Goal: Task Accomplishment & Management: Manage account settings

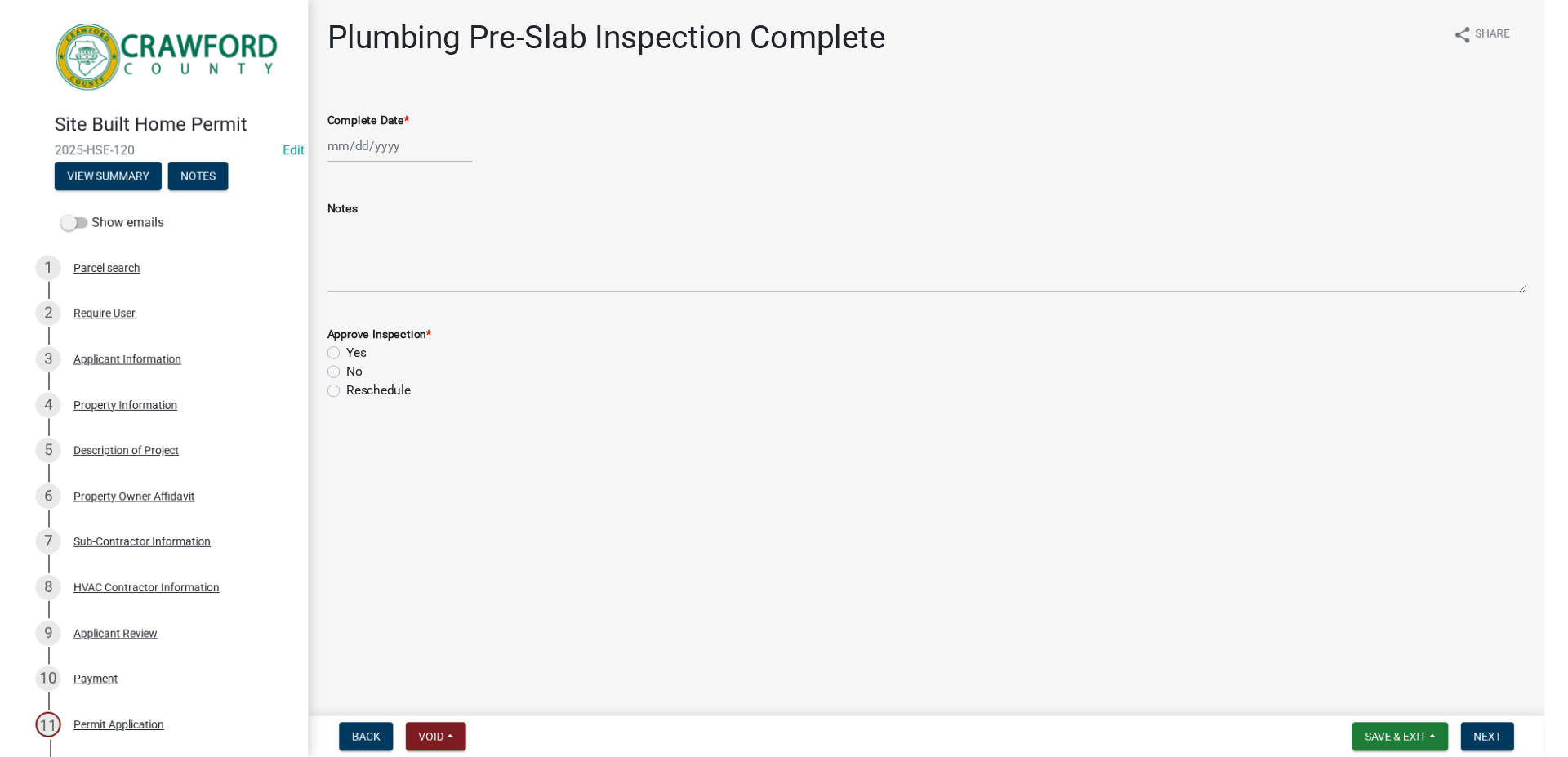
scroll to position [417, 0]
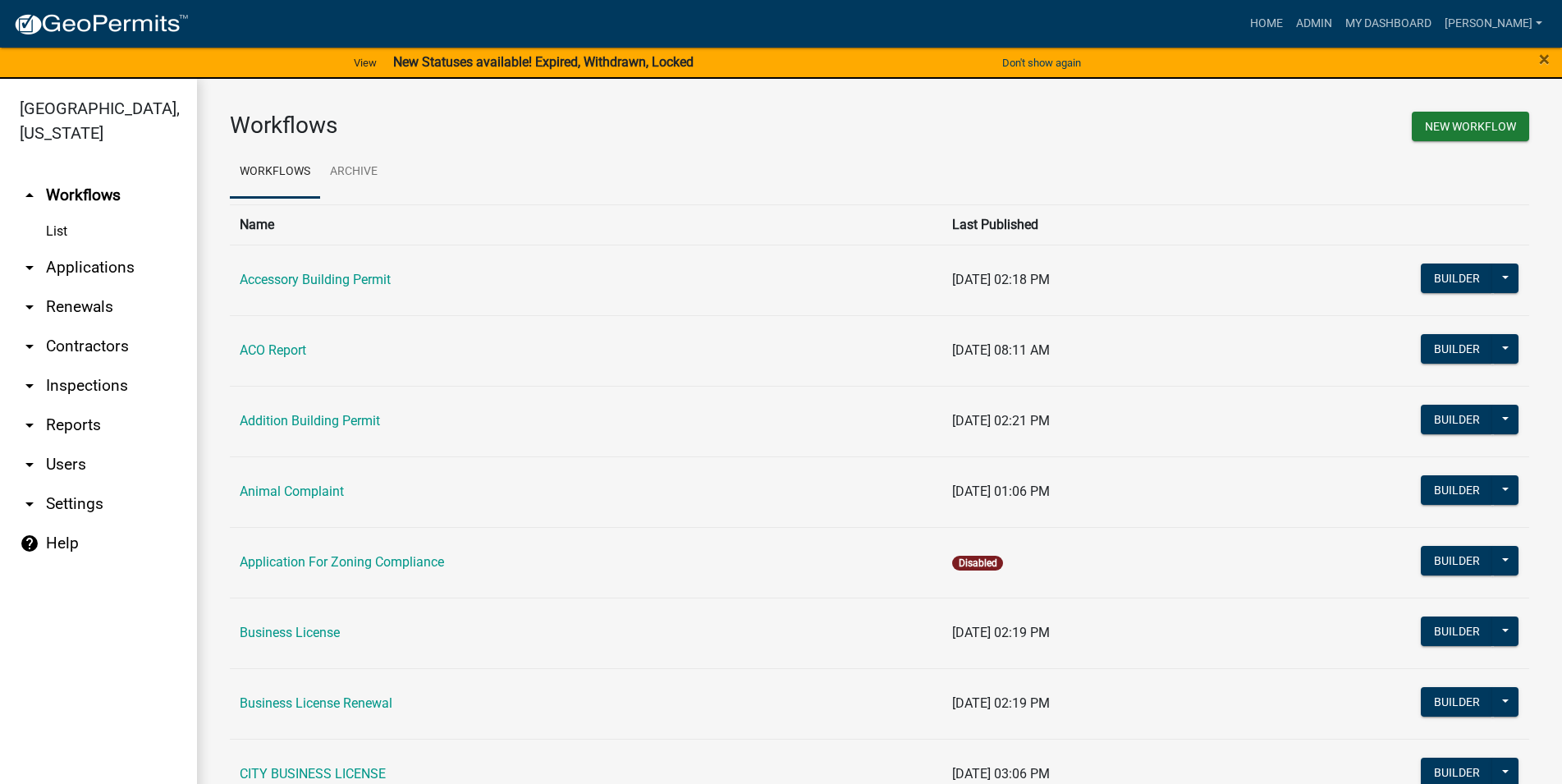
click at [113, 404] on link "arrow_drop_down Inspections" at bounding box center [98, 385] width 197 height 40
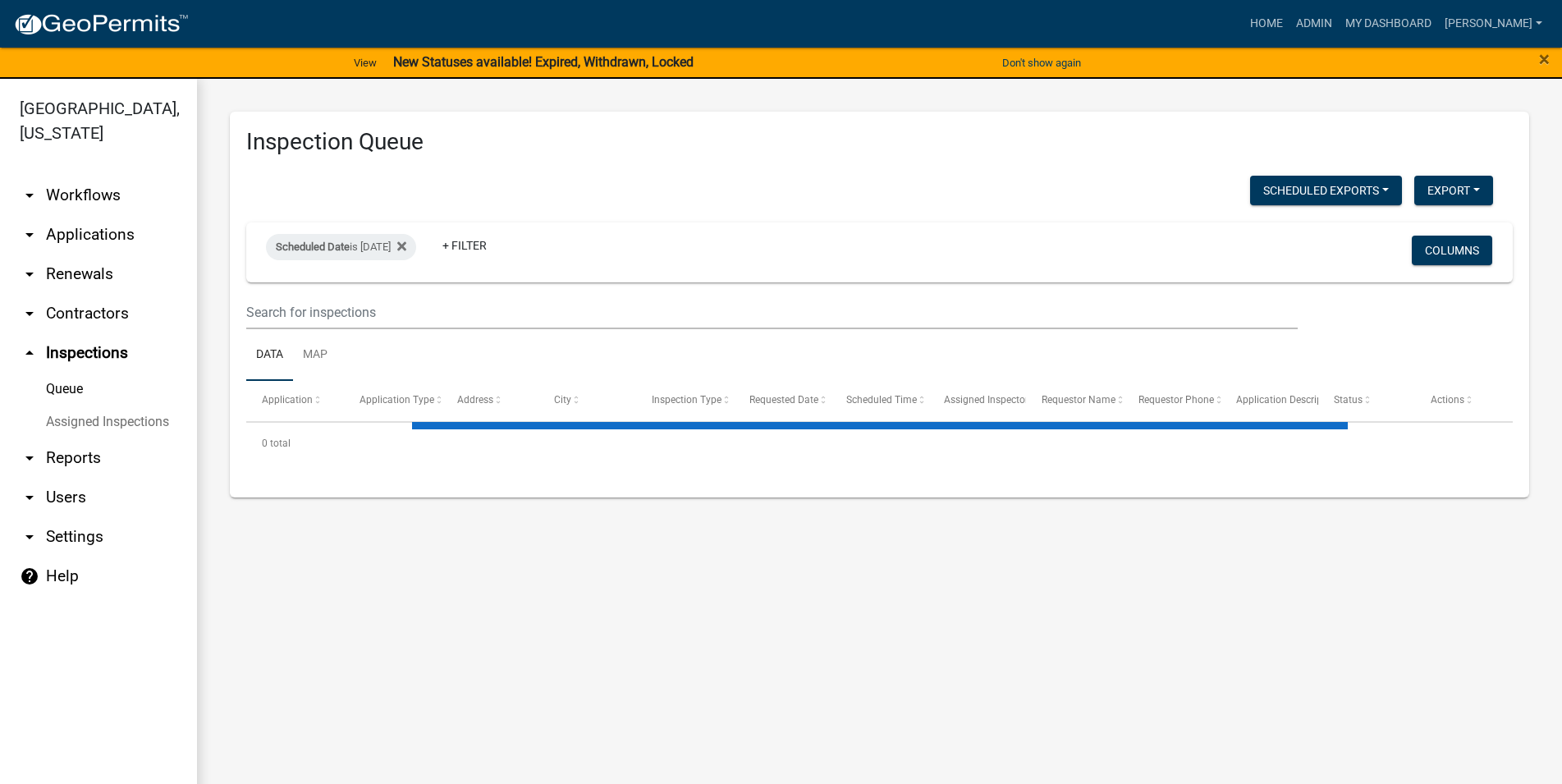
click at [101, 359] on link "arrow_drop_up Inspections" at bounding box center [98, 353] width 197 height 40
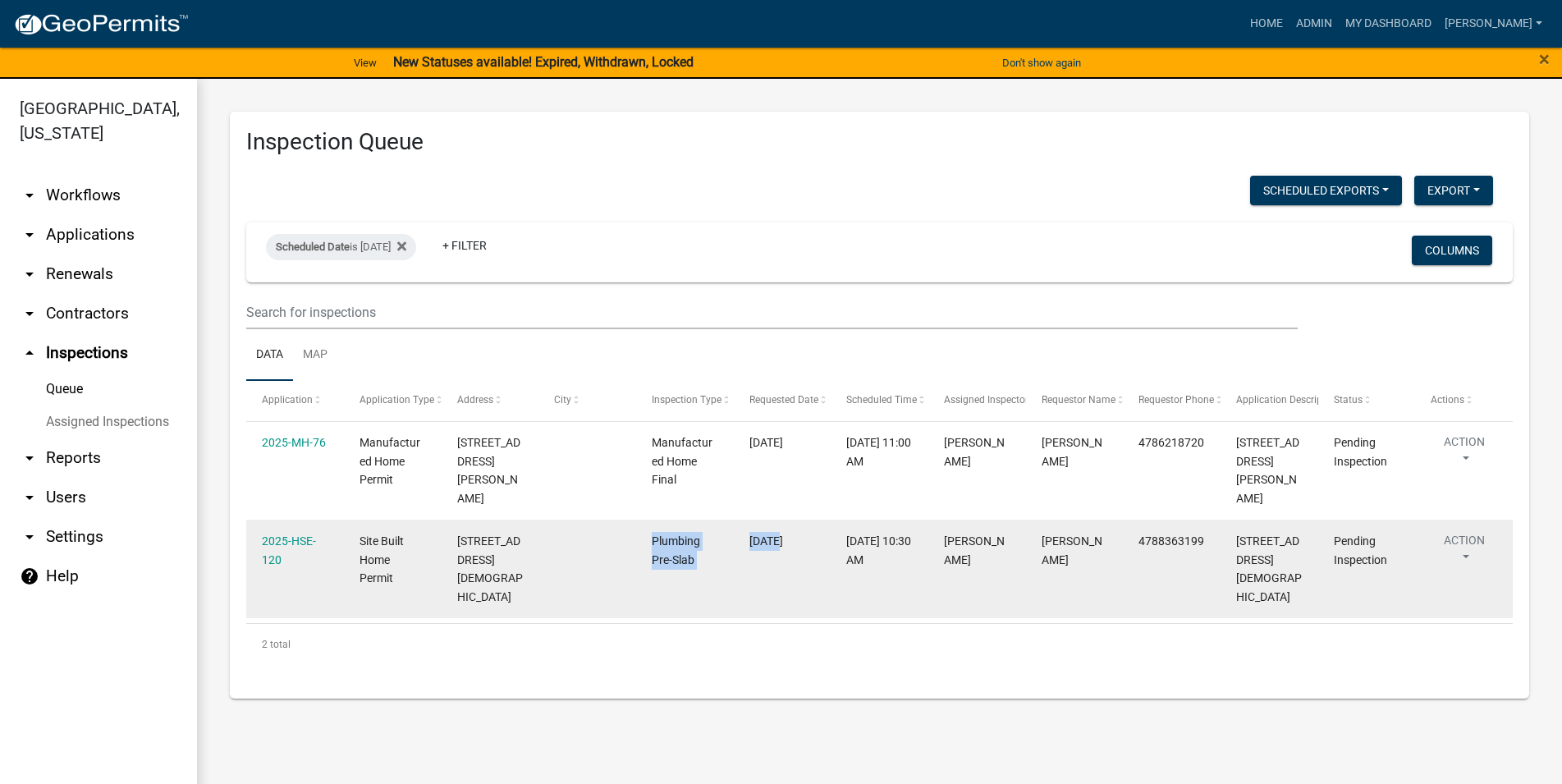
drag, startPoint x: 599, startPoint y: 515, endPoint x: 781, endPoint y: 569, distance: 189.8
click at [636, 569] on datatable-body-cell at bounding box center [587, 569] width 98 height 99
click at [781, 569] on datatable-body-cell "[DATE]" at bounding box center [781, 569] width 98 height 99
drag, startPoint x: 740, startPoint y: 554, endPoint x: 646, endPoint y: 517, distance: 101.0
click at [733, 519] on datatable-body-cell "[DATE]" at bounding box center [781, 569] width 98 height 99
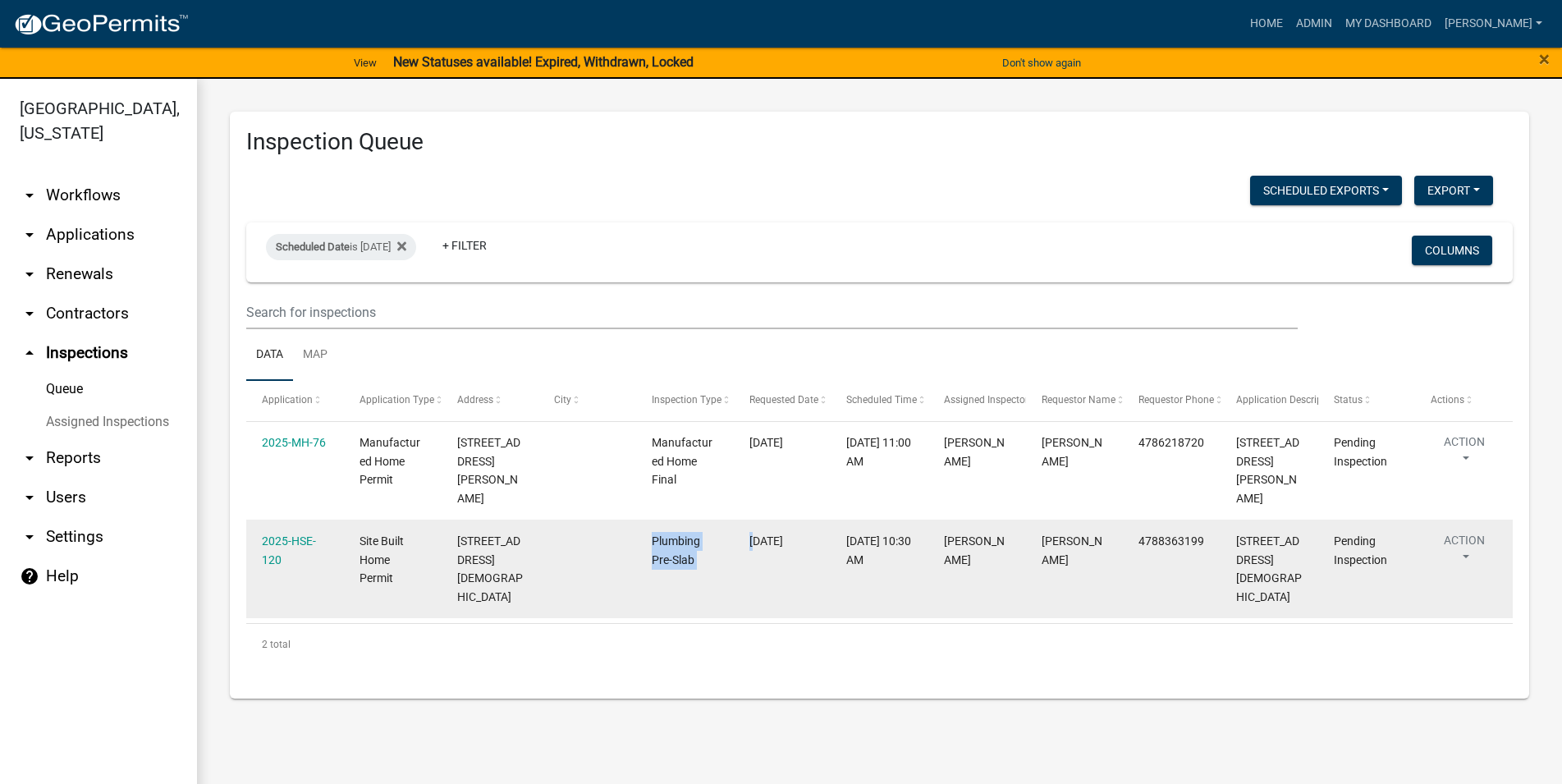
click at [717, 564] on datatable-body-cell "Plumbing Pre-Slab" at bounding box center [684, 569] width 98 height 99
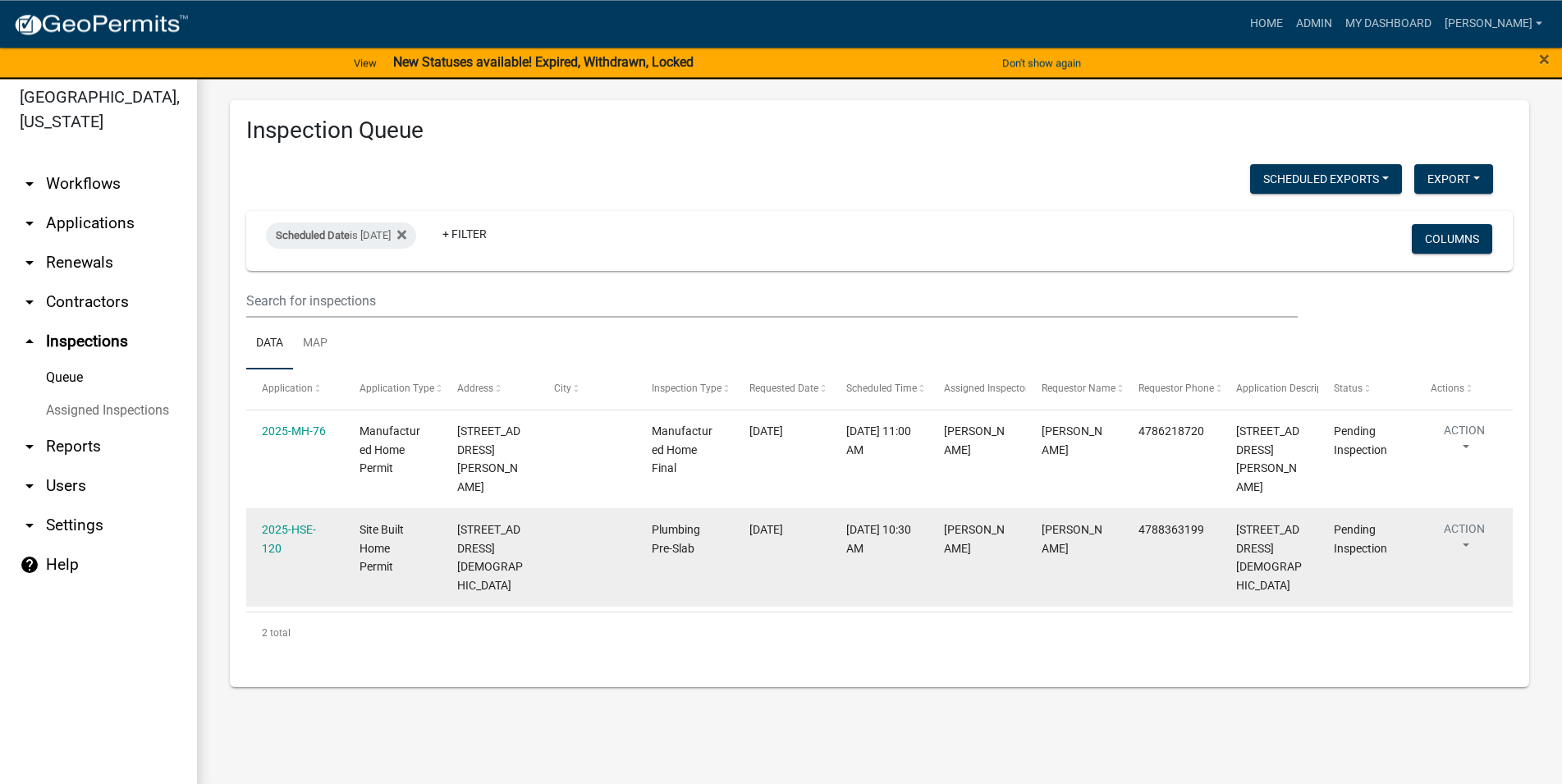
scroll to position [19, 0]
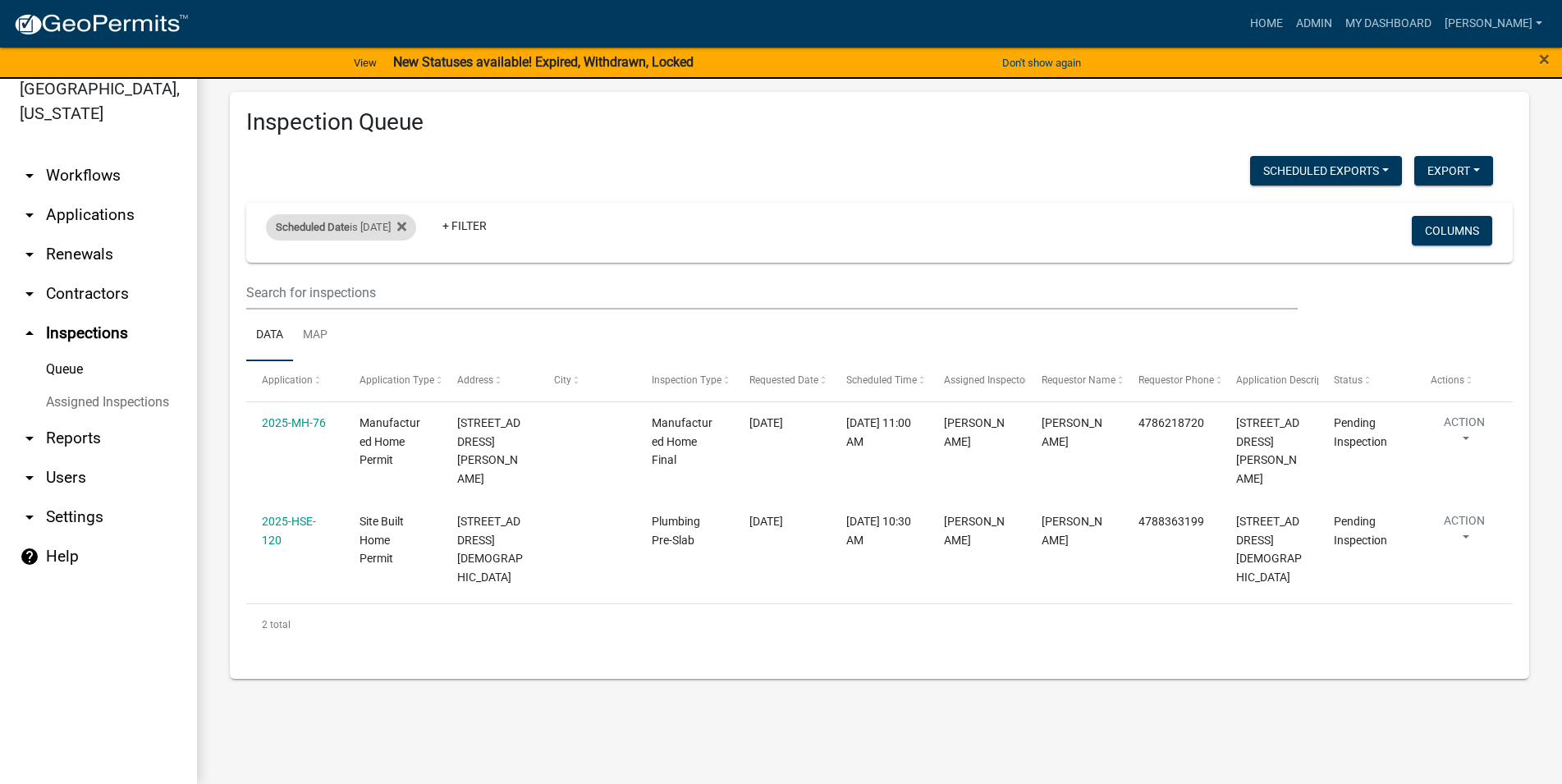
click at [400, 229] on div "Scheduled Date is [DATE]" at bounding box center [341, 228] width 150 height 26
click at [355, 295] on input "[DATE]" at bounding box center [363, 288] width 115 height 34
click at [407, 225] on fa-icon at bounding box center [399, 228] width 16 height 26
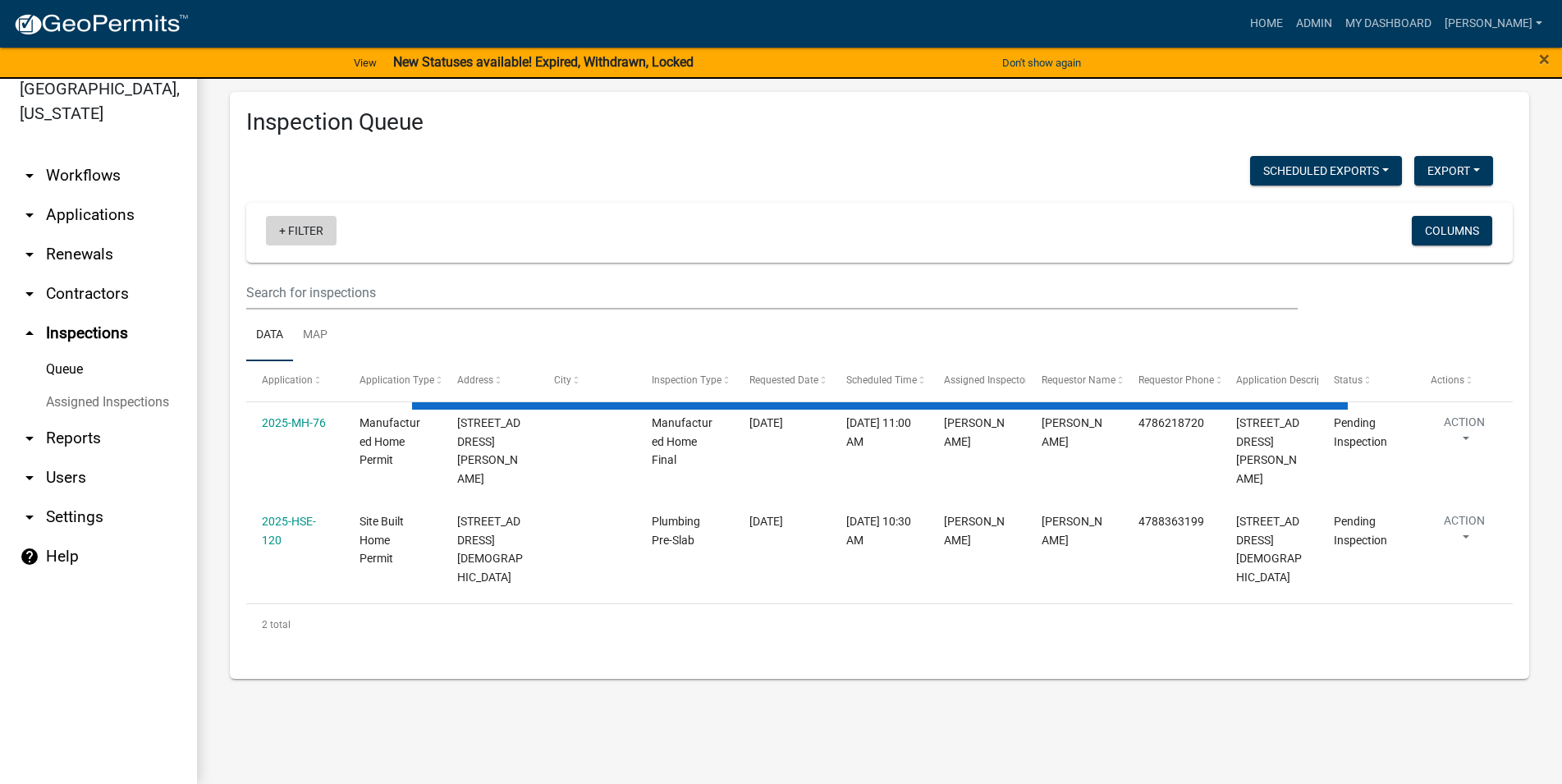
click at [302, 226] on link "+ Filter" at bounding box center [302, 231] width 71 height 30
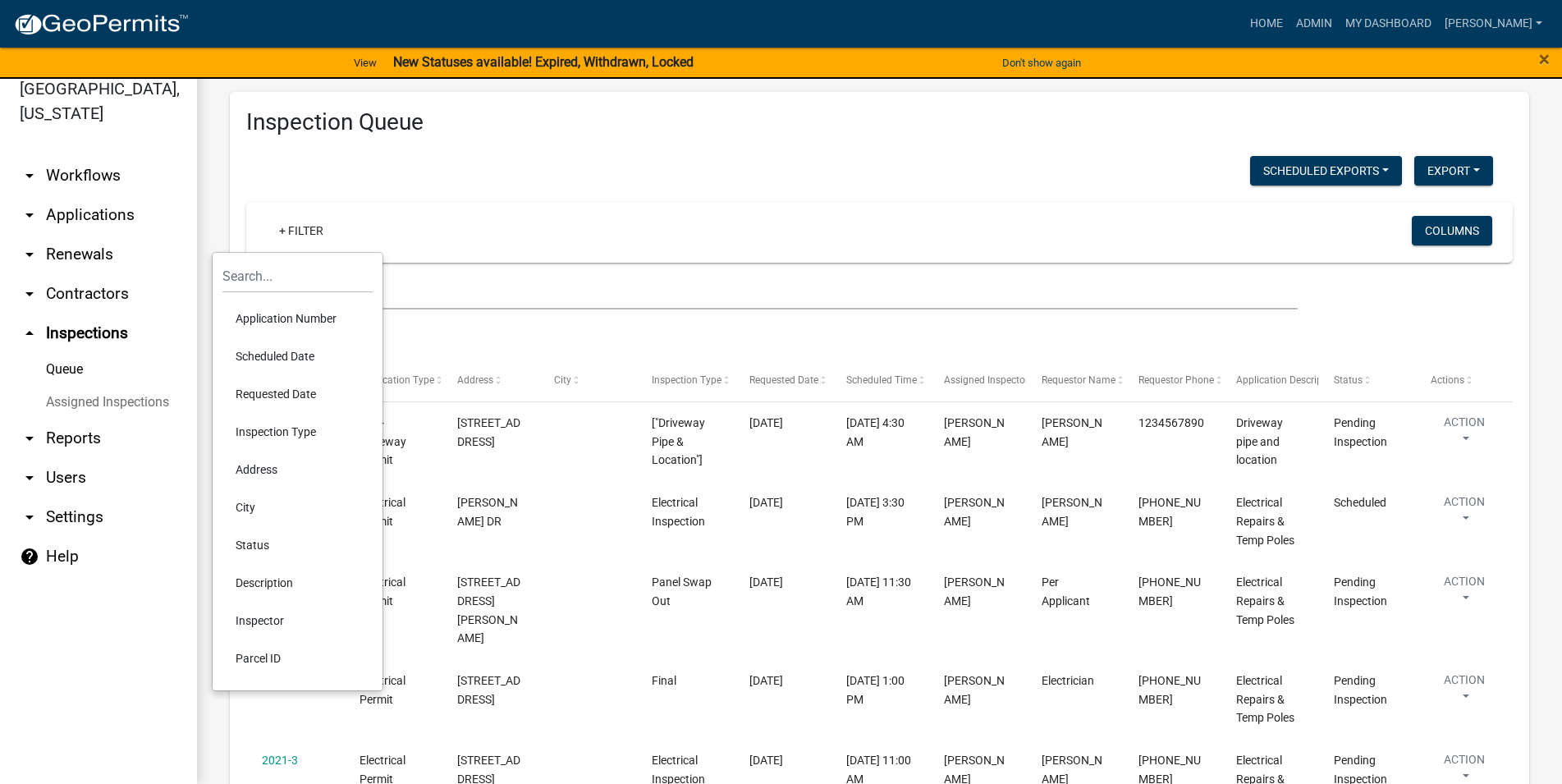
click at [308, 360] on li "Scheduled Date" at bounding box center [297, 356] width 150 height 38
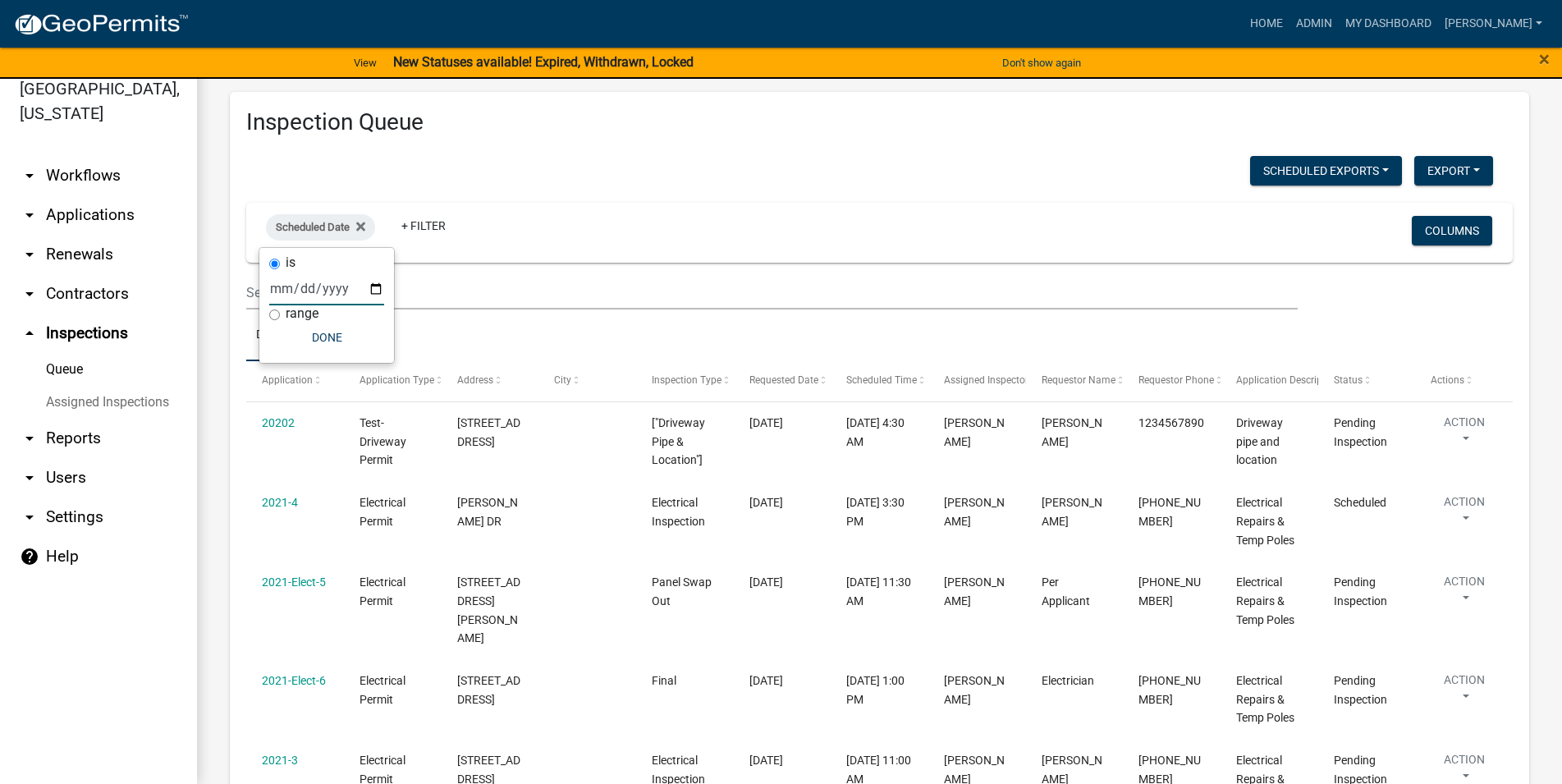
click at [310, 290] on input "date" at bounding box center [326, 288] width 115 height 34
click at [365, 291] on input "date" at bounding box center [326, 288] width 115 height 34
type input "[DATE]"
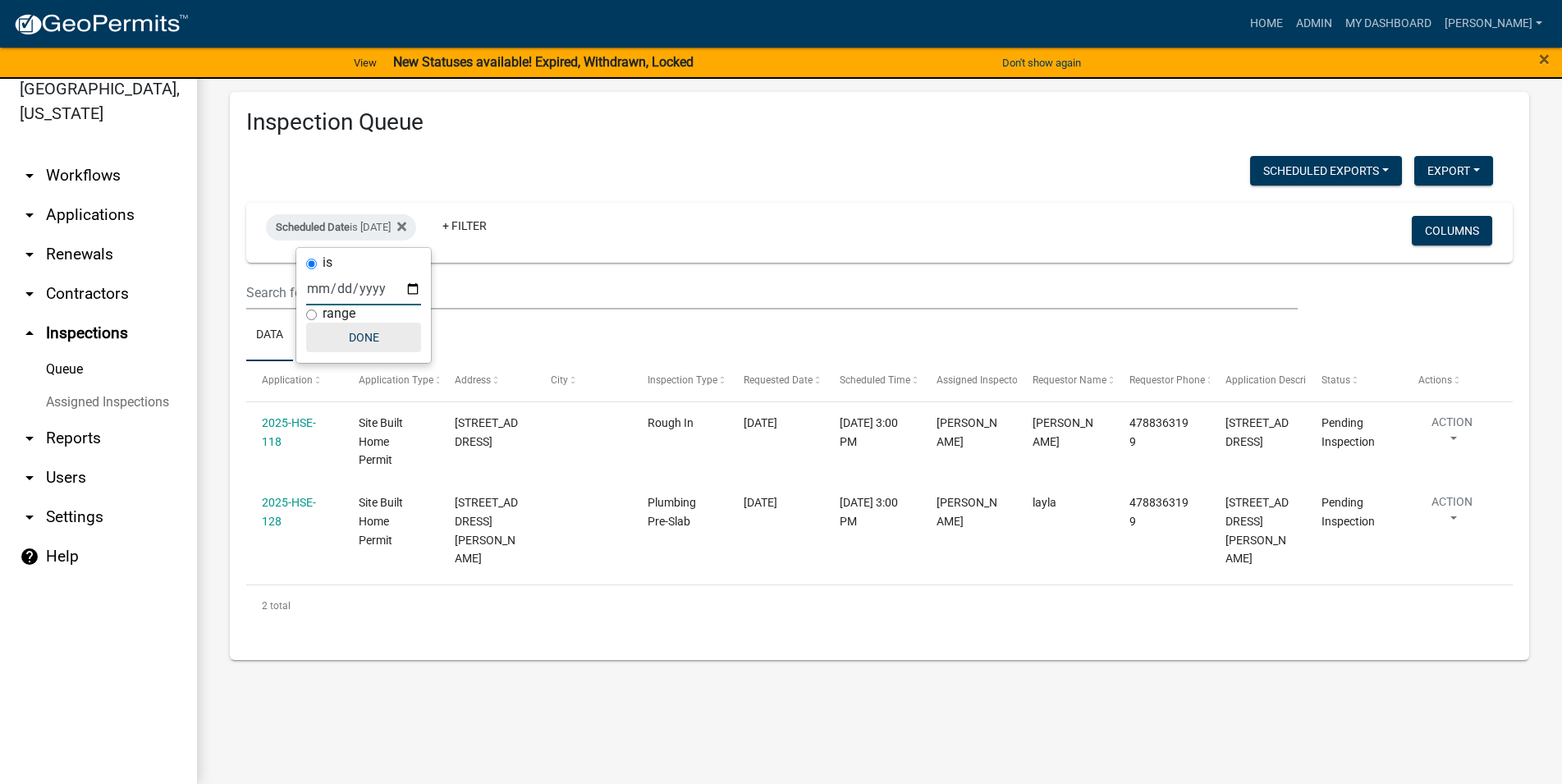
click at [353, 332] on button "Done" at bounding box center [363, 338] width 115 height 30
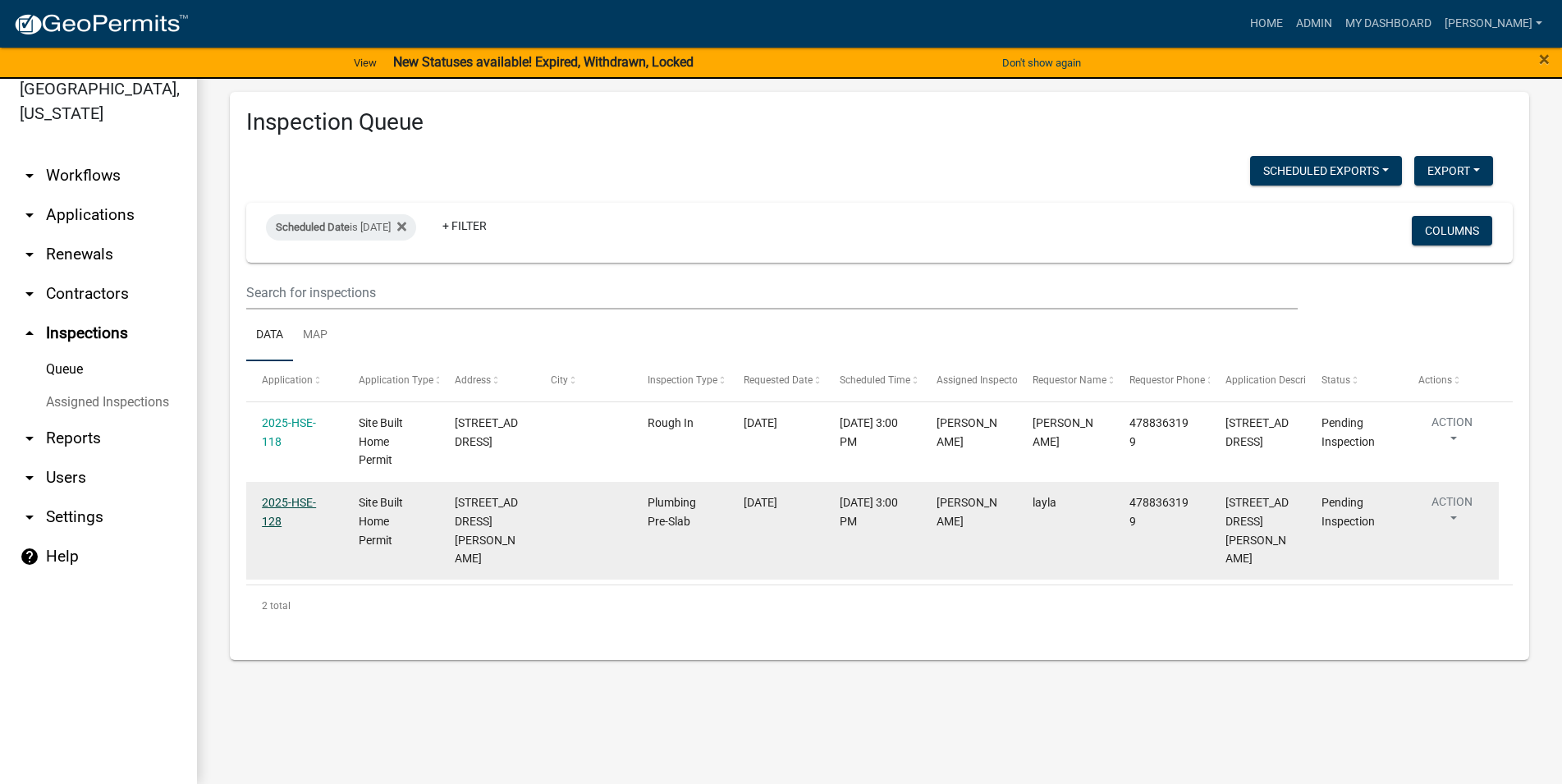
click at [278, 503] on link "2025-HSE-128" at bounding box center [288, 511] width 54 height 32
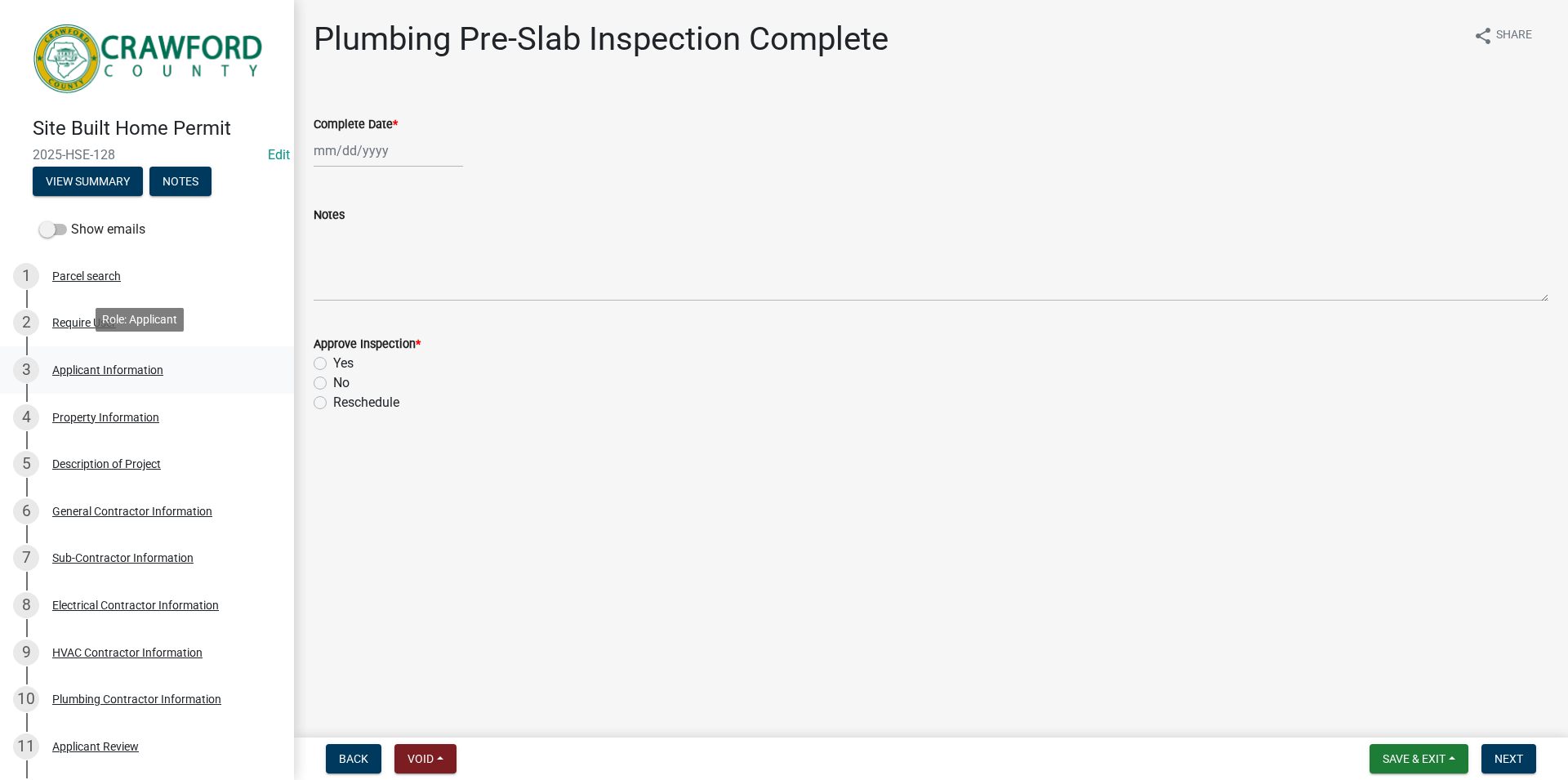
click at [115, 365] on div "Applicant Information" at bounding box center [108, 369] width 111 height 11
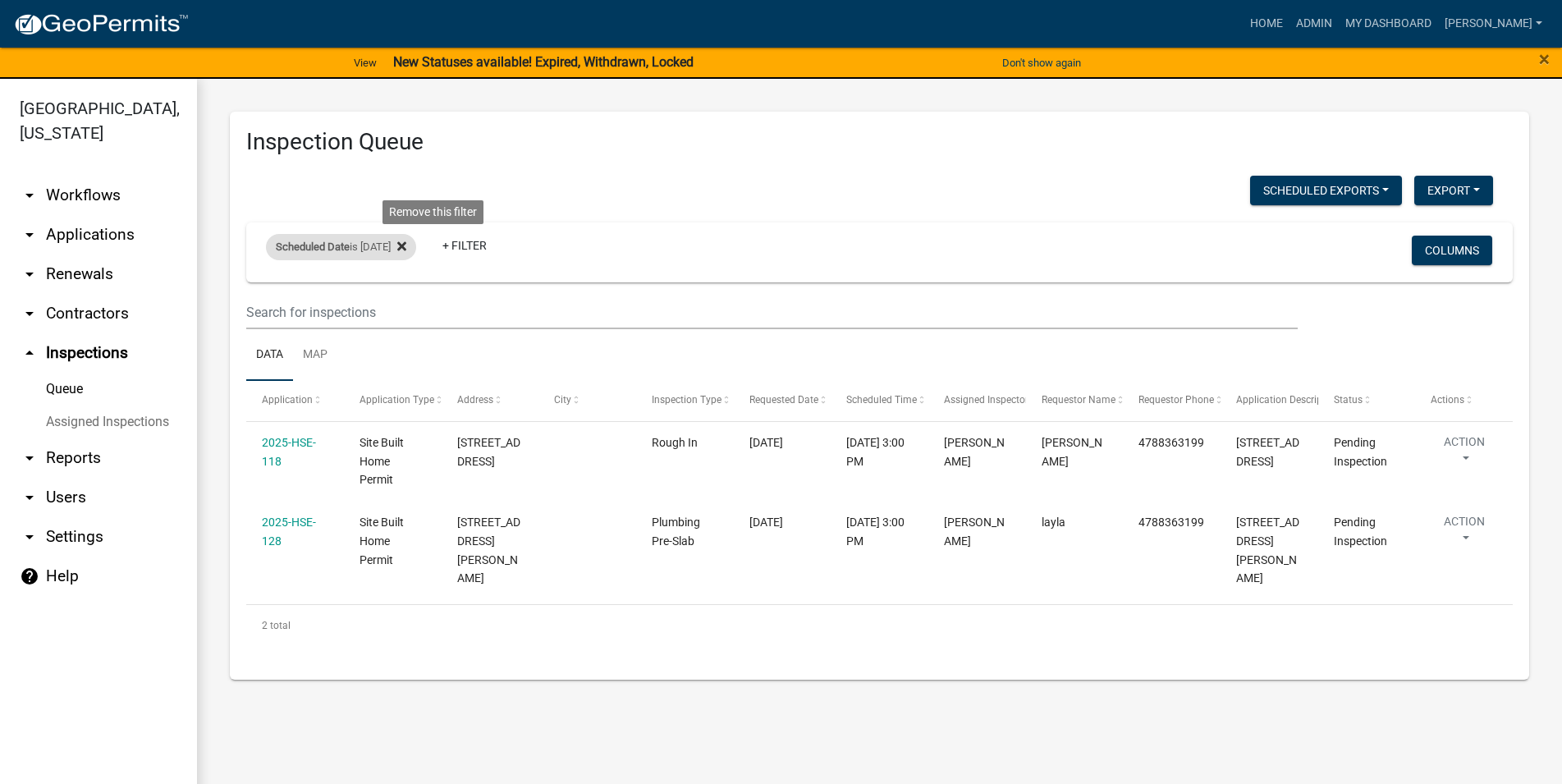
click at [407, 246] on fa-icon at bounding box center [399, 247] width 16 height 26
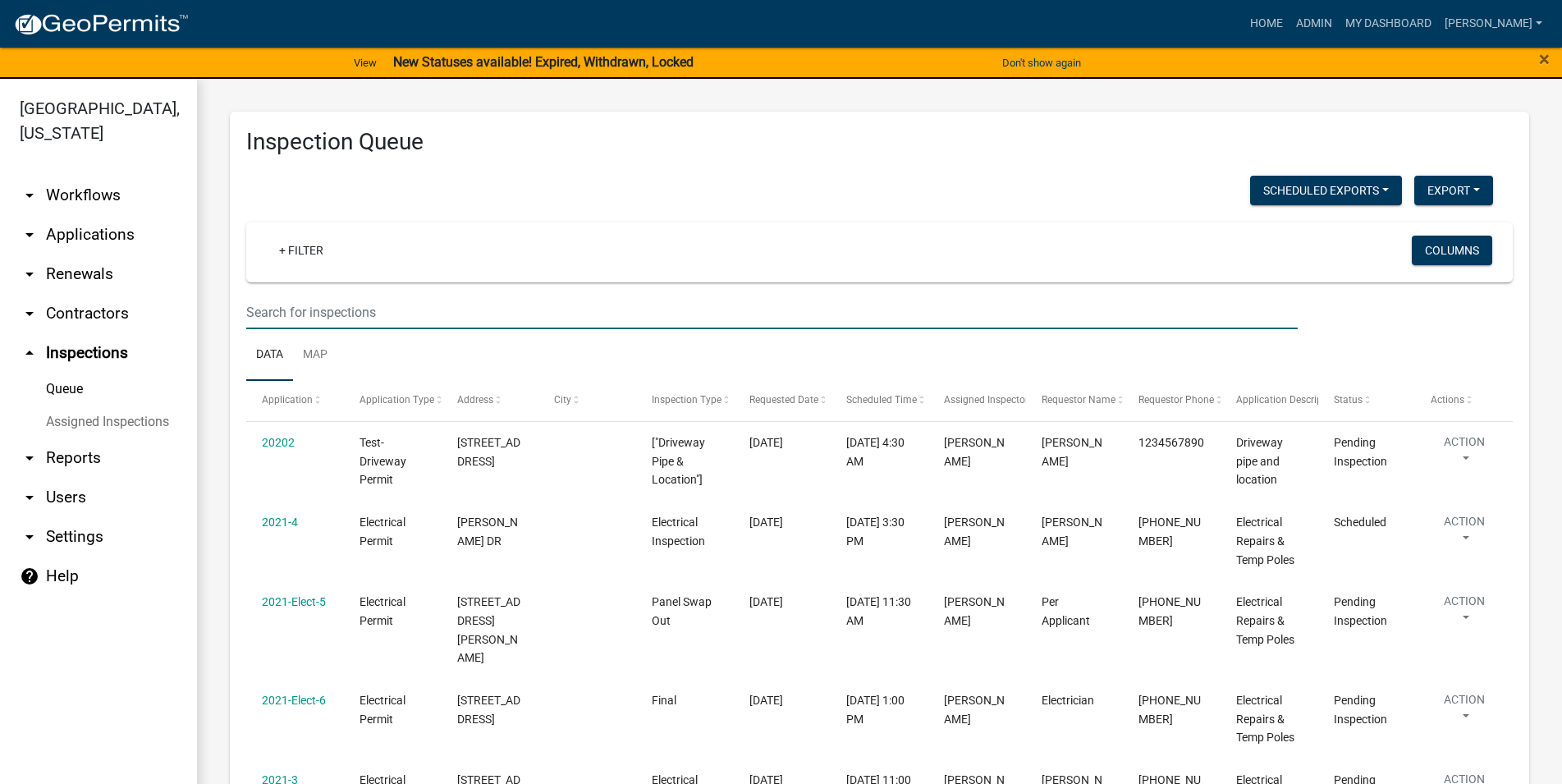
click at [328, 310] on input "text" at bounding box center [772, 312] width 1051 height 34
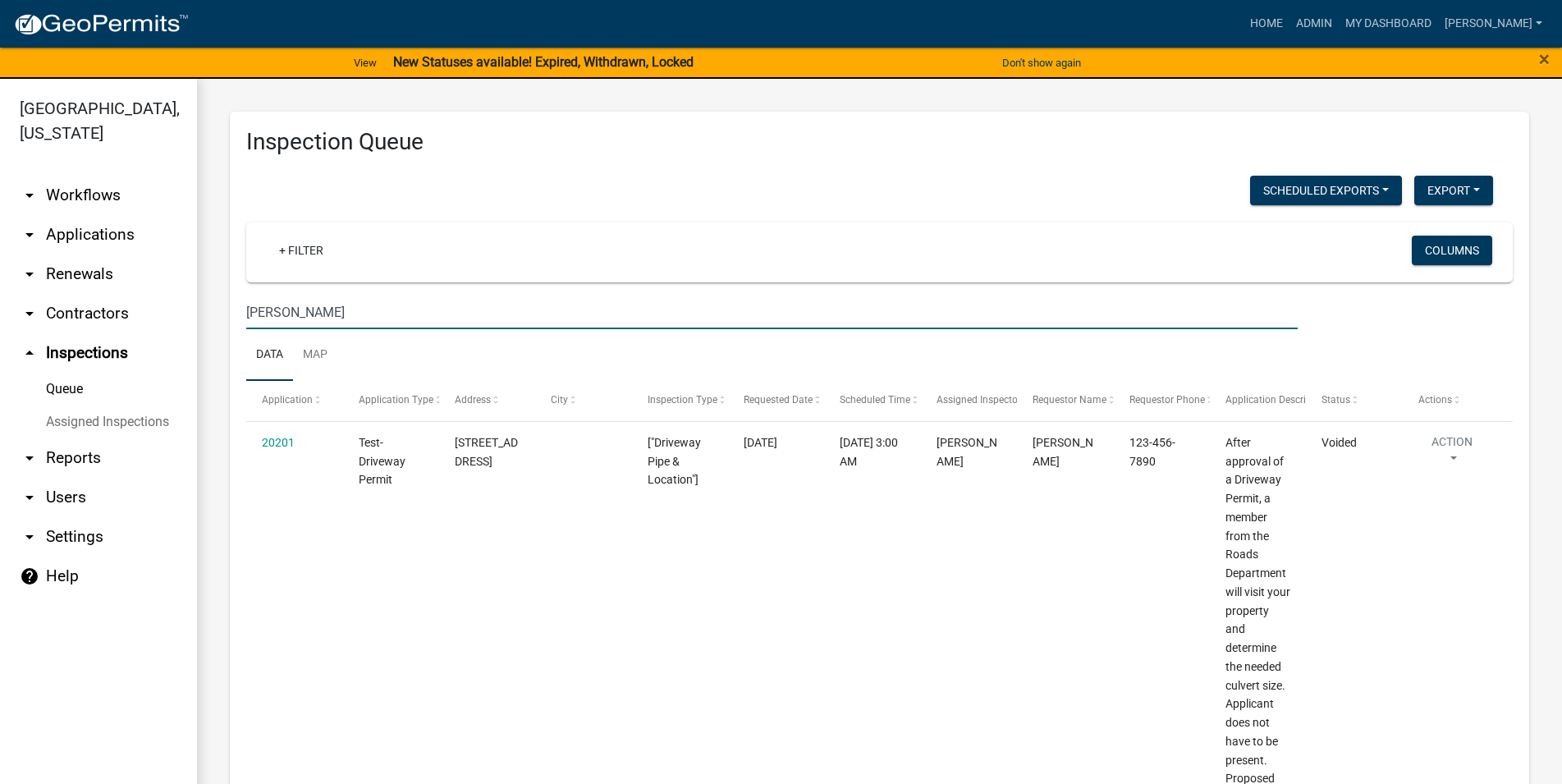
type input "[PERSON_NAME]"
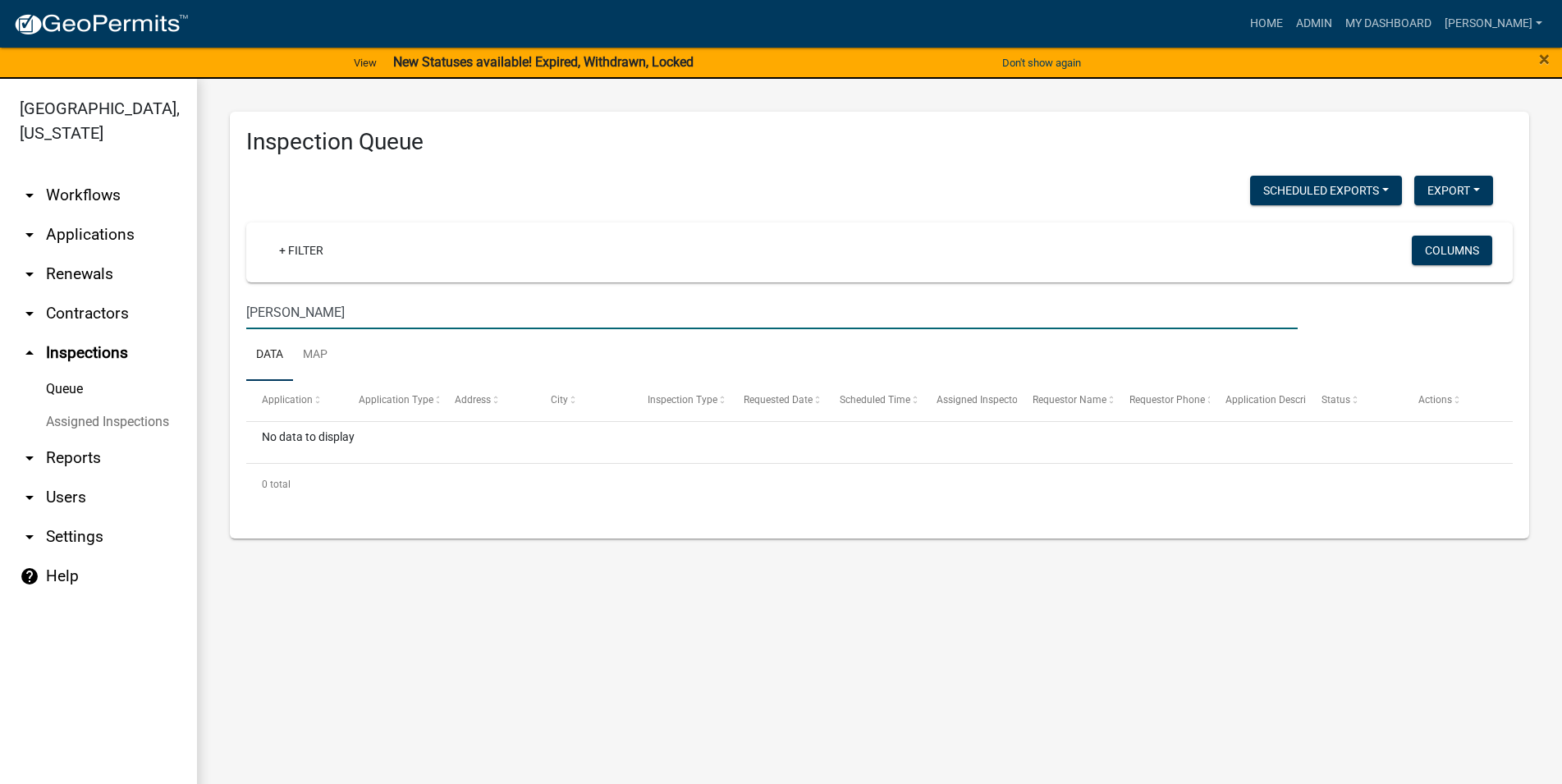
click at [85, 235] on link "arrow_drop_down Applications" at bounding box center [98, 235] width 197 height 40
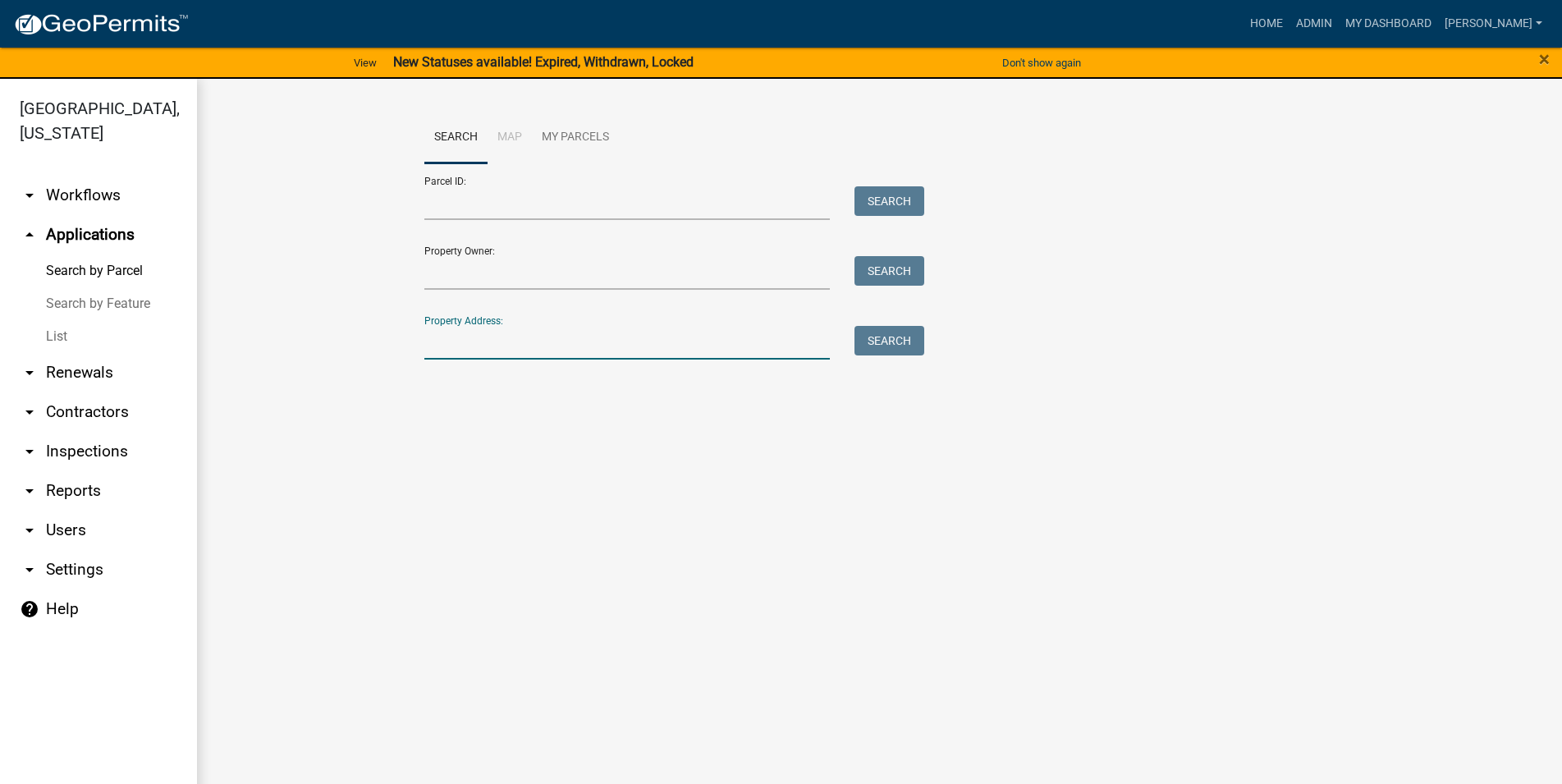
click at [491, 345] on input "Property Address:" at bounding box center [627, 342] width 407 height 34
type input "stok"
click at [110, 328] on link "List" at bounding box center [98, 336] width 197 height 33
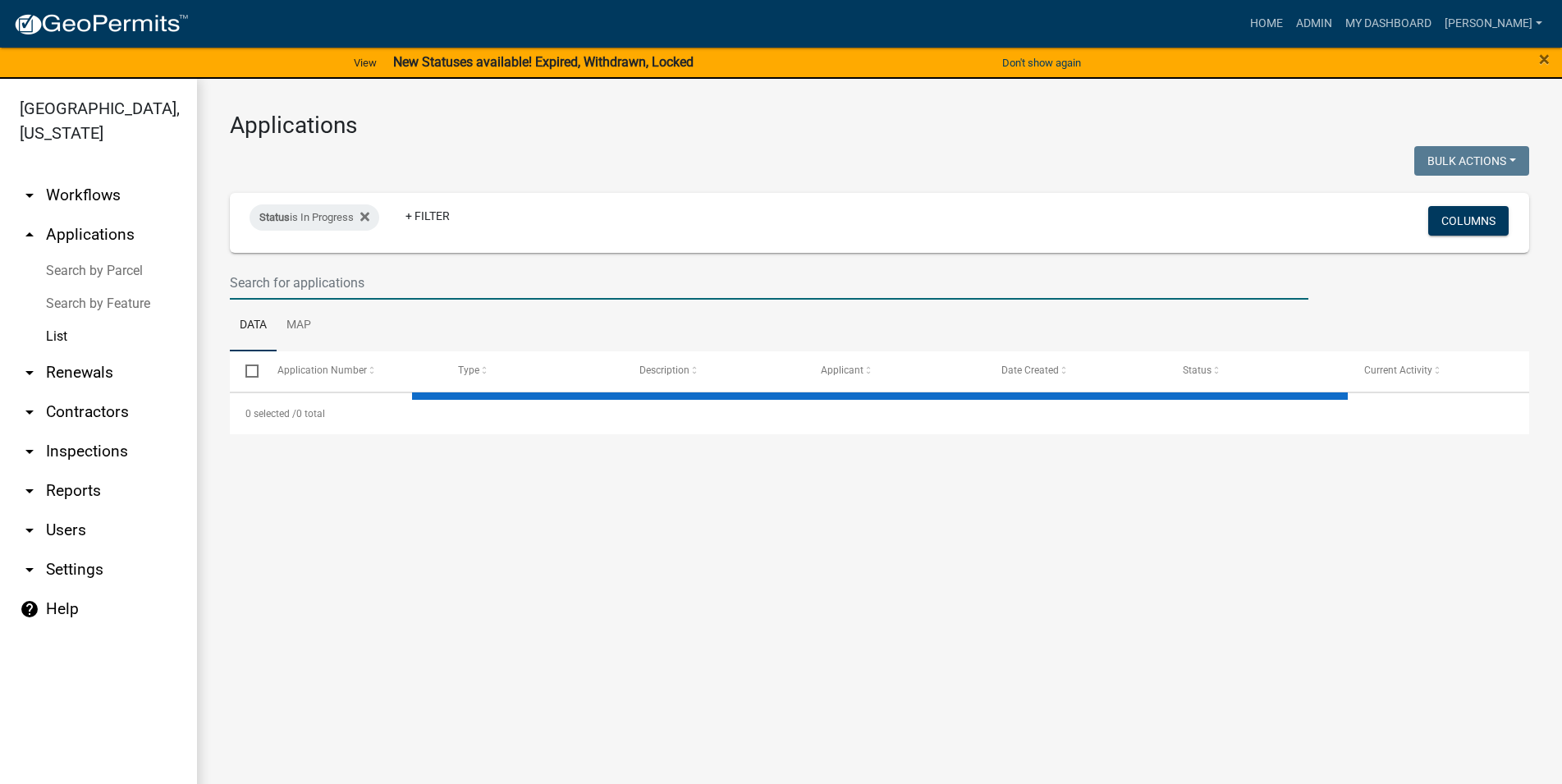
click at [451, 290] on input "text" at bounding box center [769, 283] width 1079 height 34
select select "3: 100"
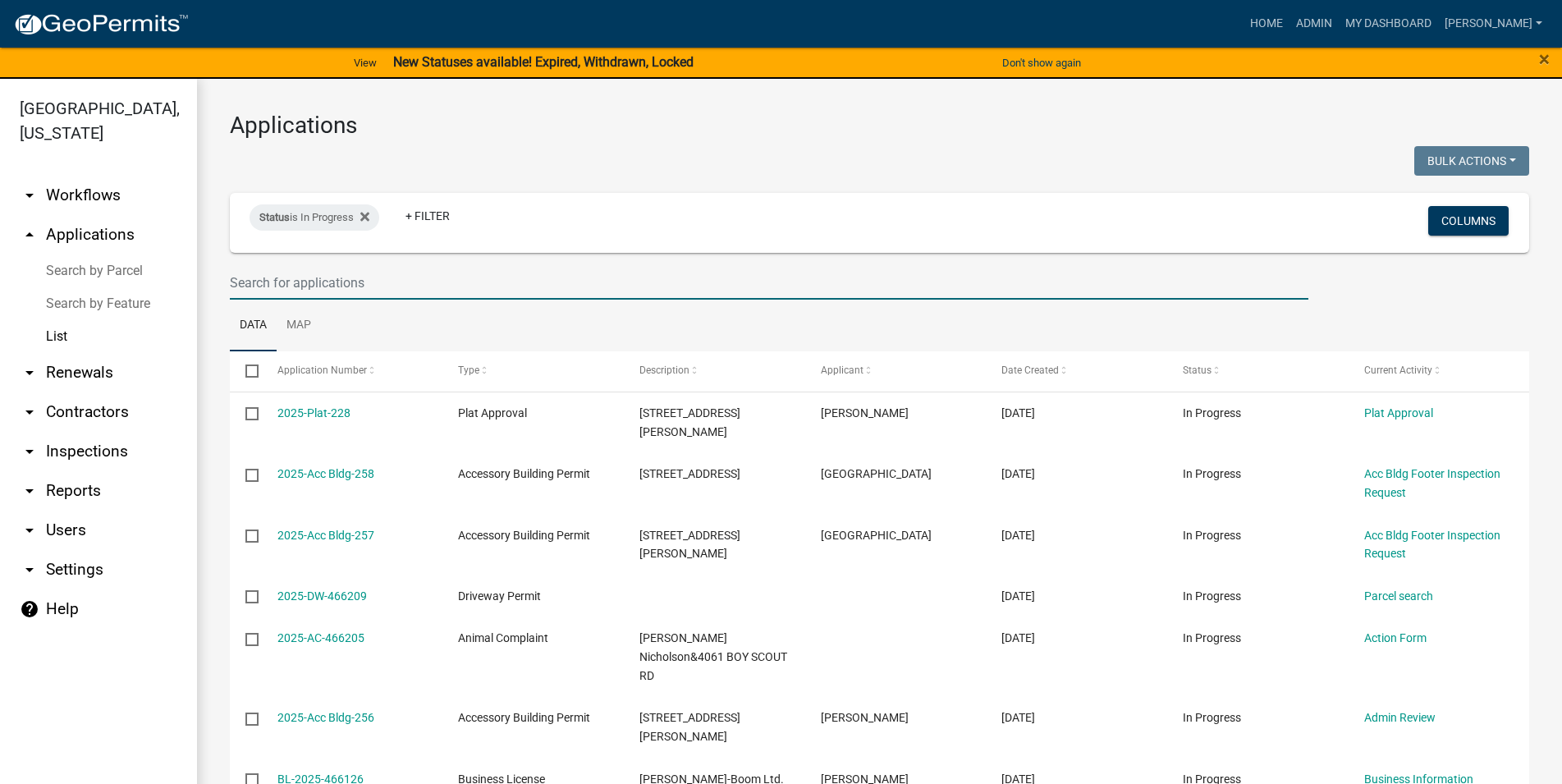
click at [454, 280] on input "text" at bounding box center [769, 283] width 1079 height 34
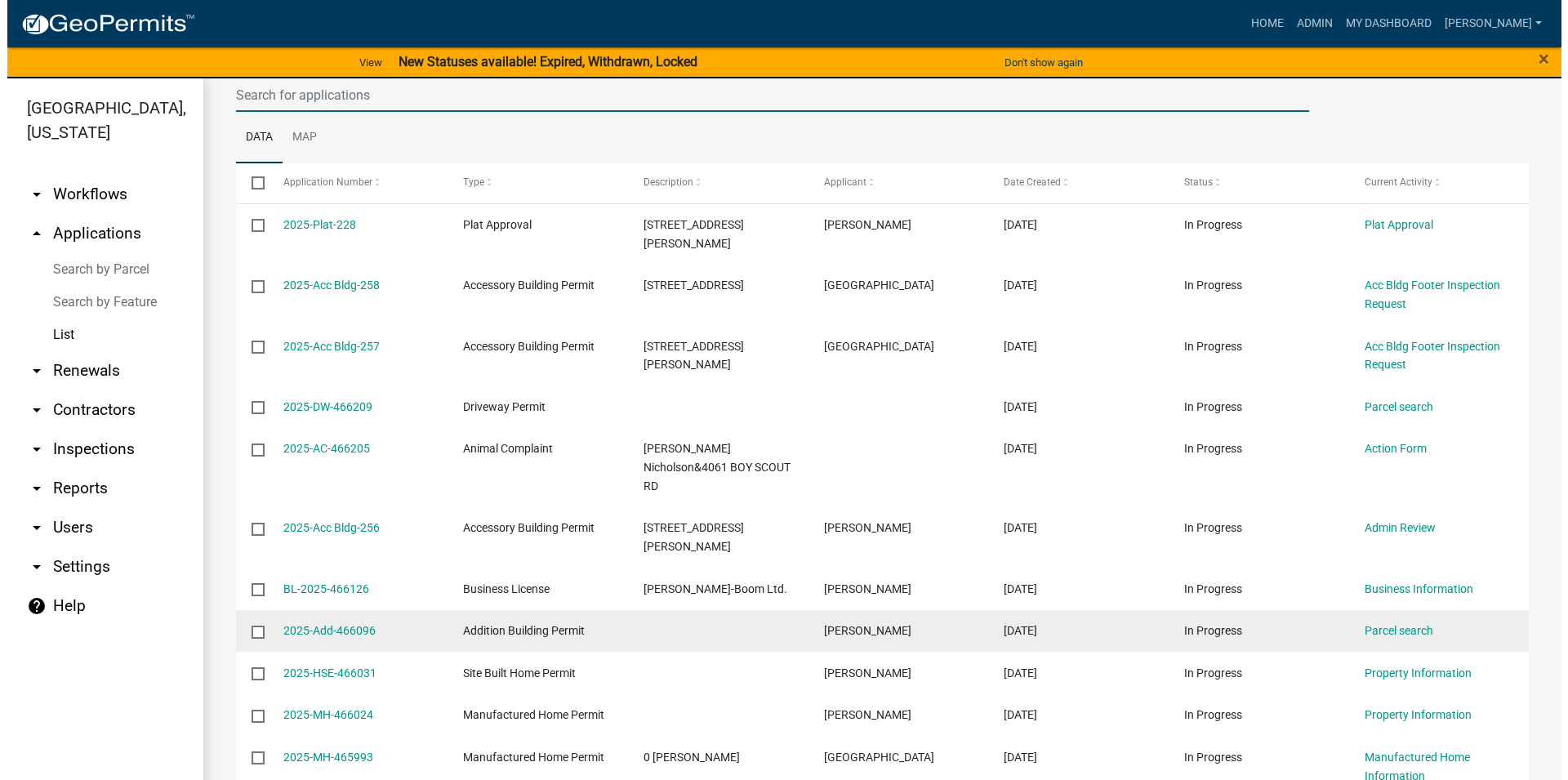
scroll to position [93, 0]
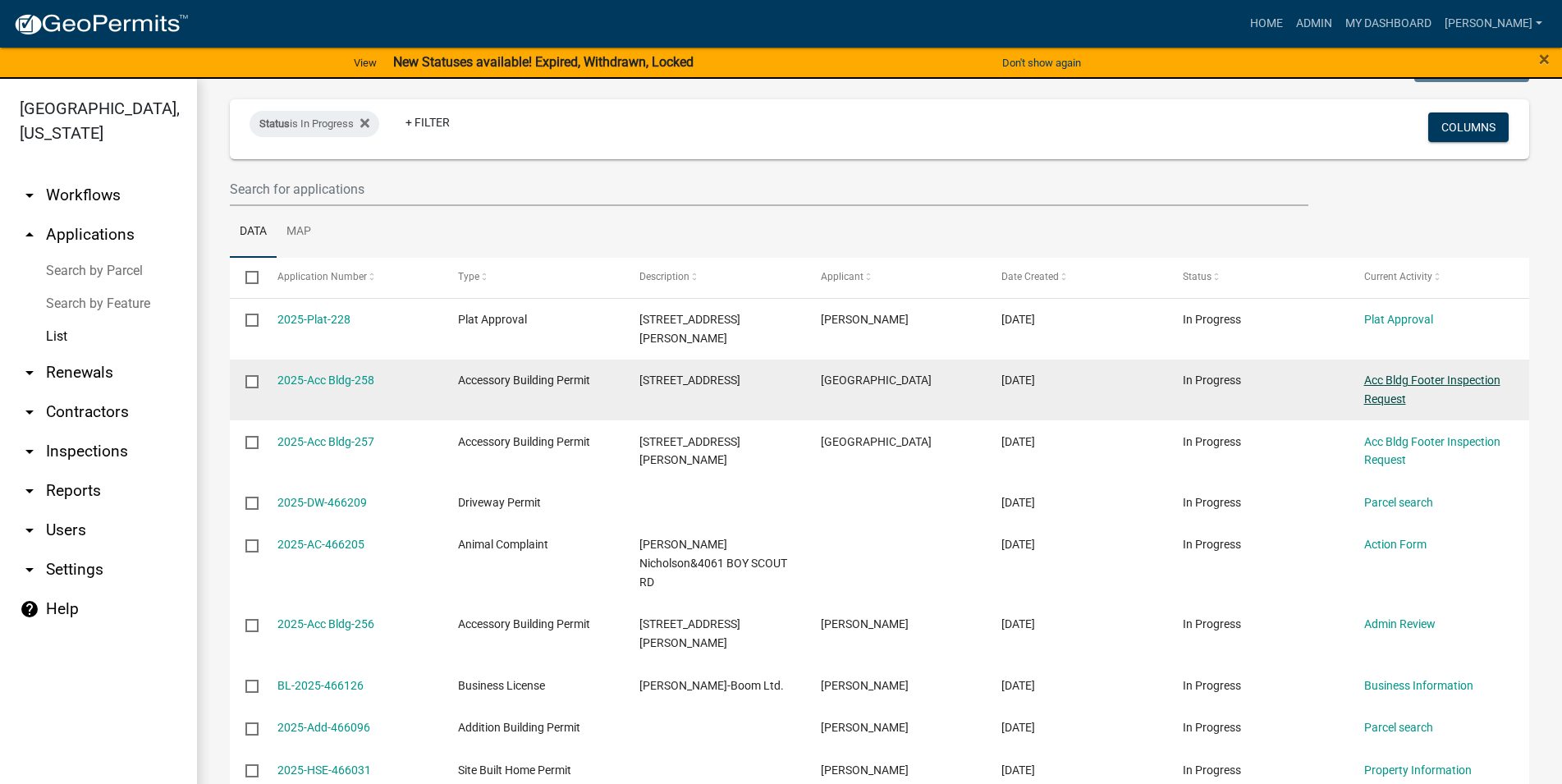
click at [1419, 373] on link "Acc Bldg Footer Inspection Request" at bounding box center [1432, 389] width 136 height 32
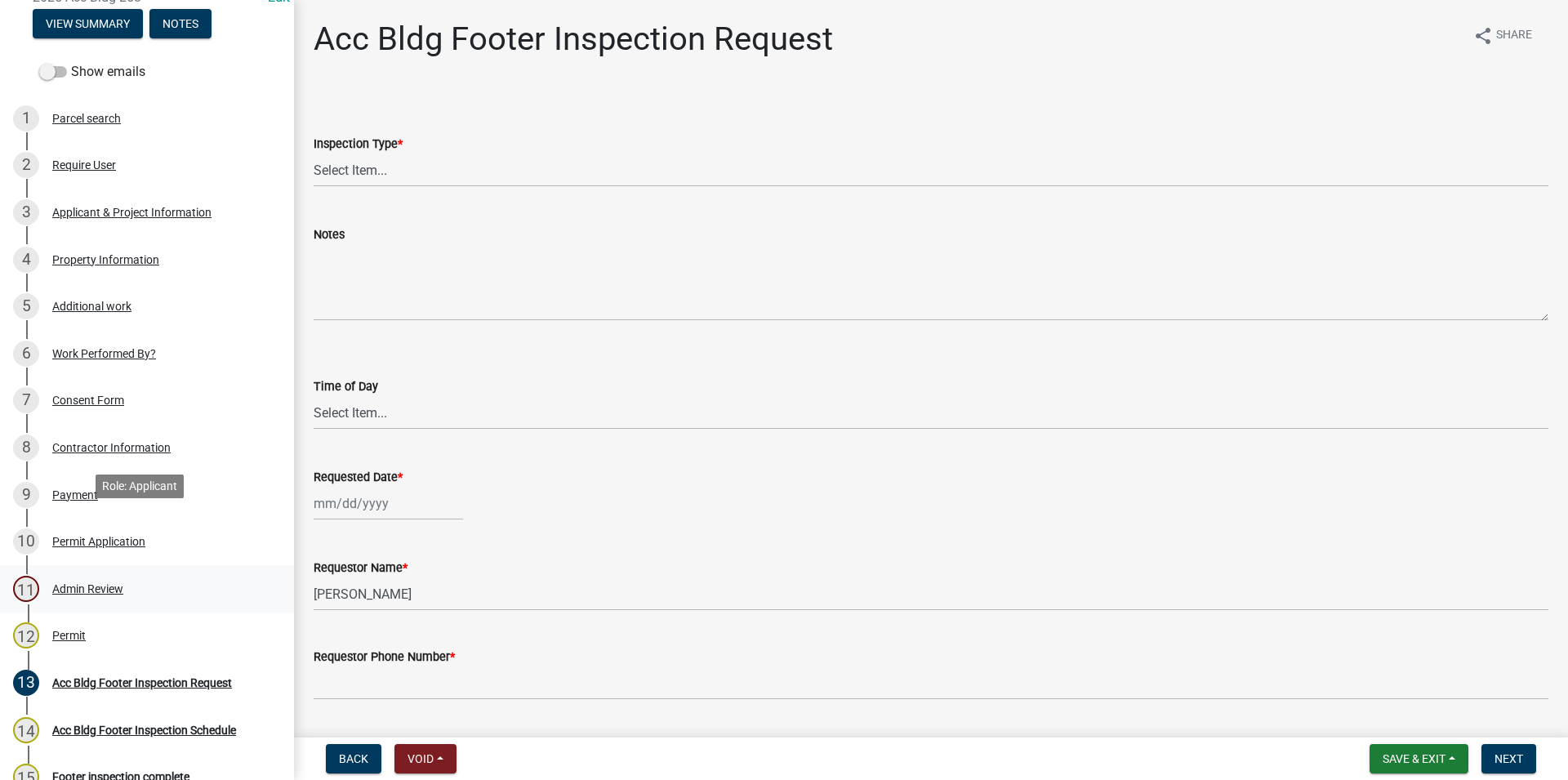
scroll to position [167, 0]
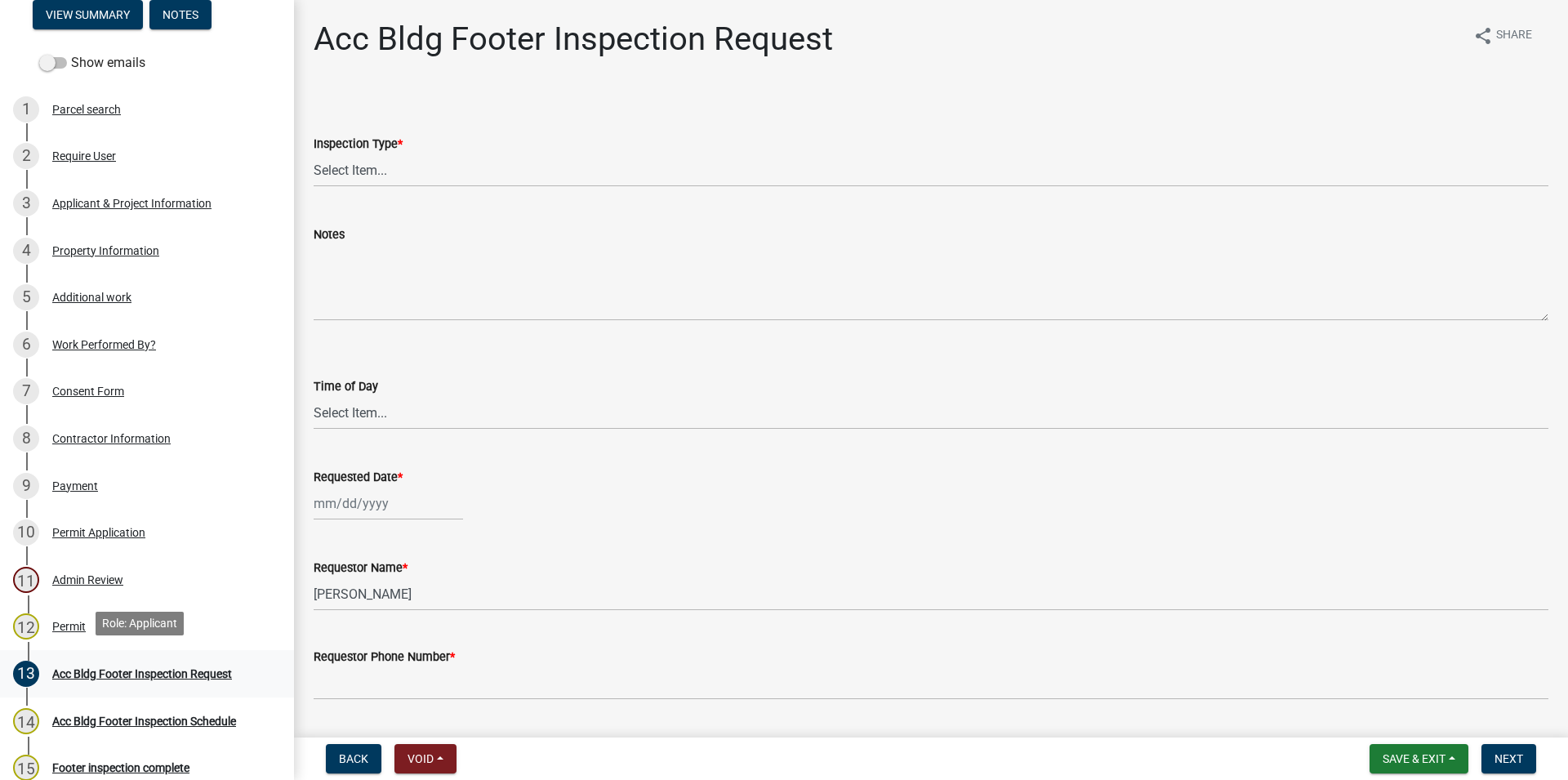
click at [104, 668] on div "Acc Bldg Footer Inspection Request" at bounding box center [142, 673] width 180 height 11
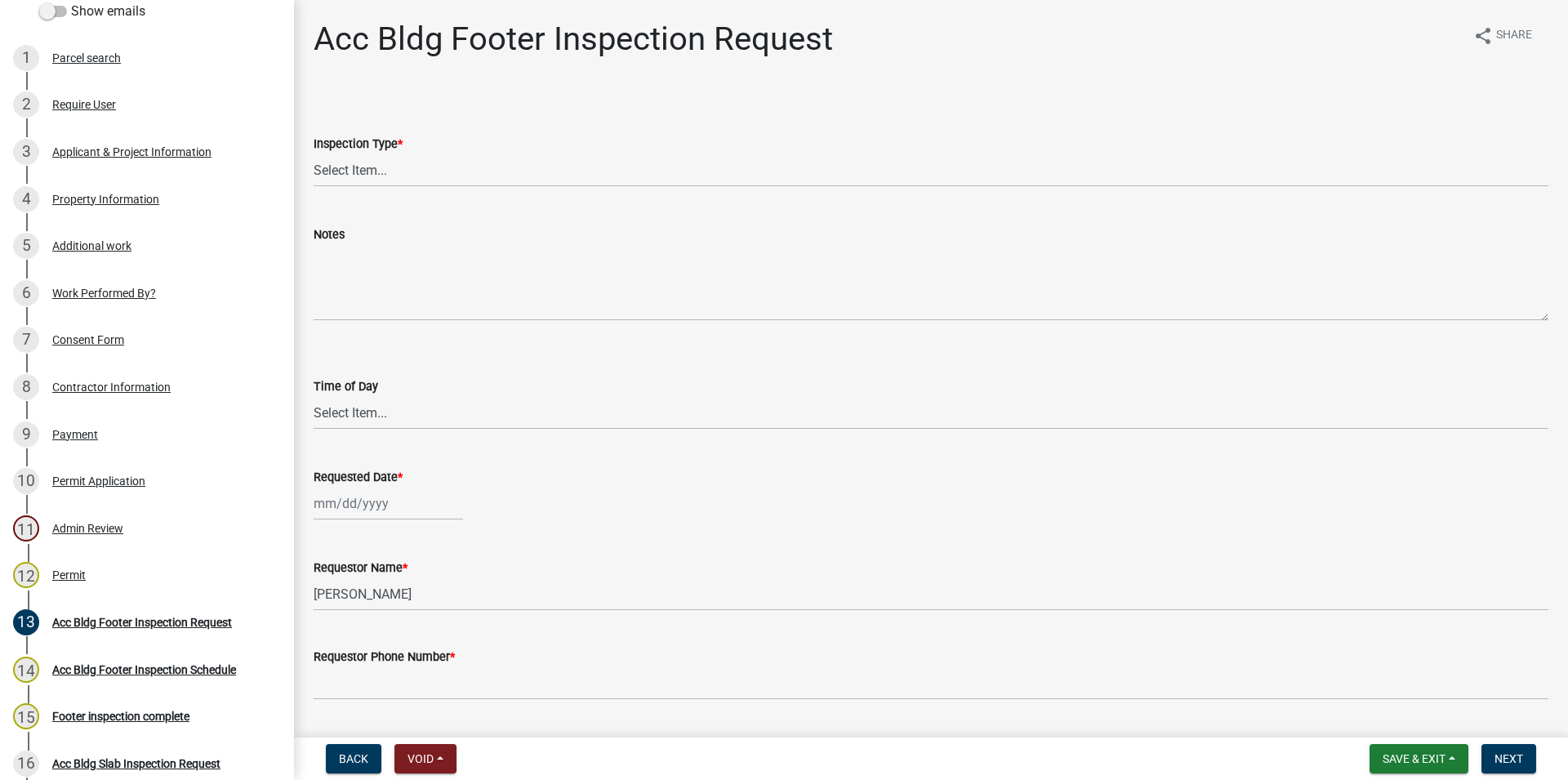
scroll to position [250, 0]
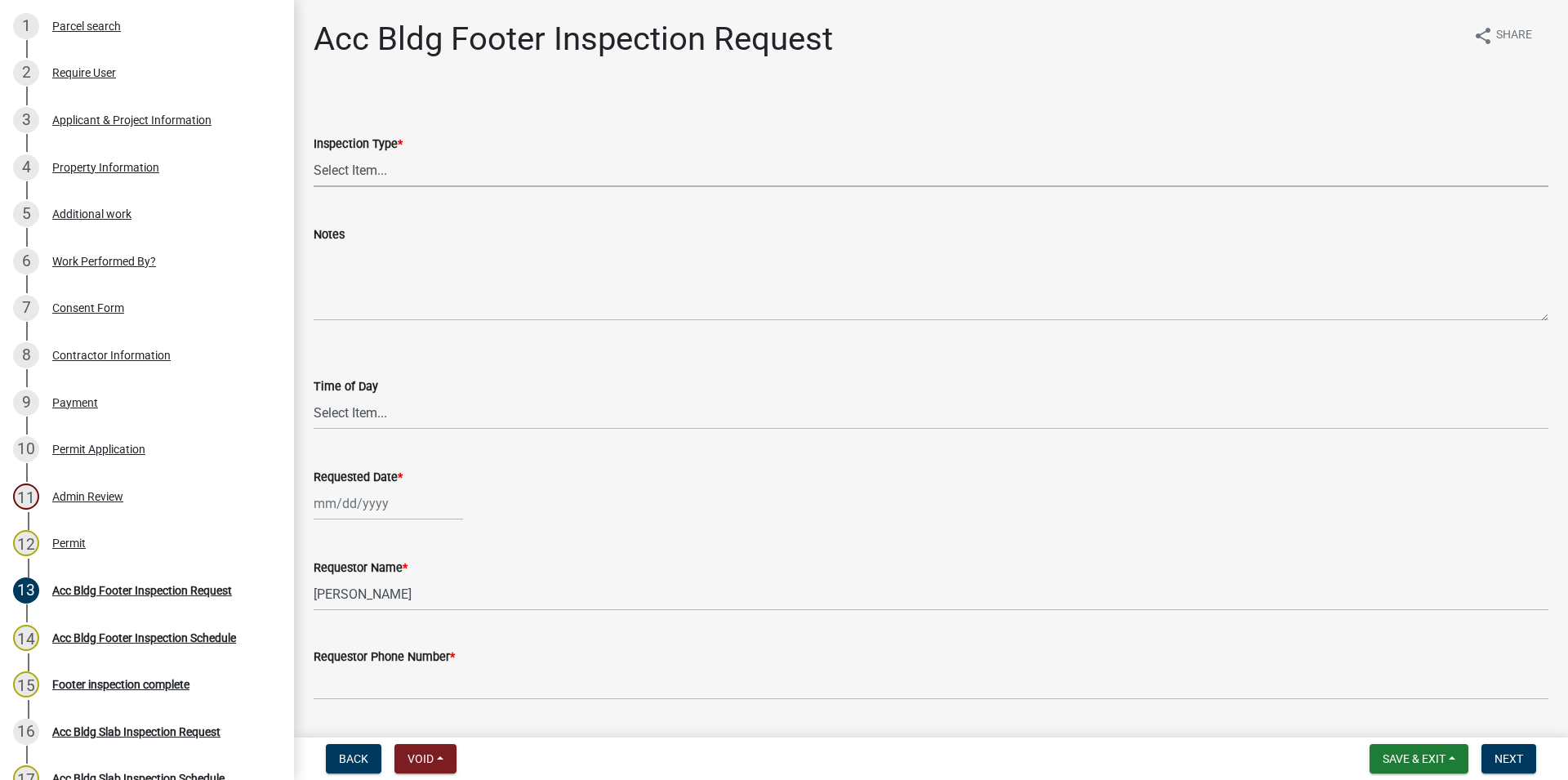
click at [313, 154] on select "Select Item... Acc Bldg Footer" at bounding box center [930, 170] width 1235 height 33
click option "Acc Bldg Footer" at bounding box center [0, 0] width 0 height 0
select select "9a691319-1aed-4377-b080-f557e98706af"
click at [313, 396] on select "Select Item... AM PM" at bounding box center [930, 412] width 1235 height 33
click option "AM" at bounding box center [0, 0] width 0 height 0
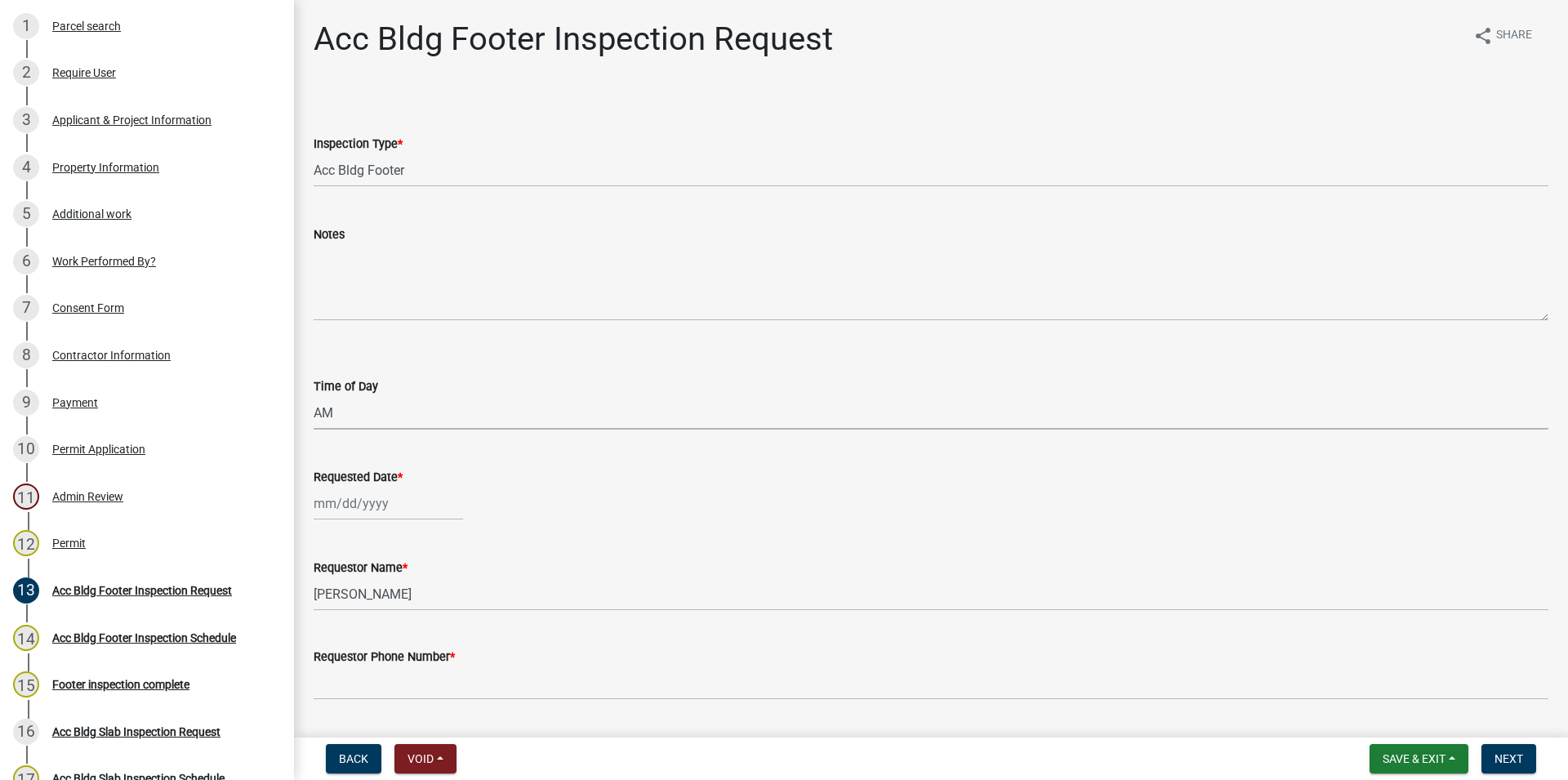
select select "604f01d9-b0d9-4f7d-a319-bd903df8b221"
click at [313, 396] on select "Select Item... AM PM" at bounding box center [930, 412] width 1235 height 33
click at [344, 411] on select "Select Item... AM PM" at bounding box center [930, 412] width 1235 height 33
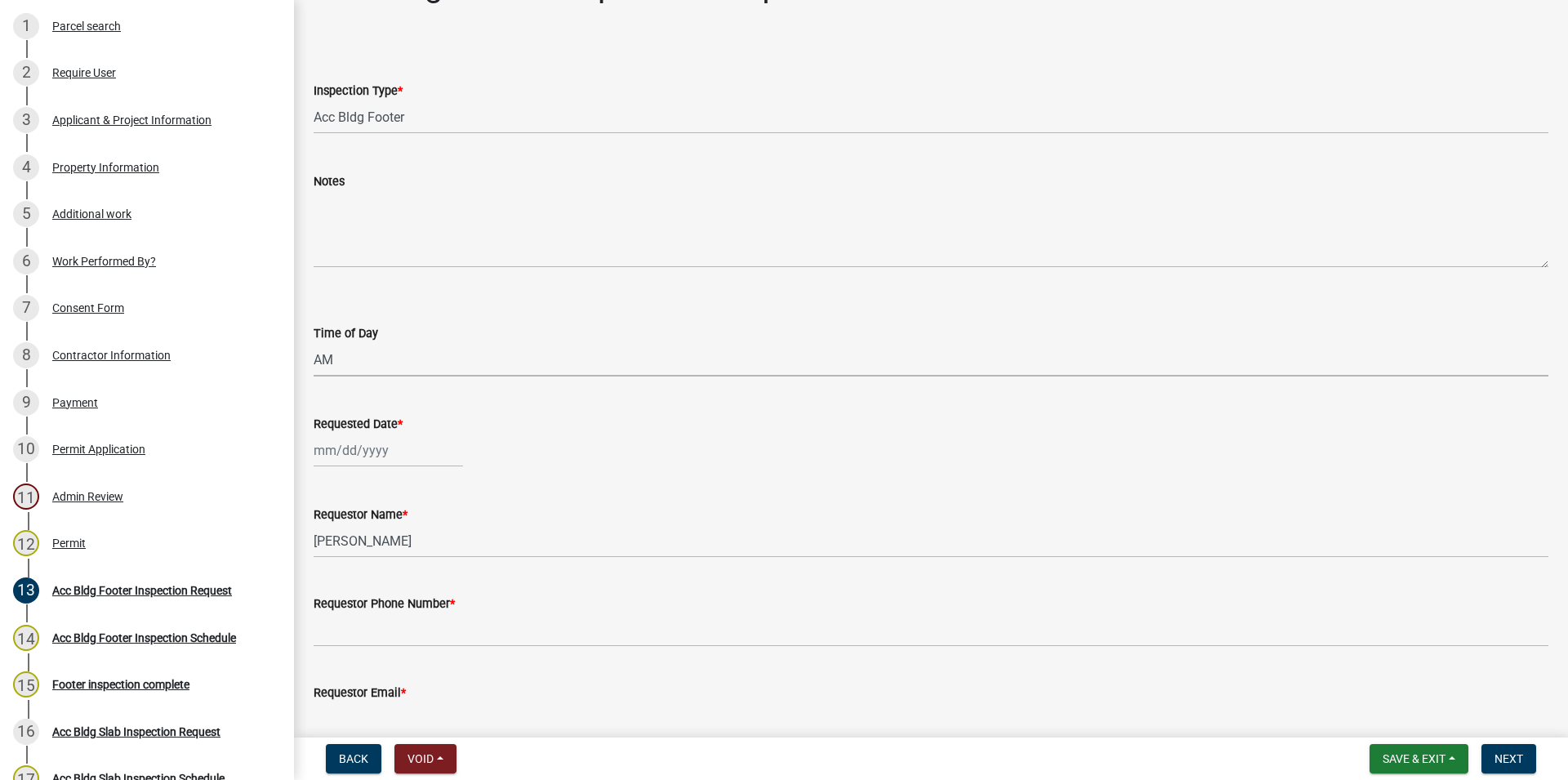
scroll to position [135, 0]
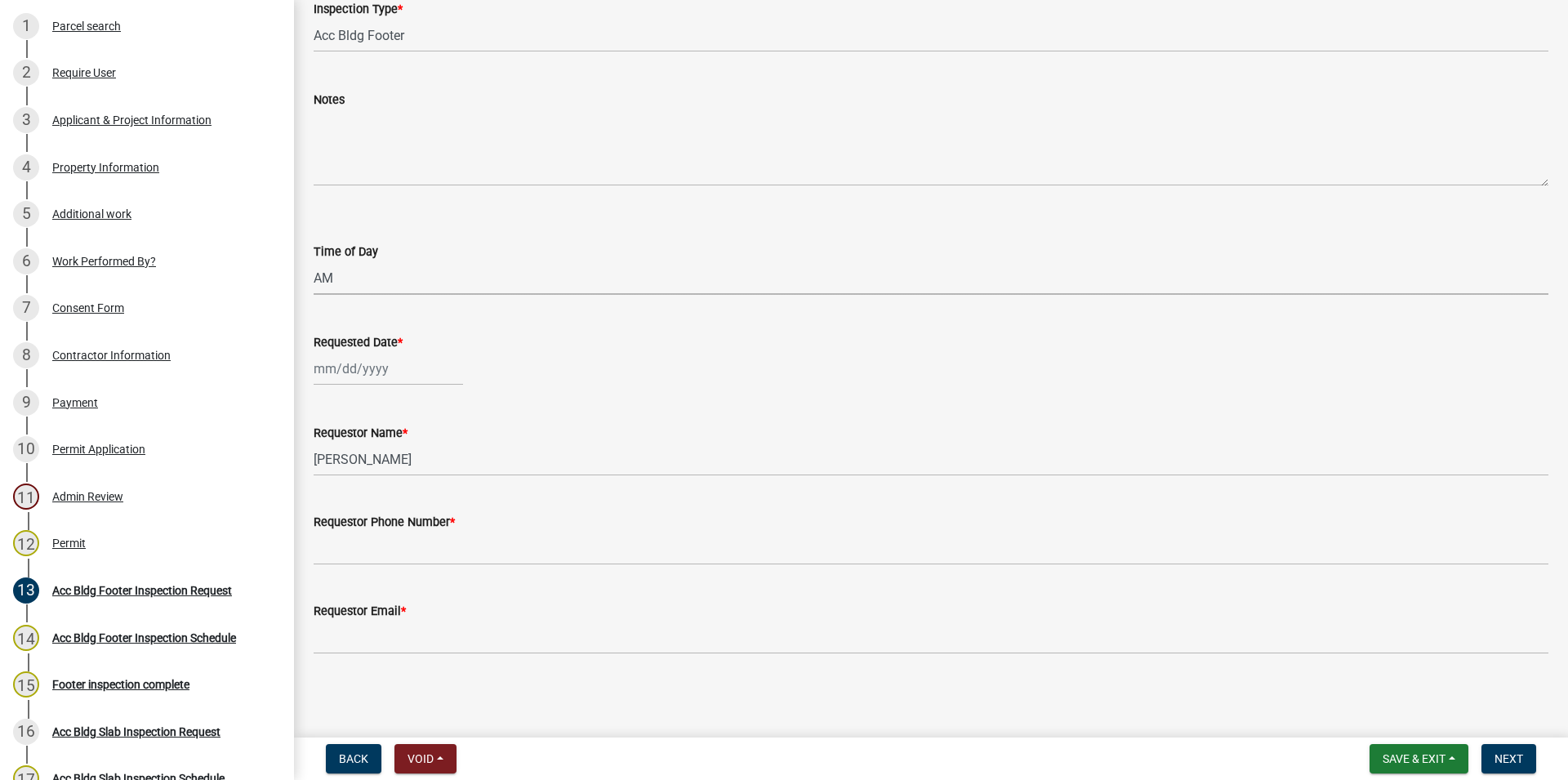
click at [313, 261] on select "Select Item... AM PM" at bounding box center [930, 278] width 1235 height 33
click at [383, 254] on div "Time of Day" at bounding box center [930, 251] width 1235 height 19
click at [313, 261] on select "Select Item... AM PM" at bounding box center [930, 278] width 1235 height 33
drag, startPoint x: 374, startPoint y: 278, endPoint x: 440, endPoint y: 241, distance: 75.7
click at [440, 241] on div "Time of Day" at bounding box center [930, 251] width 1235 height 19
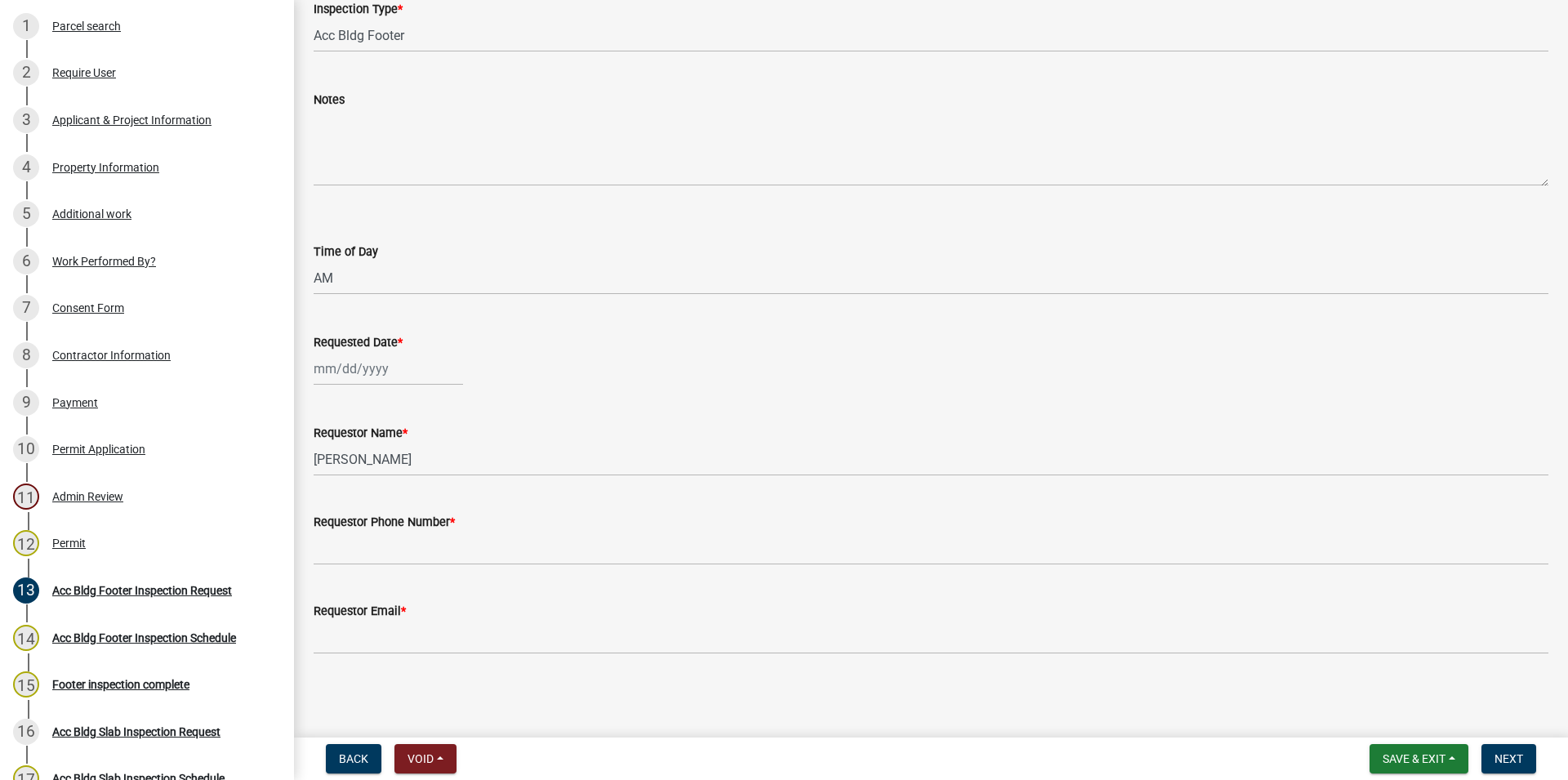
click at [406, 385] on wm-data-entity-input "Requested Date *" at bounding box center [930, 354] width 1235 height 90
click at [398, 376] on input "Requested Date *" at bounding box center [388, 369] width 149 height 33
select select "8"
select select "2025"
click at [415, 531] on div "21" at bounding box center [408, 534] width 26 height 26
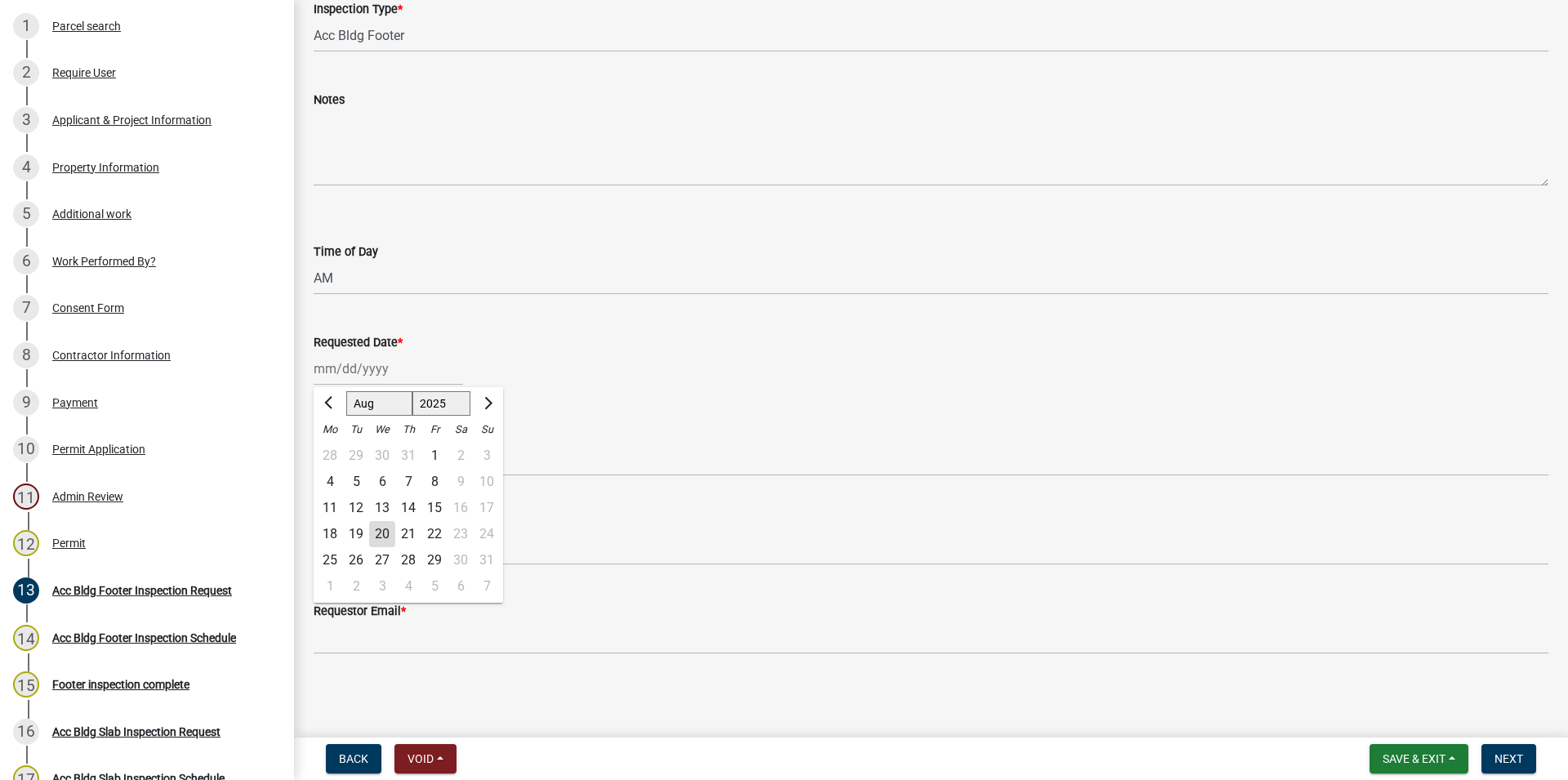
type input "[DATE]"
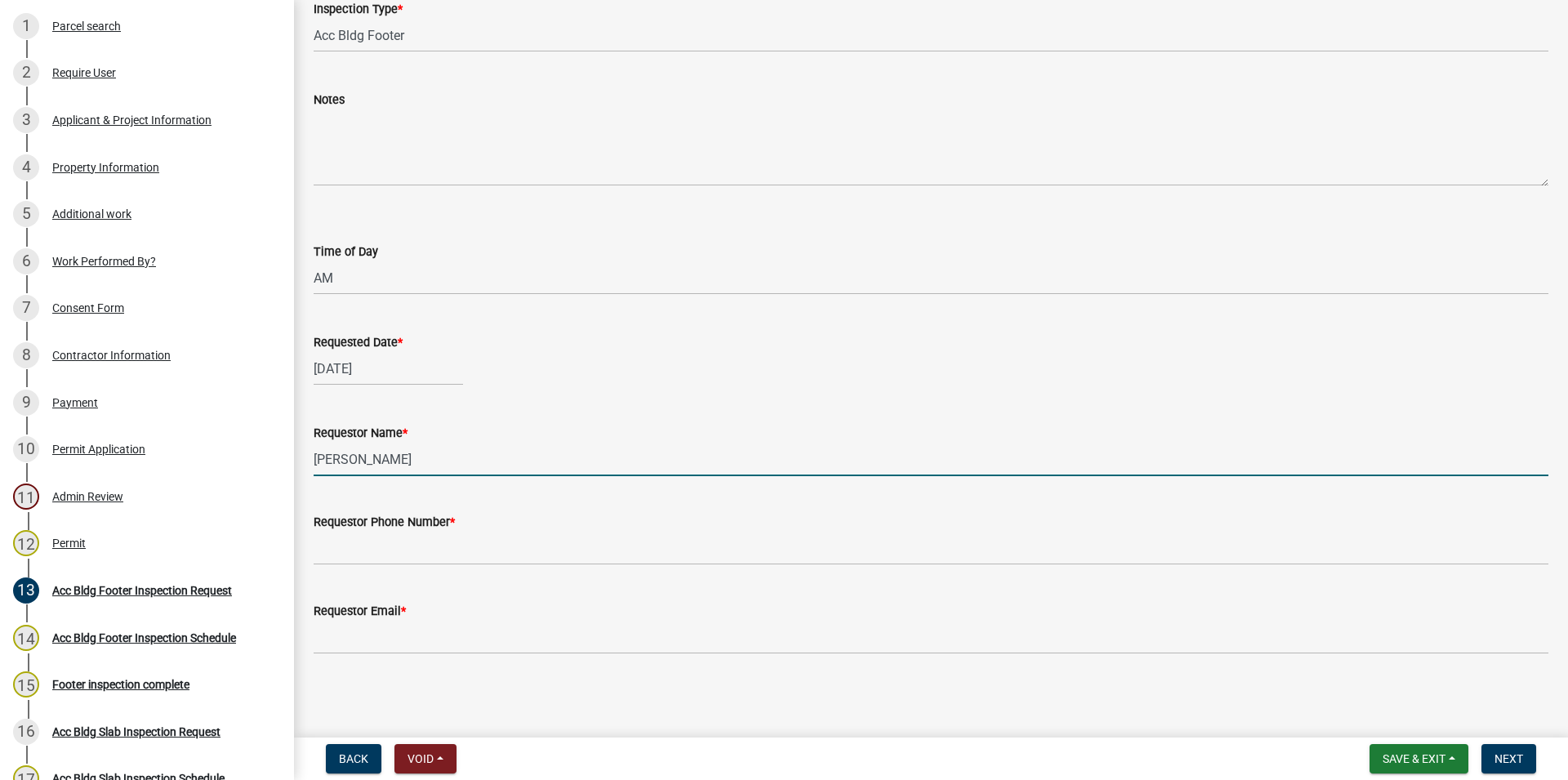
click at [373, 468] on input "[PERSON_NAME]" at bounding box center [930, 459] width 1235 height 33
drag, startPoint x: 305, startPoint y: 455, endPoint x: 280, endPoint y: 451, distance: 25.3
click at [313, 454] on input "[PERSON_NAME]" at bounding box center [930, 459] width 1235 height 33
type input "\"
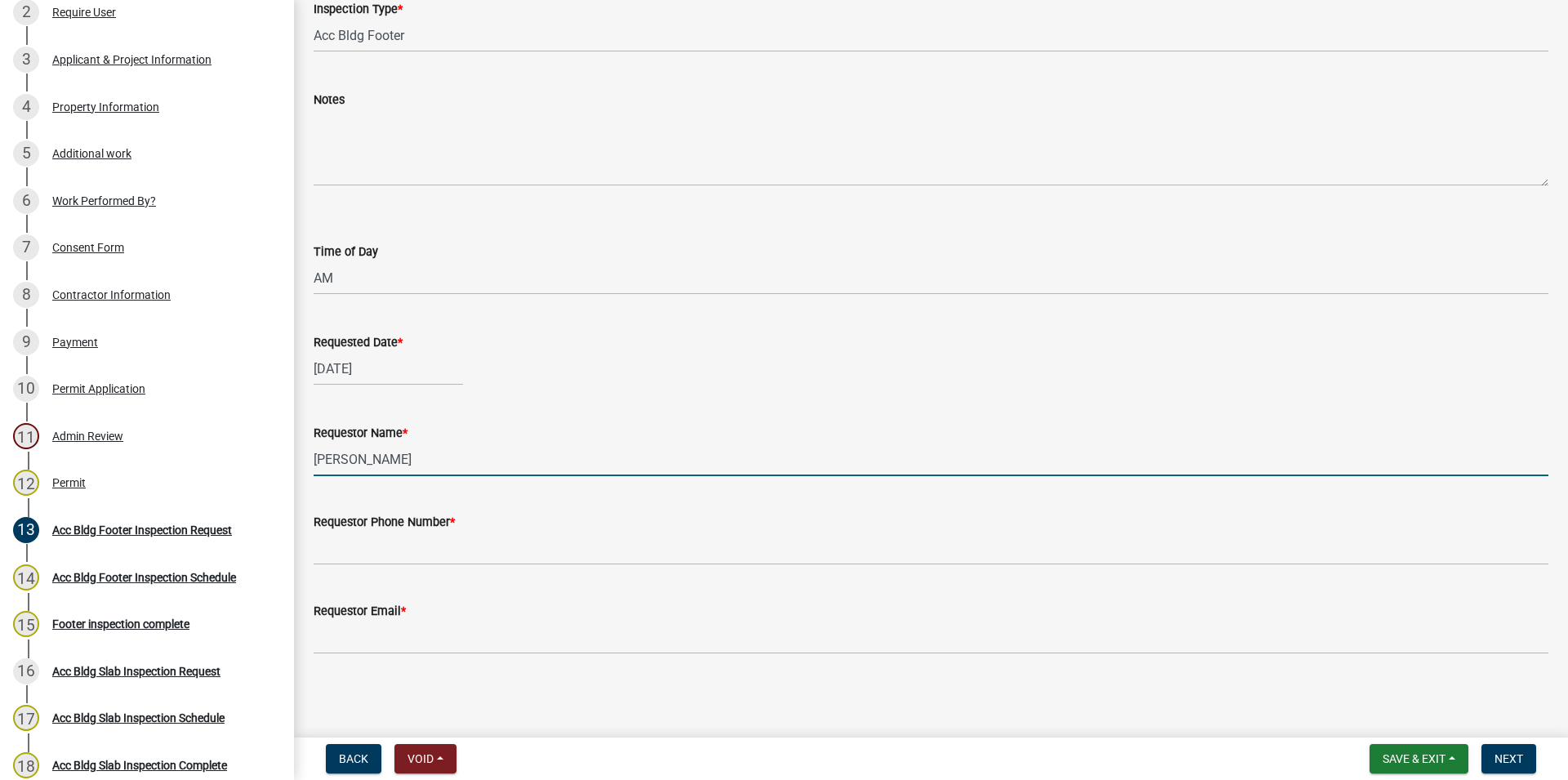
scroll to position [333, 0]
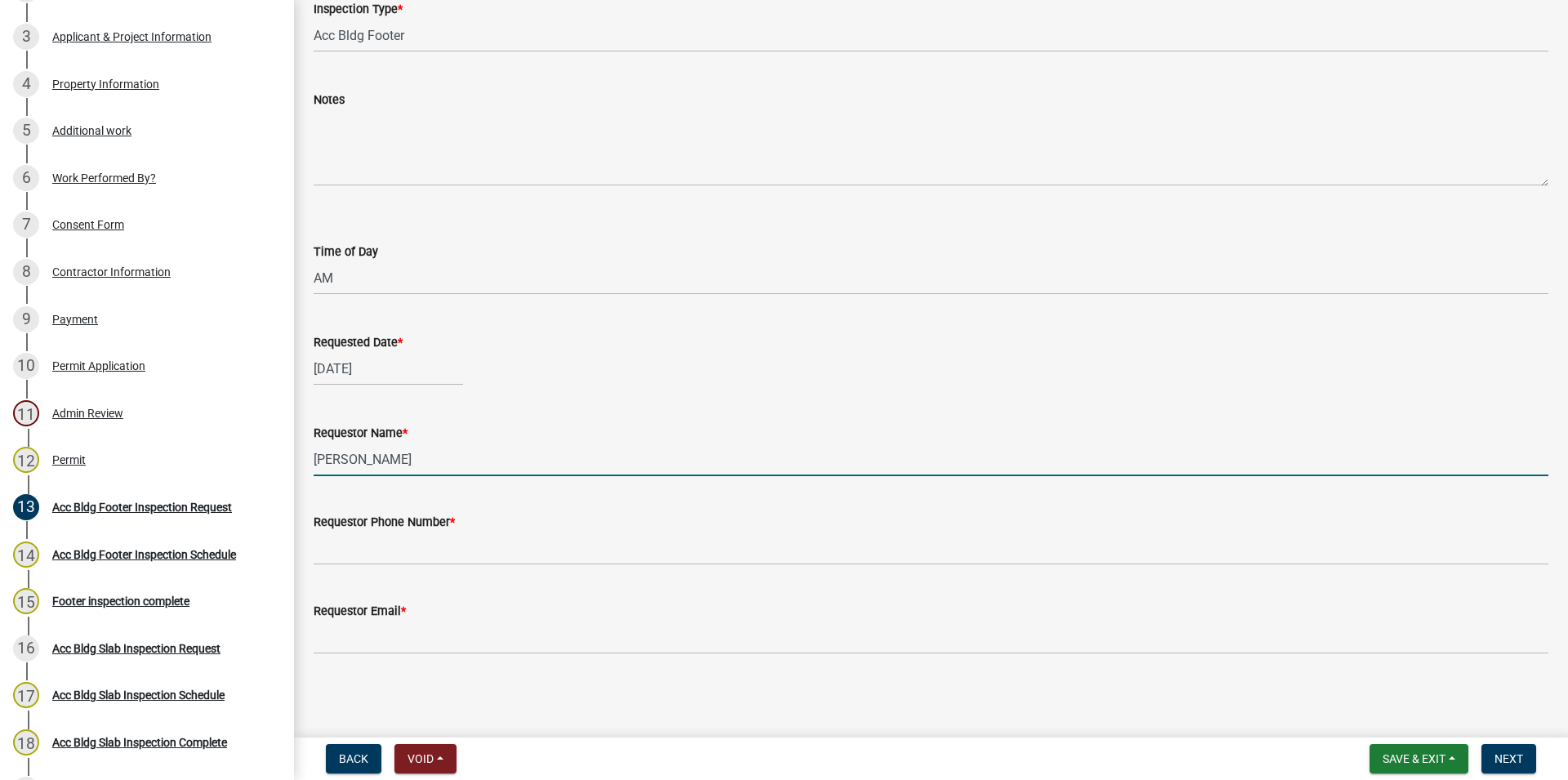
type input "[PERSON_NAME]"
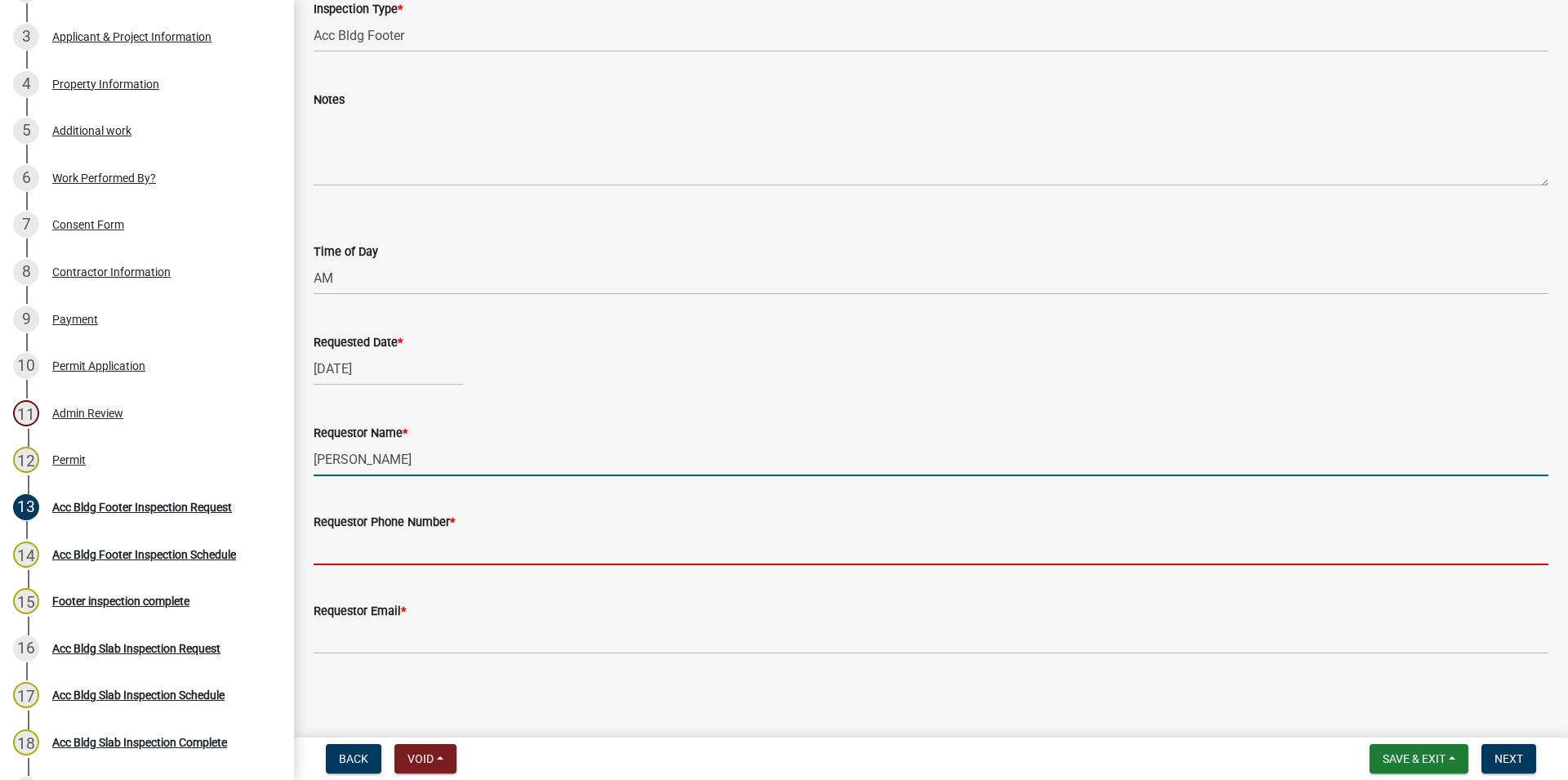
click at [451, 554] on input "Requestor Phone Number *" at bounding box center [930, 548] width 1235 height 33
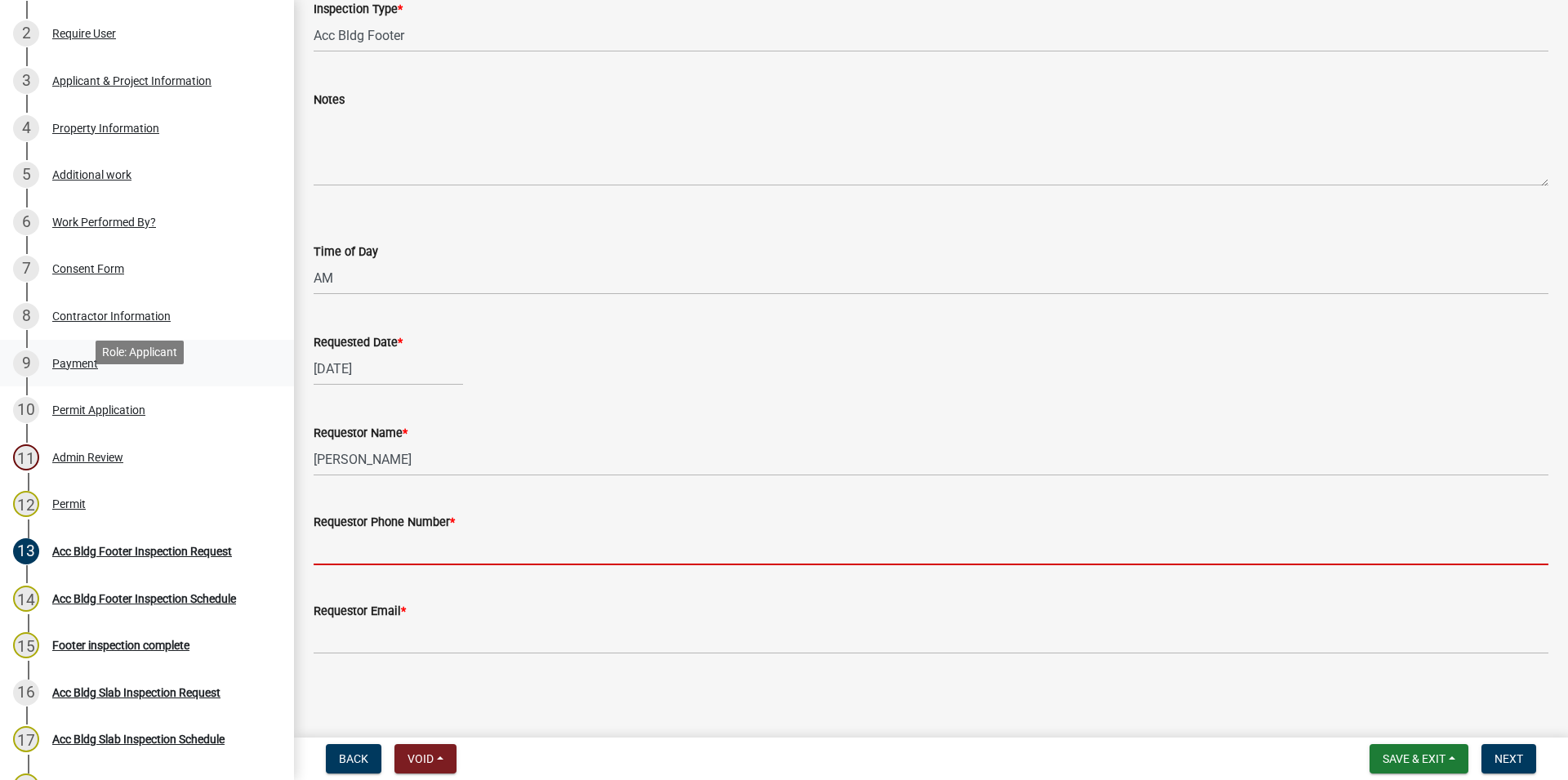
scroll to position [250, 0]
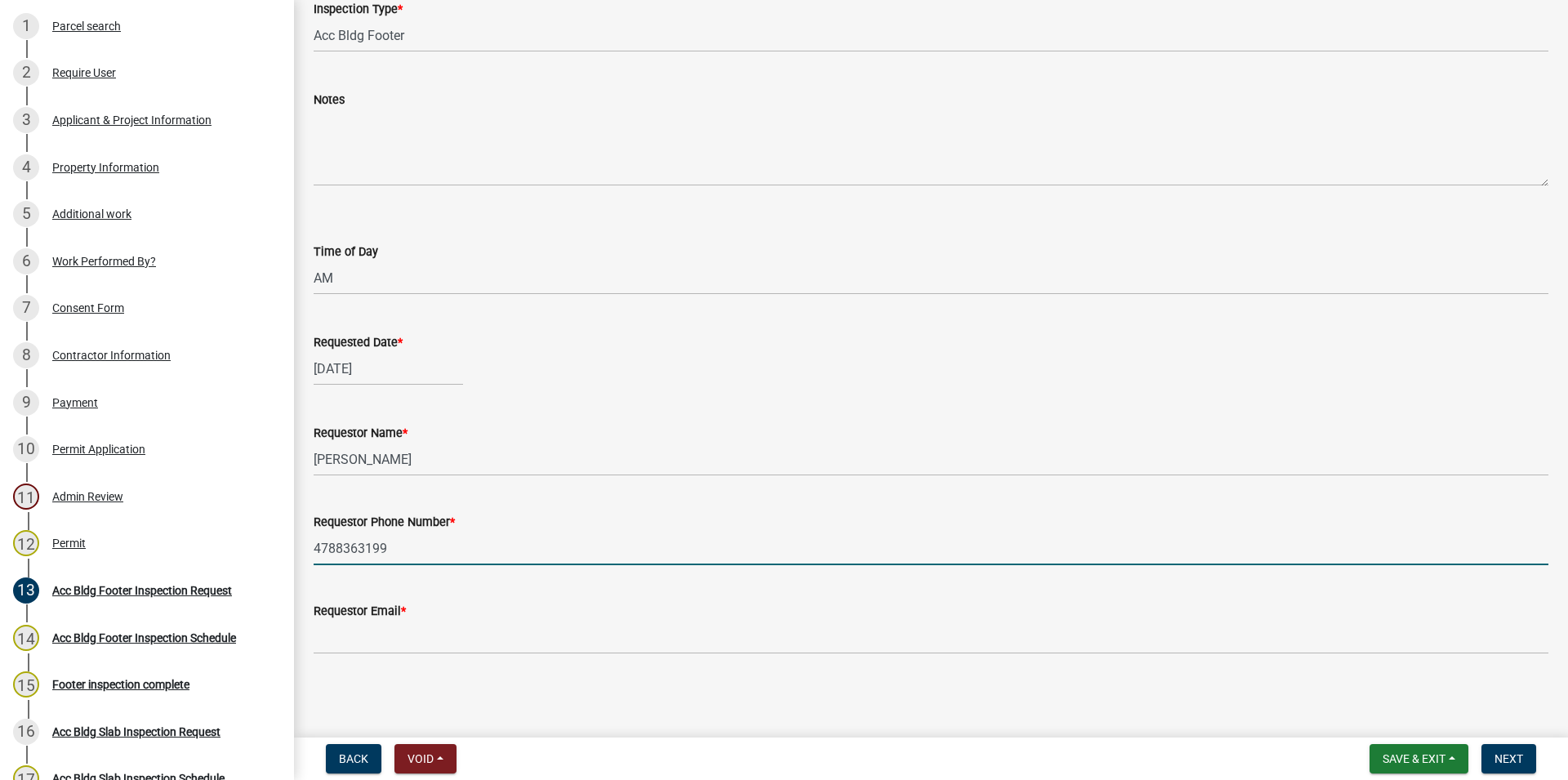
type input "4788363199"
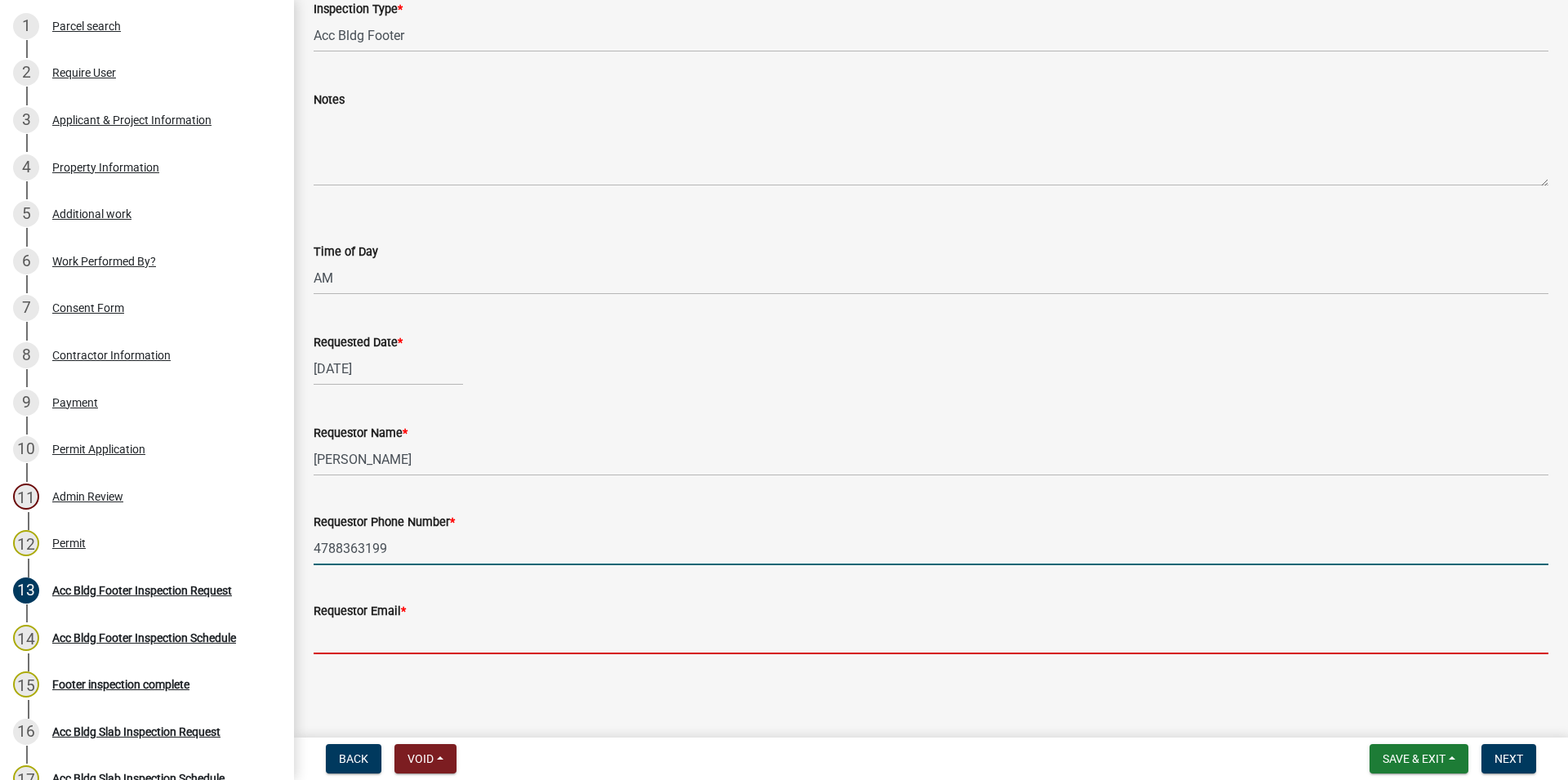
click at [413, 633] on input "Requestor Email *" at bounding box center [930, 637] width 1235 height 33
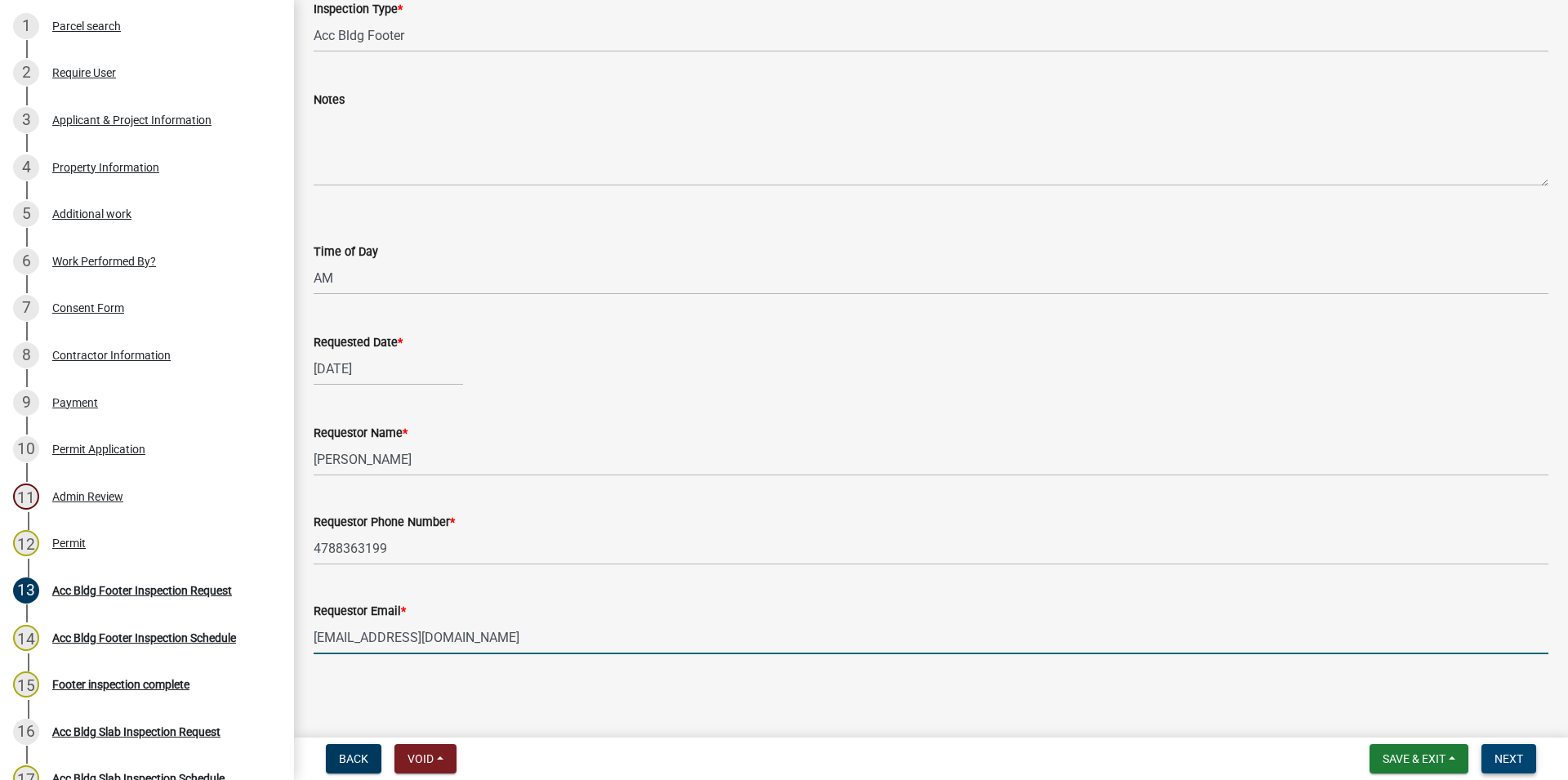
type input "[EMAIL_ADDRESS][DOMAIN_NAME]"
click at [1493, 764] on button "Next" at bounding box center [1508, 759] width 54 height 30
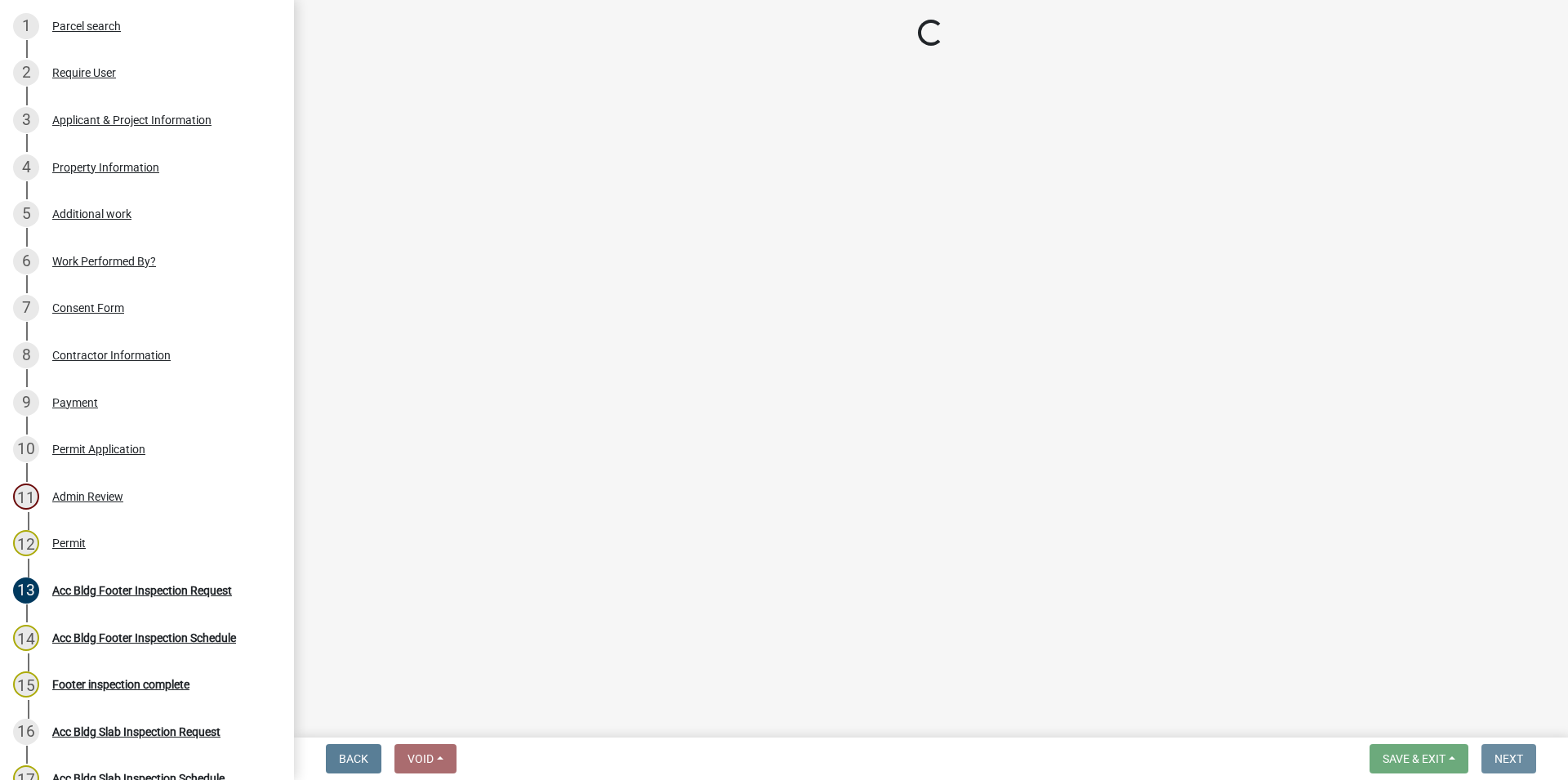
scroll to position [0, 0]
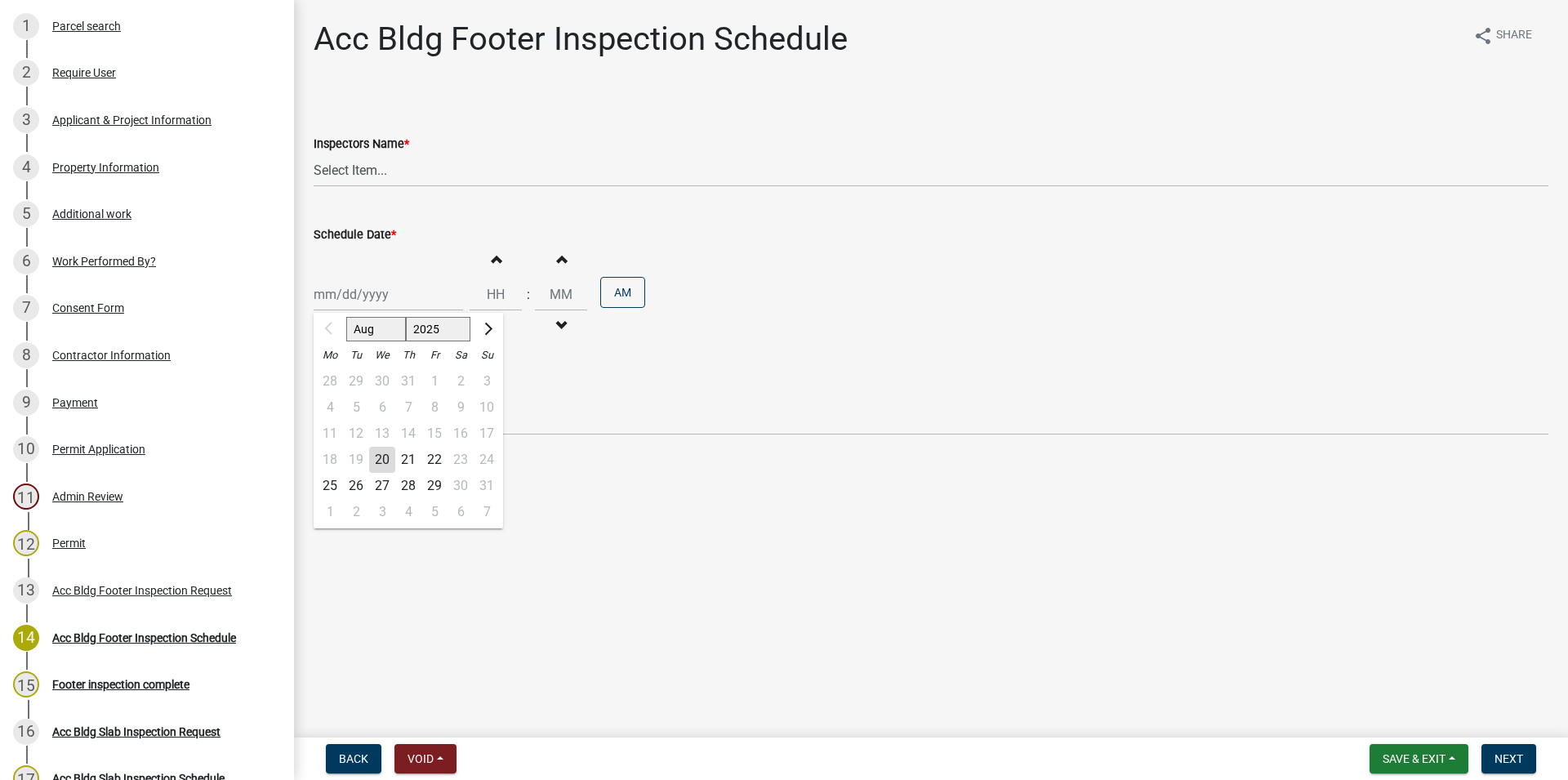
click at [368, 293] on input "Schedule Date *" at bounding box center [388, 294] width 149 height 33
click at [433, 456] on div "22" at bounding box center [434, 460] width 26 height 26
type input "[DATE]"
click at [494, 268] on button "Increment hours" at bounding box center [495, 259] width 34 height 30
type input "01"
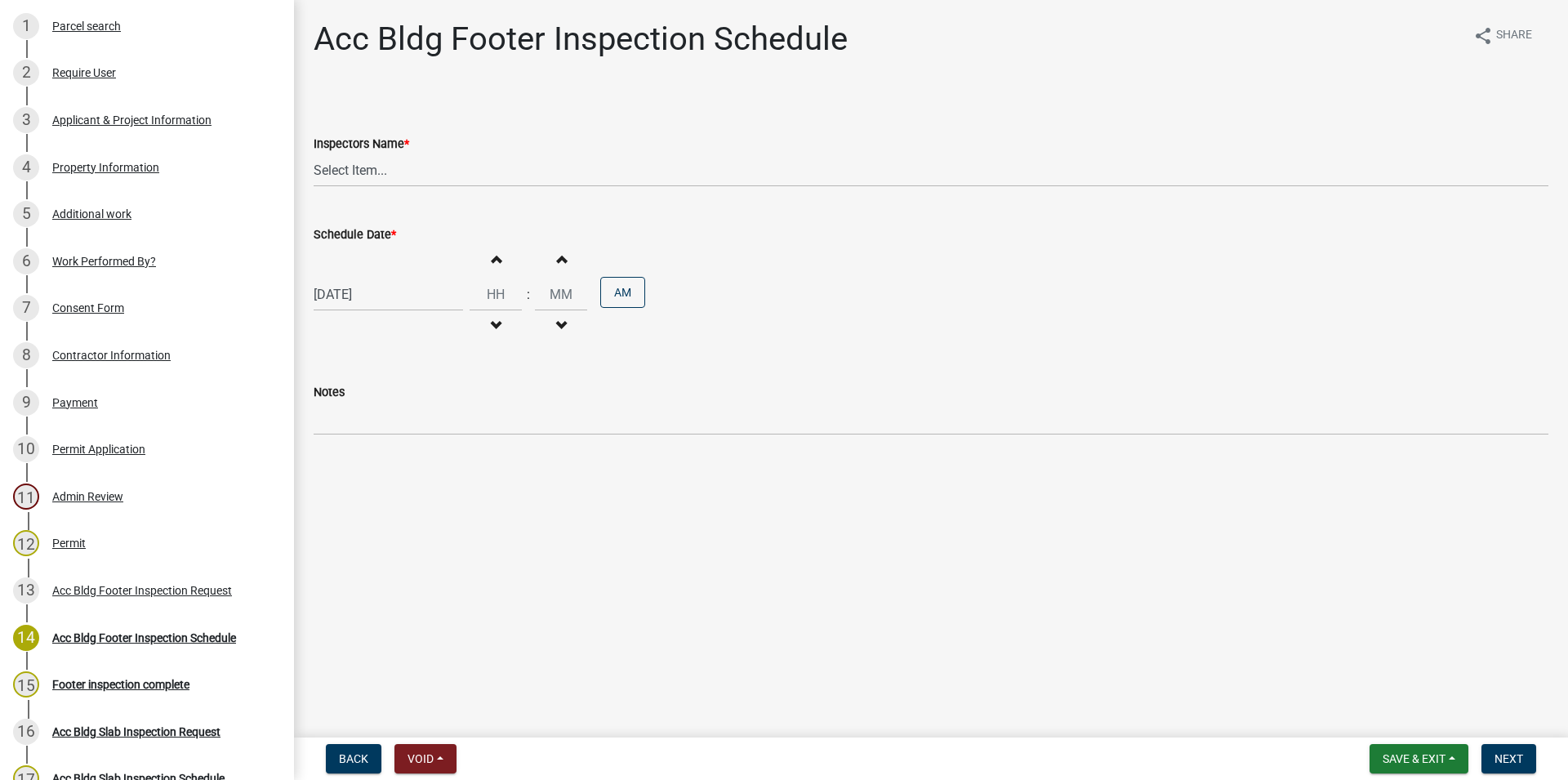
type input "00"
click at [511, 283] on input "01" at bounding box center [496, 294] width 53 height 33
click at [509, 265] on button "Increment hours" at bounding box center [495, 259] width 34 height 30
click at [511, 267] on button "Increment hours" at bounding box center [495, 259] width 34 height 30
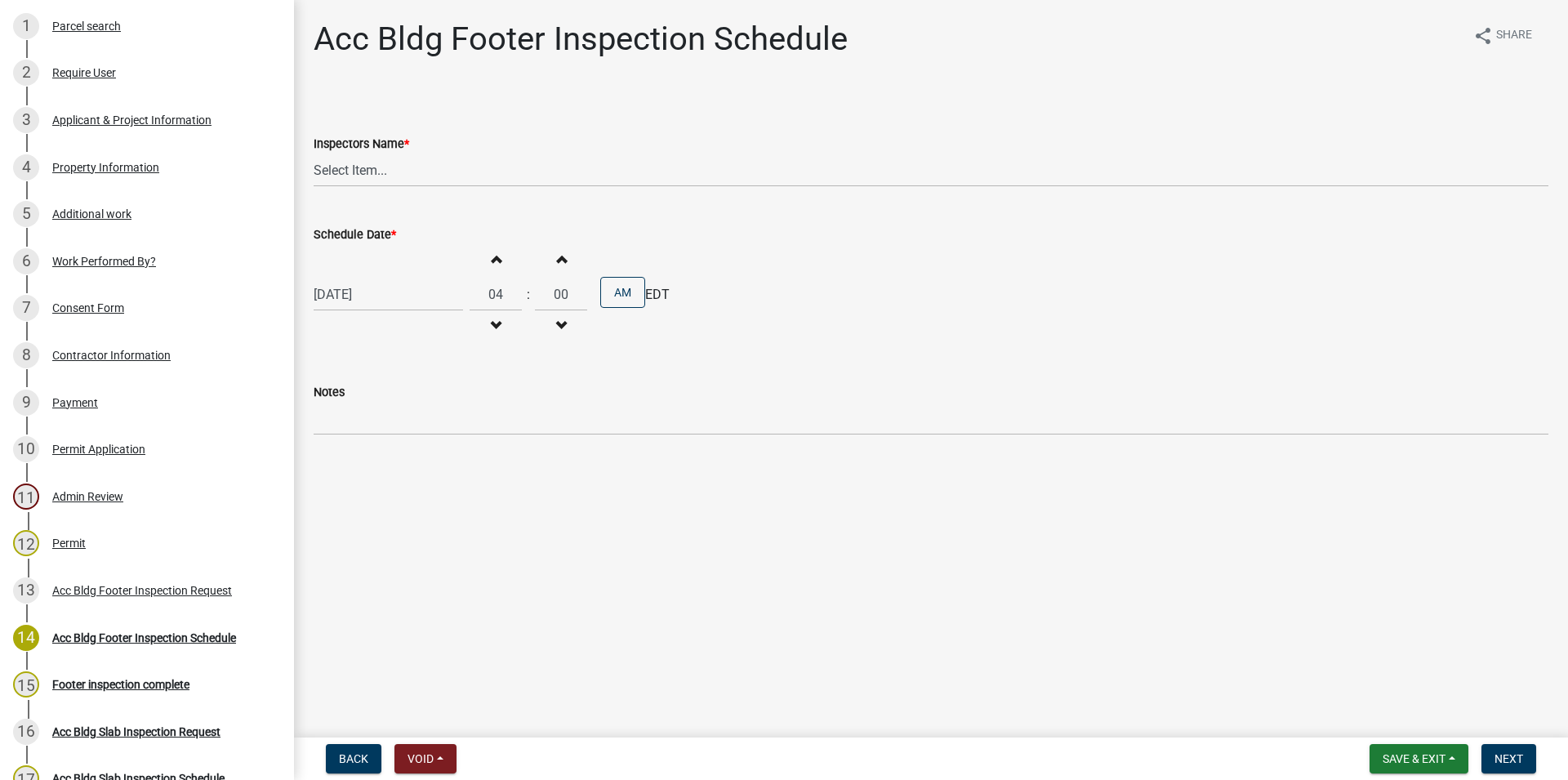
click at [511, 267] on button "Increment hours" at bounding box center [495, 259] width 34 height 30
click at [512, 270] on button "Increment hours" at bounding box center [495, 259] width 34 height 30
click at [512, 267] on button "Increment hours" at bounding box center [495, 259] width 34 height 30
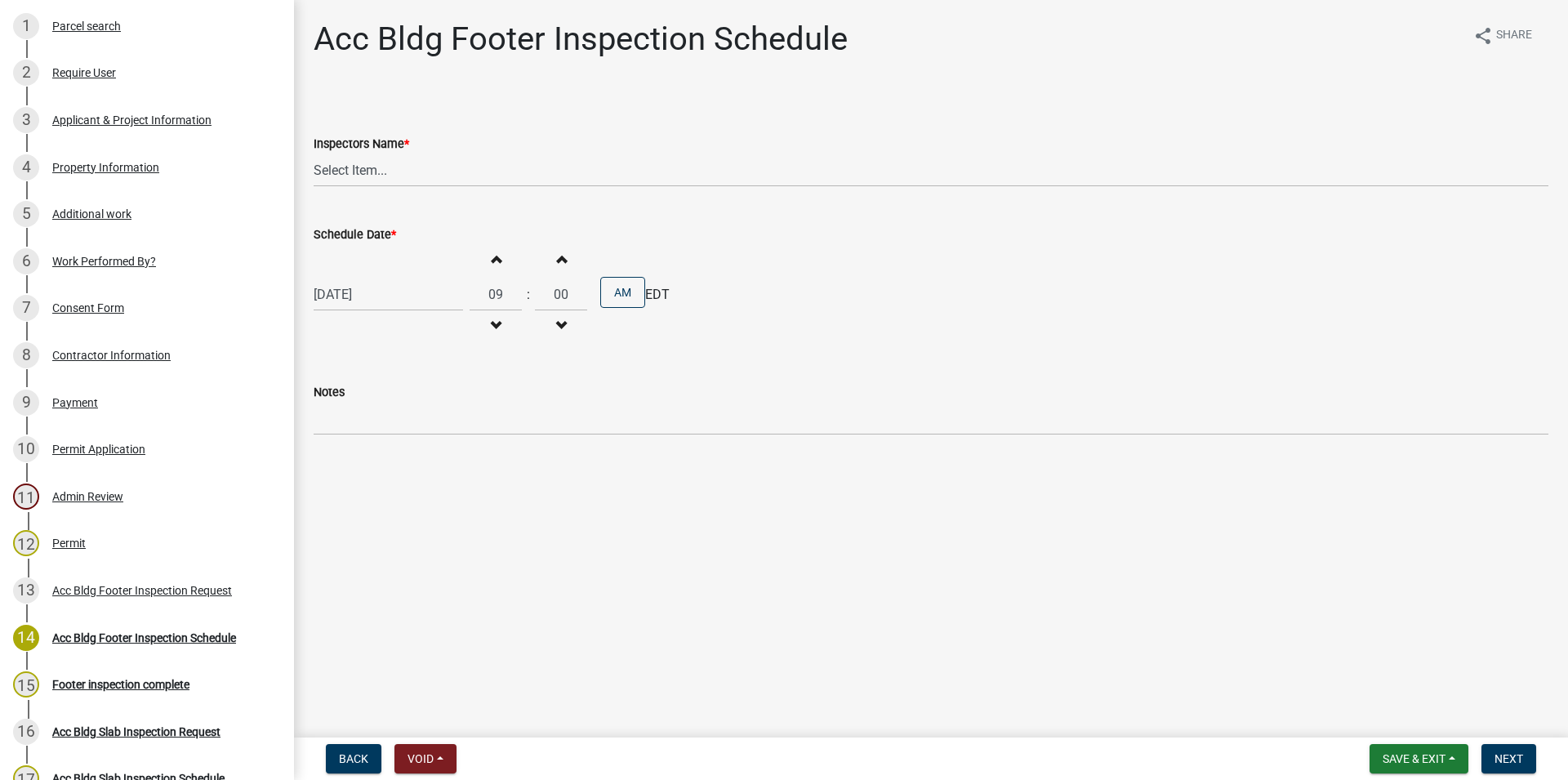
click at [512, 267] on button "Increment hours" at bounding box center [495, 259] width 34 height 30
type input "10"
click at [313, 154] on select "Select Item... [PERSON_NAME].[PERSON_NAME] ([PERSON_NAME] ) [PERSON_NAME] ([PER…" at bounding box center [930, 170] width 1235 height 33
select select "a844a88f-ba44-4800-9e08-05e10520dbf6"
click option "[PERSON_NAME].[PERSON_NAME] ([PERSON_NAME] )" at bounding box center [0, 0] width 0 height 0
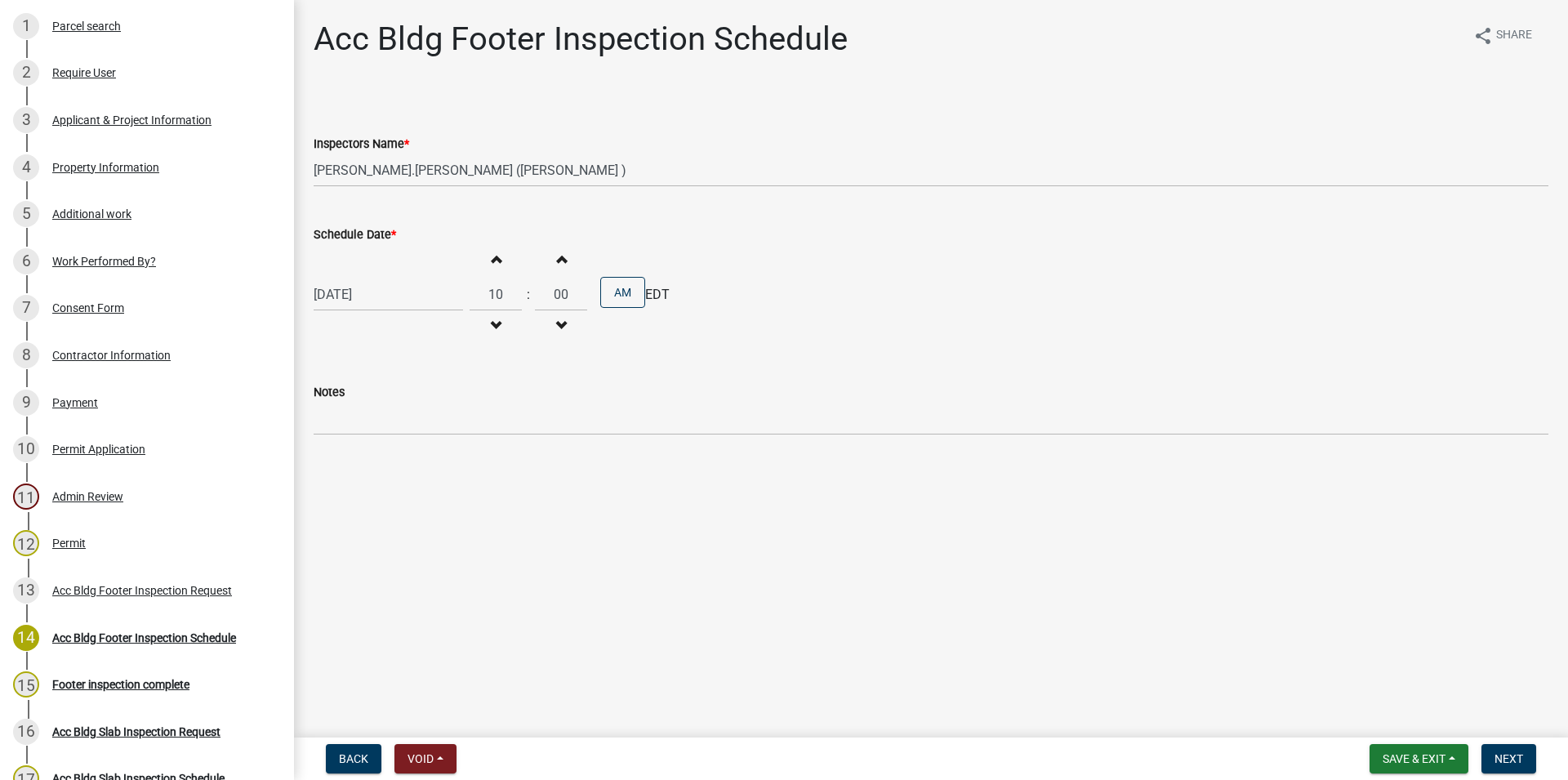
click at [495, 400] on div "Notes" at bounding box center [930, 392] width 1235 height 19
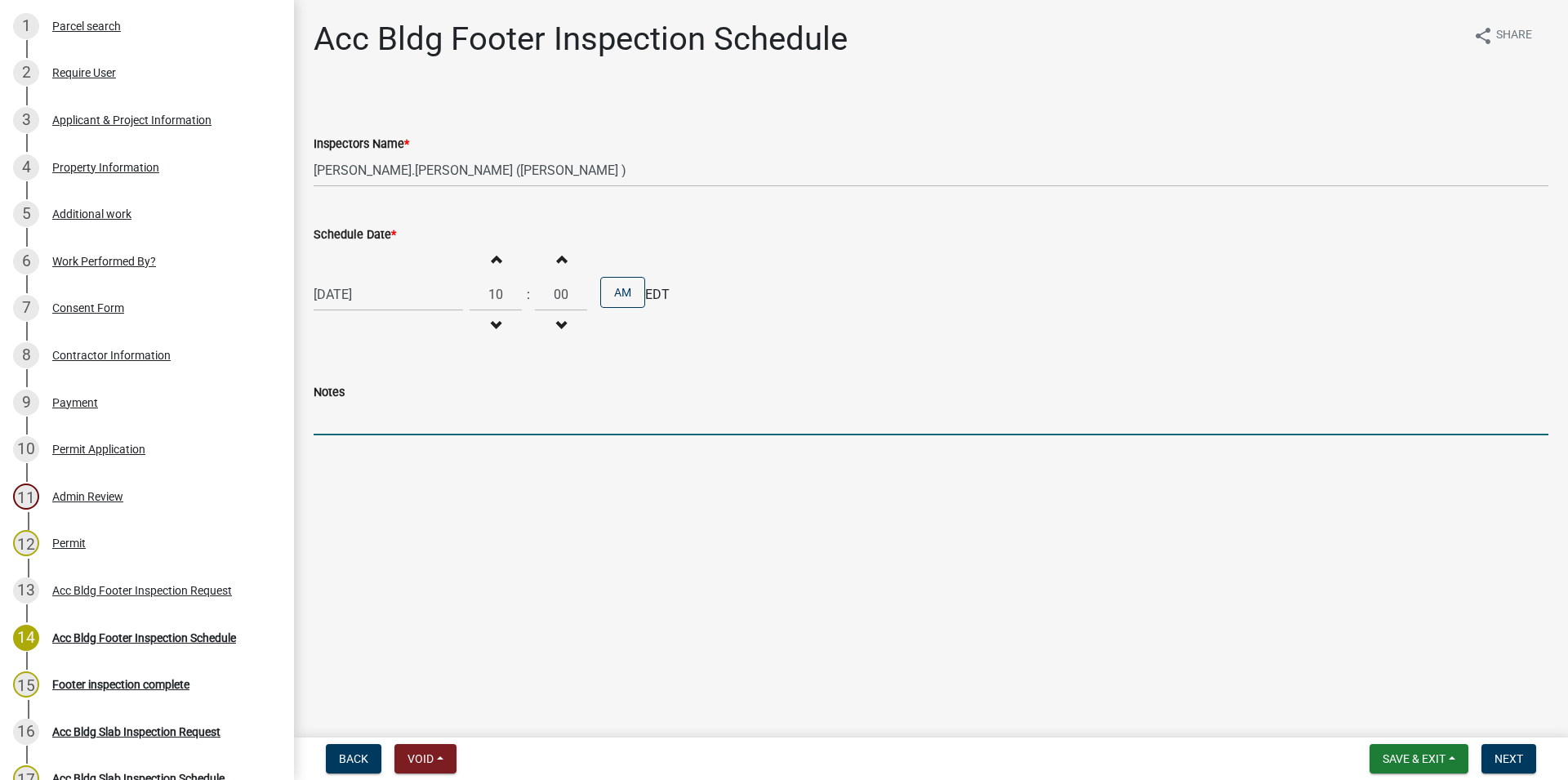
click at [467, 415] on input "Notes" at bounding box center [930, 419] width 1235 height 33
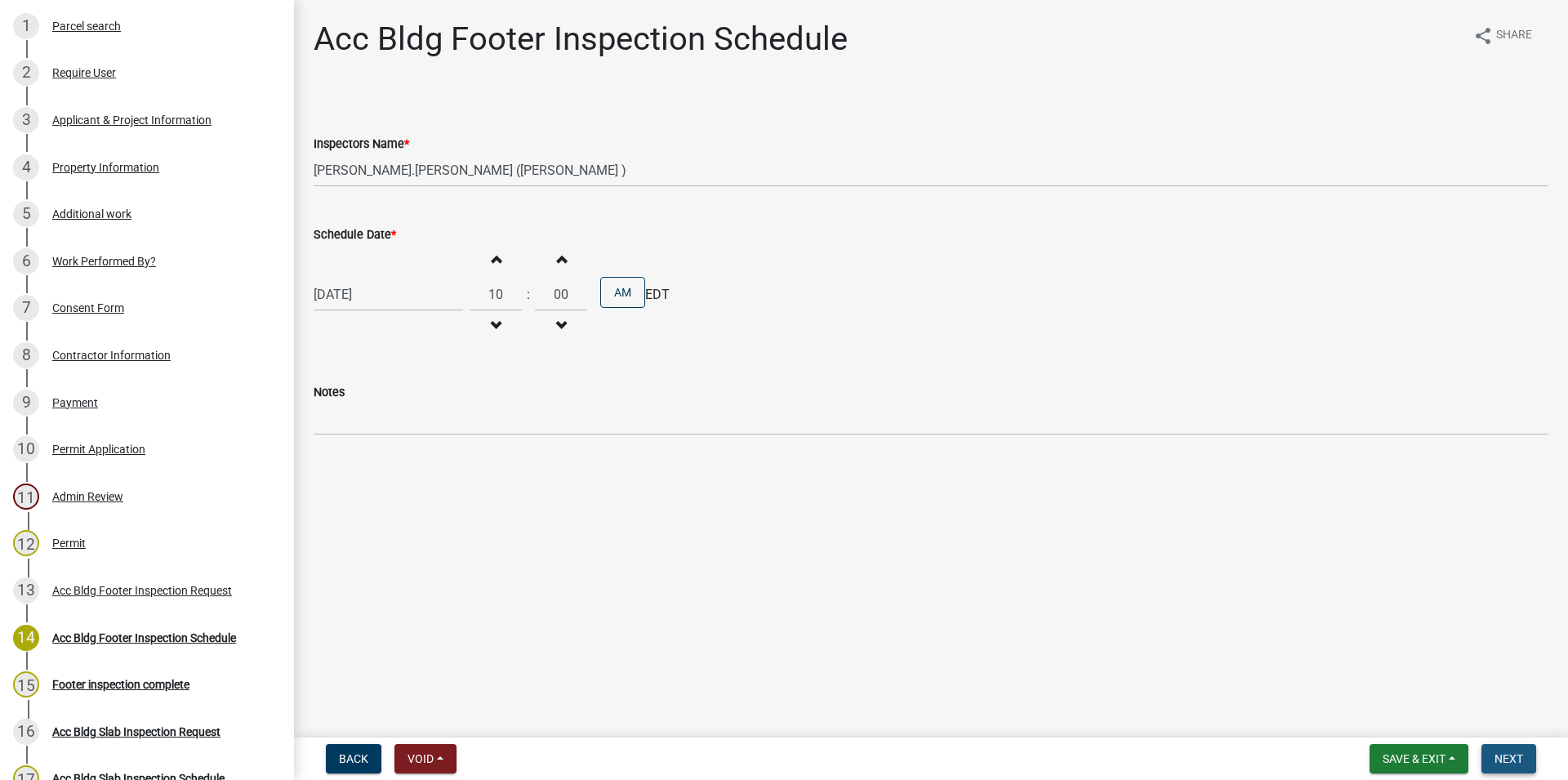
click at [1492, 747] on button "Next" at bounding box center [1508, 759] width 54 height 30
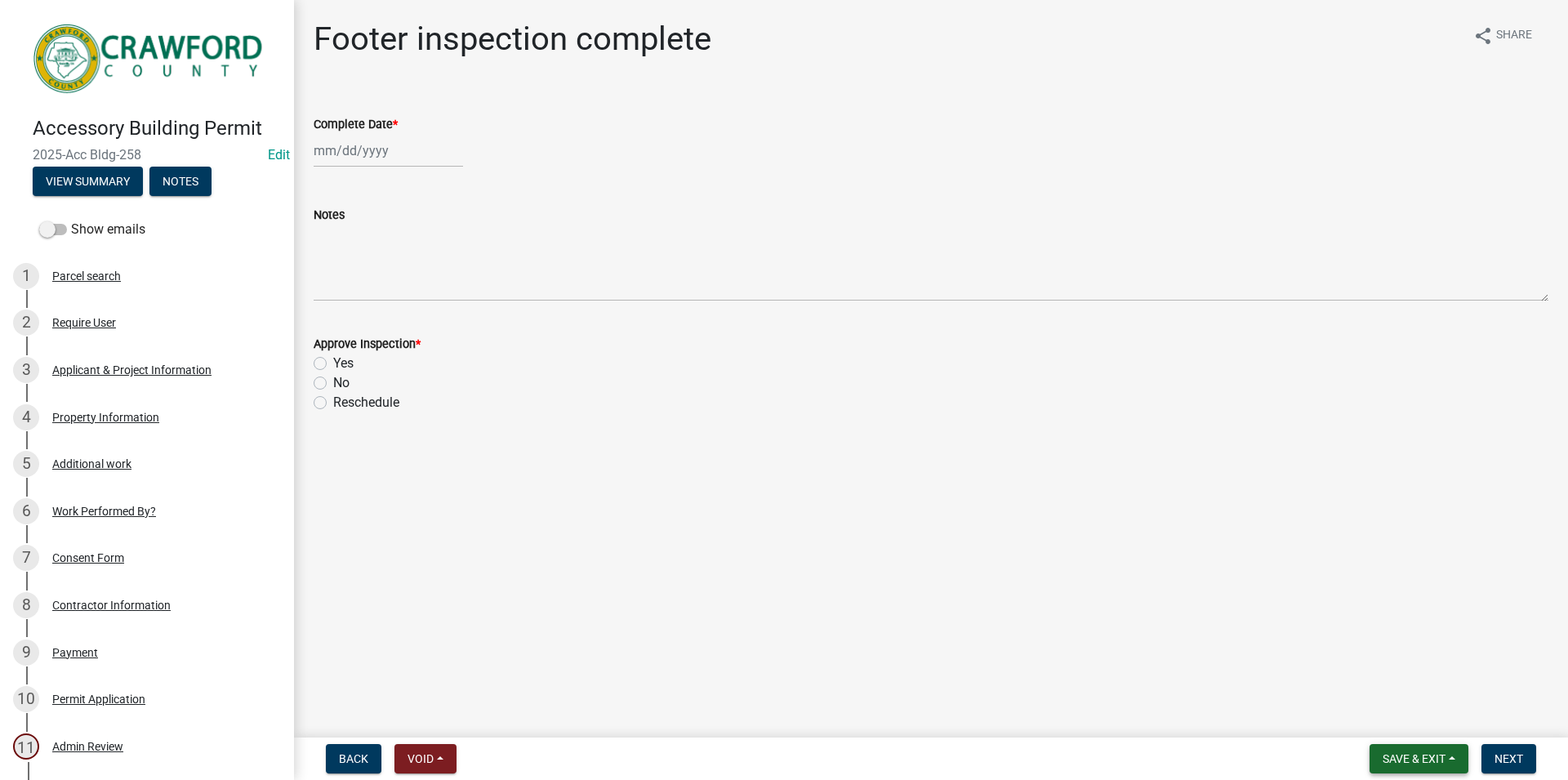
click at [1387, 748] on button "Save & Exit" at bounding box center [1419, 759] width 99 height 30
click at [1360, 703] on button "Save & Exit" at bounding box center [1402, 716] width 131 height 39
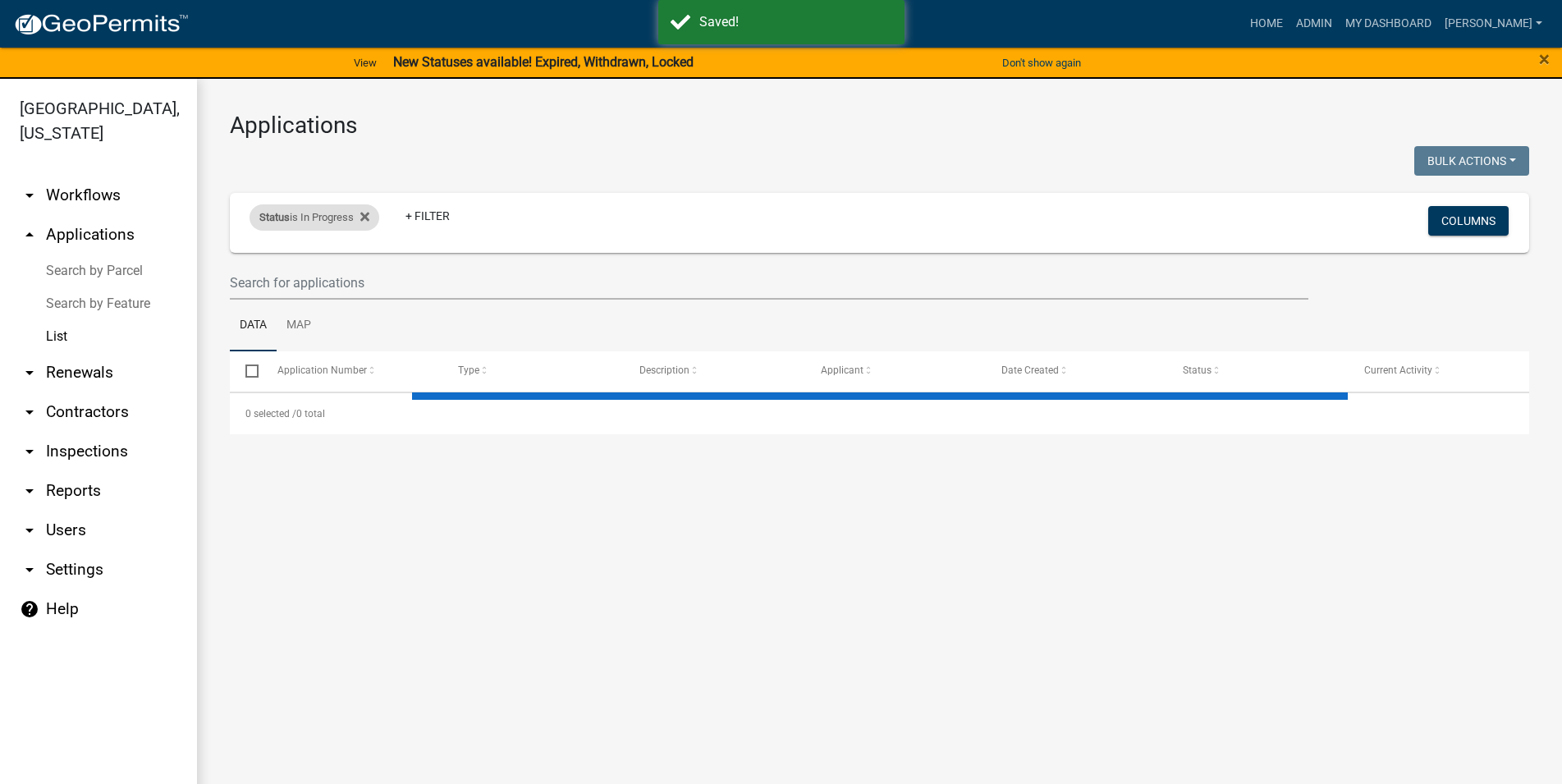
select select "3: 100"
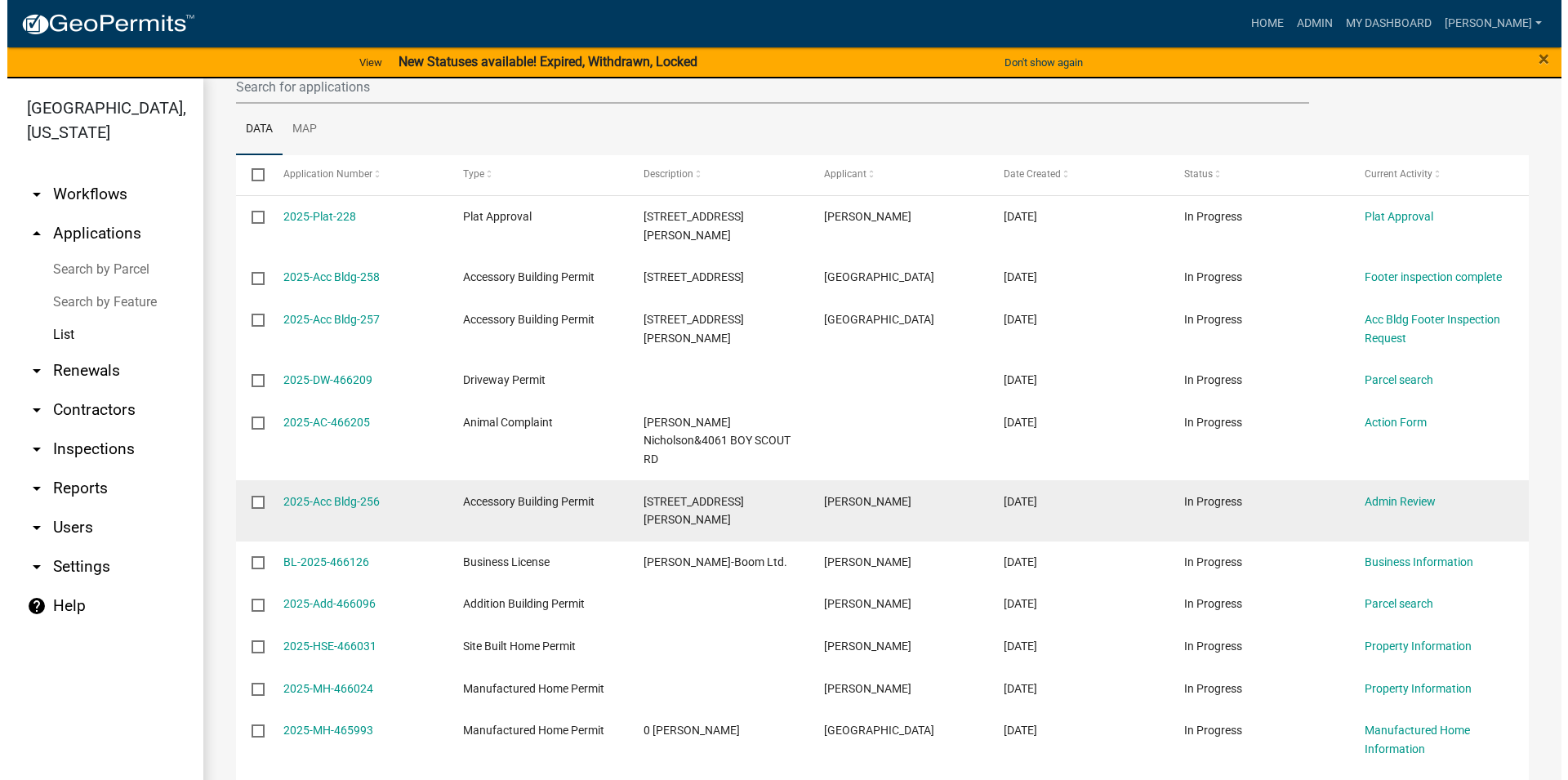
scroll to position [279, 0]
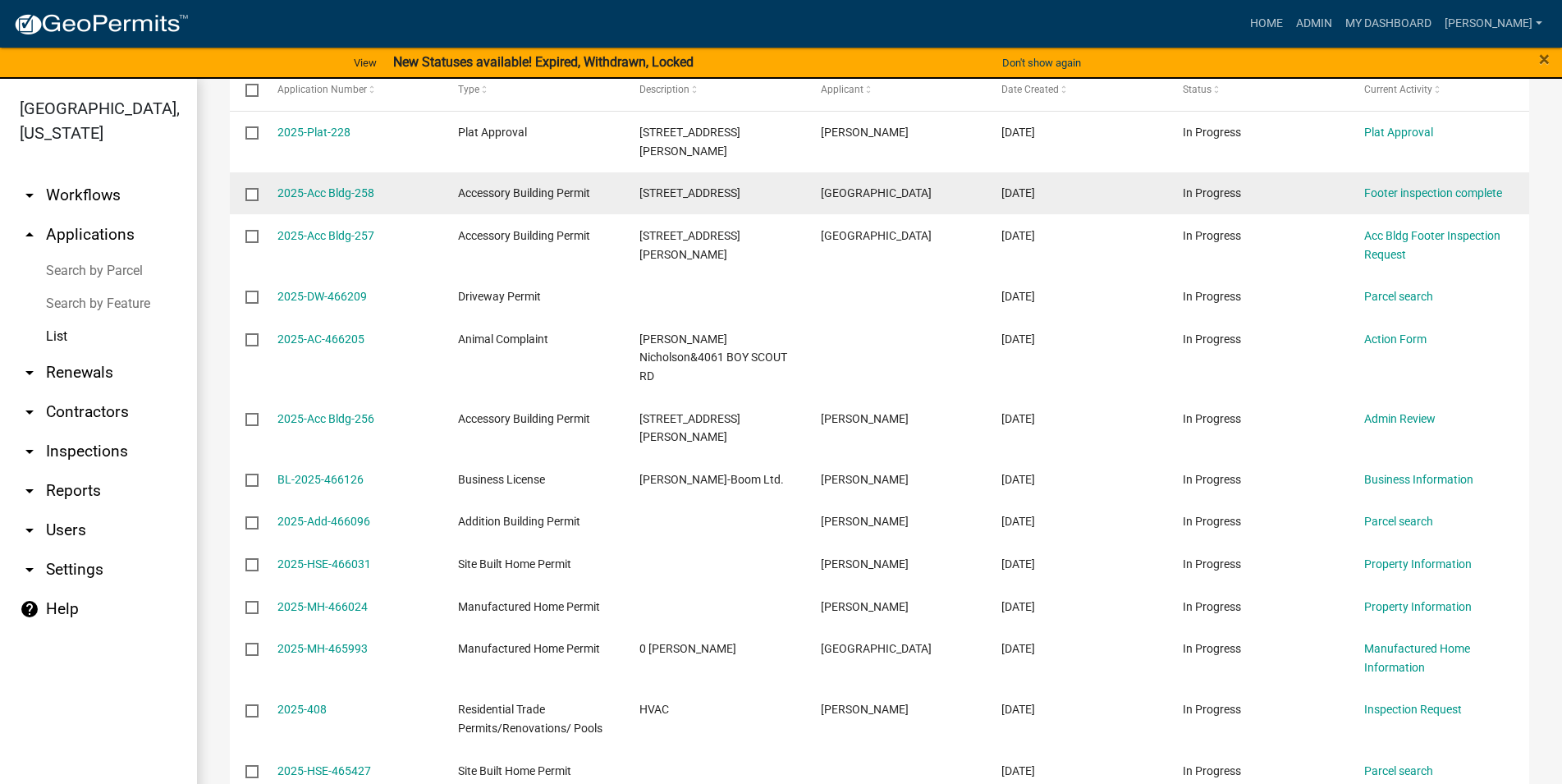
click at [574, 189] on datatable-body-cell "Accessory Building Permit" at bounding box center [534, 193] width 182 height 42
click at [325, 186] on link "2025-Acc Bldg-258" at bounding box center [326, 192] width 97 height 13
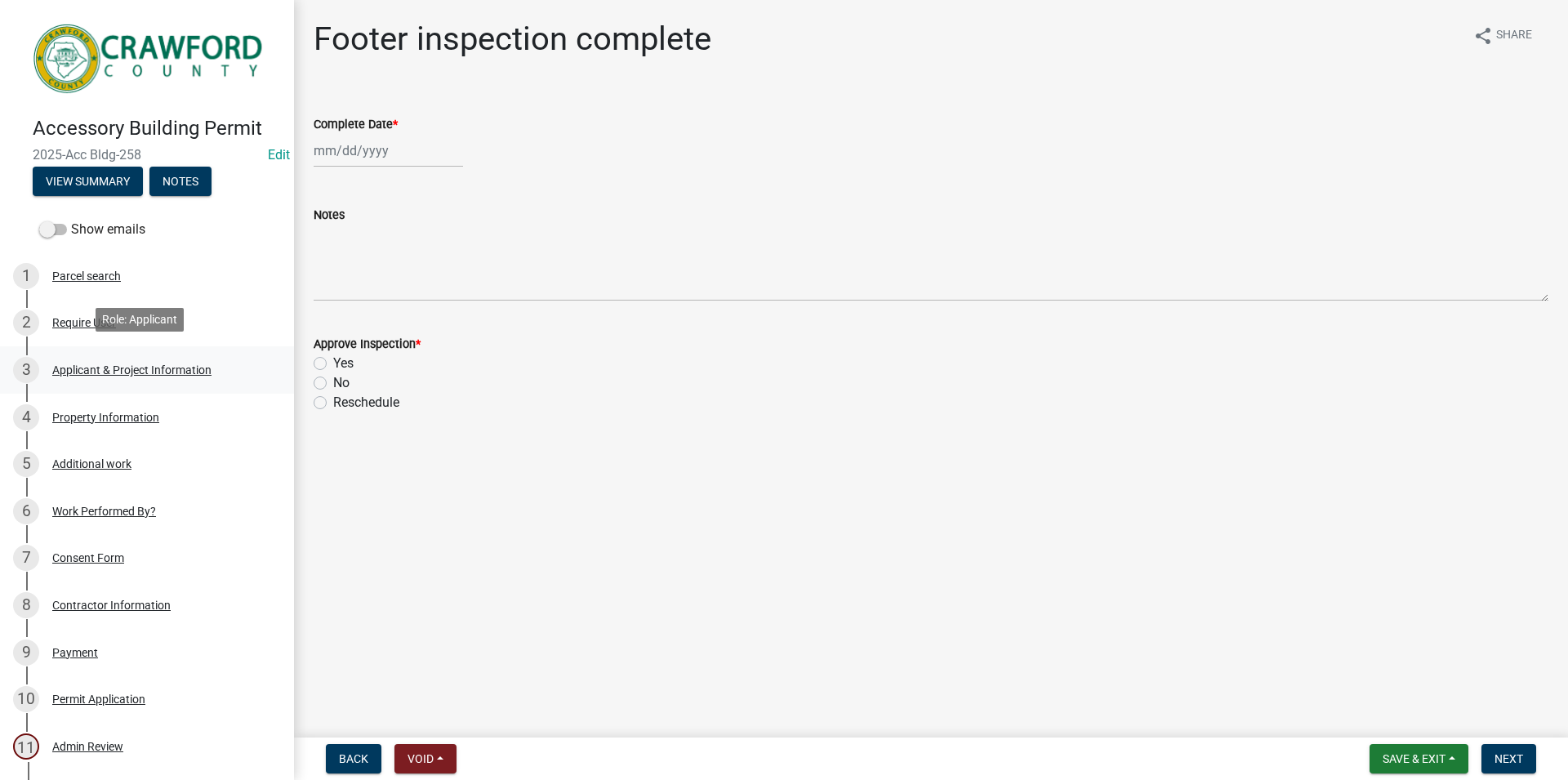
click at [111, 367] on div "Applicant & Project Information" at bounding box center [132, 369] width 159 height 11
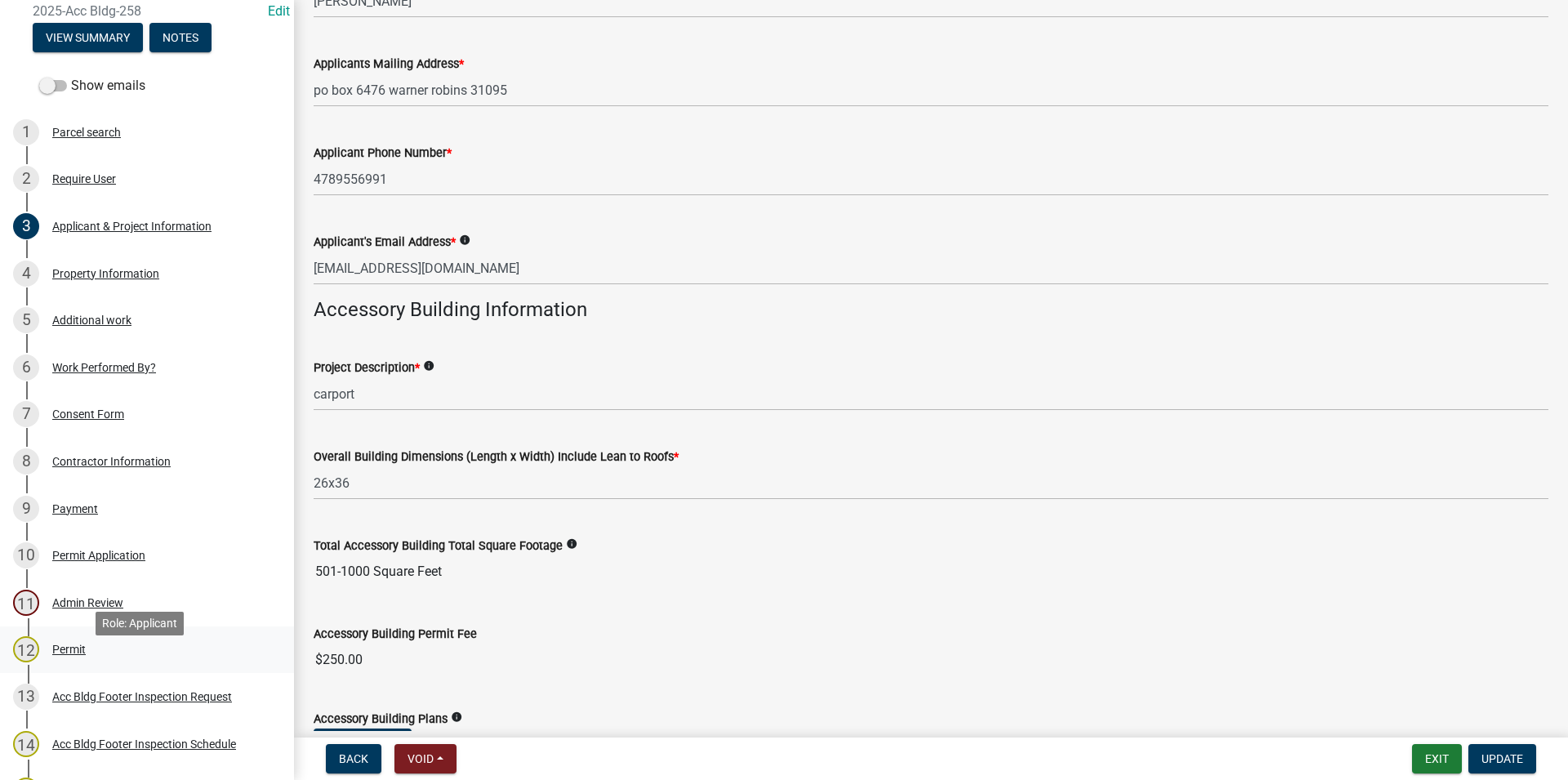
scroll to position [167, 0]
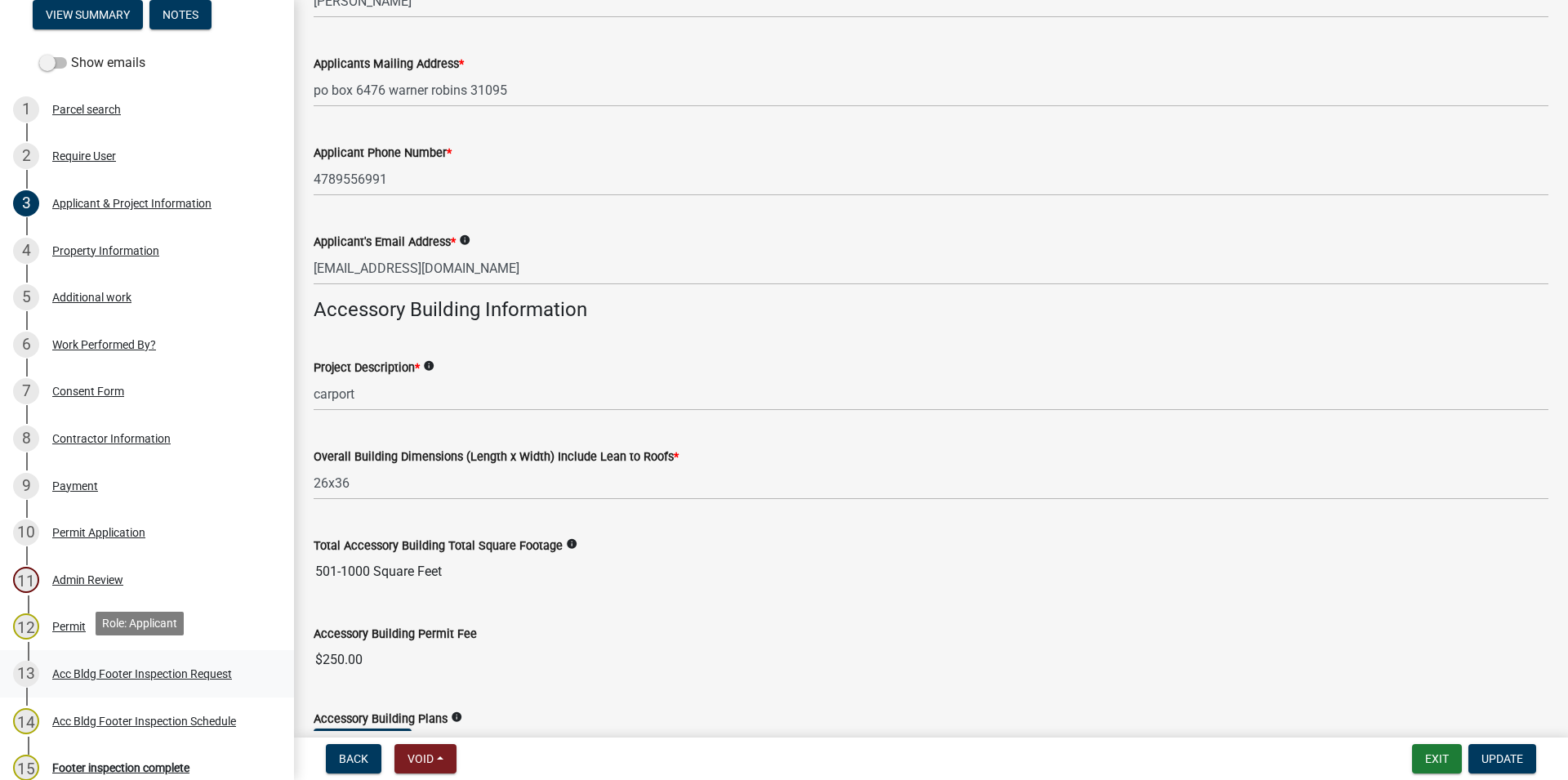
click at [161, 676] on div "Acc Bldg Footer Inspection Request" at bounding box center [142, 673] width 180 height 11
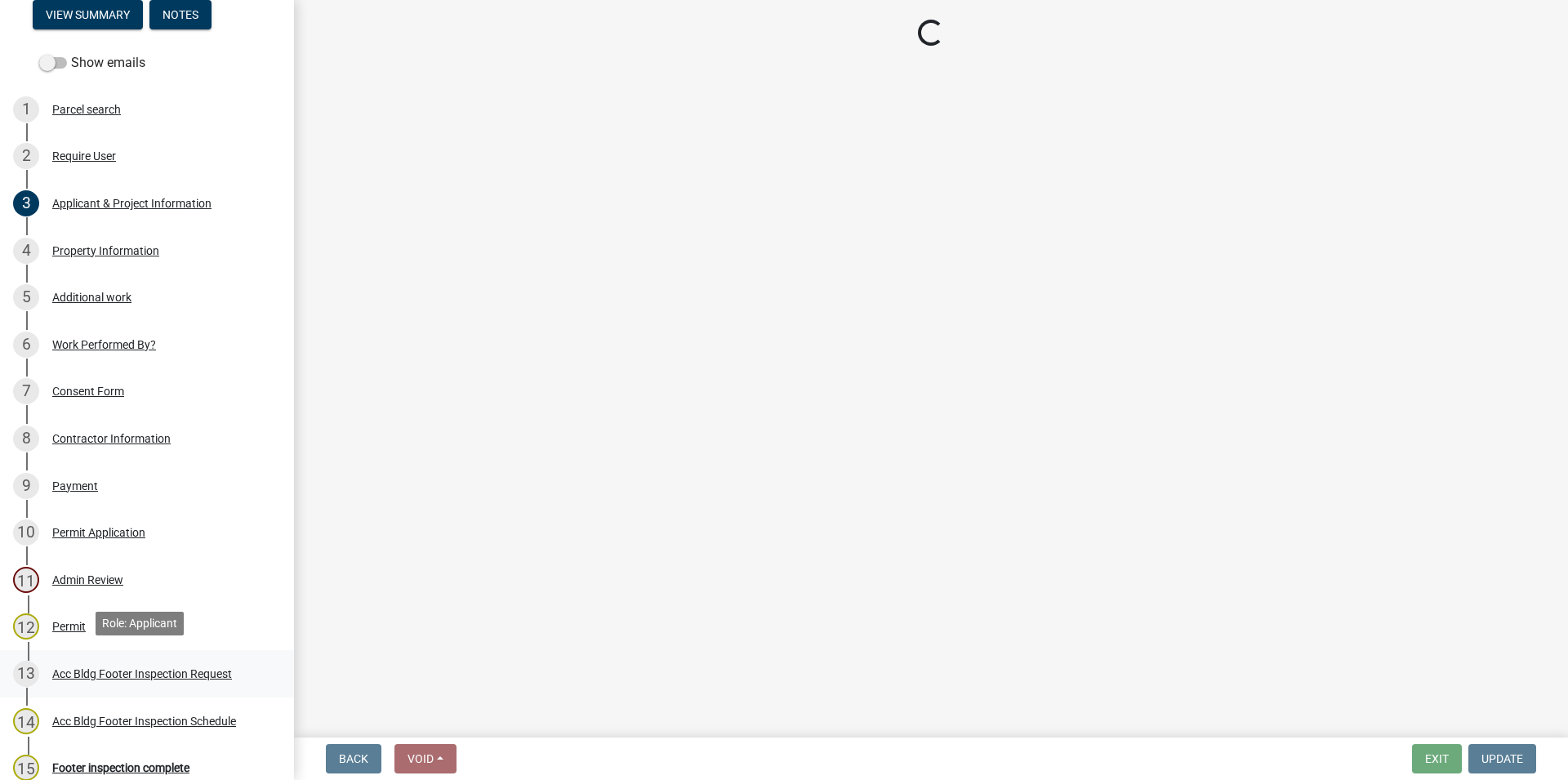
scroll to position [0, 0]
select select "9a691319-1aed-4377-b080-f557e98706af"
select select "604f01d9-b0d9-4f7d-a319-bd903df8b221"
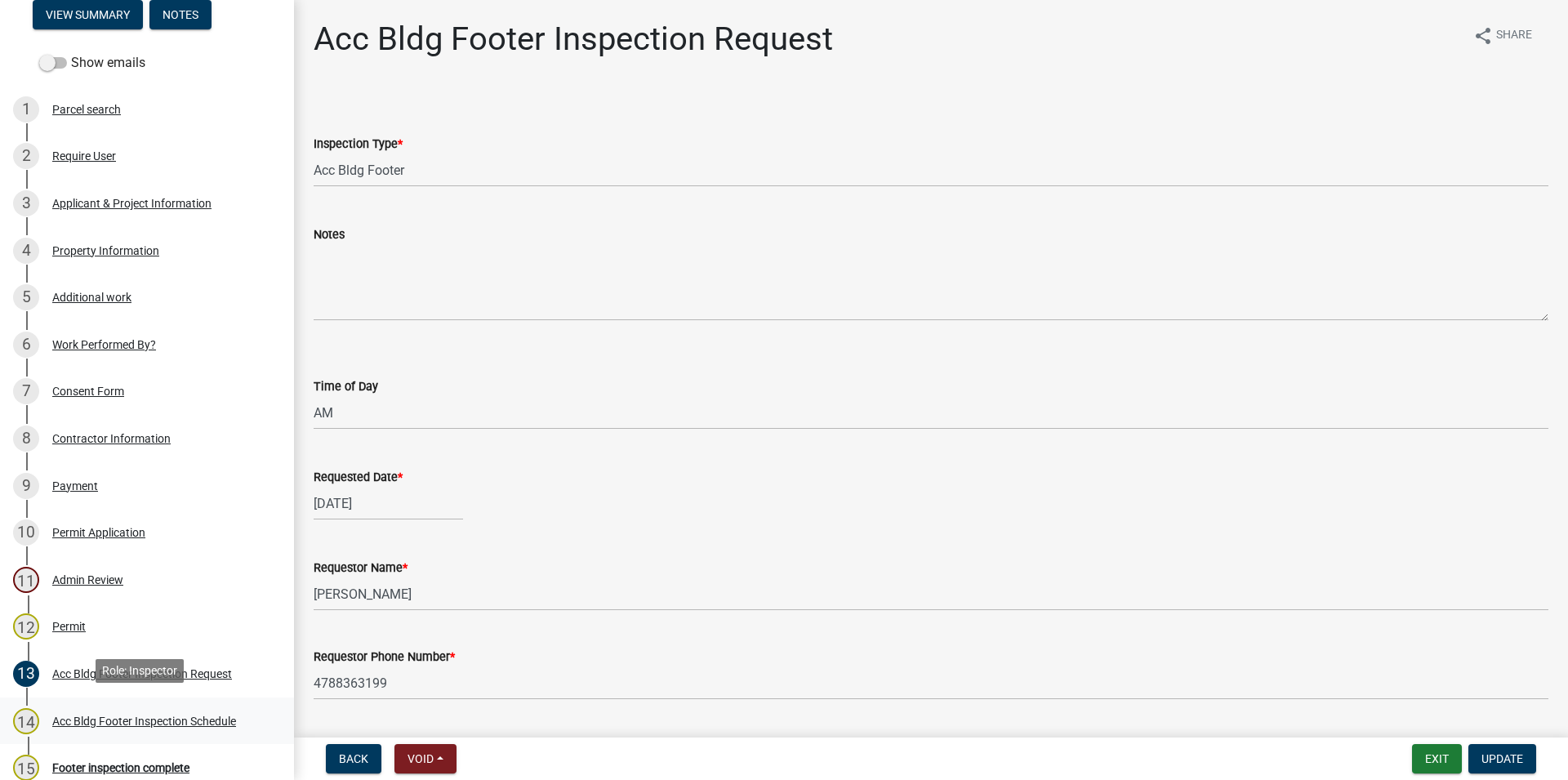
click at [225, 729] on link "14 Acc Bldg Footer Inspection Schedule" at bounding box center [147, 721] width 294 height 47
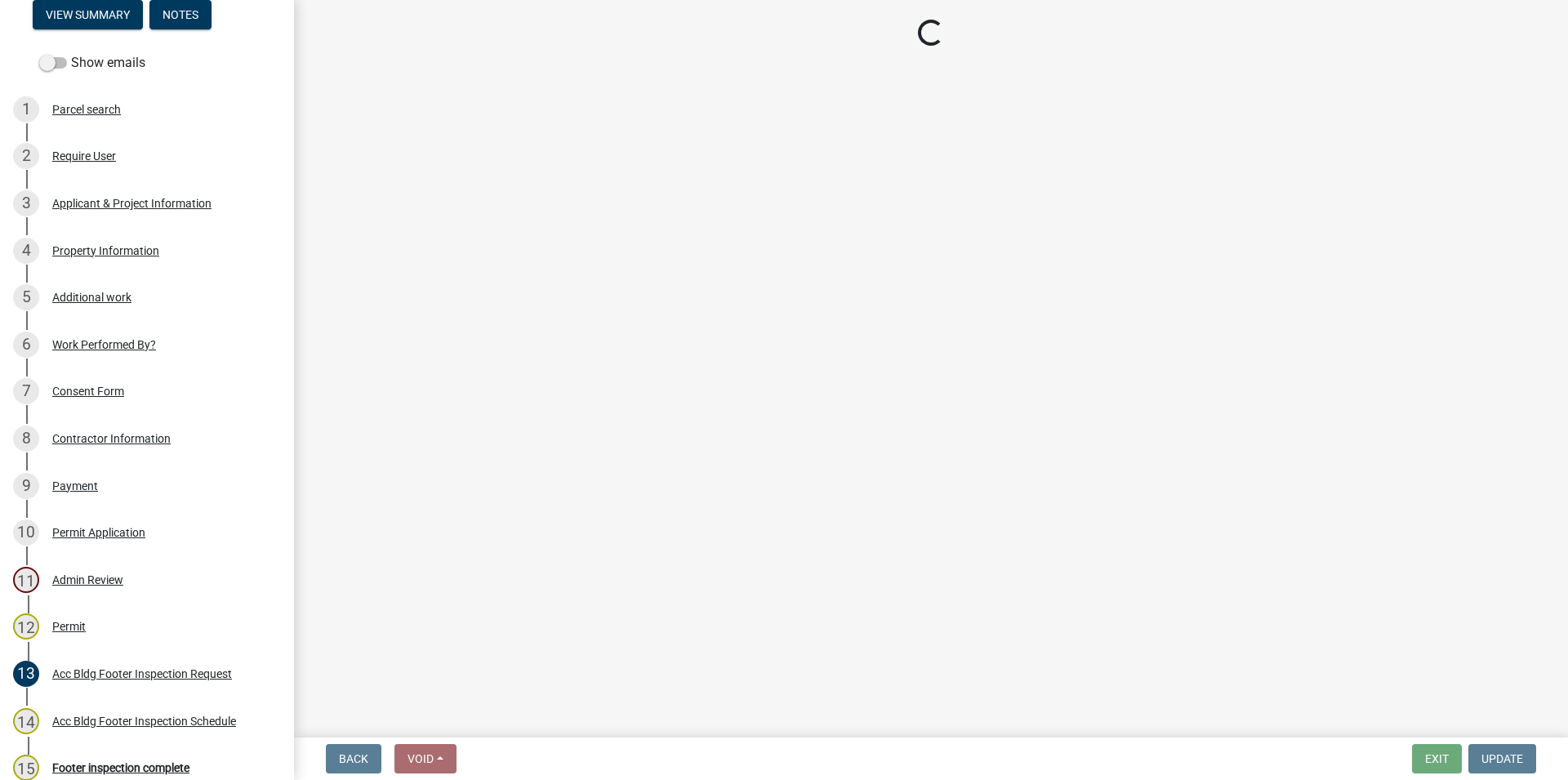
select select "a844a88f-ba44-4800-9e08-05e10520dbf6"
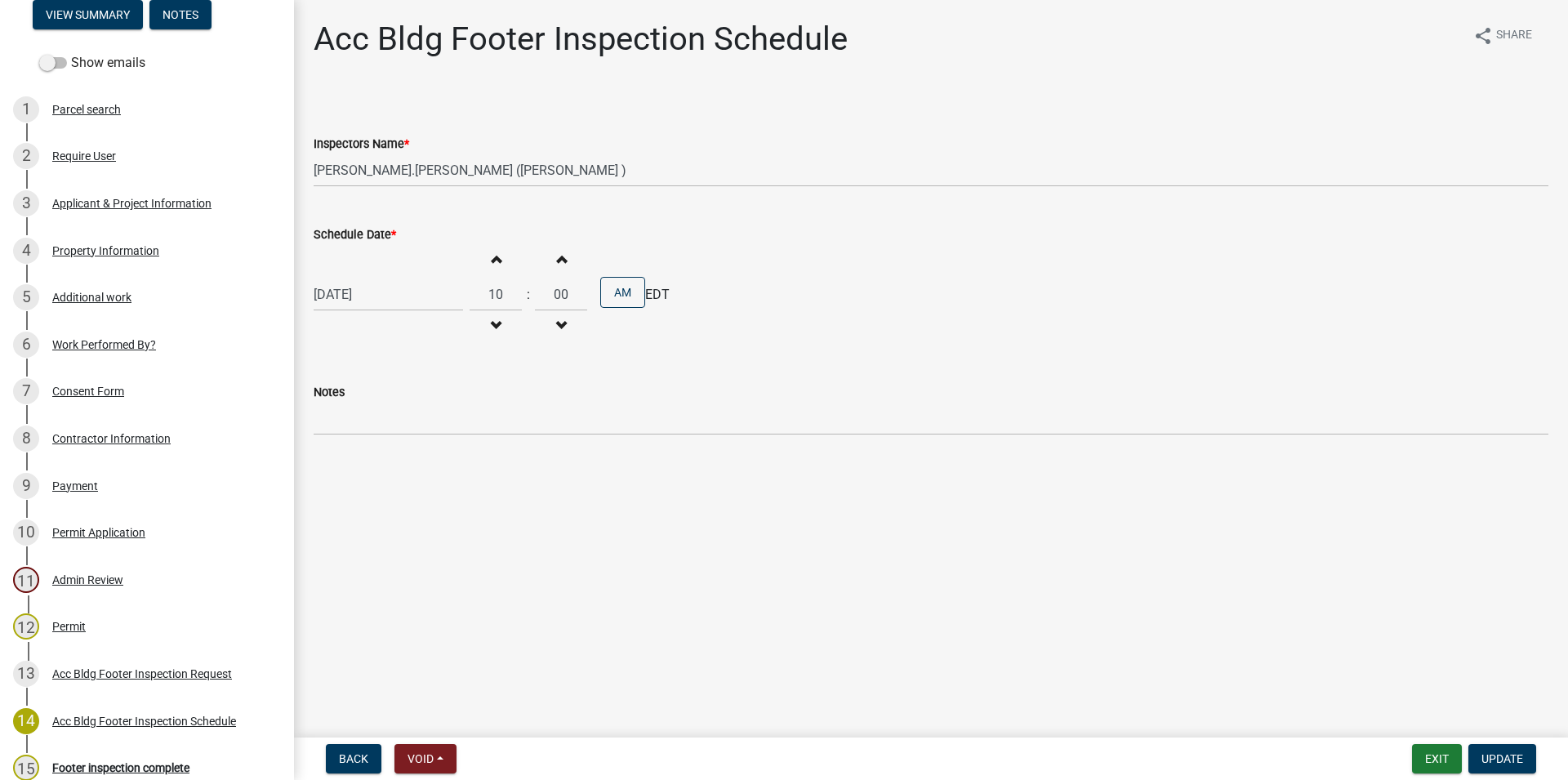
click at [422, 297] on input "[DATE]" at bounding box center [388, 294] width 149 height 33
click at [409, 460] on div "21" at bounding box center [408, 460] width 26 height 26
type input "[DATE]"
click at [559, 254] on button "Increment minutes" at bounding box center [561, 259] width 34 height 30
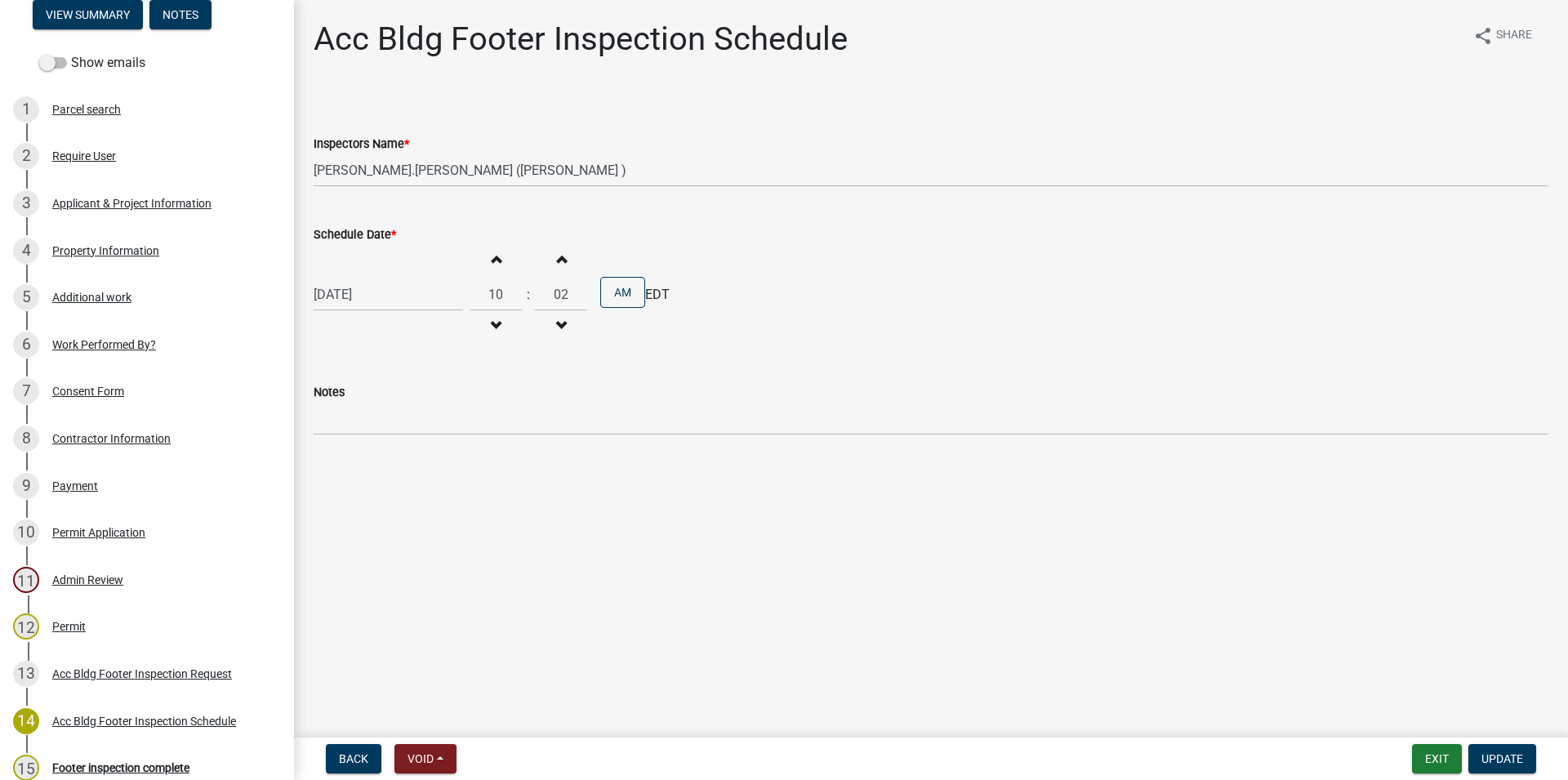
click at [559, 254] on button "Increment minutes" at bounding box center [561, 259] width 34 height 30
type input "06"
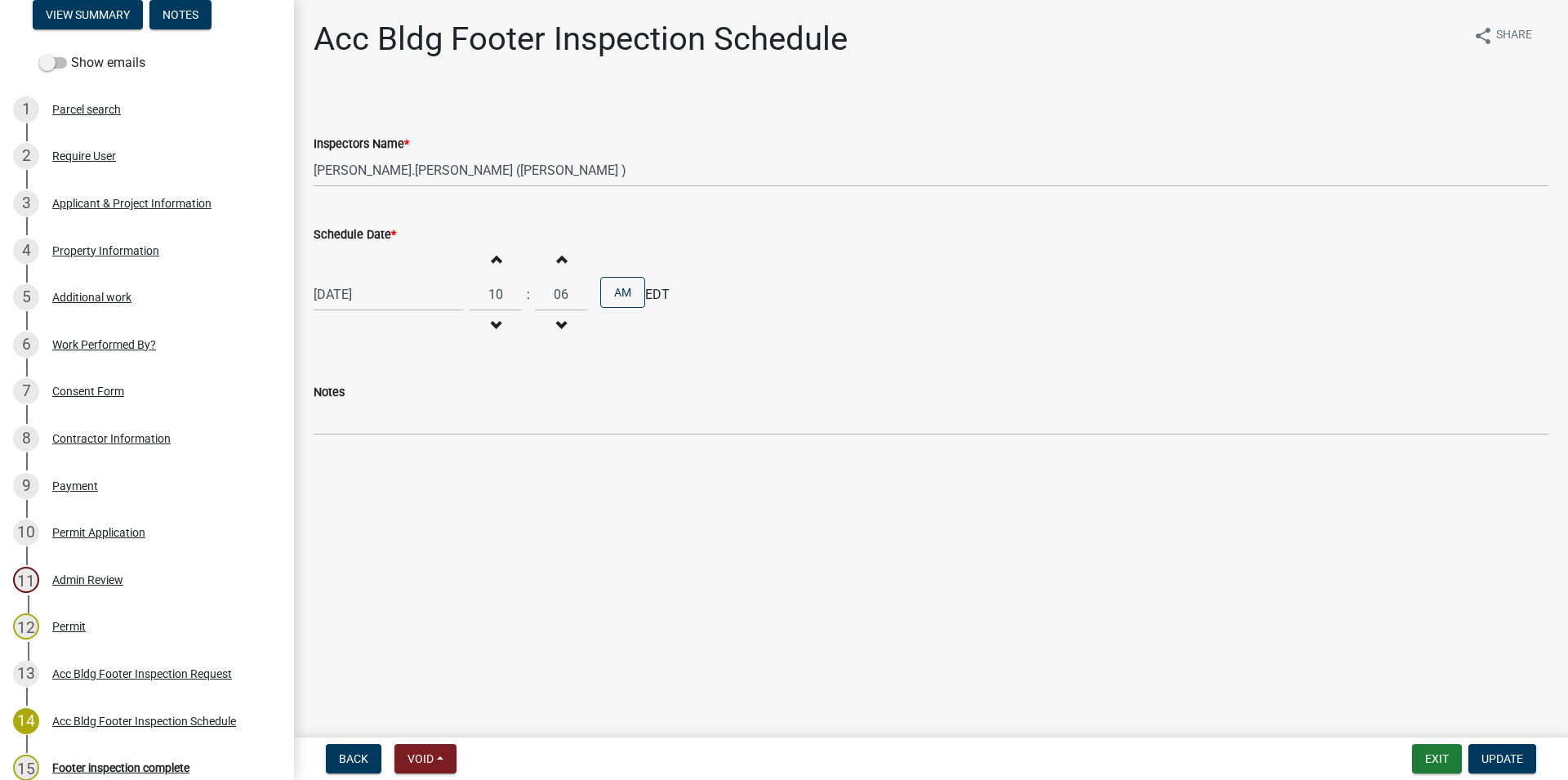
click at [496, 261] on button "Increment hours" at bounding box center [495, 259] width 34 height 30
type input "11"
click at [565, 329] on span "button" at bounding box center [561, 326] width 8 height 13
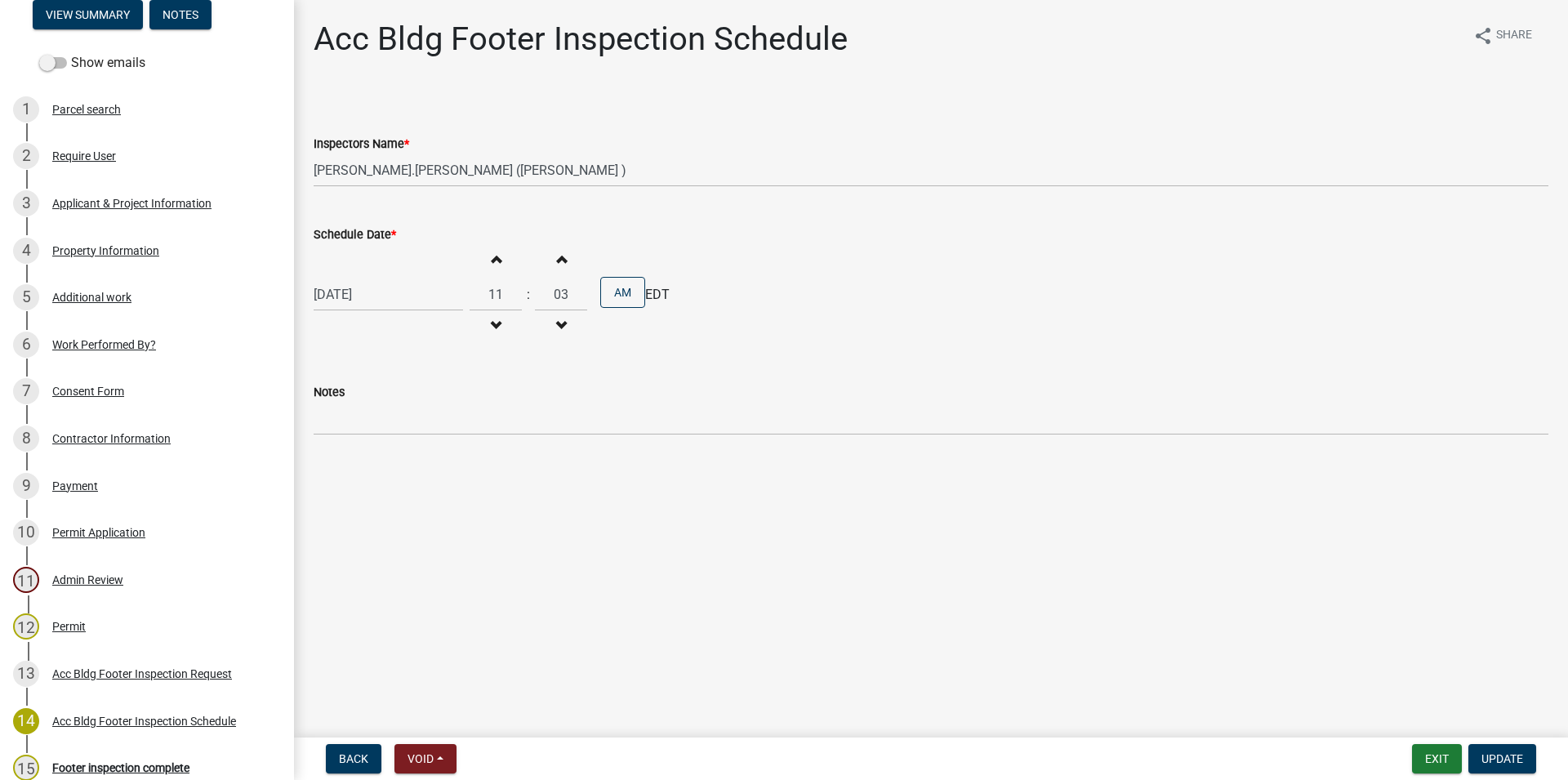
click at [565, 329] on span "button" at bounding box center [561, 326] width 8 height 13
click at [565, 328] on span "button" at bounding box center [561, 326] width 8 height 13
type input "00"
click at [1510, 757] on span "Update" at bounding box center [1501, 758] width 41 height 13
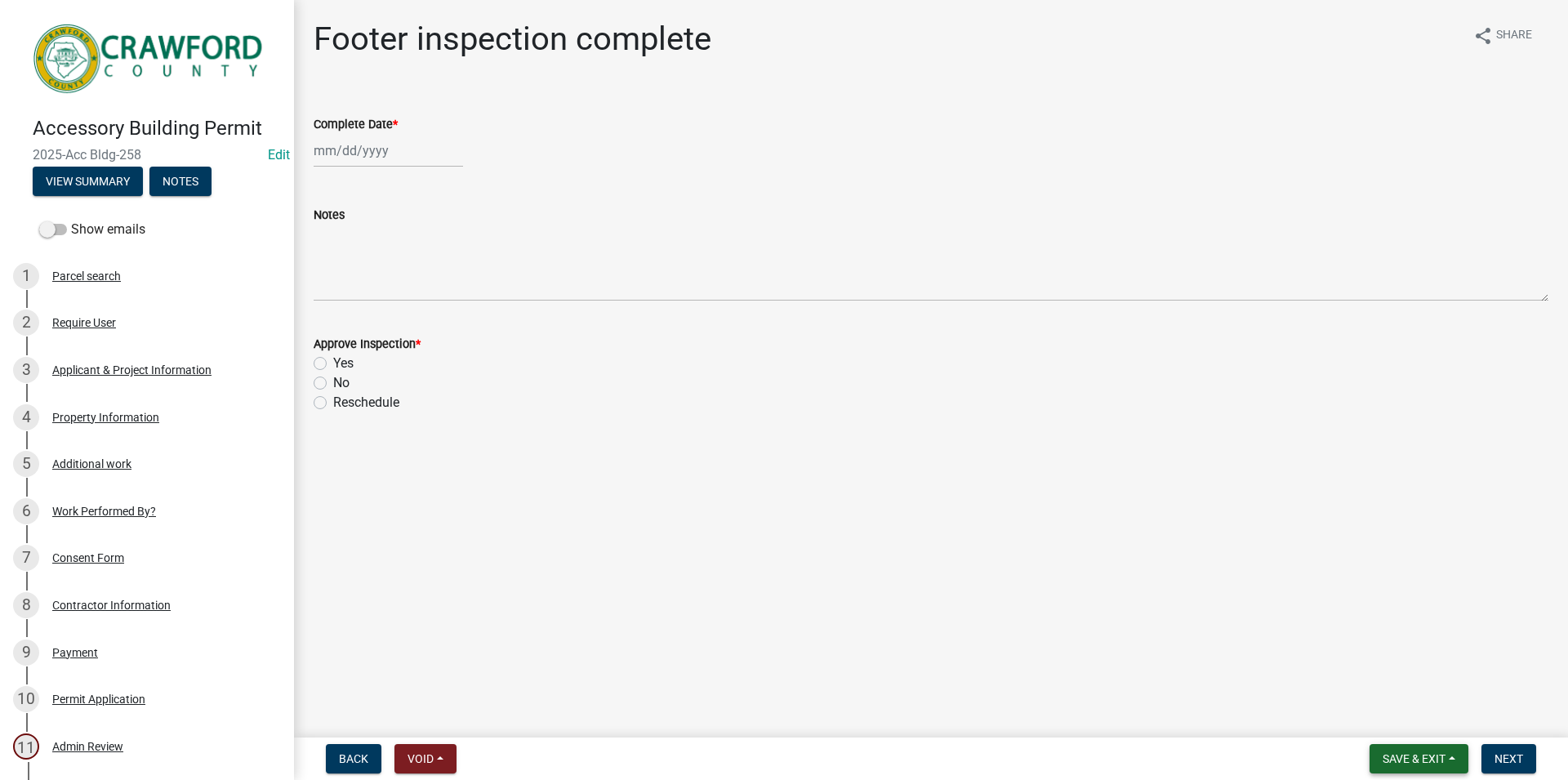
click at [1416, 762] on span "Save & Exit" at bounding box center [1414, 758] width 63 height 13
click at [1420, 725] on button "Save & Exit" at bounding box center [1402, 716] width 131 height 39
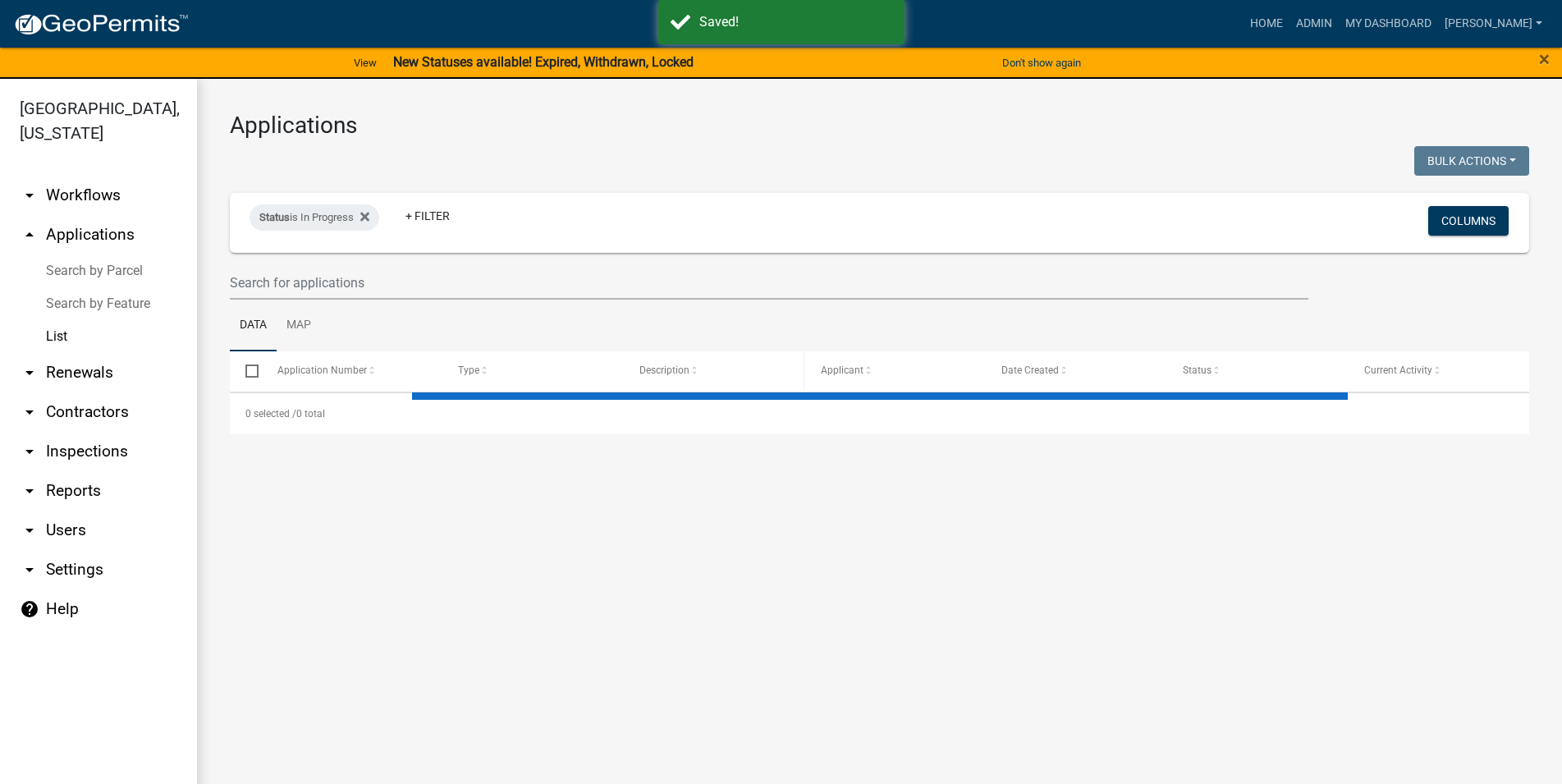
select select "3: 100"
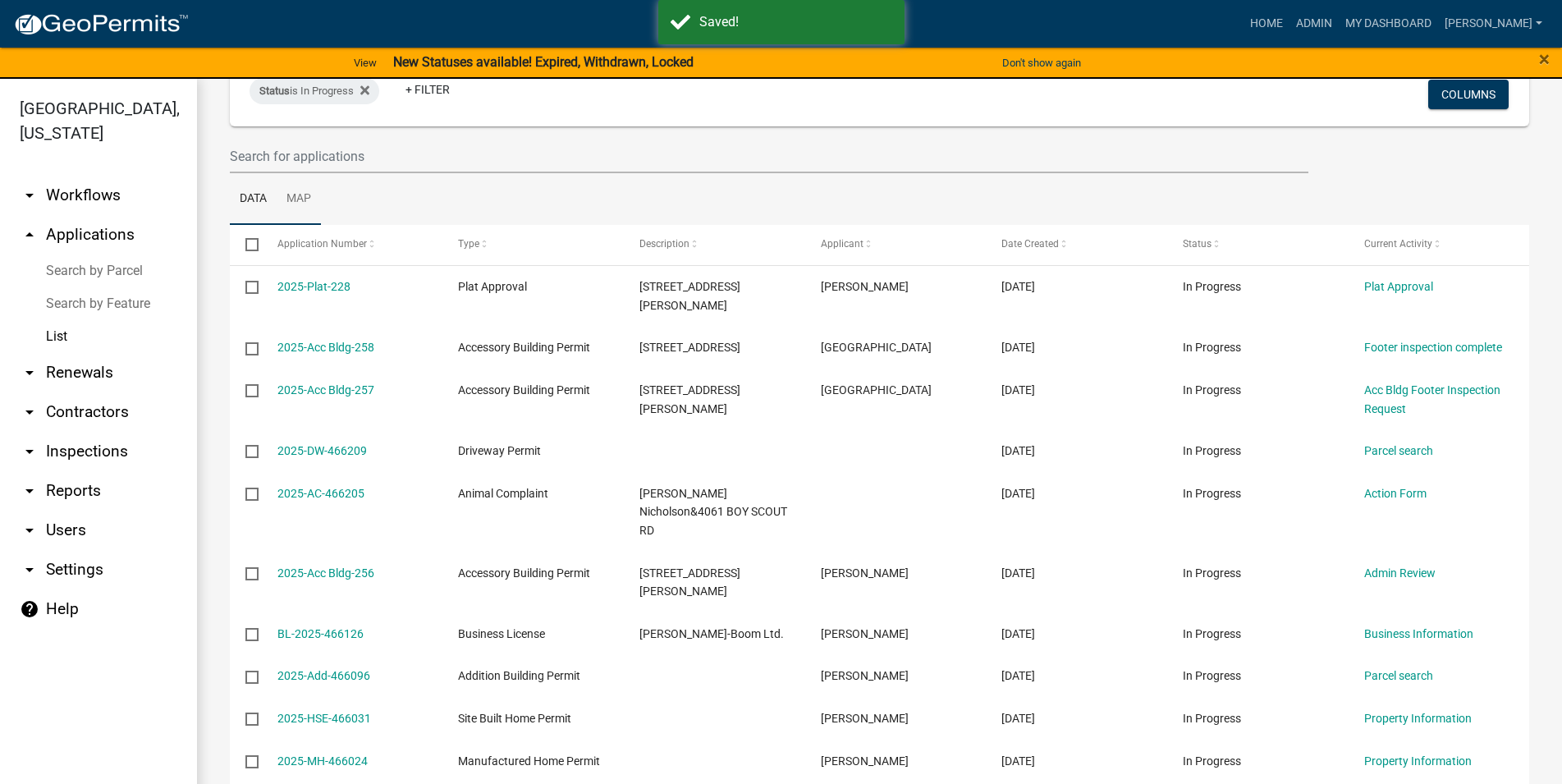
scroll to position [93, 0]
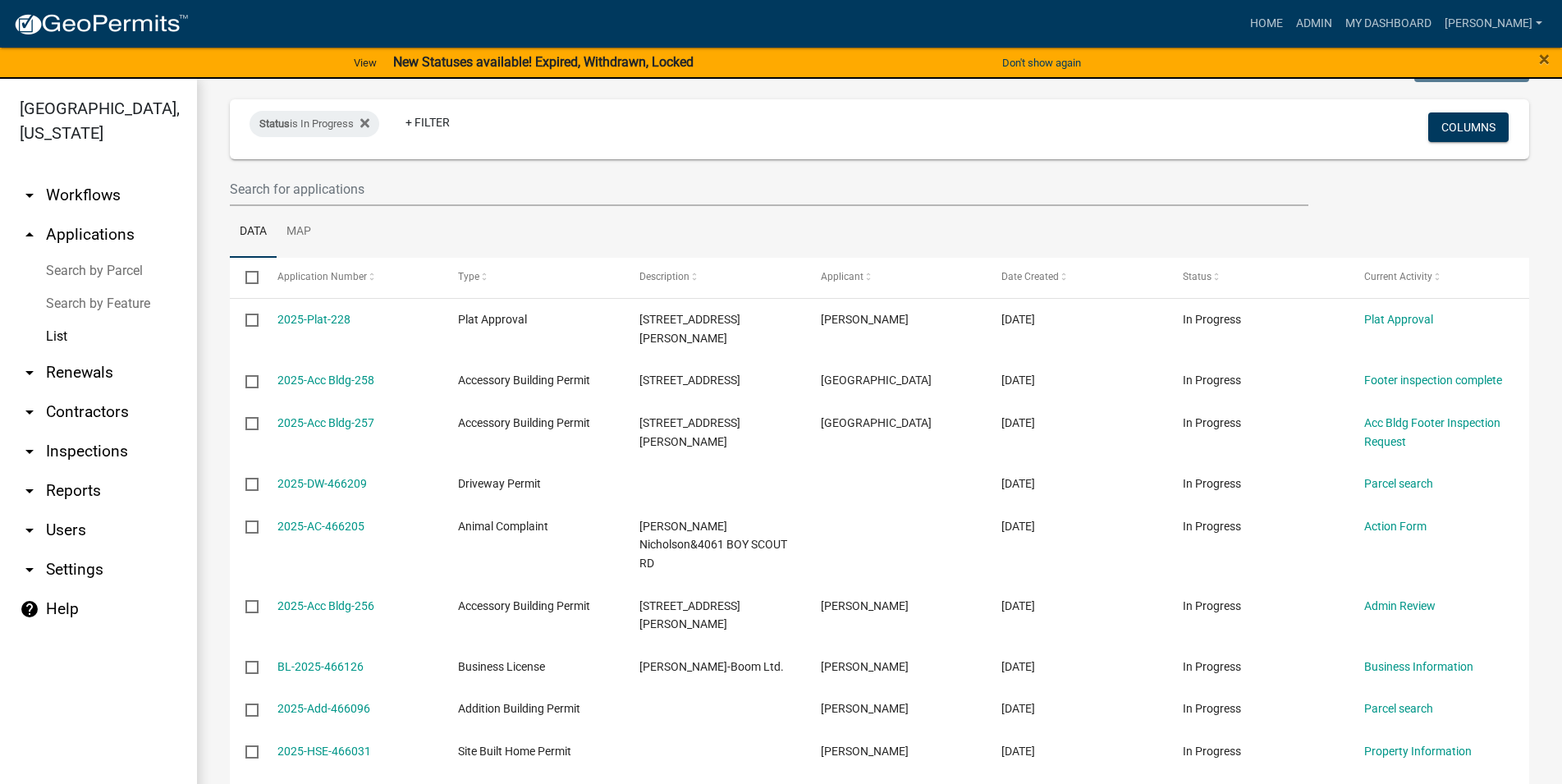
click at [101, 443] on link "arrow_drop_down Inspections" at bounding box center [98, 452] width 197 height 40
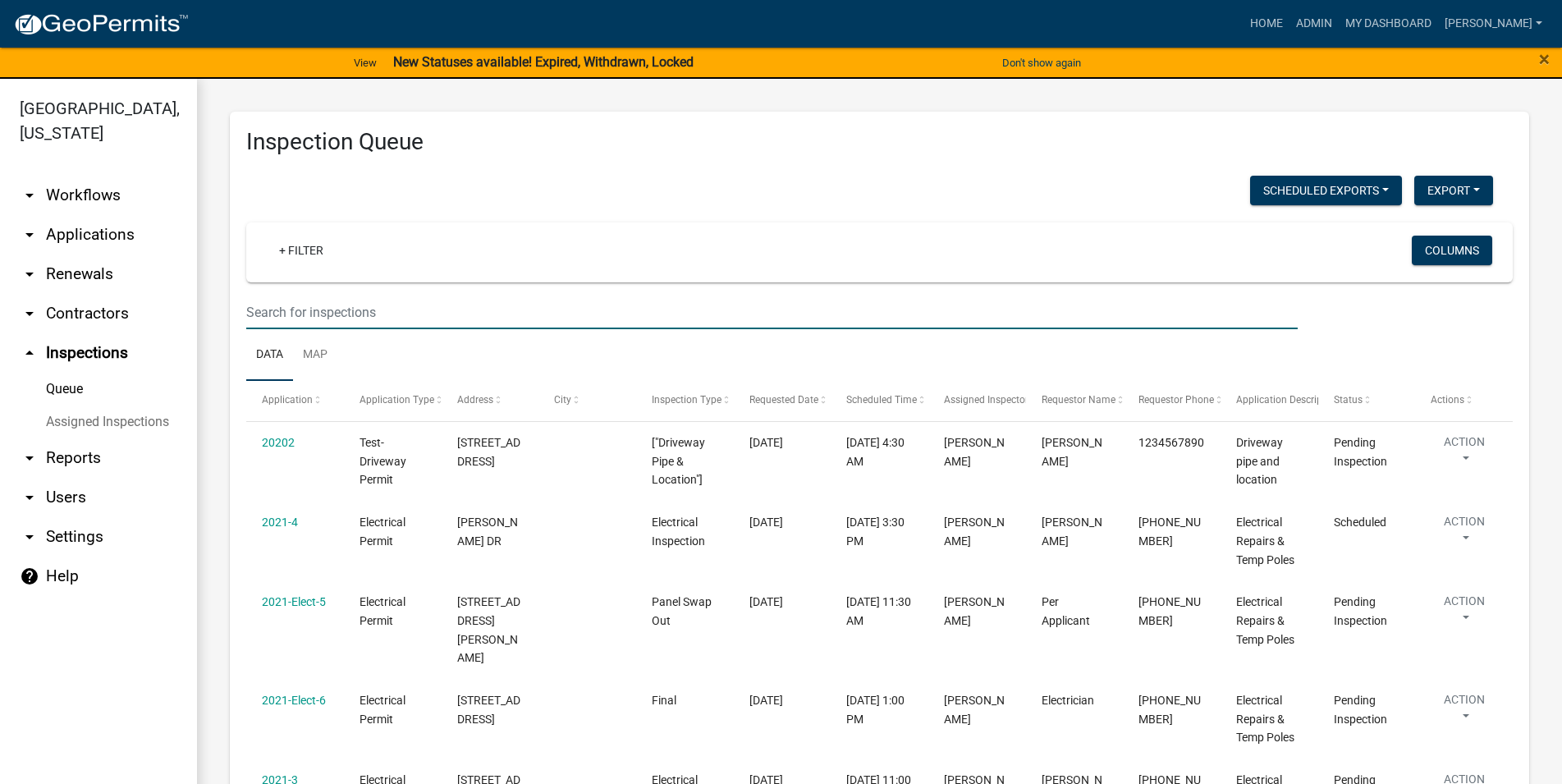
click at [355, 306] on input "text" at bounding box center [772, 312] width 1051 height 34
click at [324, 256] on link "+ Filter" at bounding box center [302, 250] width 71 height 30
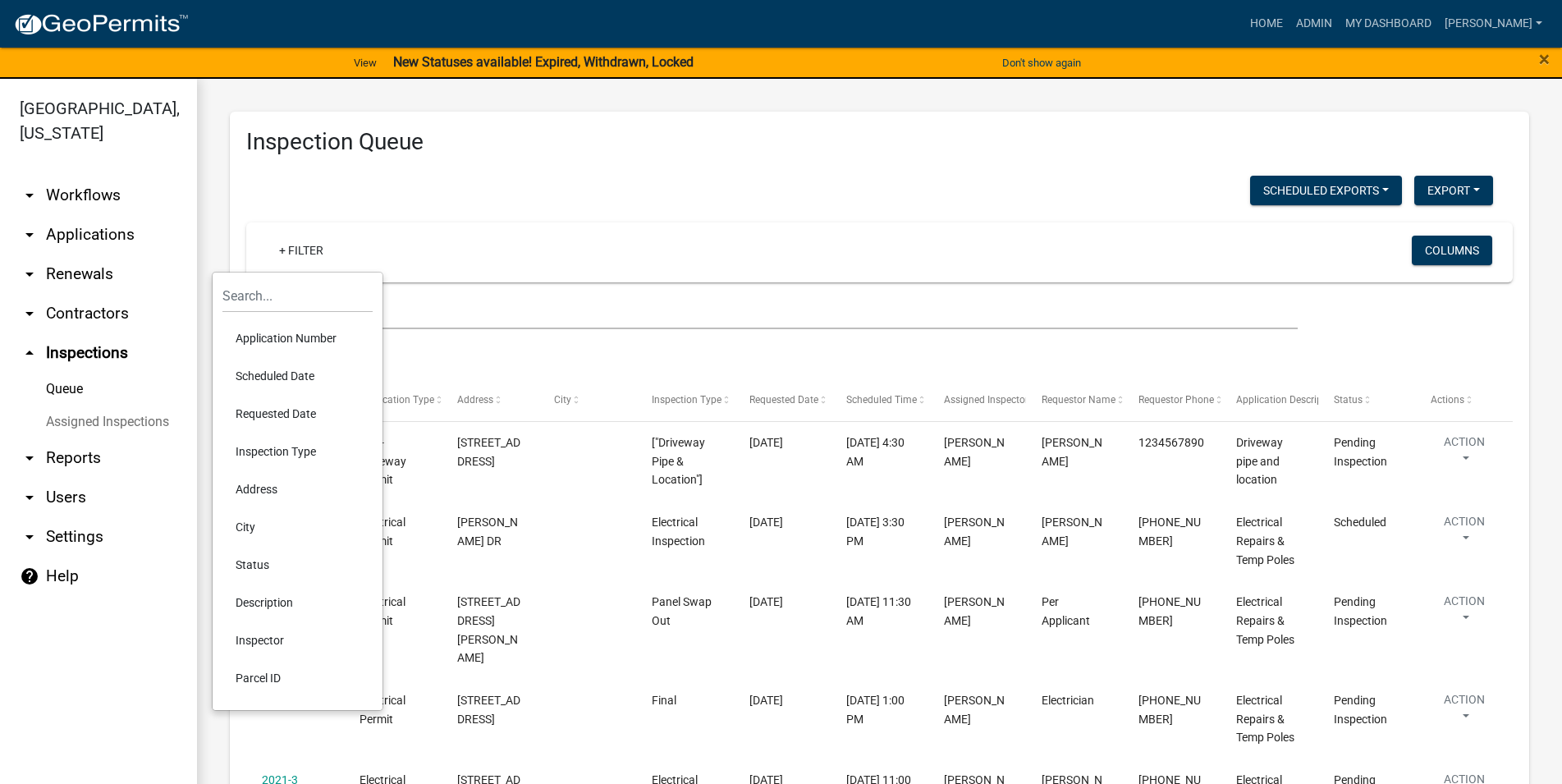
click at [311, 385] on li "Scheduled Date" at bounding box center [297, 376] width 150 height 38
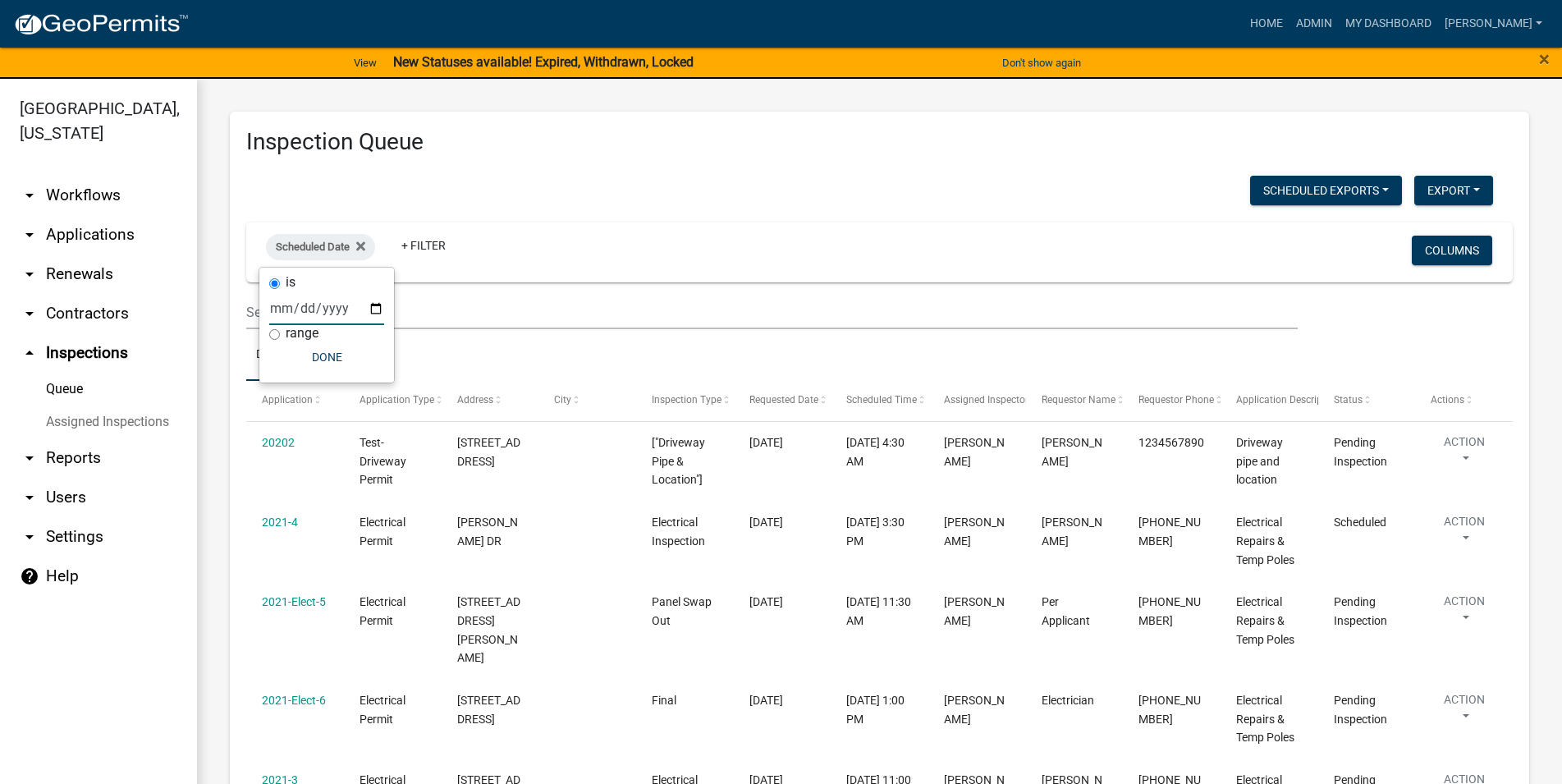
click at [311, 315] on input "date" at bounding box center [326, 308] width 115 height 34
click at [363, 316] on input "date" at bounding box center [326, 308] width 115 height 34
click at [366, 310] on input "date" at bounding box center [326, 308] width 115 height 34
type input "[DATE]"
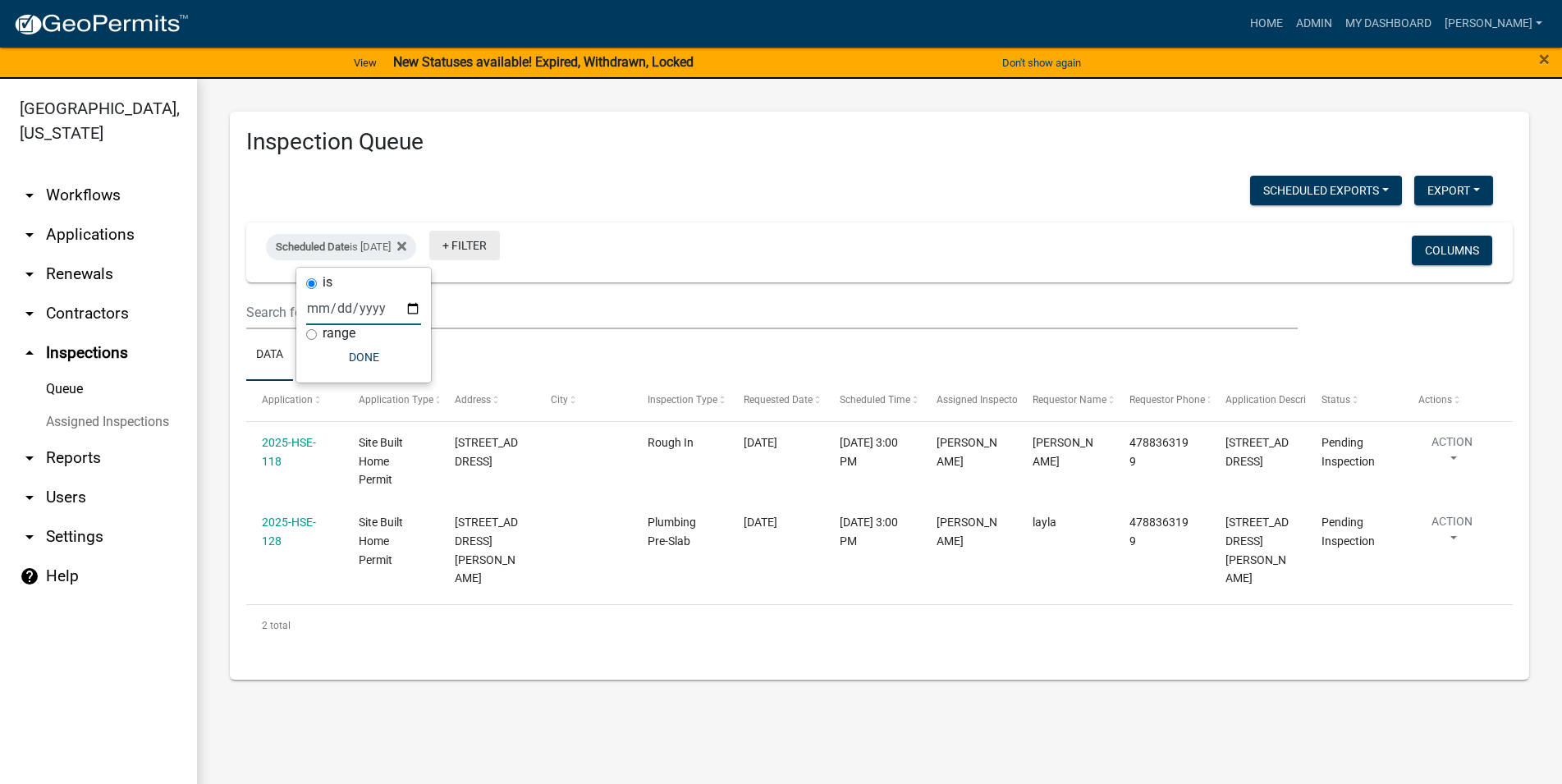
click at [500, 243] on link "+ Filter" at bounding box center [465, 246] width 71 height 30
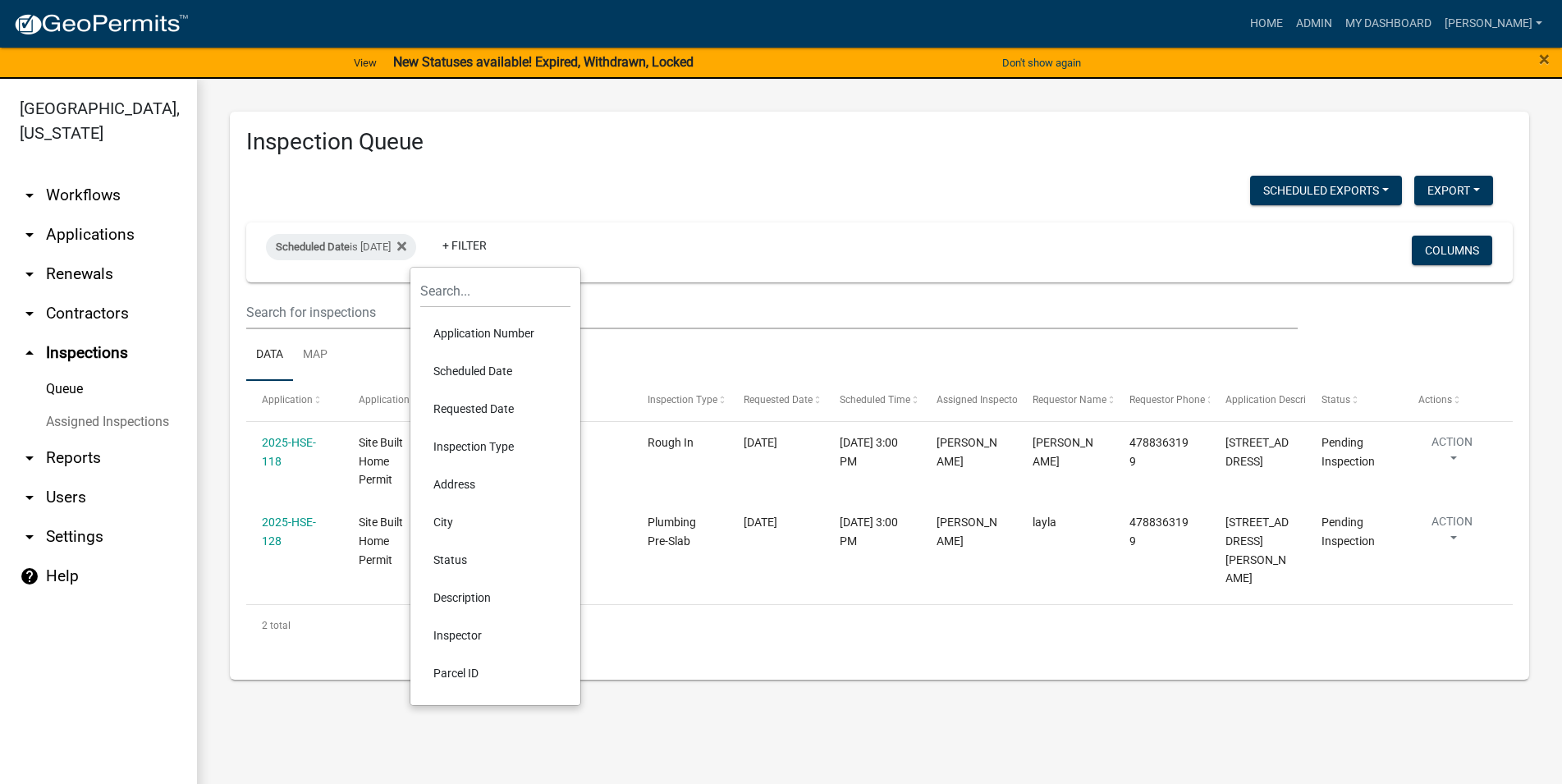
click at [653, 255] on div "Scheduled Date is [DATE] + Filter" at bounding box center [671, 252] width 834 height 42
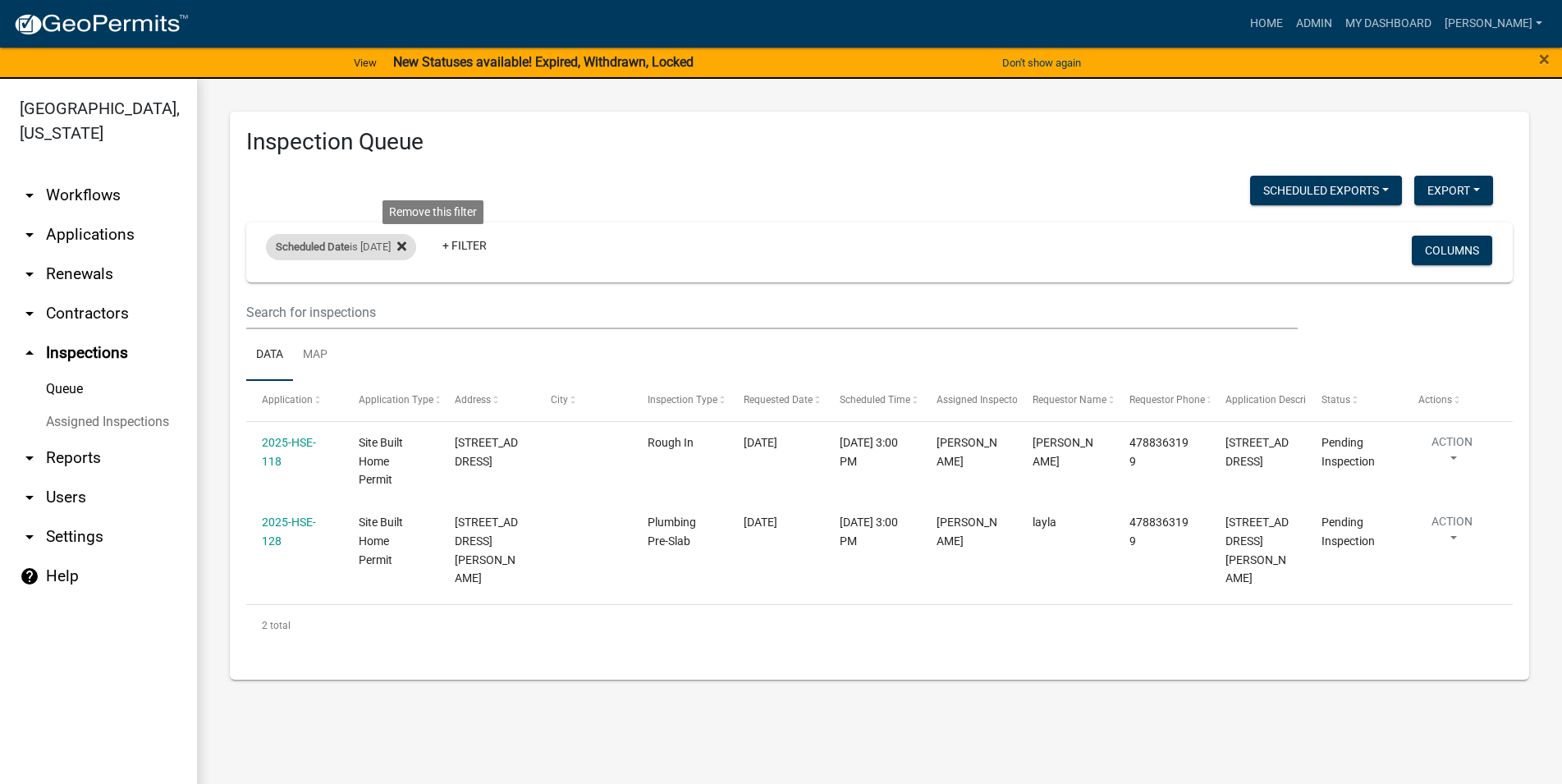
click at [407, 245] on icon at bounding box center [401, 247] width 9 height 9
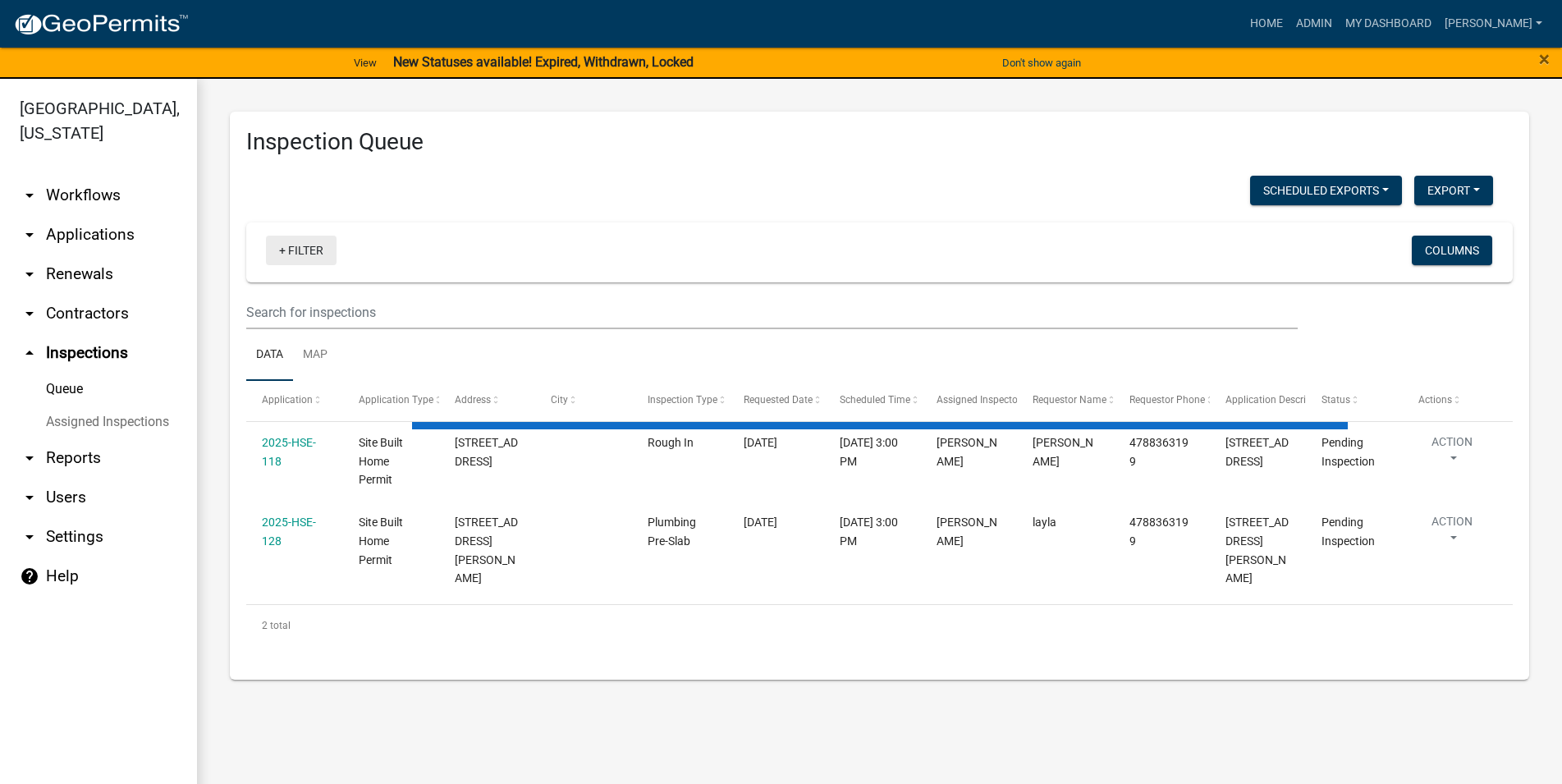
click at [298, 249] on link "+ Filter" at bounding box center [302, 250] width 71 height 30
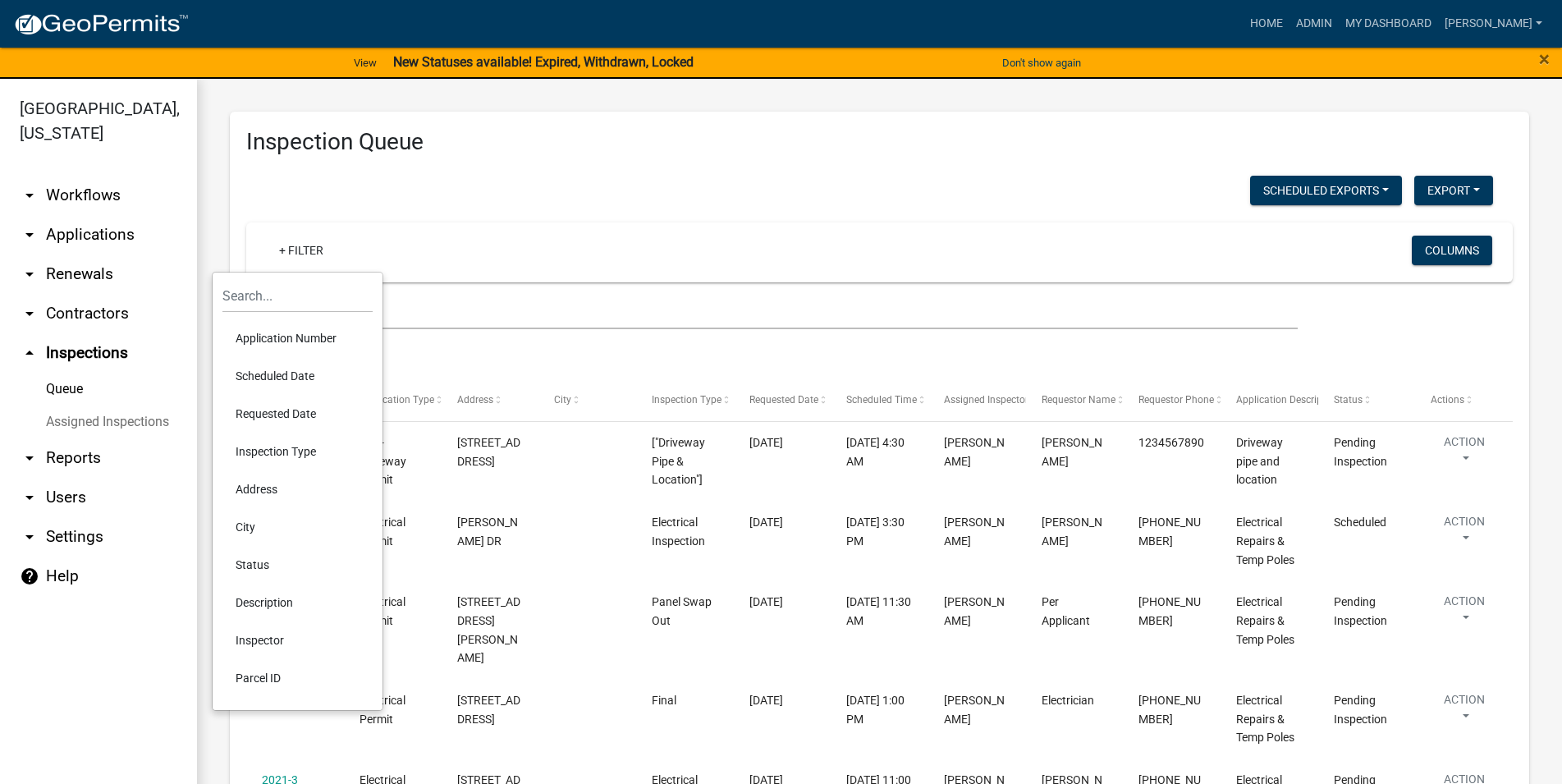
click at [294, 376] on li "Scheduled Date" at bounding box center [297, 376] width 150 height 38
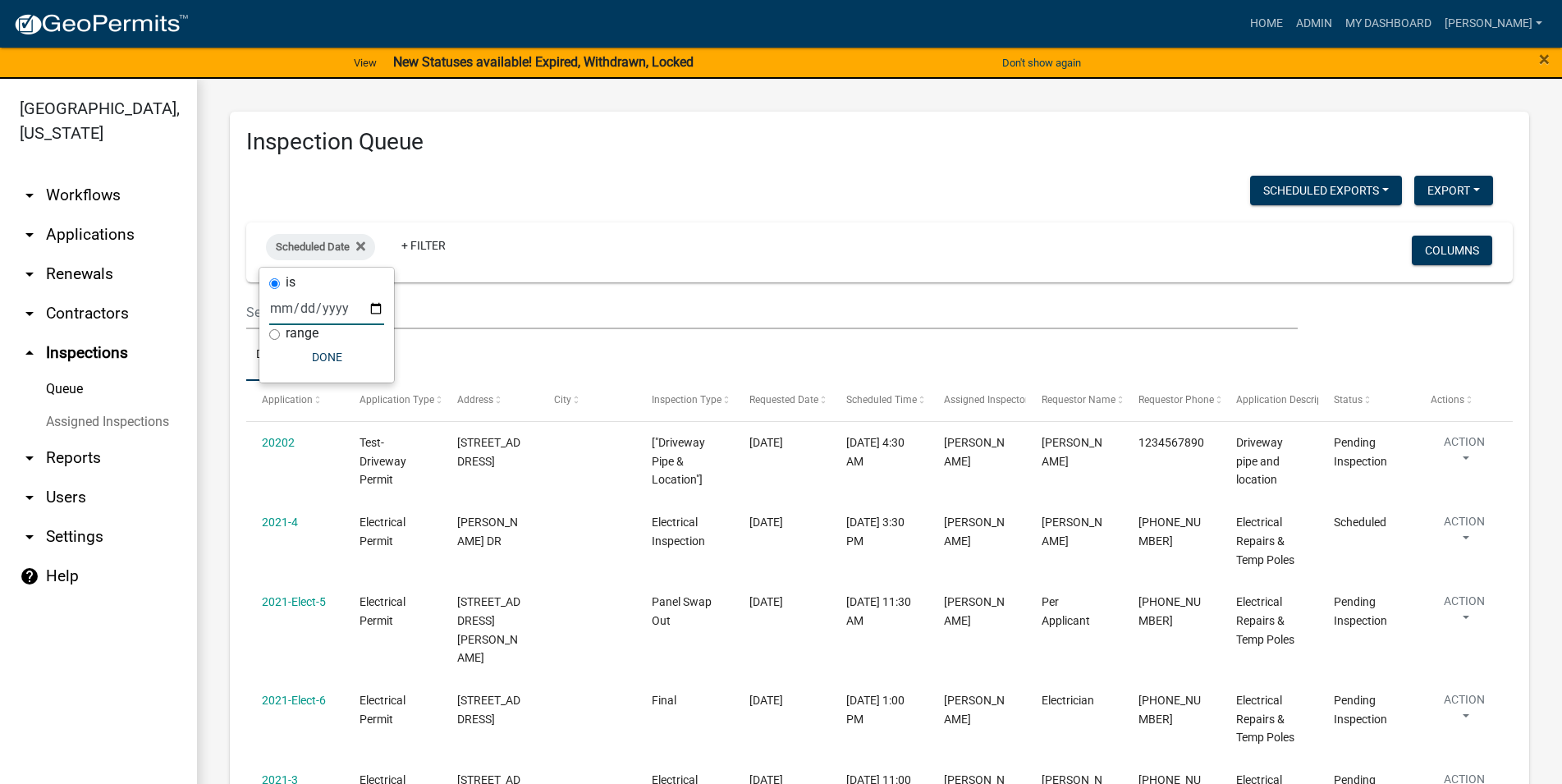
click at [336, 302] on input "date" at bounding box center [326, 308] width 115 height 34
click at [357, 302] on input "date" at bounding box center [326, 308] width 115 height 34
click at [364, 308] on input "date" at bounding box center [326, 308] width 115 height 34
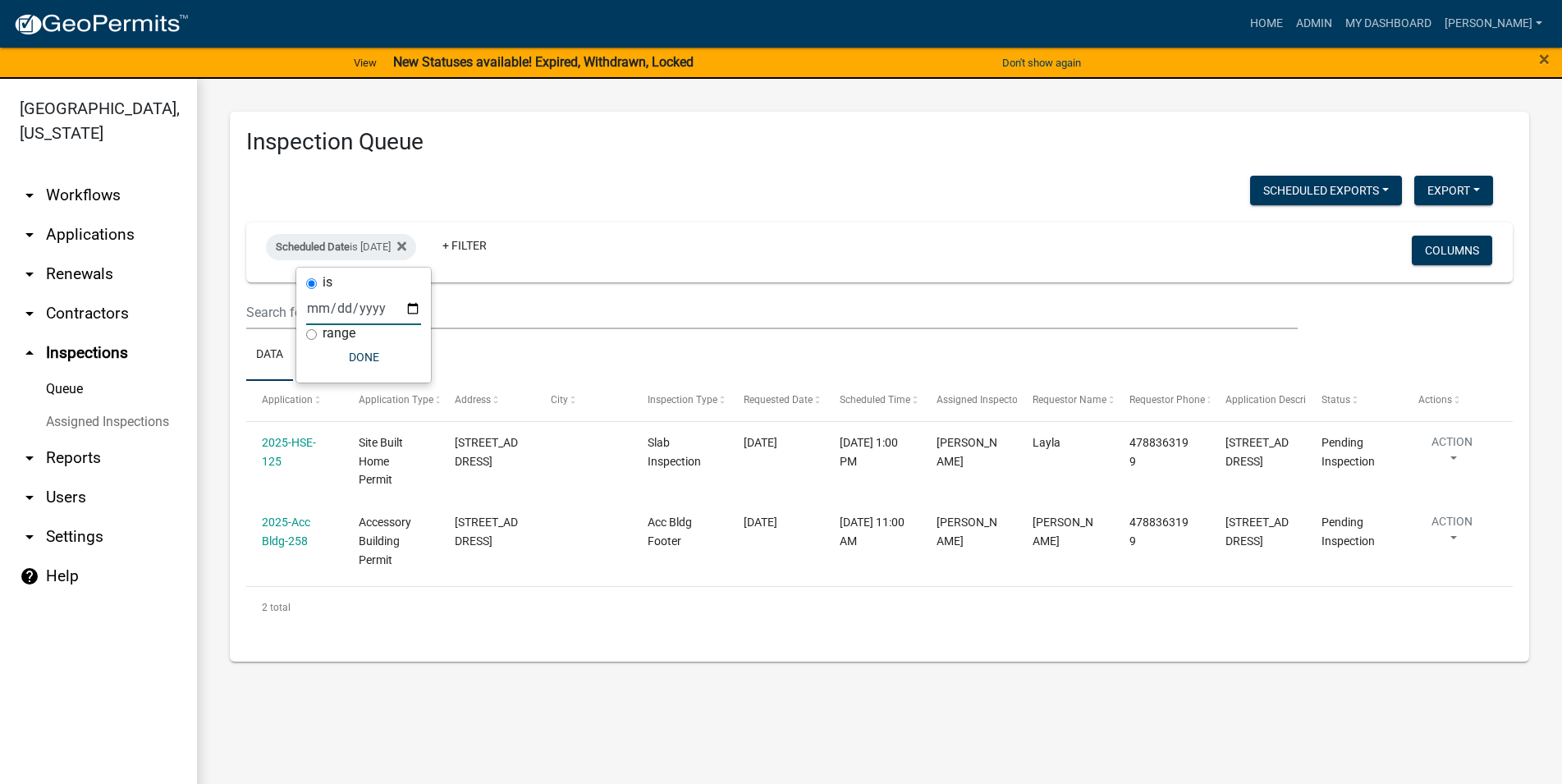
click at [400, 306] on input "[DATE]" at bounding box center [363, 308] width 115 height 34
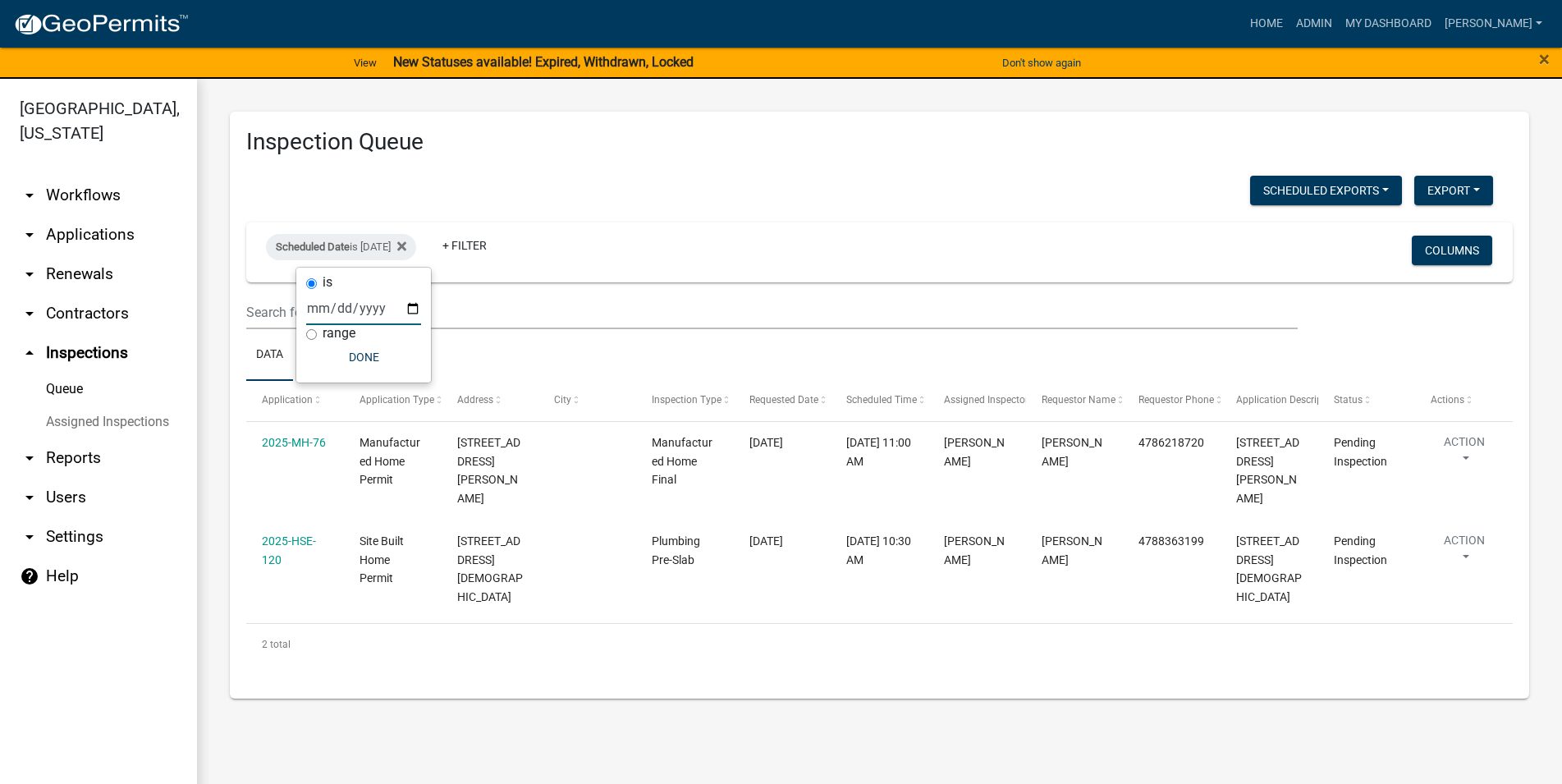
click at [406, 314] on input "[DATE]" at bounding box center [363, 308] width 115 height 34
type input "[DATE]"
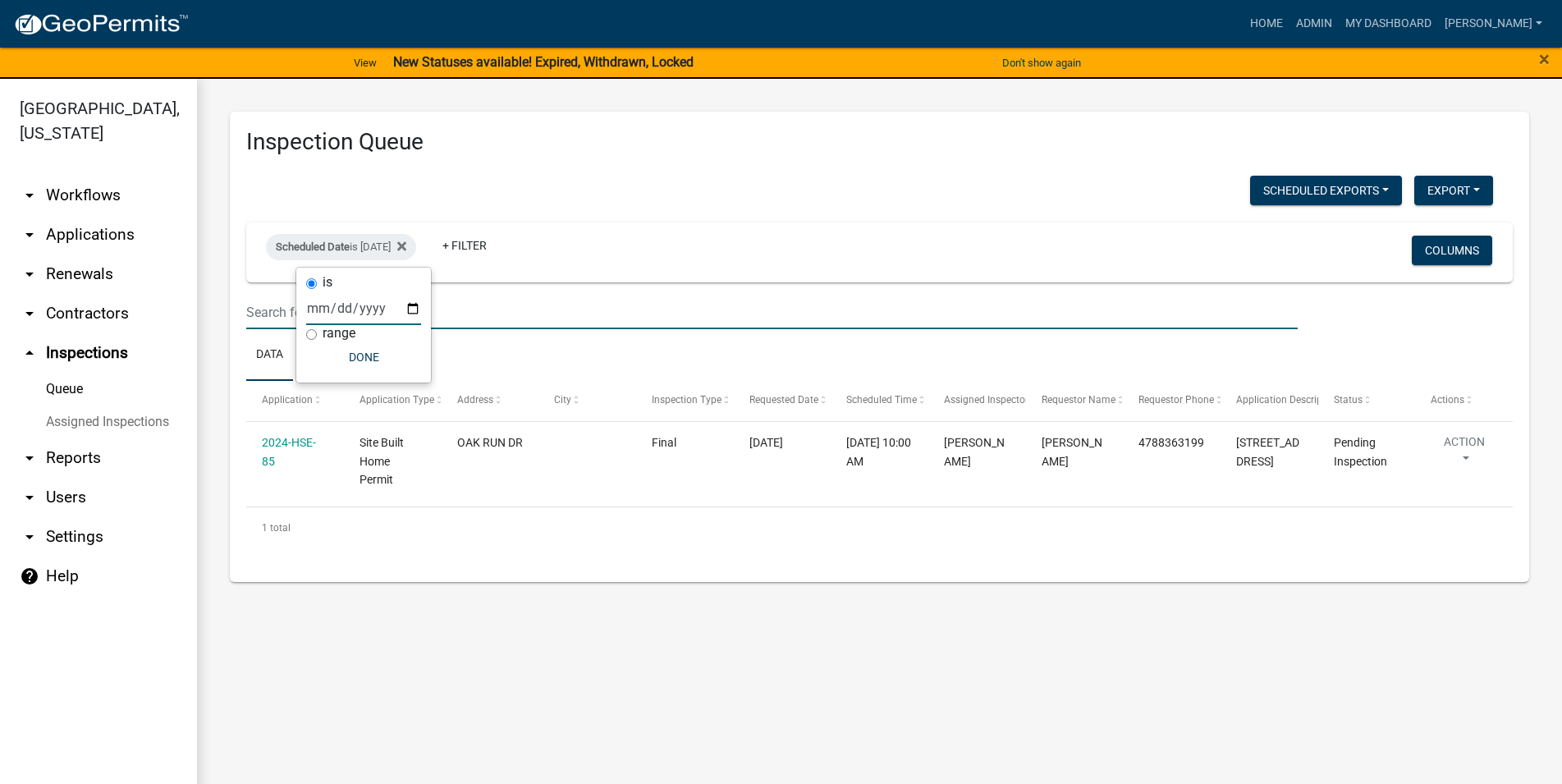
click at [578, 307] on input "text" at bounding box center [772, 312] width 1051 height 34
click at [415, 248] on div "Scheduled Date is [DATE]" at bounding box center [341, 247] width 150 height 26
click at [472, 314] on input "text" at bounding box center [772, 312] width 1051 height 34
click at [414, 250] on div "Scheduled Date is [DATE]" at bounding box center [341, 247] width 150 height 26
click at [406, 308] on input "[DATE]" at bounding box center [363, 308] width 115 height 34
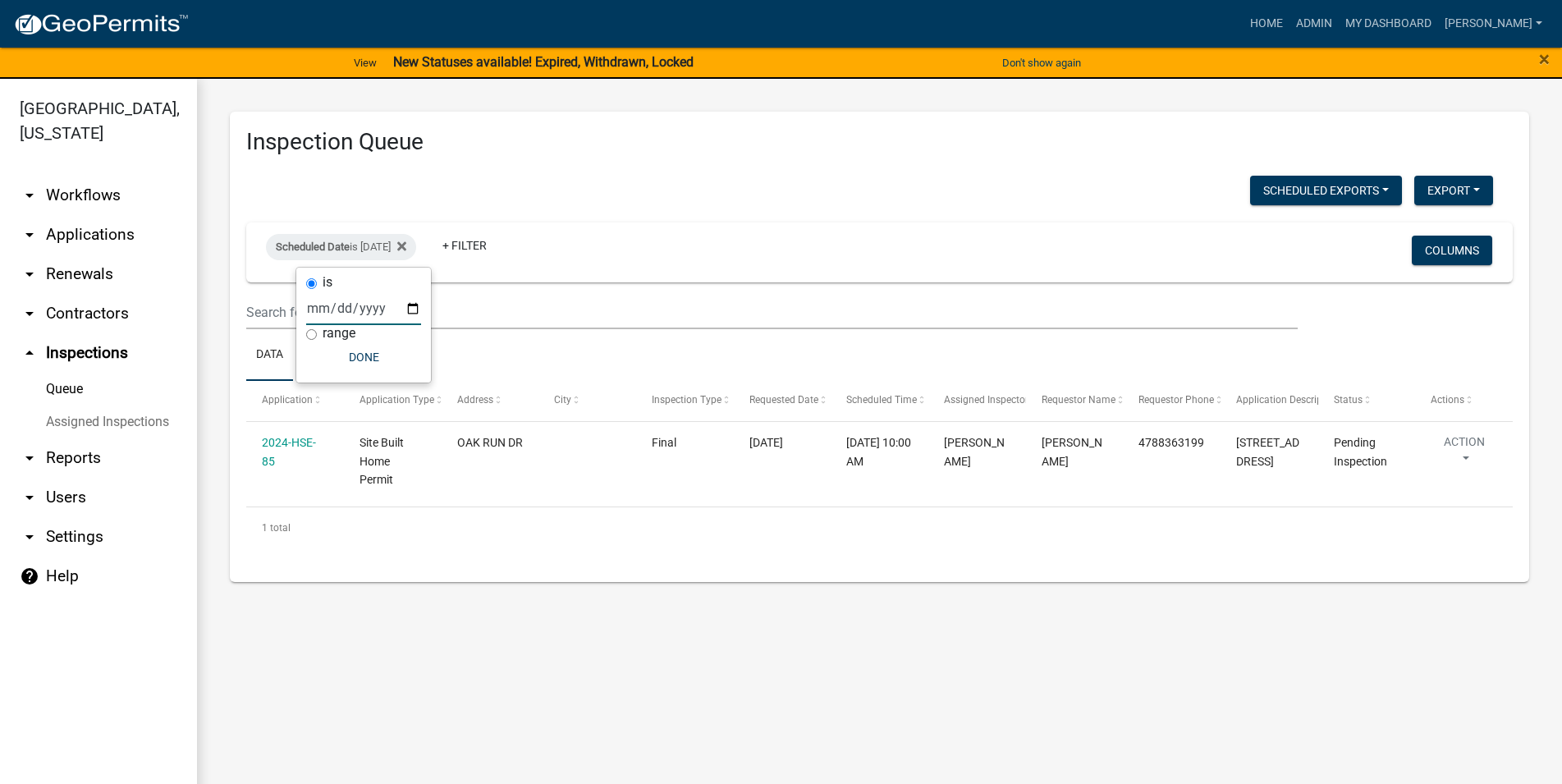
type input "[DATE]"
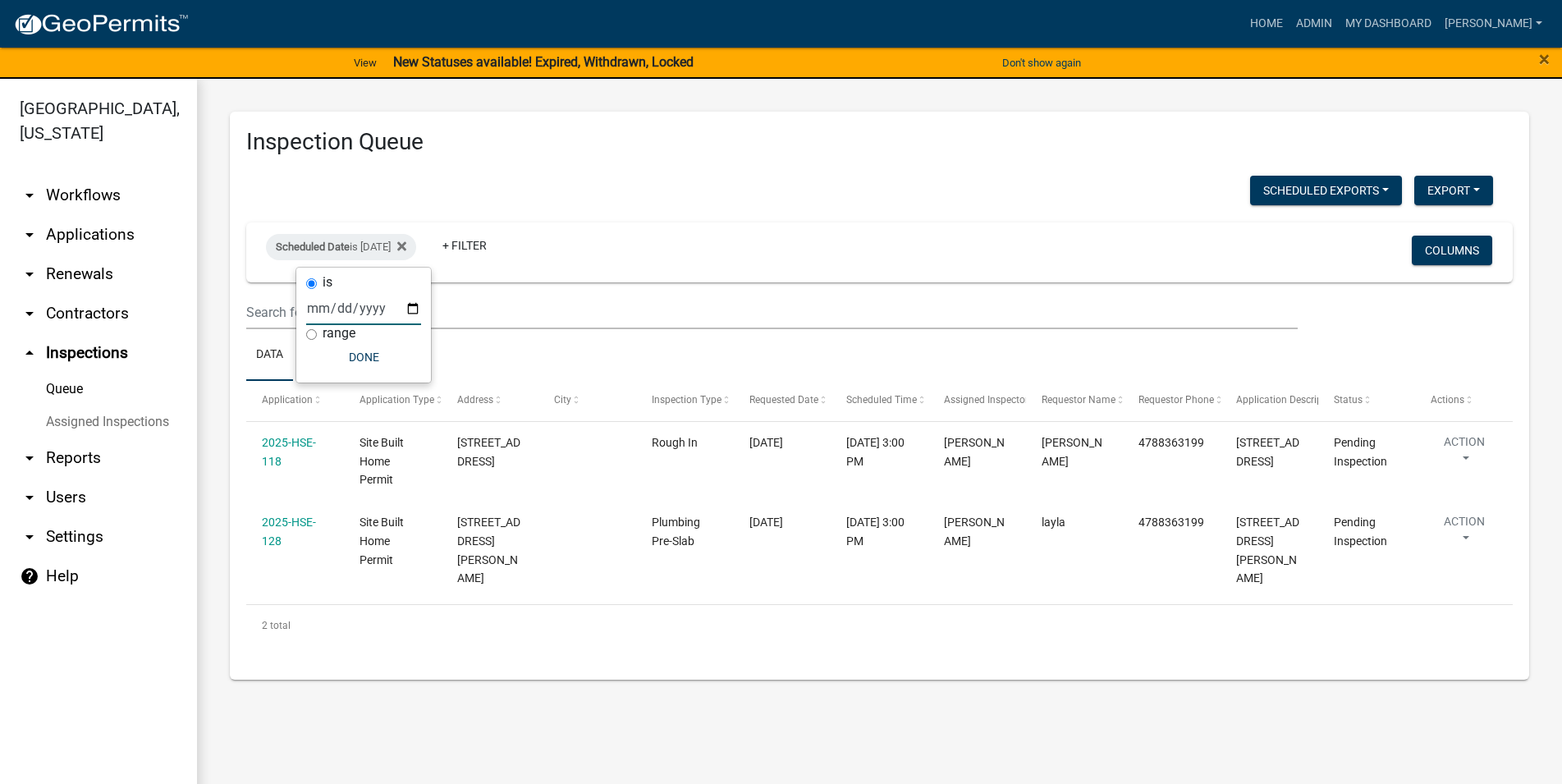
click at [966, 626] on div "2 total" at bounding box center [879, 625] width 1267 height 41
click at [95, 231] on link "arrow_drop_down Applications" at bounding box center [98, 235] width 197 height 40
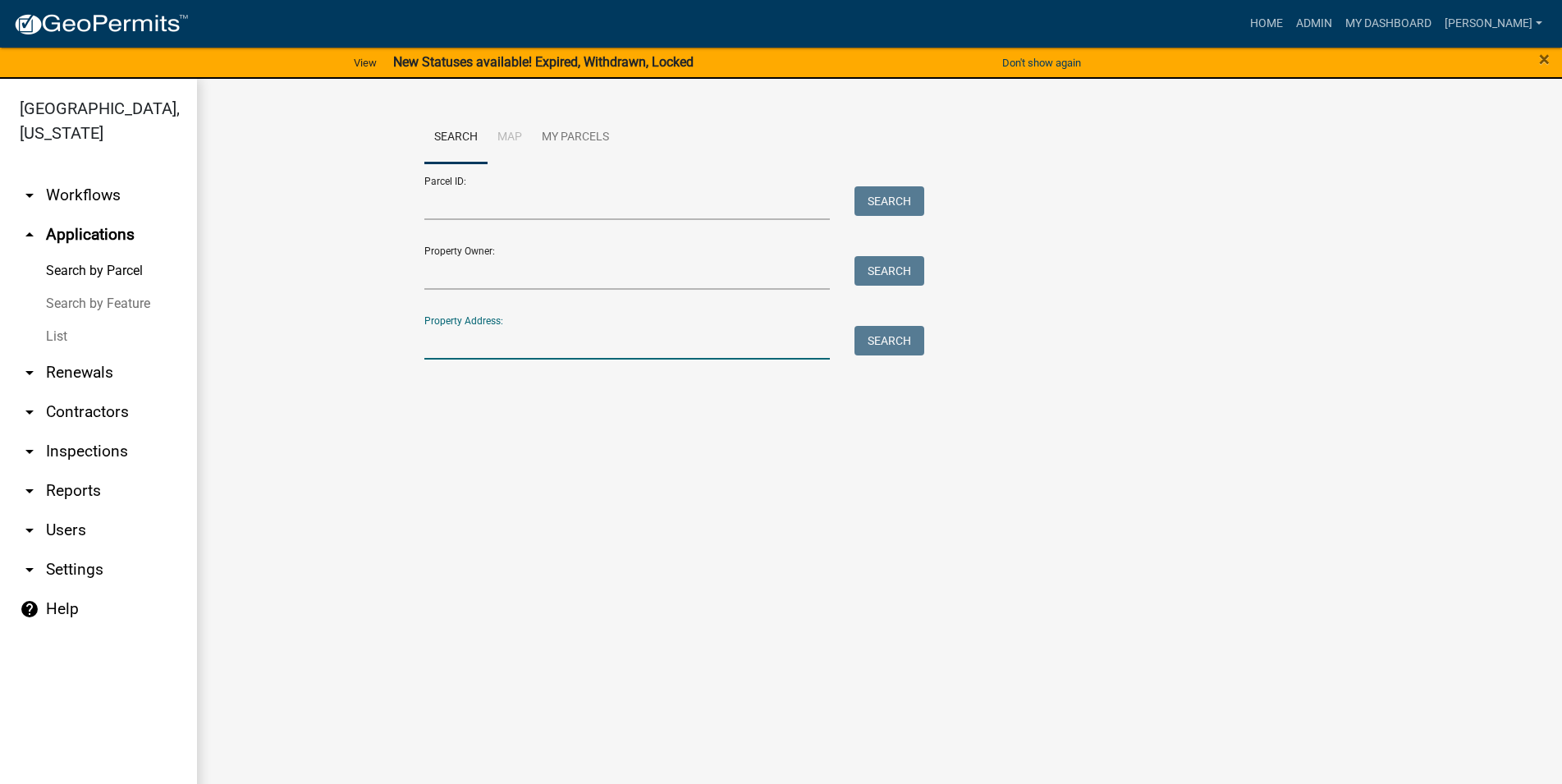
click at [614, 343] on input "Property Address:" at bounding box center [627, 342] width 407 height 34
click at [67, 337] on link "List" at bounding box center [98, 336] width 197 height 33
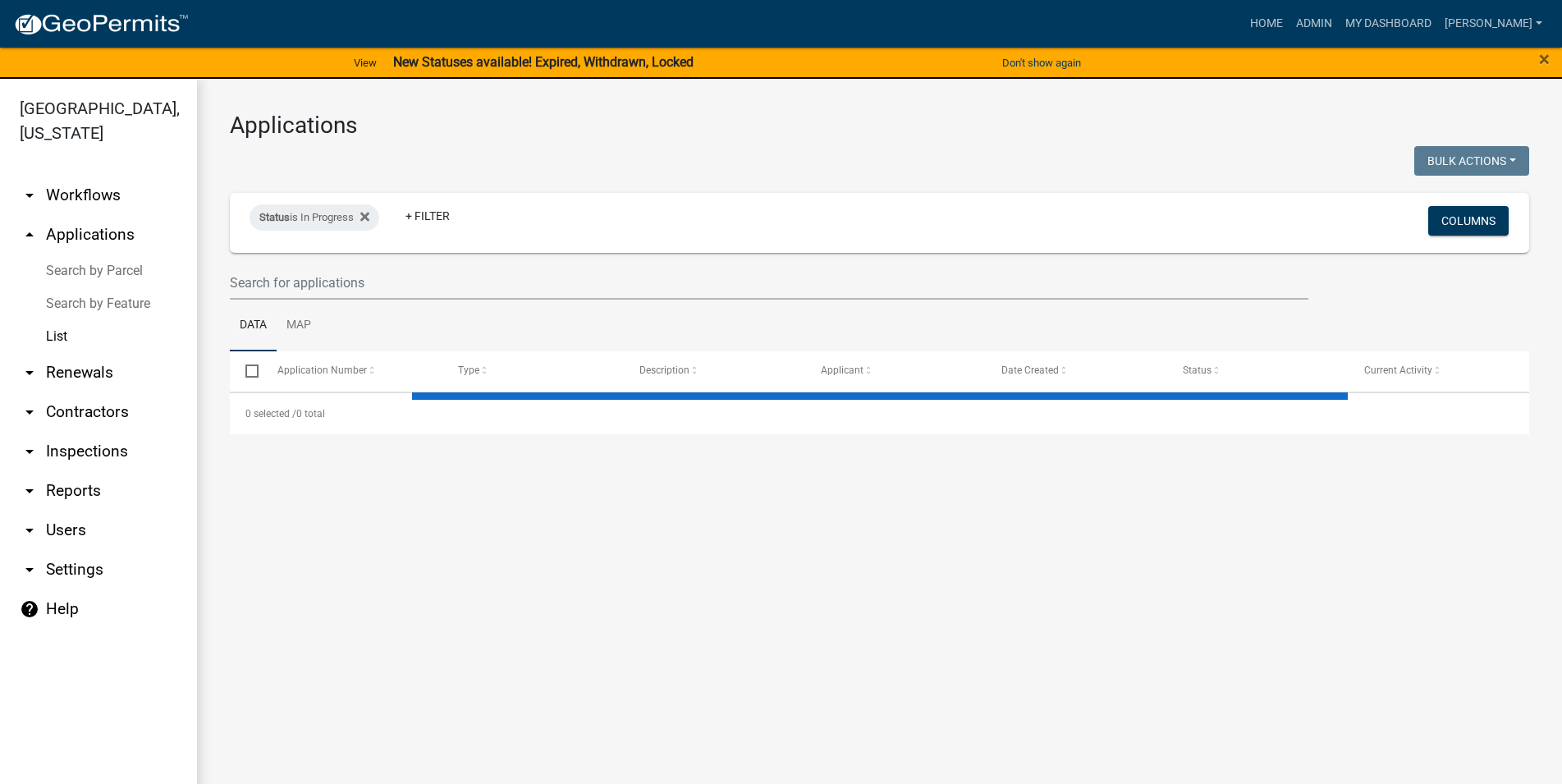
select select "3: 100"
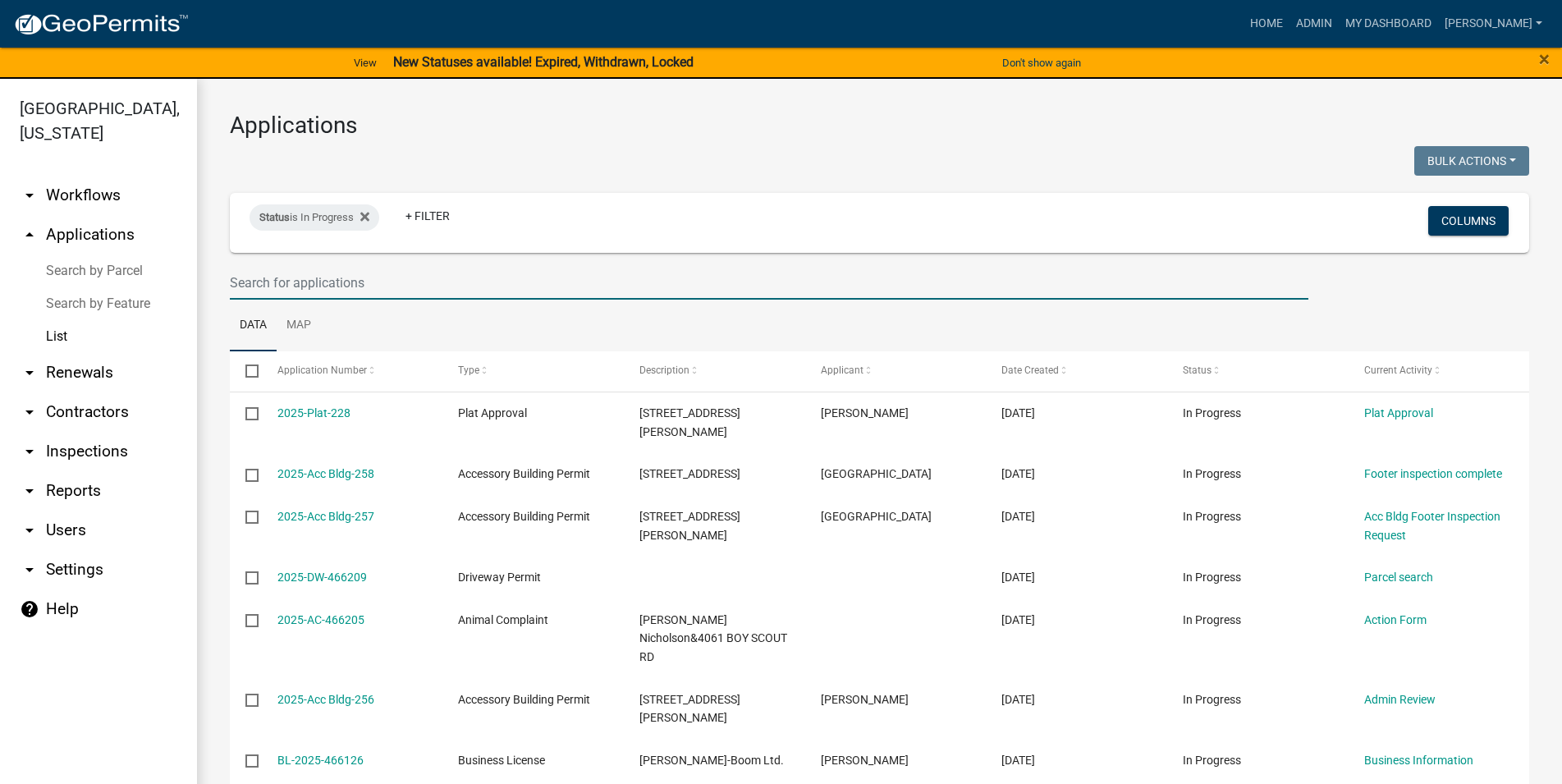
click at [355, 289] on input "text" at bounding box center [769, 283] width 1079 height 34
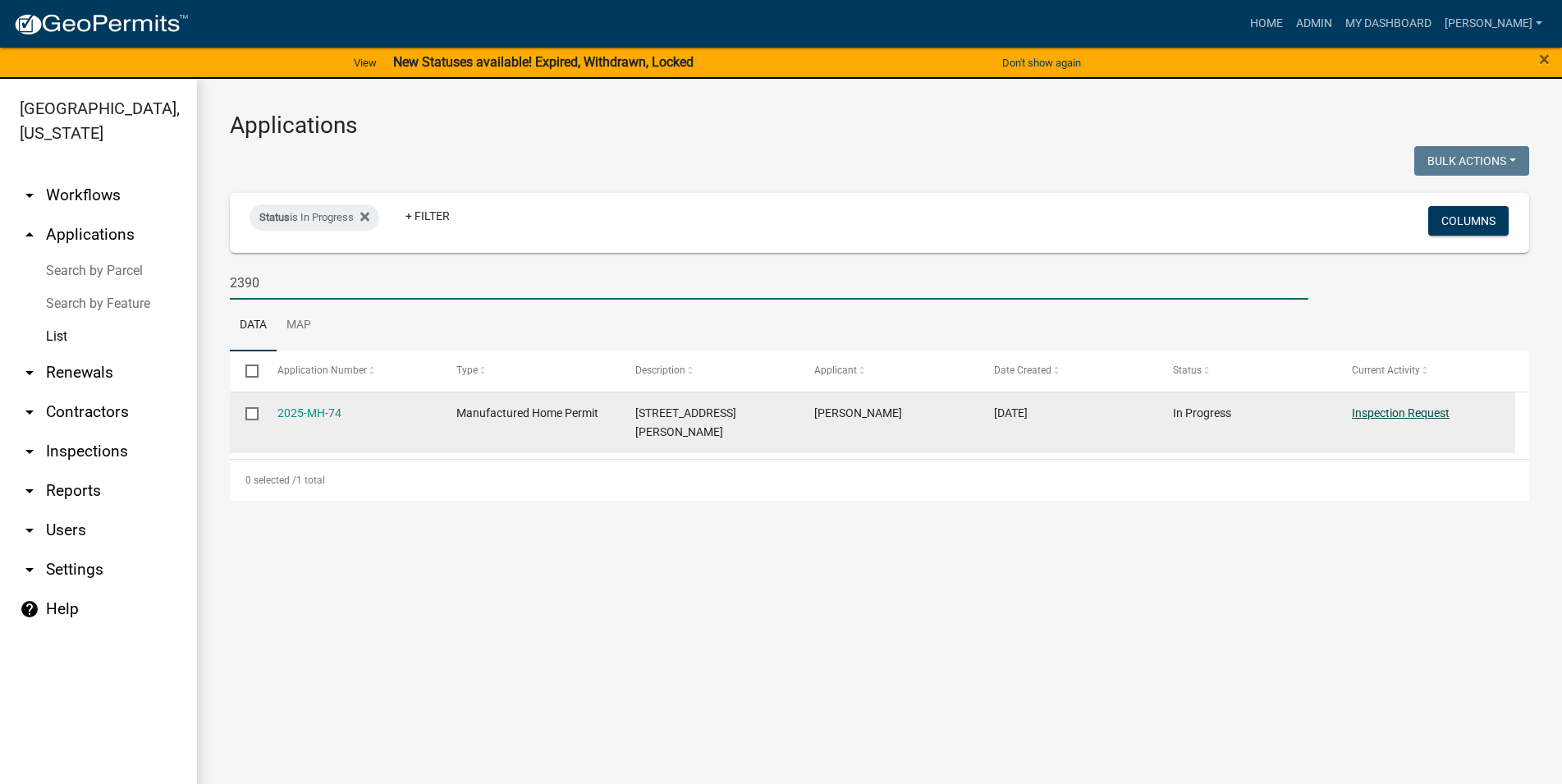
type input "2390"
click at [1374, 410] on link "Inspection Request" at bounding box center [1401, 413] width 98 height 13
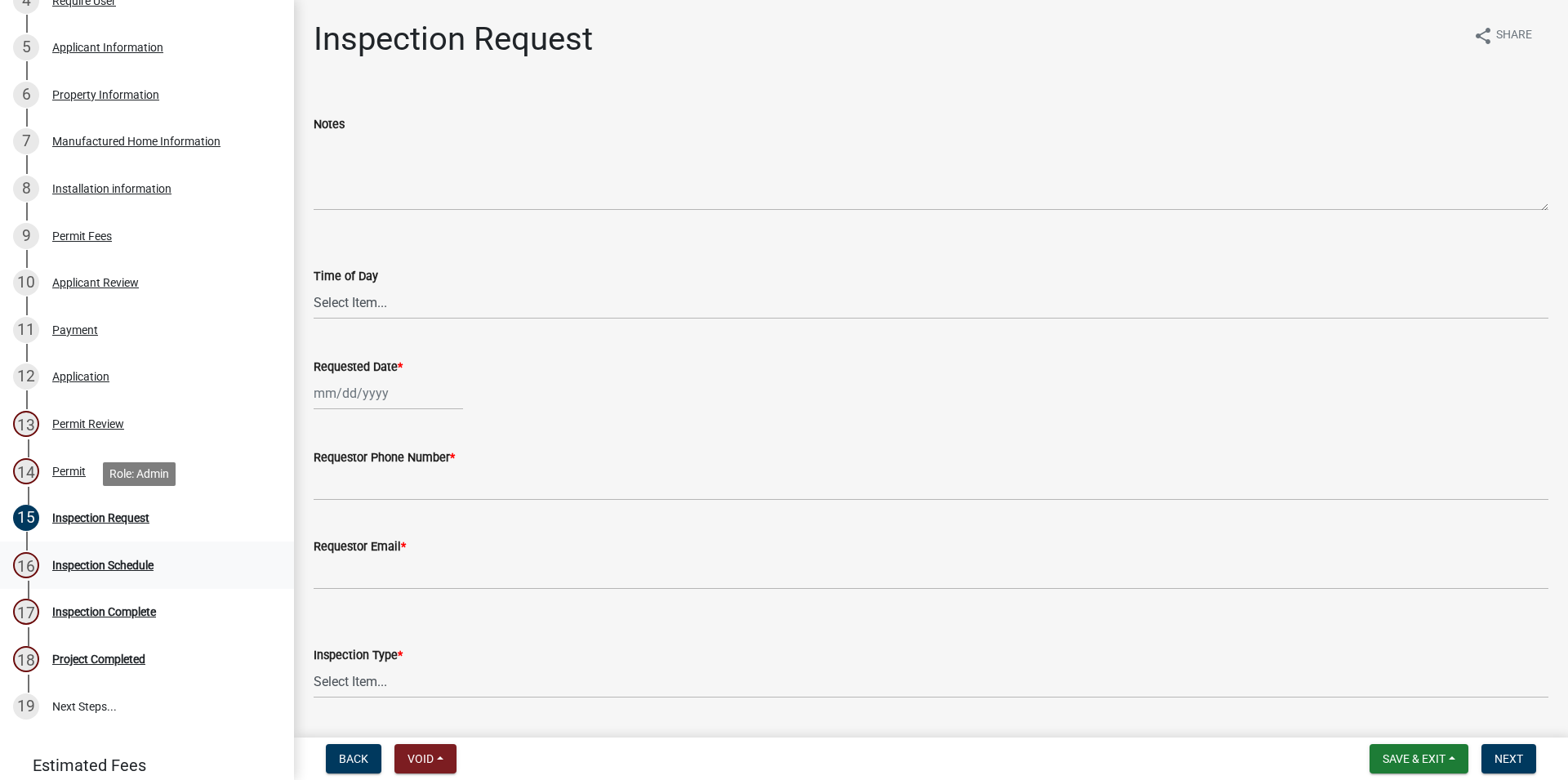
scroll to position [536, 0]
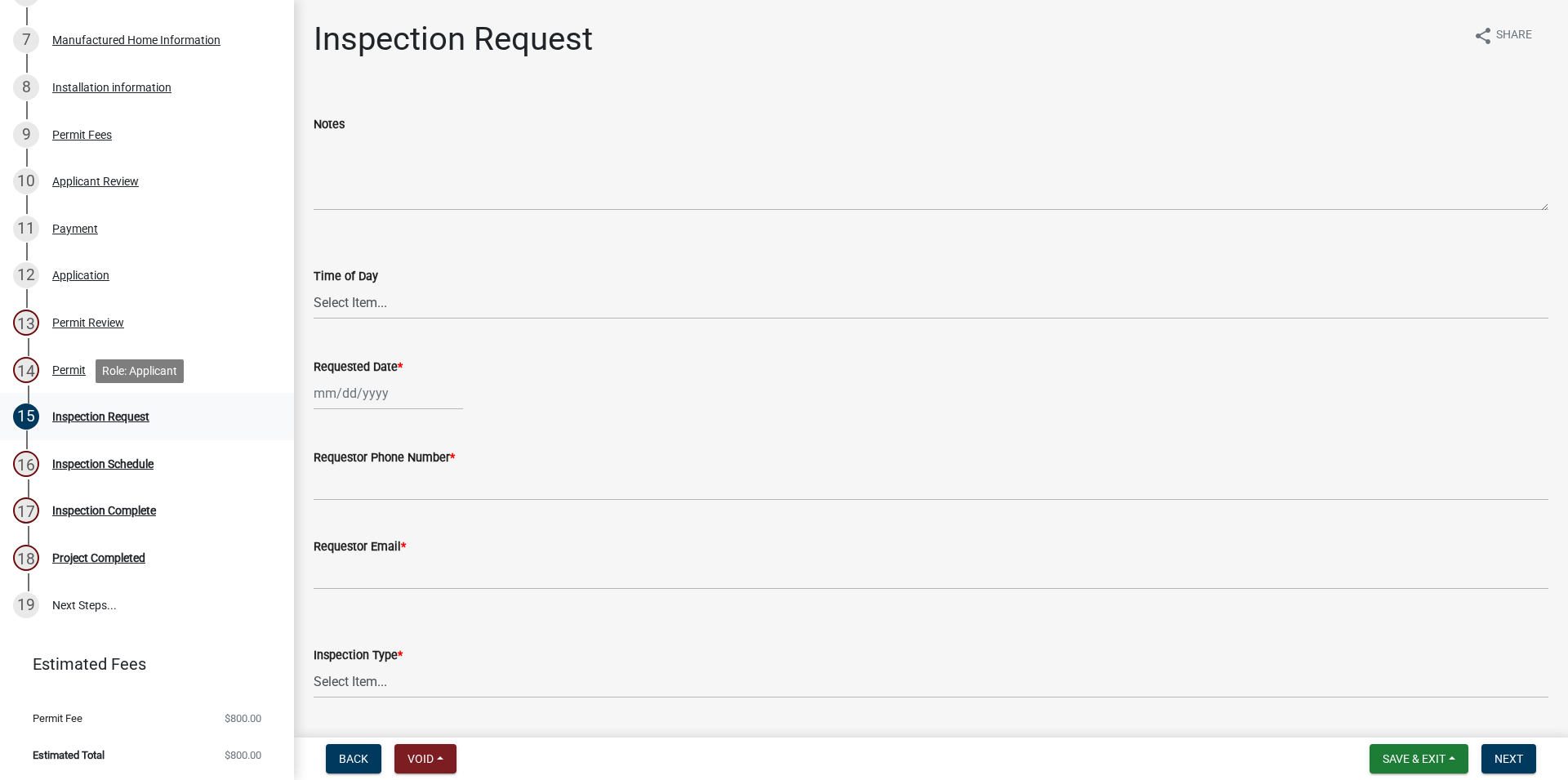
click at [59, 406] on div "15 Inspection Request" at bounding box center [140, 417] width 254 height 26
click at [113, 471] on div "16 Inspection Schedule" at bounding box center [140, 464] width 254 height 26
click at [313, 286] on select "Select Item... AM PM" at bounding box center [930, 303] width 1235 height 33
click at [391, 270] on div "Time of Day" at bounding box center [930, 276] width 1235 height 19
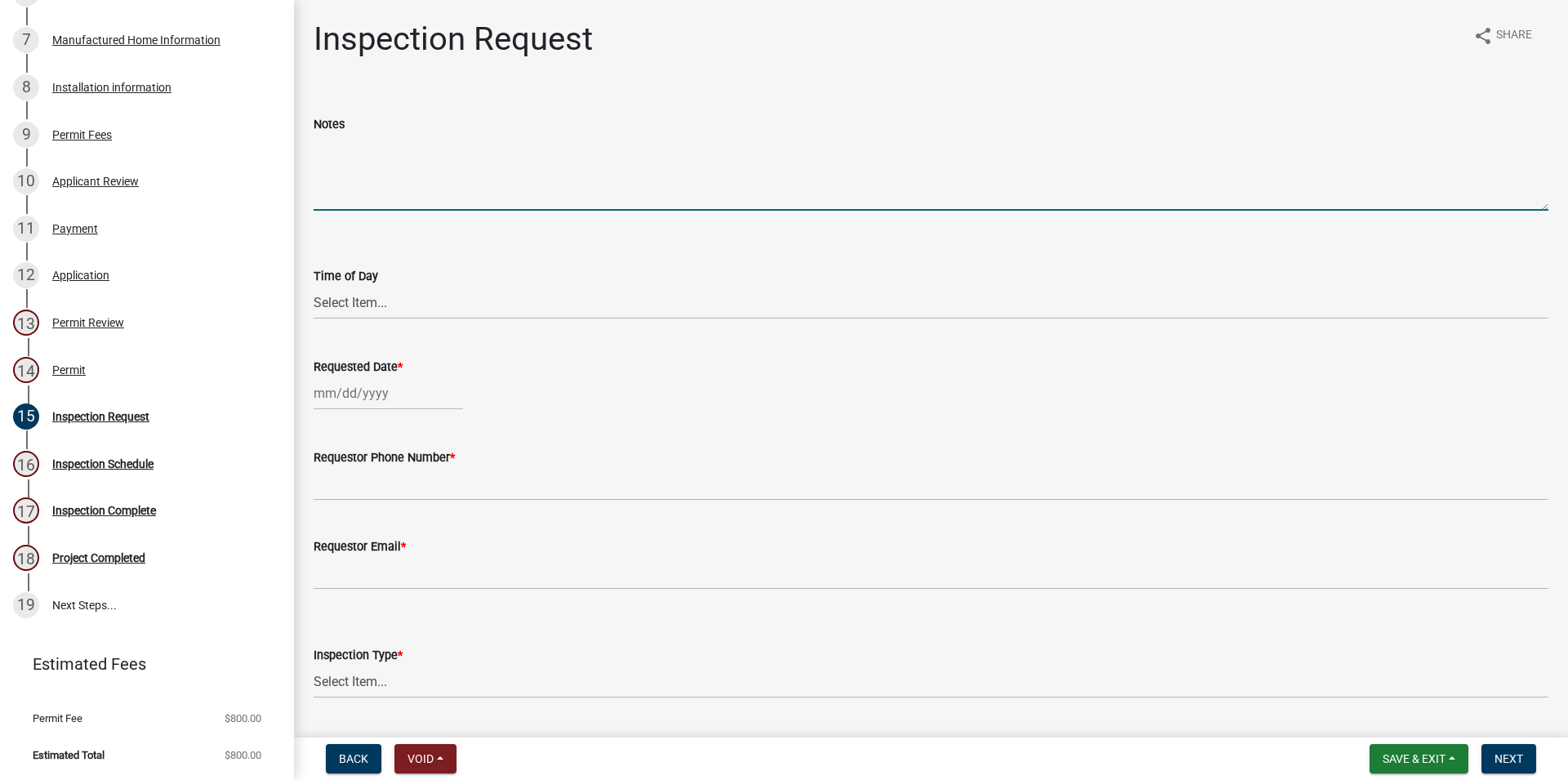
click at [359, 181] on textarea "Notes" at bounding box center [930, 172] width 1235 height 76
click at [362, 218] on wm-data-entity-input "Notes" at bounding box center [930, 157] width 1235 height 132
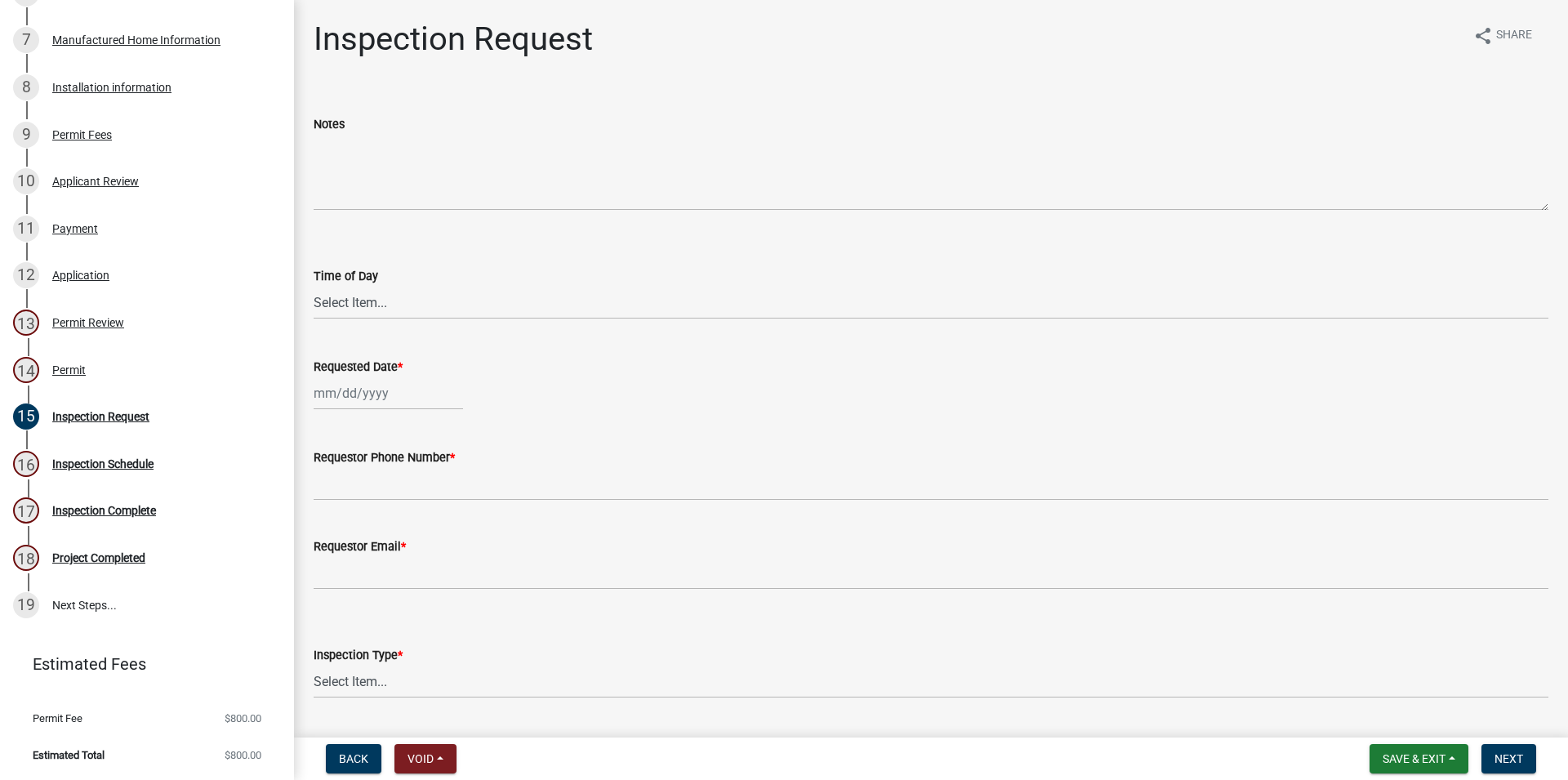
click at [364, 258] on form "Time of Day Select Item... AM PM" at bounding box center [930, 283] width 1235 height 73
click at [376, 284] on div "Time of Day" at bounding box center [930, 276] width 1235 height 19
click at [313, 286] on select "Select Item... AM PM" at bounding box center [930, 303] width 1235 height 33
click at [353, 264] on form "Time of Day Select Item... AM PM" at bounding box center [930, 283] width 1235 height 73
click at [349, 298] on select "Select Item... AM PM" at bounding box center [930, 303] width 1235 height 33
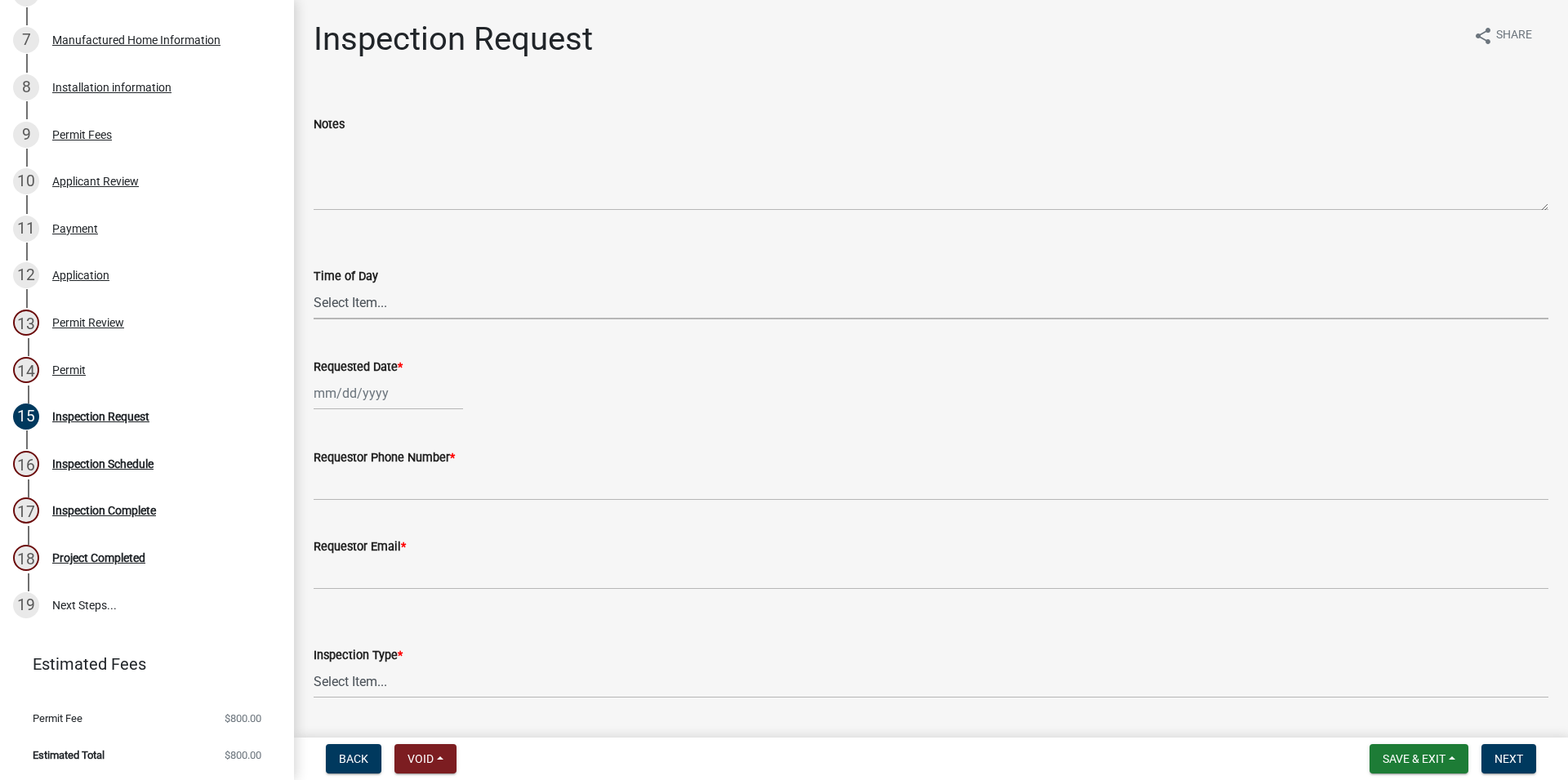
click at [313, 286] on select "Select Item... AM PM" at bounding box center [930, 303] width 1235 height 33
drag, startPoint x: 359, startPoint y: 296, endPoint x: 457, endPoint y: 196, distance: 140.0
click at [458, 196] on div "Notes" at bounding box center [930, 151] width 1259 height 119
click at [367, 104] on div "Notes" at bounding box center [930, 151] width 1235 height 119
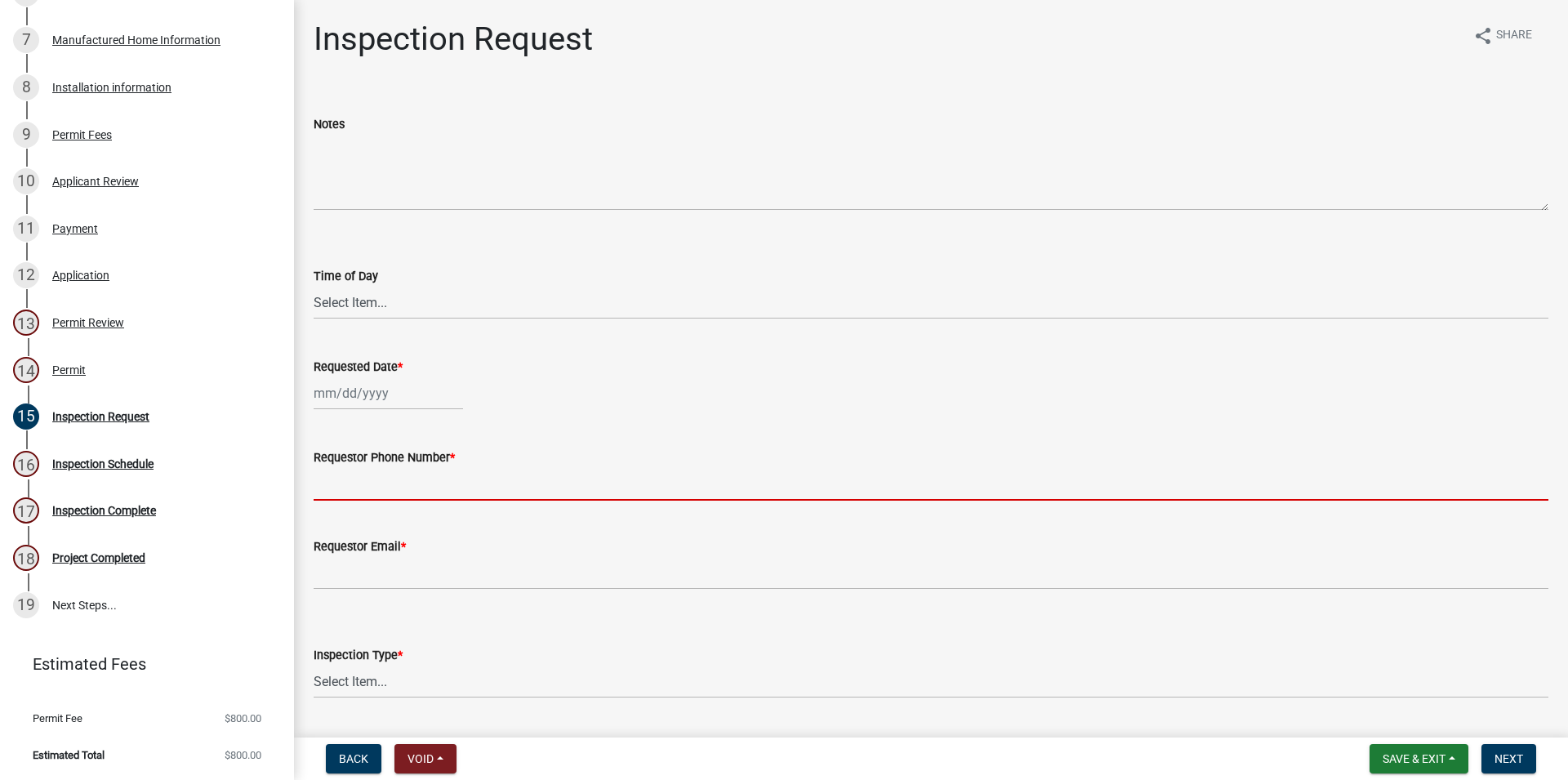
click at [358, 489] on input "Requestor Phone Number *" at bounding box center [930, 483] width 1235 height 33
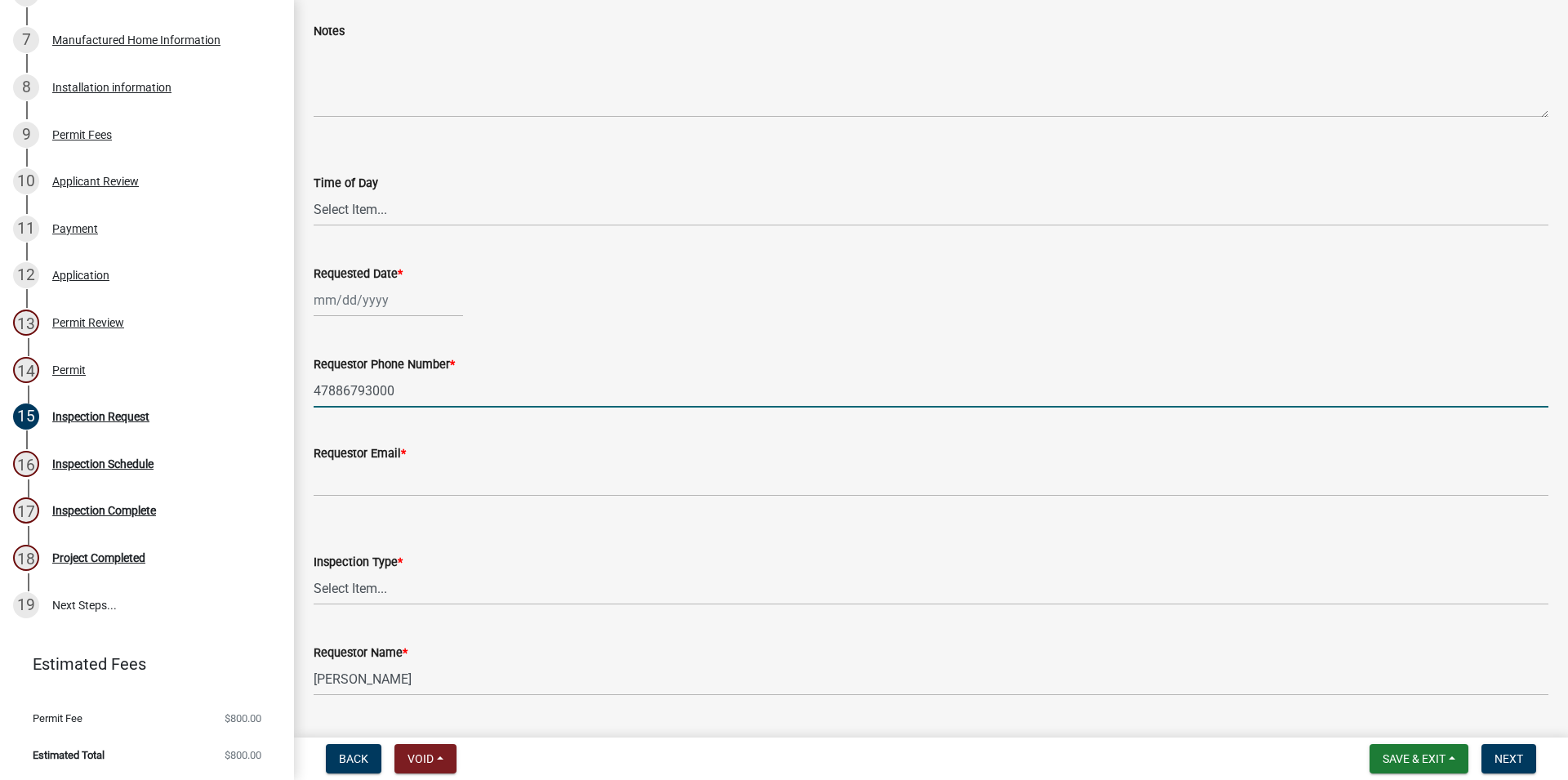
scroll to position [135, 0]
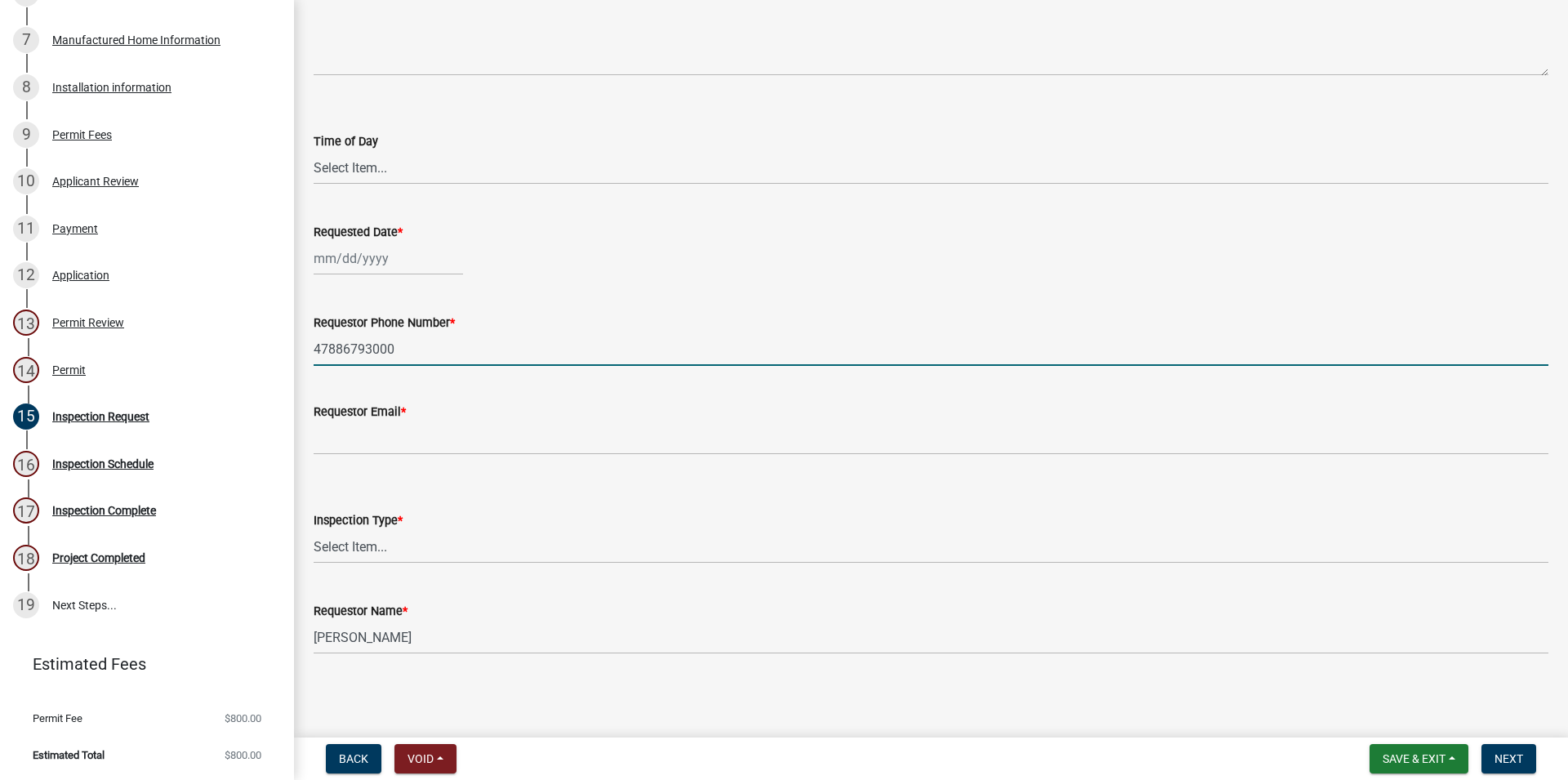
type input "47886793000"
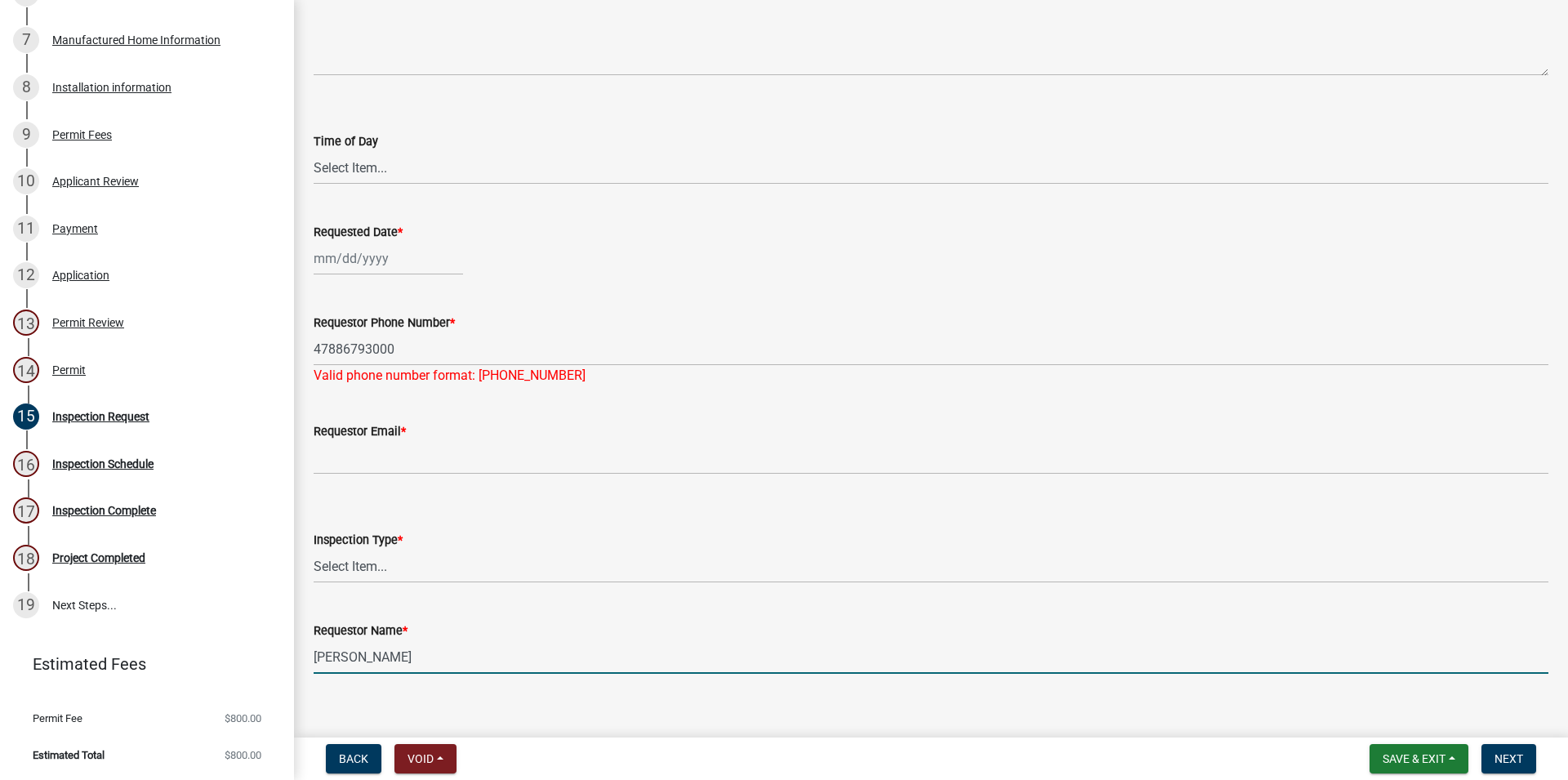
drag, startPoint x: 383, startPoint y: 648, endPoint x: 291, endPoint y: 650, distance: 92.0
click at [313, 650] on input "[PERSON_NAME]" at bounding box center [930, 657] width 1235 height 33
type input "[PERSON_NAME]"
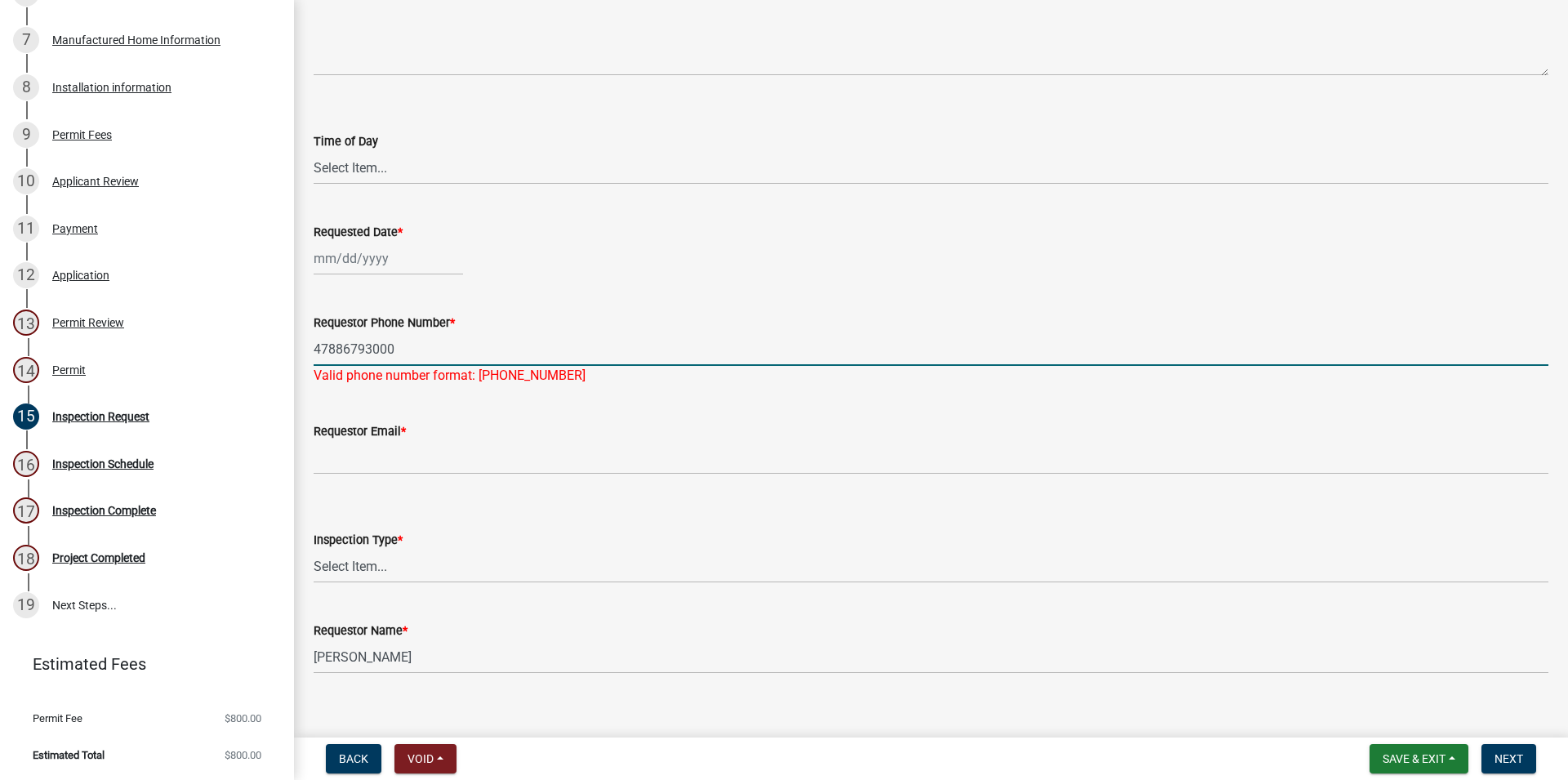
click at [359, 340] on input "47886793000" at bounding box center [930, 349] width 1235 height 33
click at [343, 345] on input "47886793000" at bounding box center [930, 349] width 1235 height 33
click at [390, 349] on input "47886793000" at bounding box center [930, 349] width 1235 height 33
type input "4788679300"
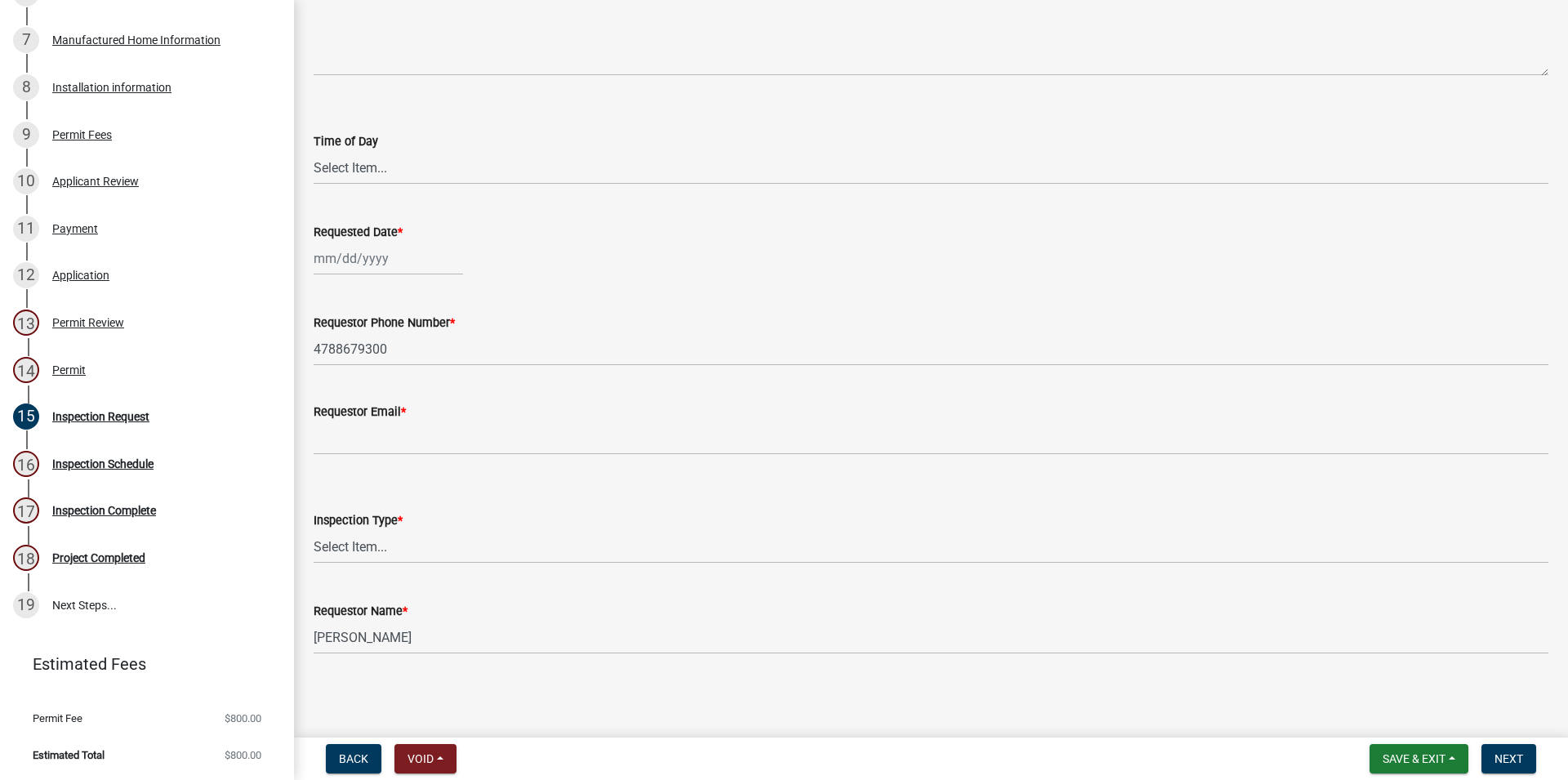
click at [603, 297] on div "Requestor Phone Number * [PHONE_NUMBER]" at bounding box center [930, 327] width 1235 height 76
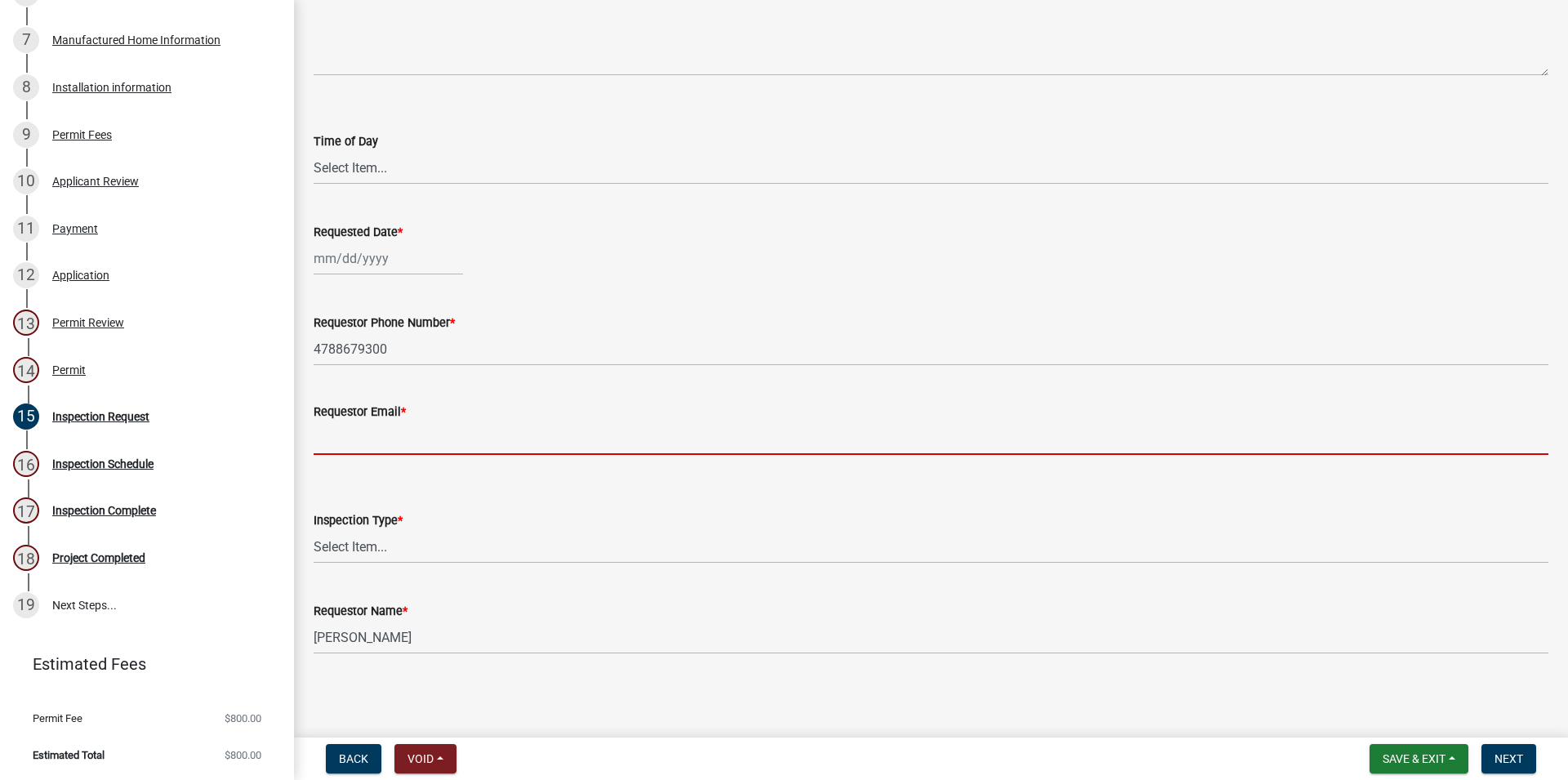
click at [657, 426] on input "Requestor Email *" at bounding box center [930, 438] width 1235 height 33
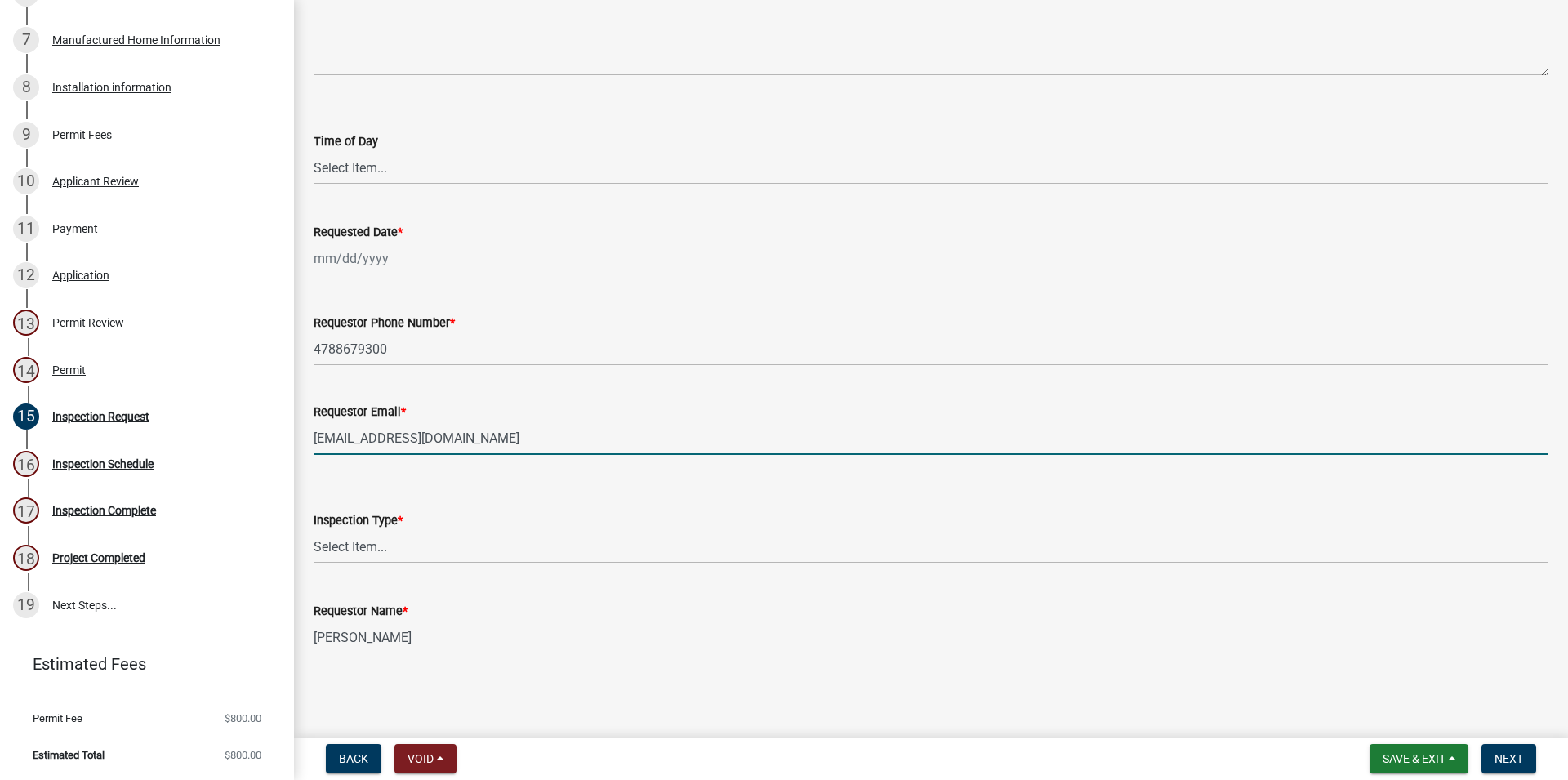
type input "[EMAIL_ADDRESS][DOMAIN_NAME]"
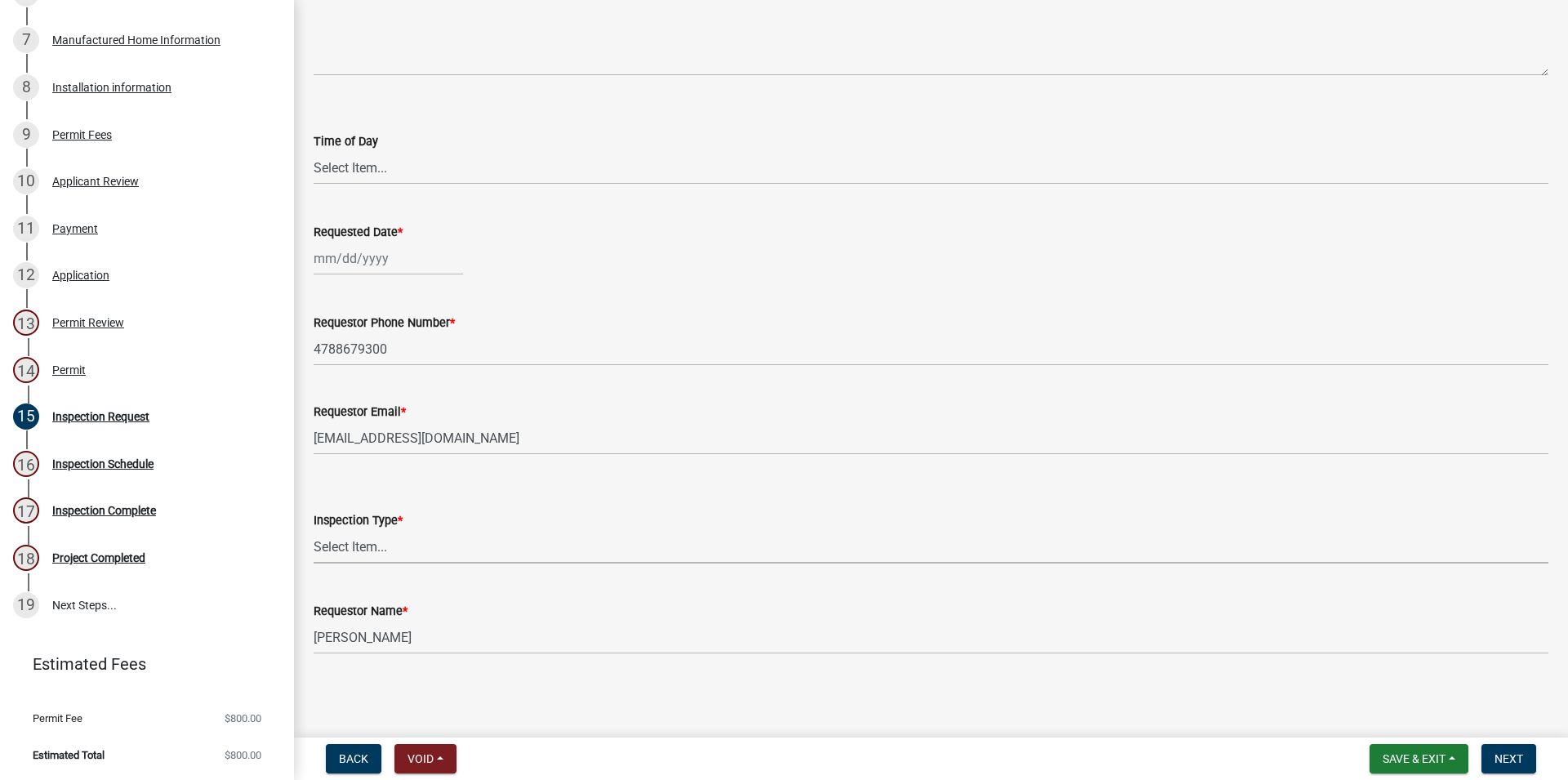
click at [313, 530] on select "Select Item... Manufactured Home Final Footer Inspection" at bounding box center [930, 547] width 1235 height 33
click option "Manufactured Home Final" at bounding box center [0, 0] width 0 height 0
select select "21b86080-1978-429e-8763-4813f54b098a"
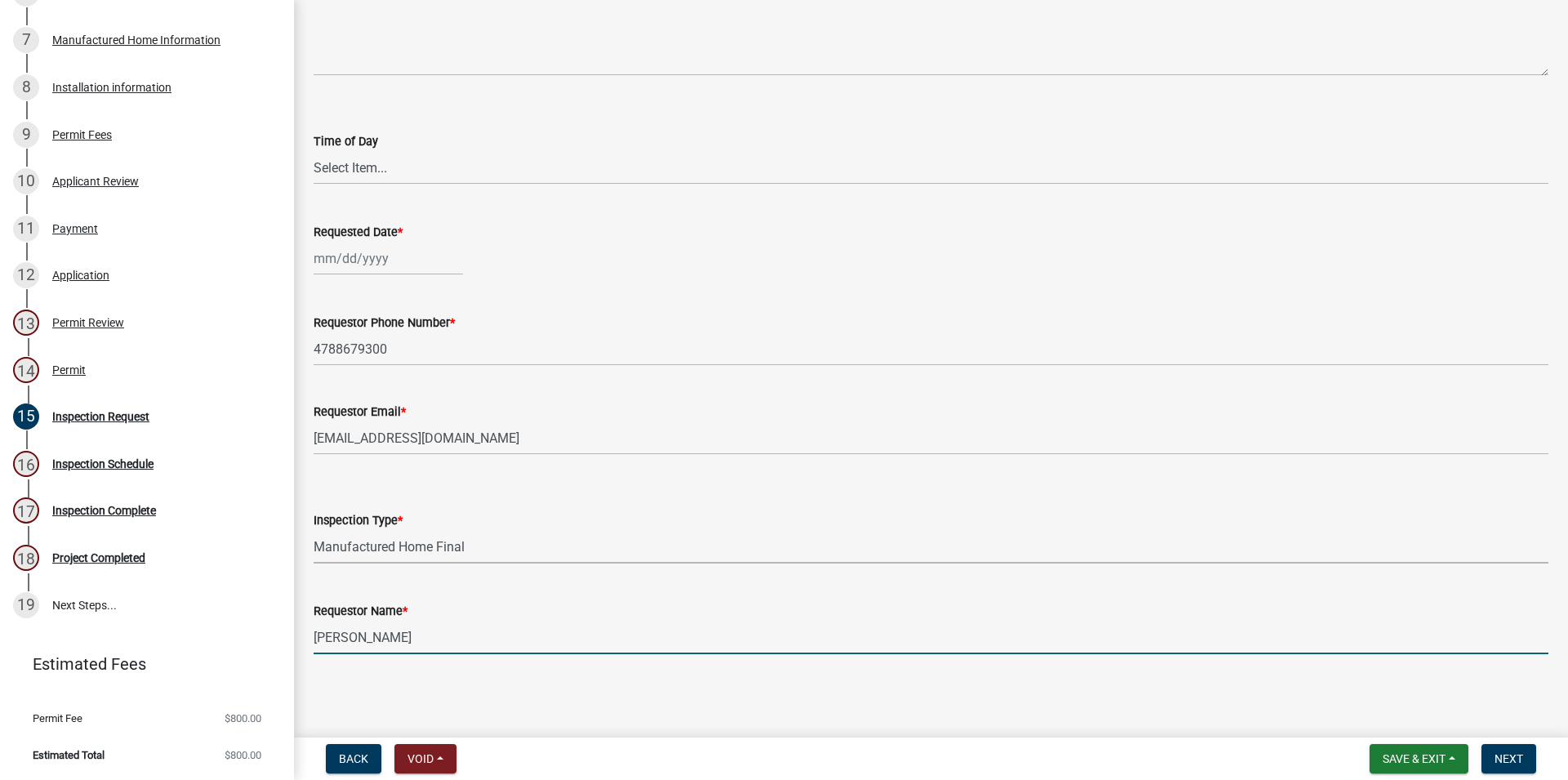
click at [398, 633] on input "[PERSON_NAME]" at bounding box center [930, 637] width 1235 height 33
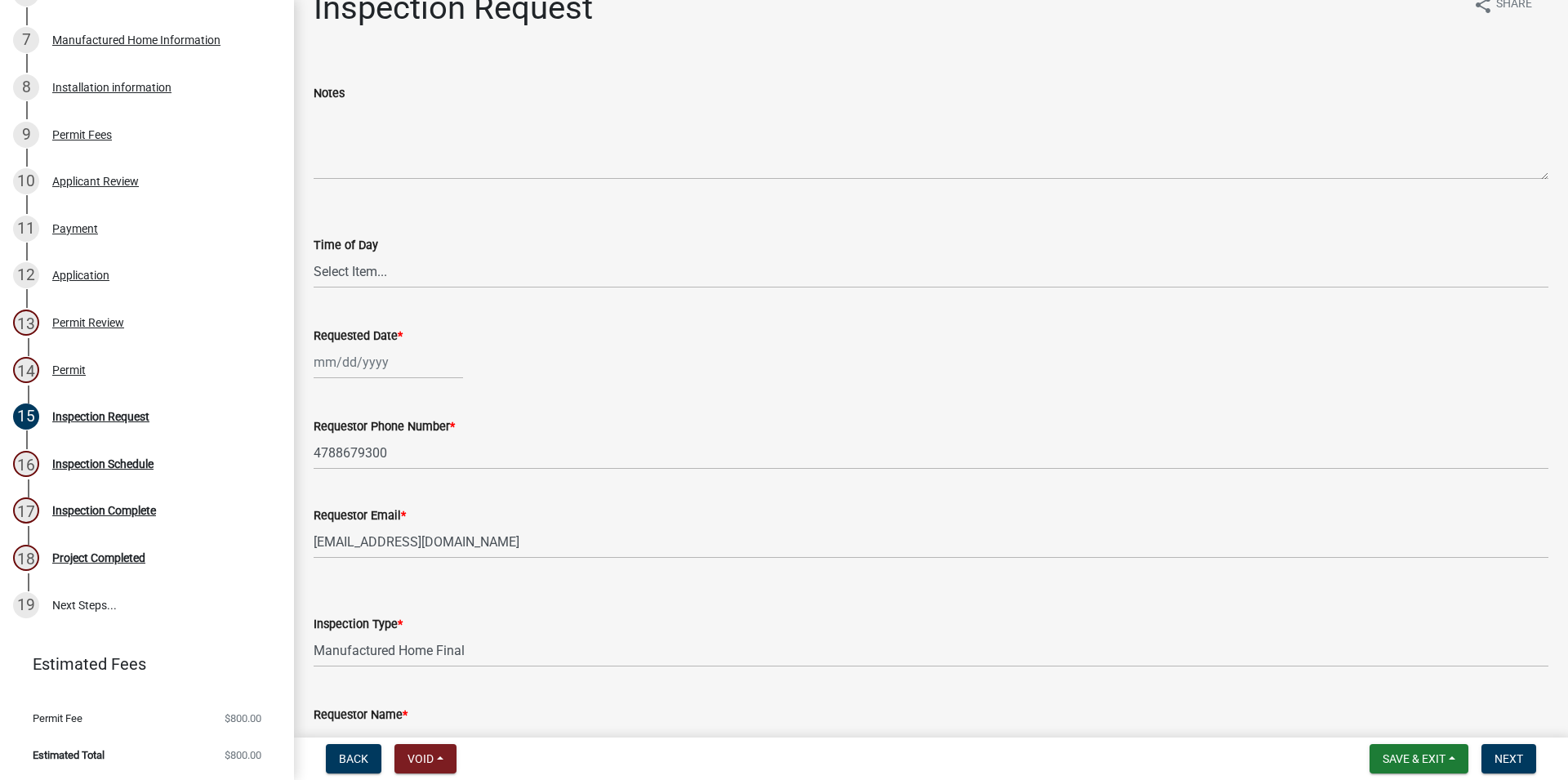
scroll to position [0, 0]
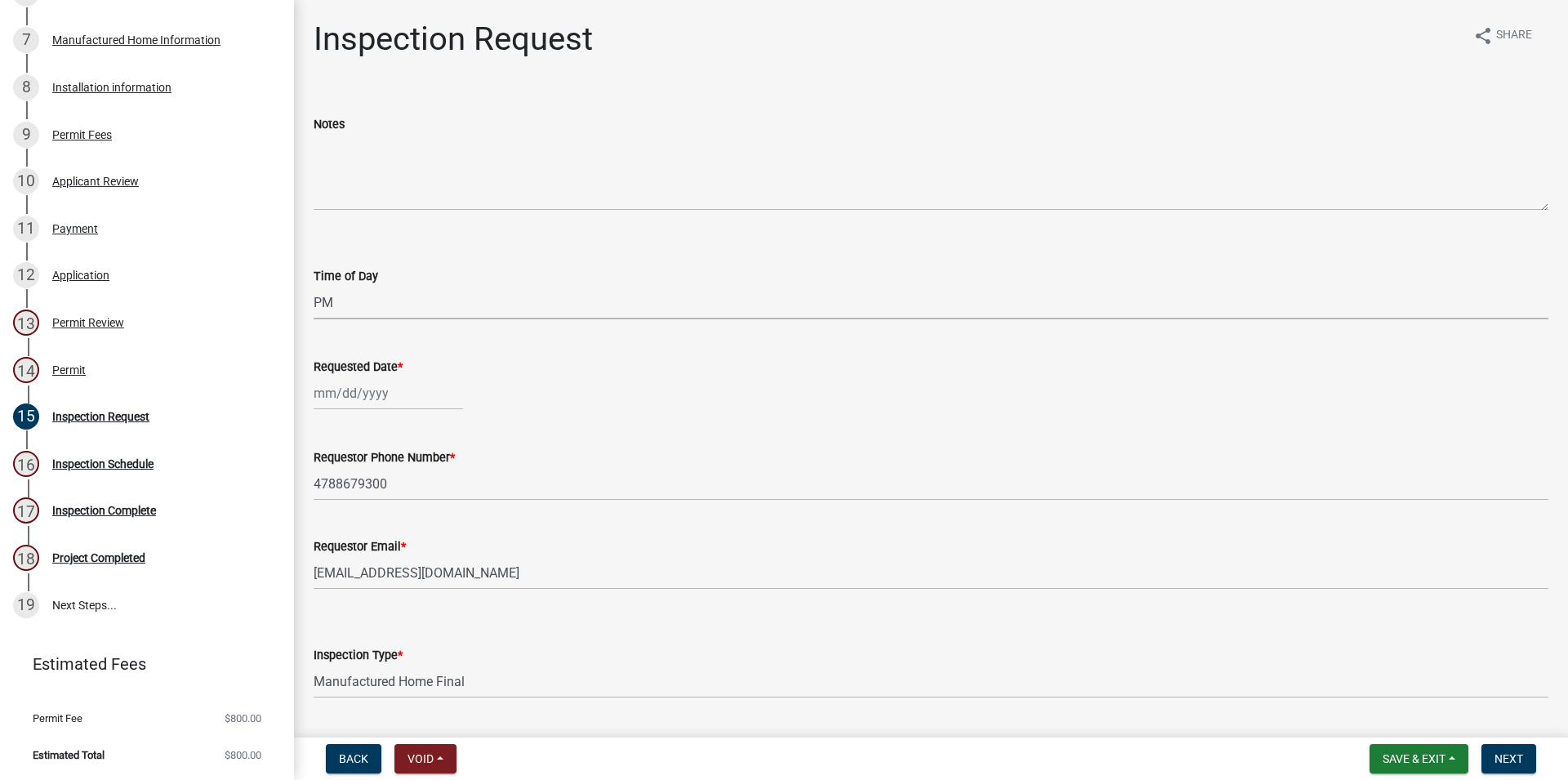
click option "PM" at bounding box center [0, 0] width 0 height 0
select select "5726ed05-f1ff-49ab-914e-93b8760efa60"
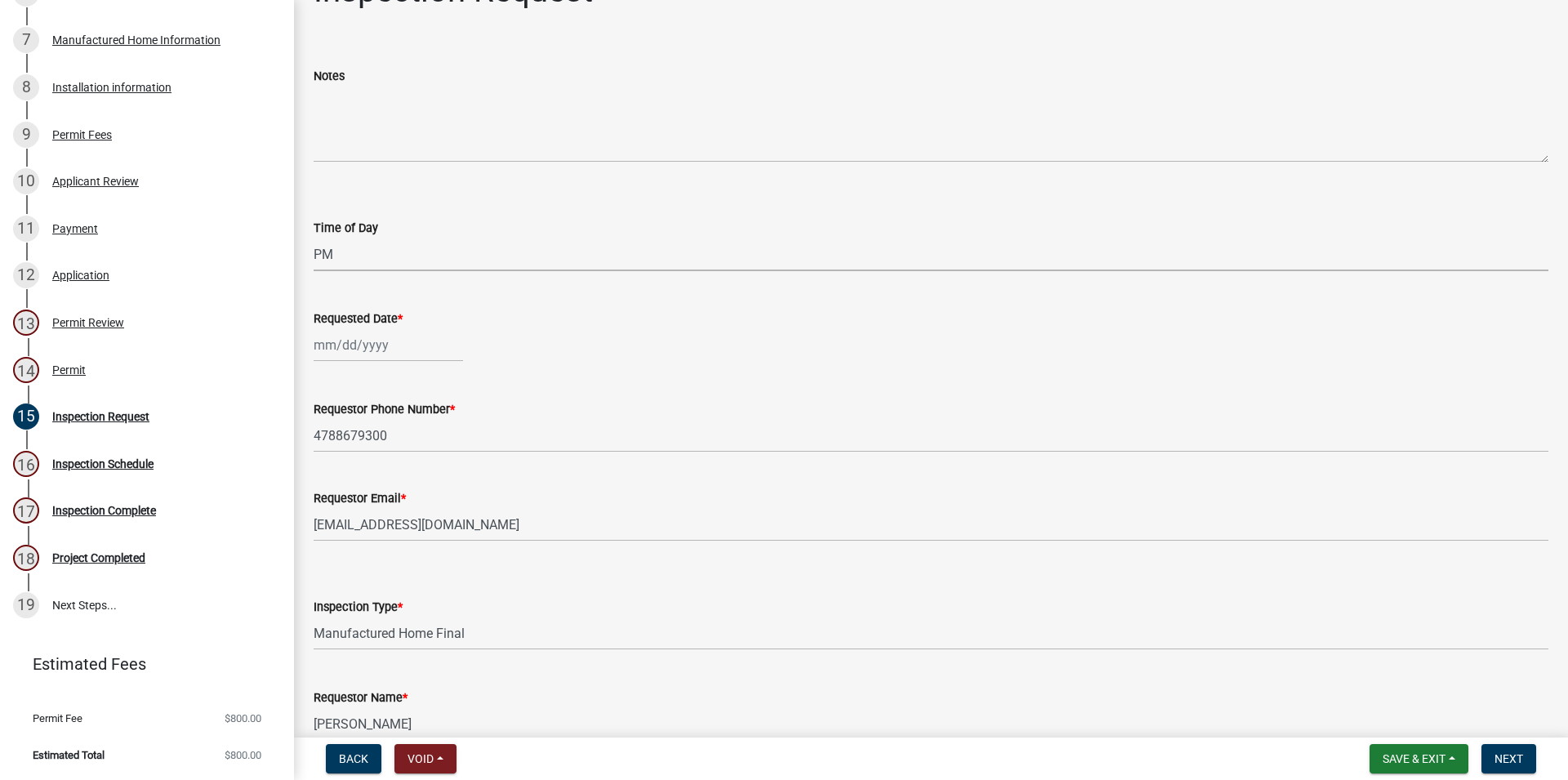
scroll to position [93, 0]
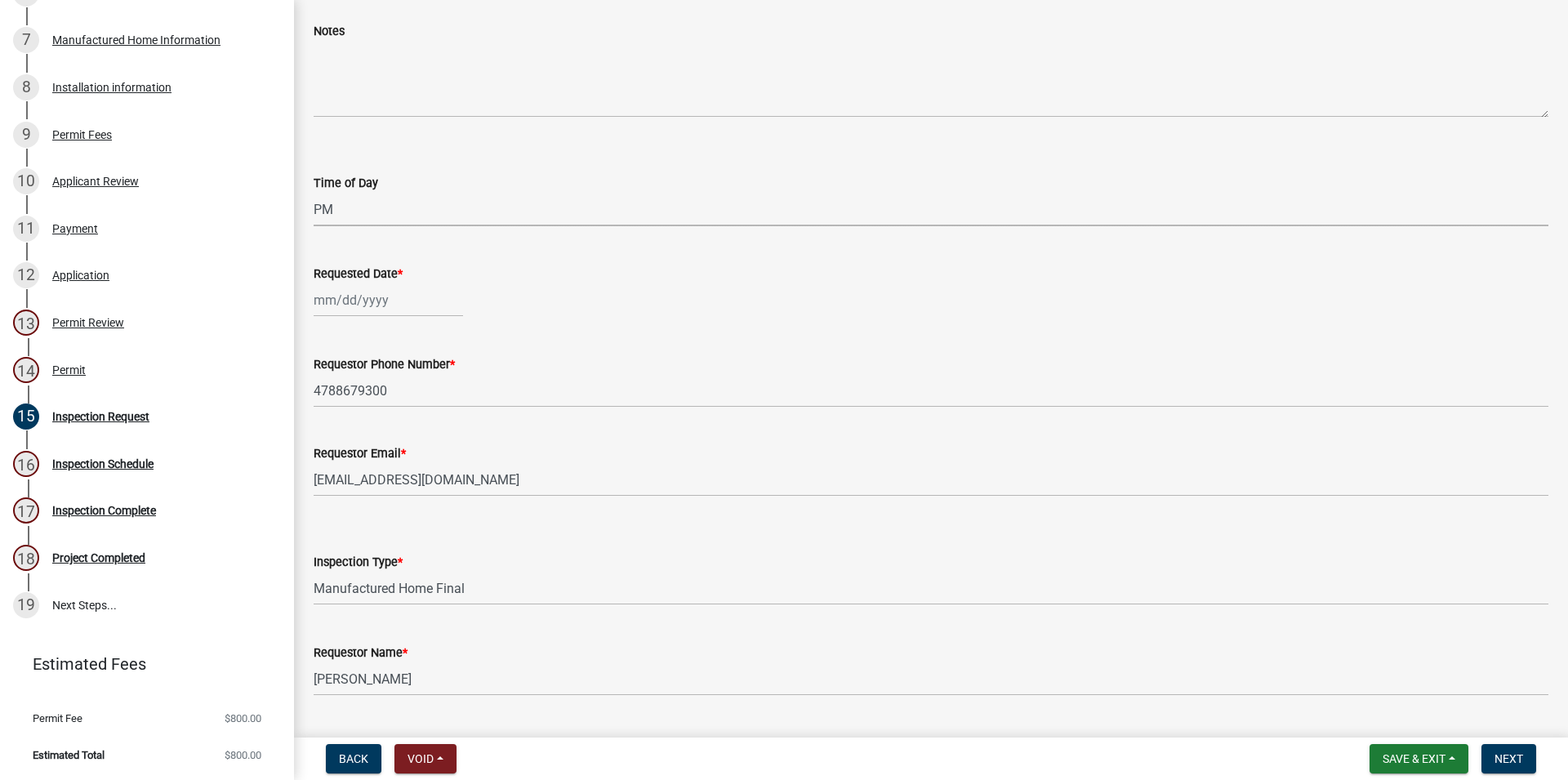
drag, startPoint x: 358, startPoint y: 328, endPoint x: 360, endPoint y: 320, distance: 8.2
click at [359, 329] on wm-data-entity-input "Requested Date *" at bounding box center [930, 286] width 1235 height 90
click at [361, 311] on input "Requested Date *" at bounding box center [388, 300] width 149 height 33
select select "8"
select select "2025"
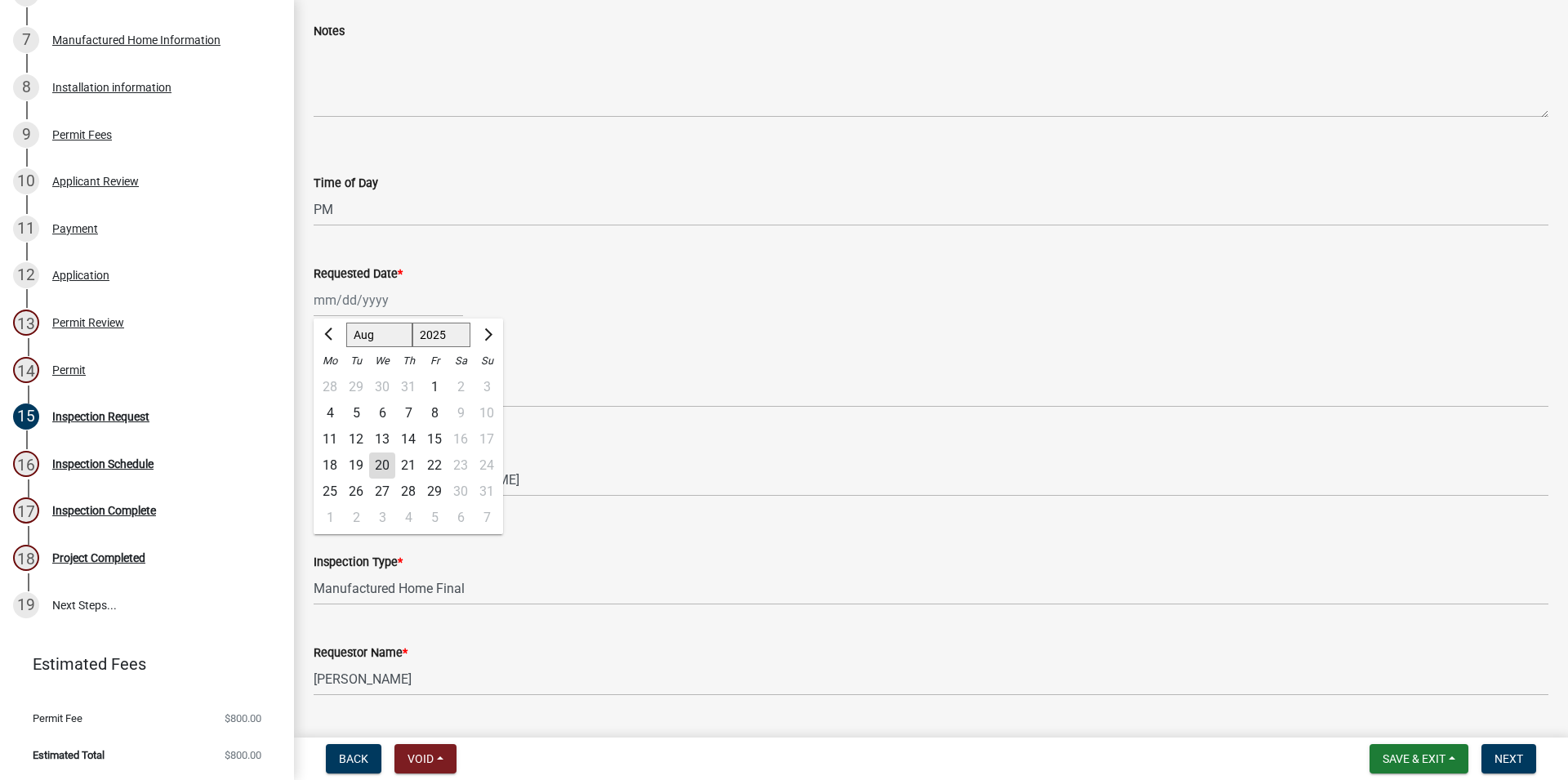
click at [389, 462] on div "20" at bounding box center [383, 466] width 26 height 26
type input "[DATE]"
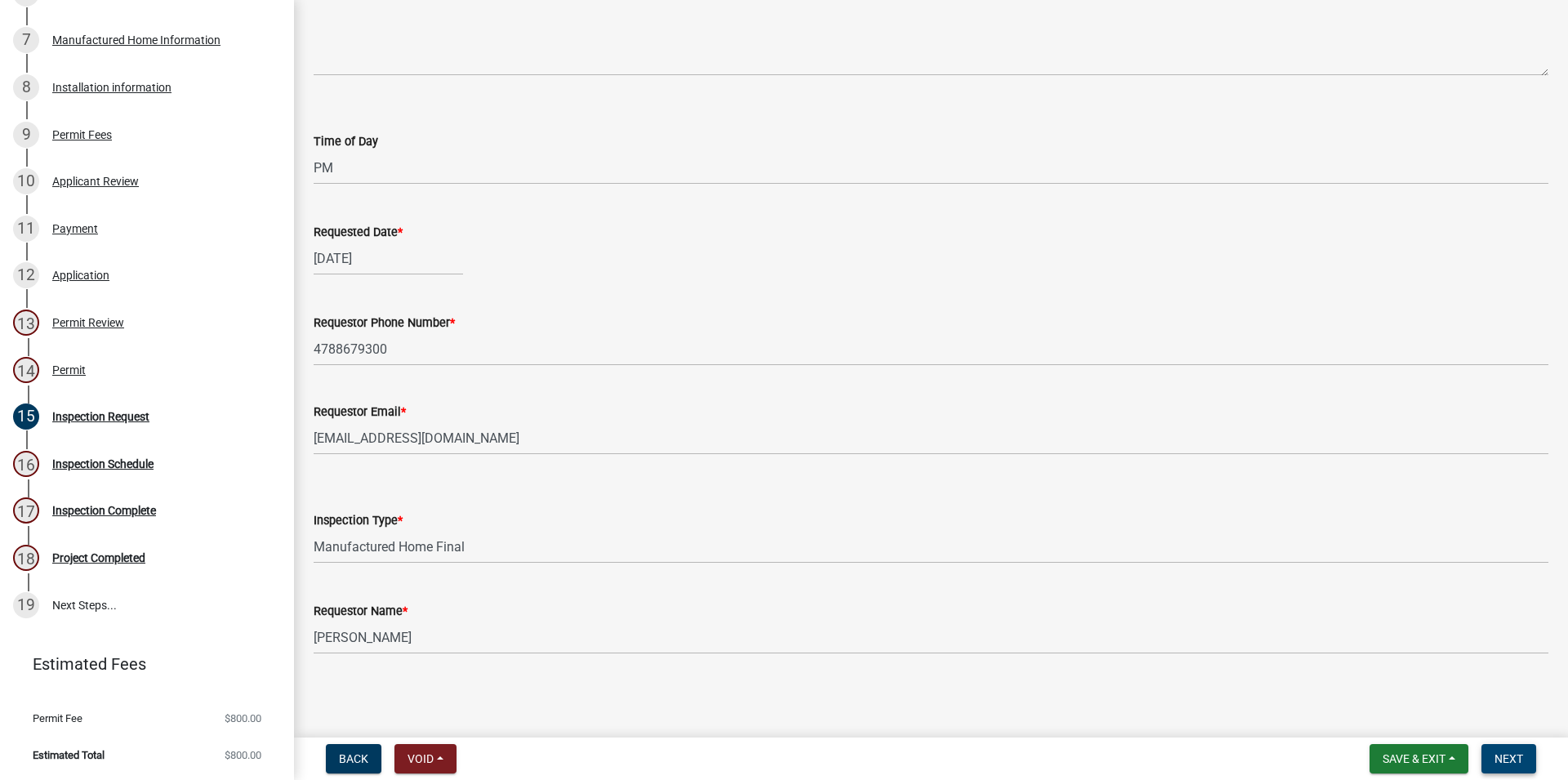
click at [1500, 762] on span "Next" at bounding box center [1508, 758] width 29 height 13
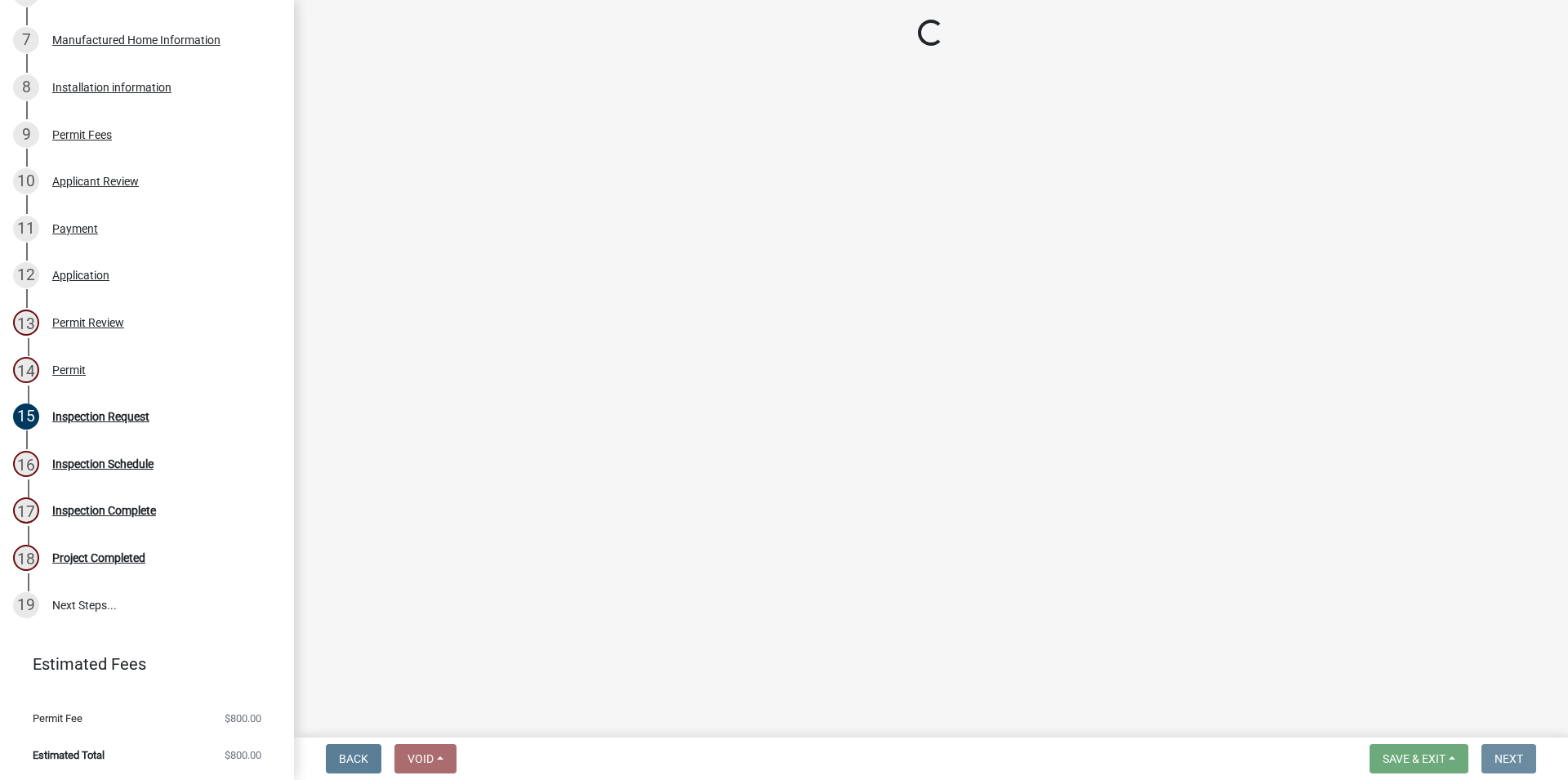
scroll to position [0, 0]
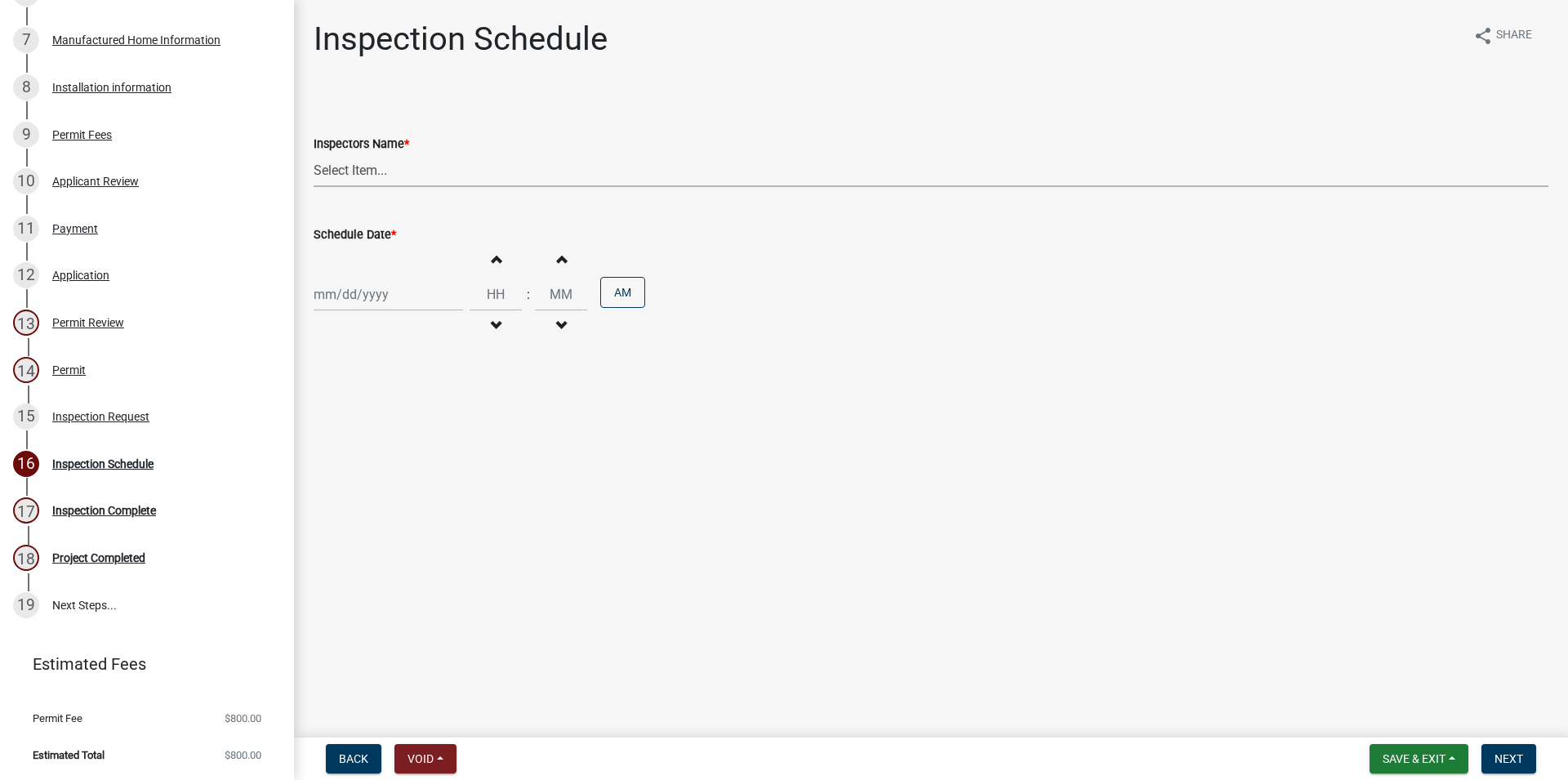
click at [313, 154] on select "Select Item... RLcarroll ([PERSON_NAME]) [PERSON_NAME] ([PERSON_NAME]) [PERSON_…" at bounding box center [930, 170] width 1235 height 33
select select "3acdf11f-131c-438b-b450-ae4501c32128"
click option "[PERSON_NAME] ([PERSON_NAME])" at bounding box center [0, 0] width 0 height 0
click at [370, 288] on input "Schedule Date *" at bounding box center [388, 294] width 149 height 33
click at [384, 457] on div "20" at bounding box center [383, 460] width 26 height 26
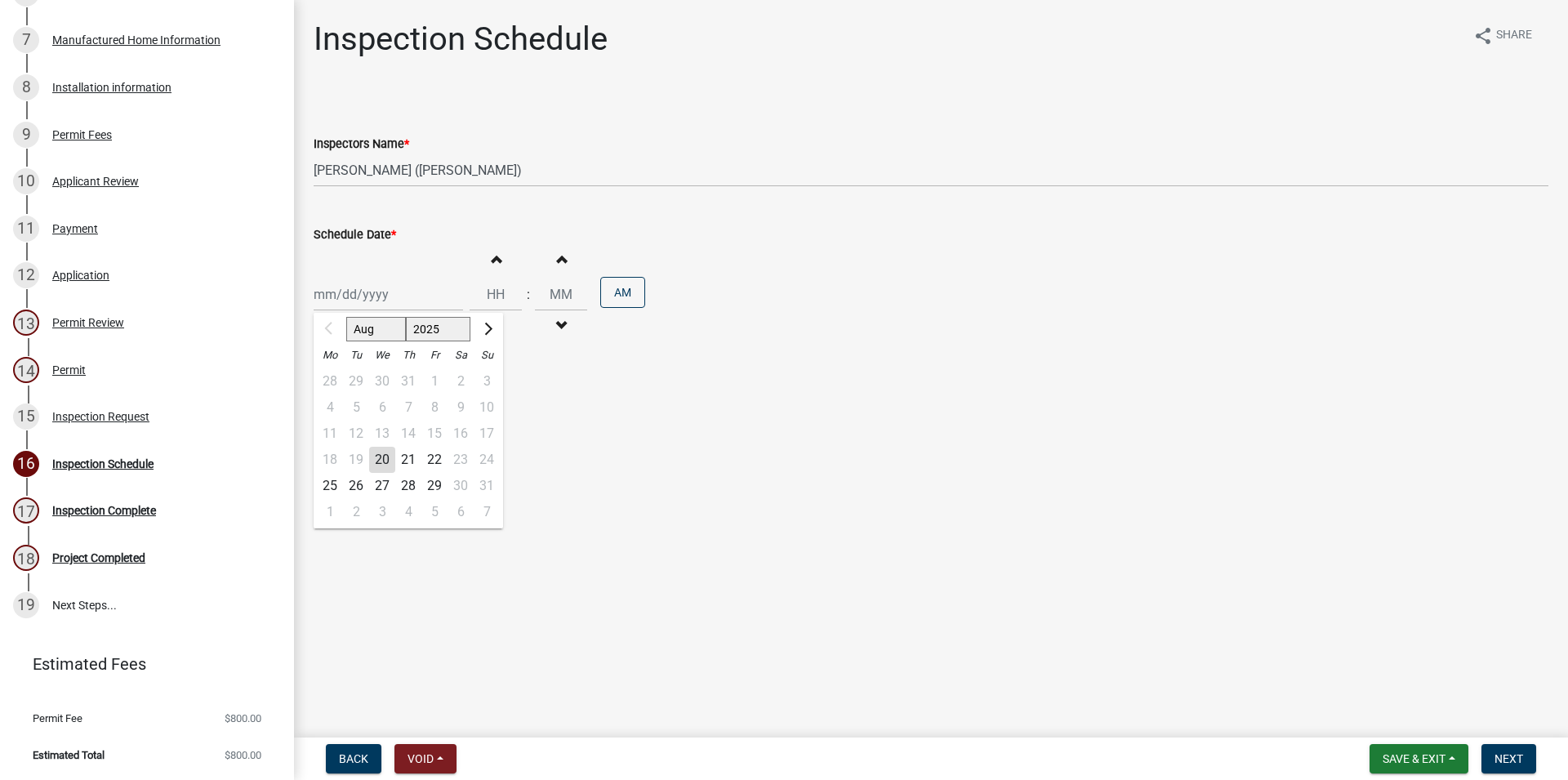
type input "[DATE]"
click at [500, 264] on span "button" at bounding box center [495, 259] width 8 height 13
type input "01"
type input "00"
click at [500, 264] on span "button" at bounding box center [495, 259] width 8 height 13
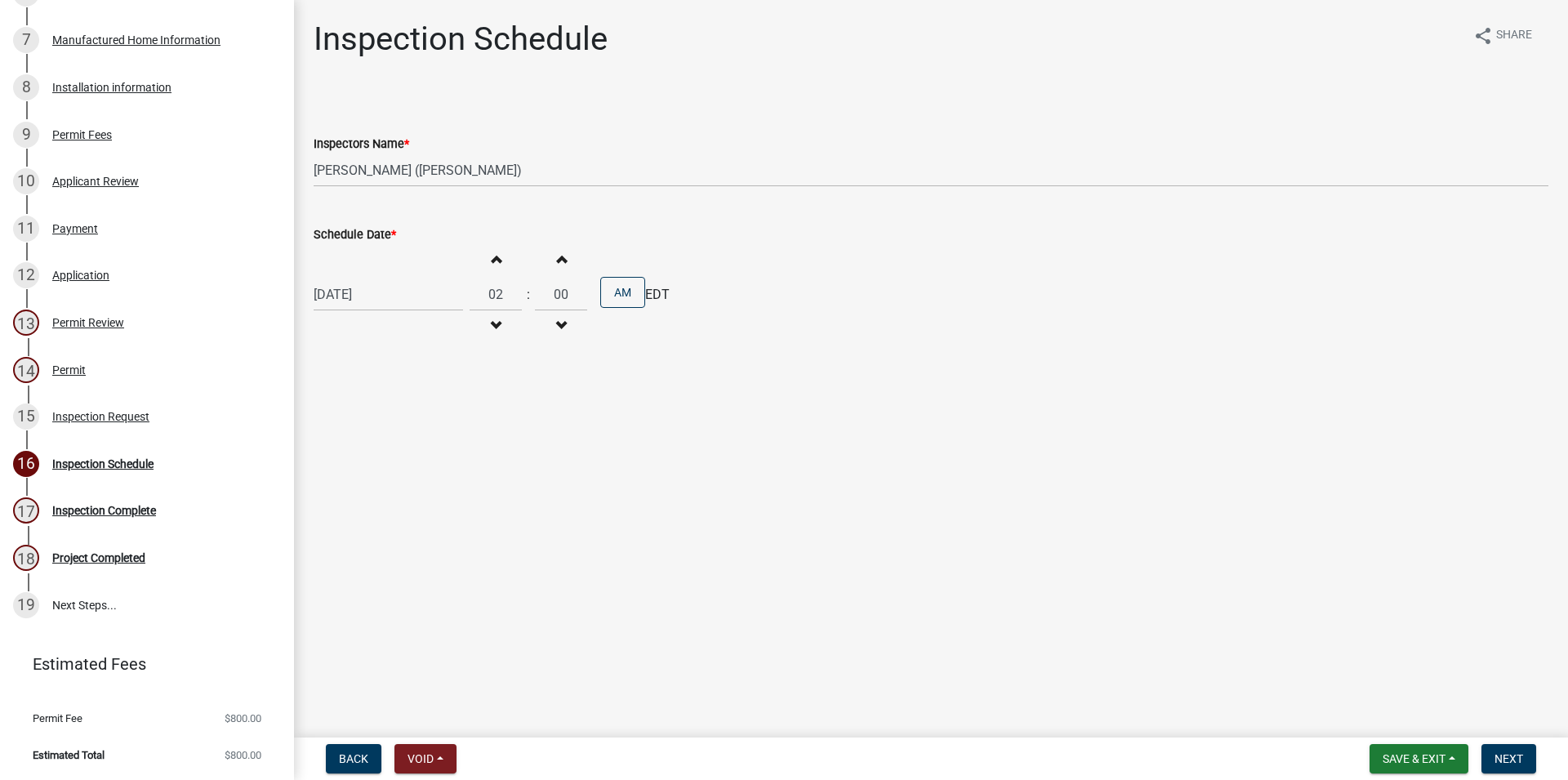
click at [500, 264] on span "button" at bounding box center [495, 259] width 8 height 13
click at [500, 324] on span "button" at bounding box center [495, 326] width 8 height 13
type input "04"
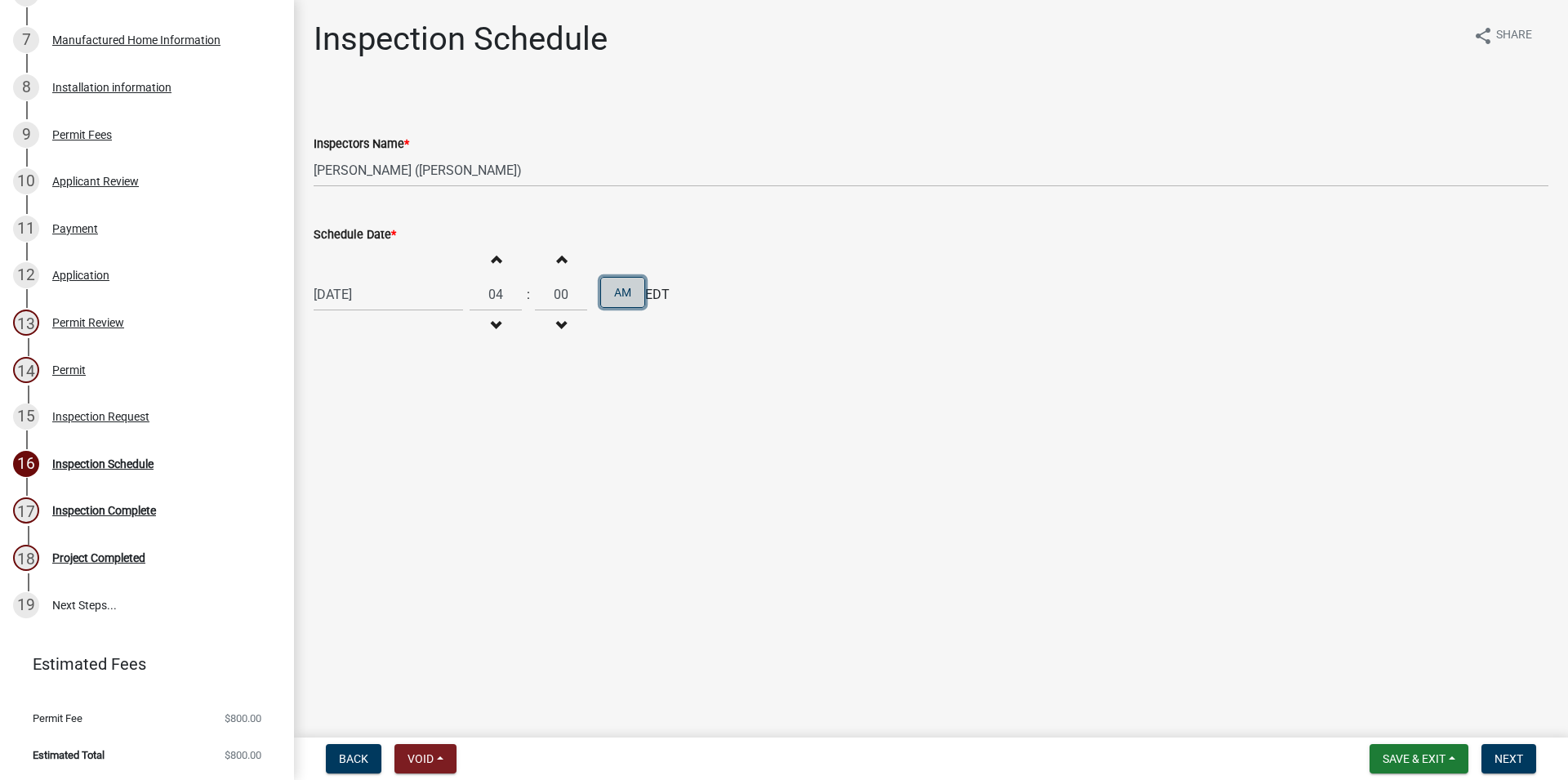
drag, startPoint x: 638, startPoint y: 300, endPoint x: 651, endPoint y: 304, distance: 13.6
click at [638, 299] on button "AM" at bounding box center [622, 291] width 45 height 31
click at [1509, 767] on button "Next" at bounding box center [1508, 759] width 54 height 30
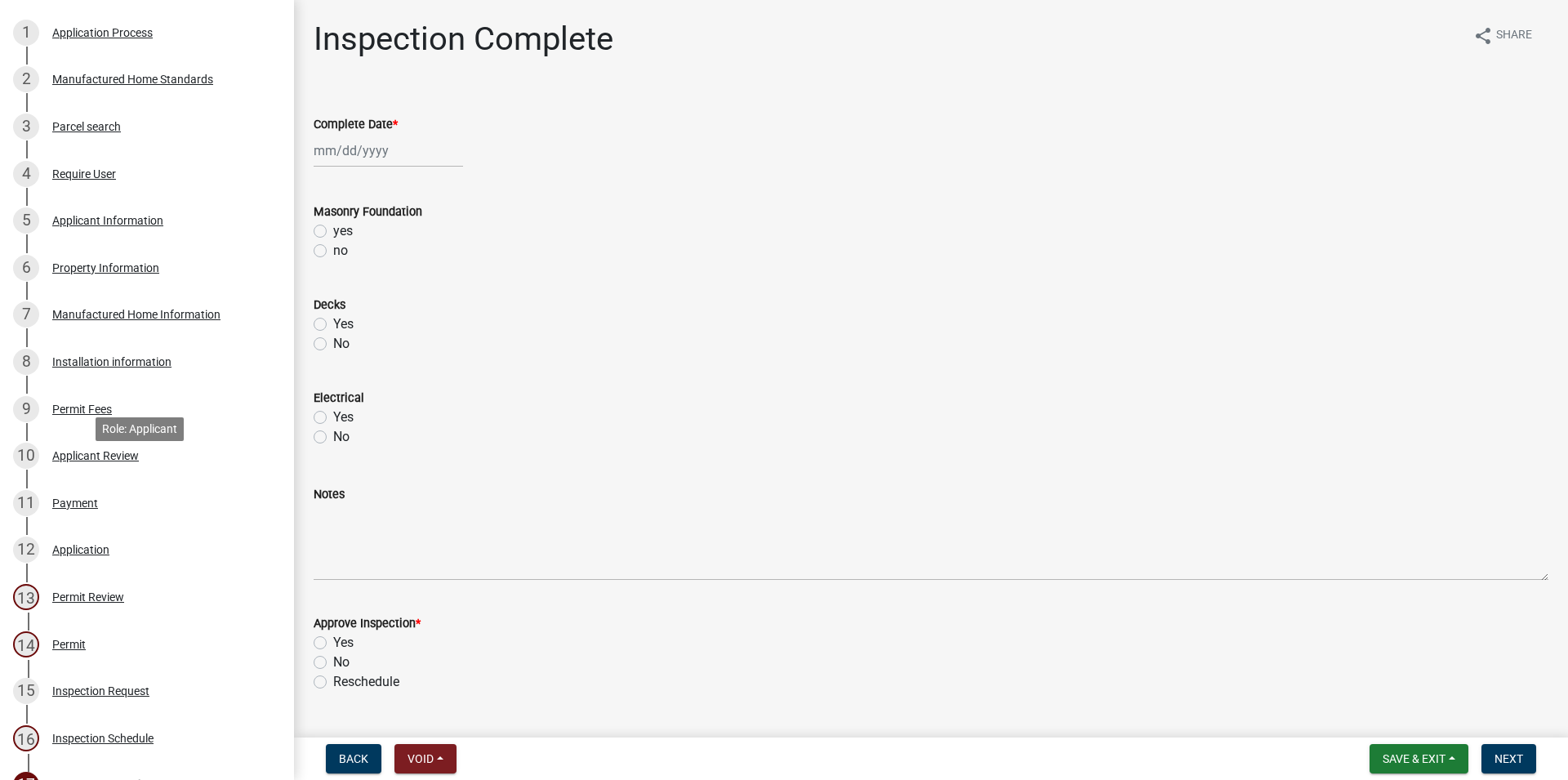
scroll to position [204, 0]
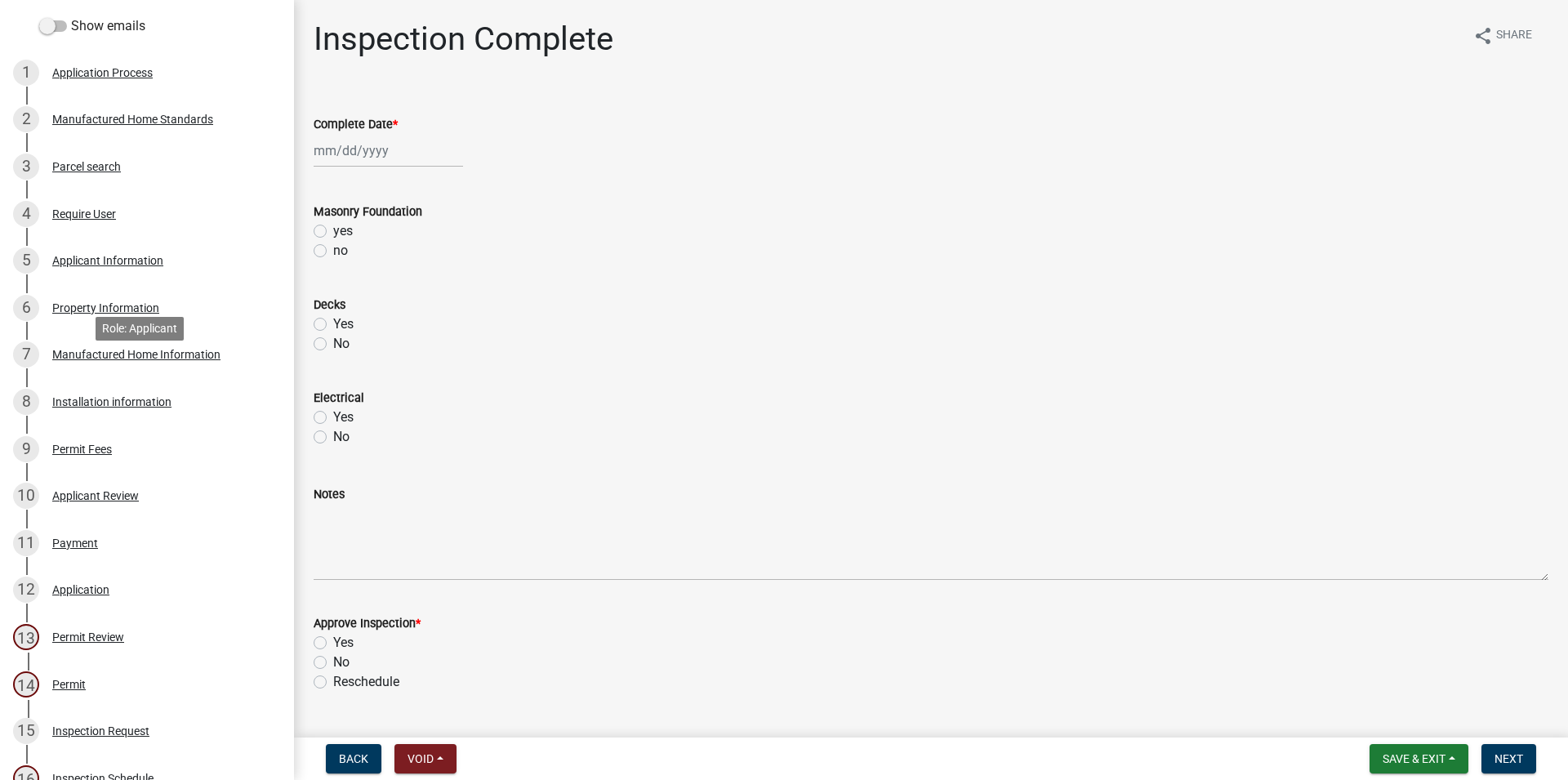
click at [142, 368] on div "7 Manufactured Home Information" at bounding box center [140, 354] width 254 height 26
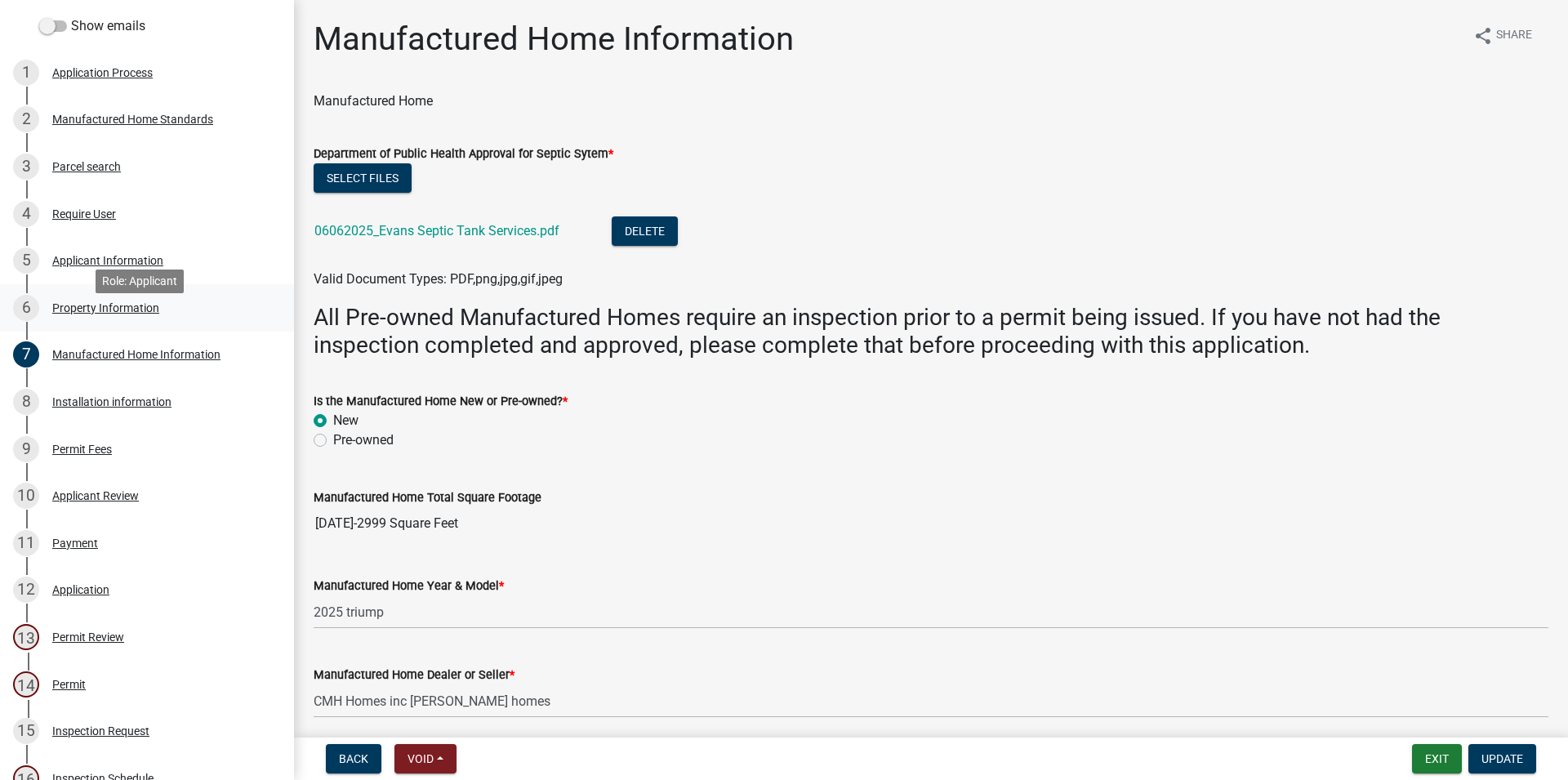
click at [105, 318] on div "6 Property Information" at bounding box center [140, 308] width 254 height 26
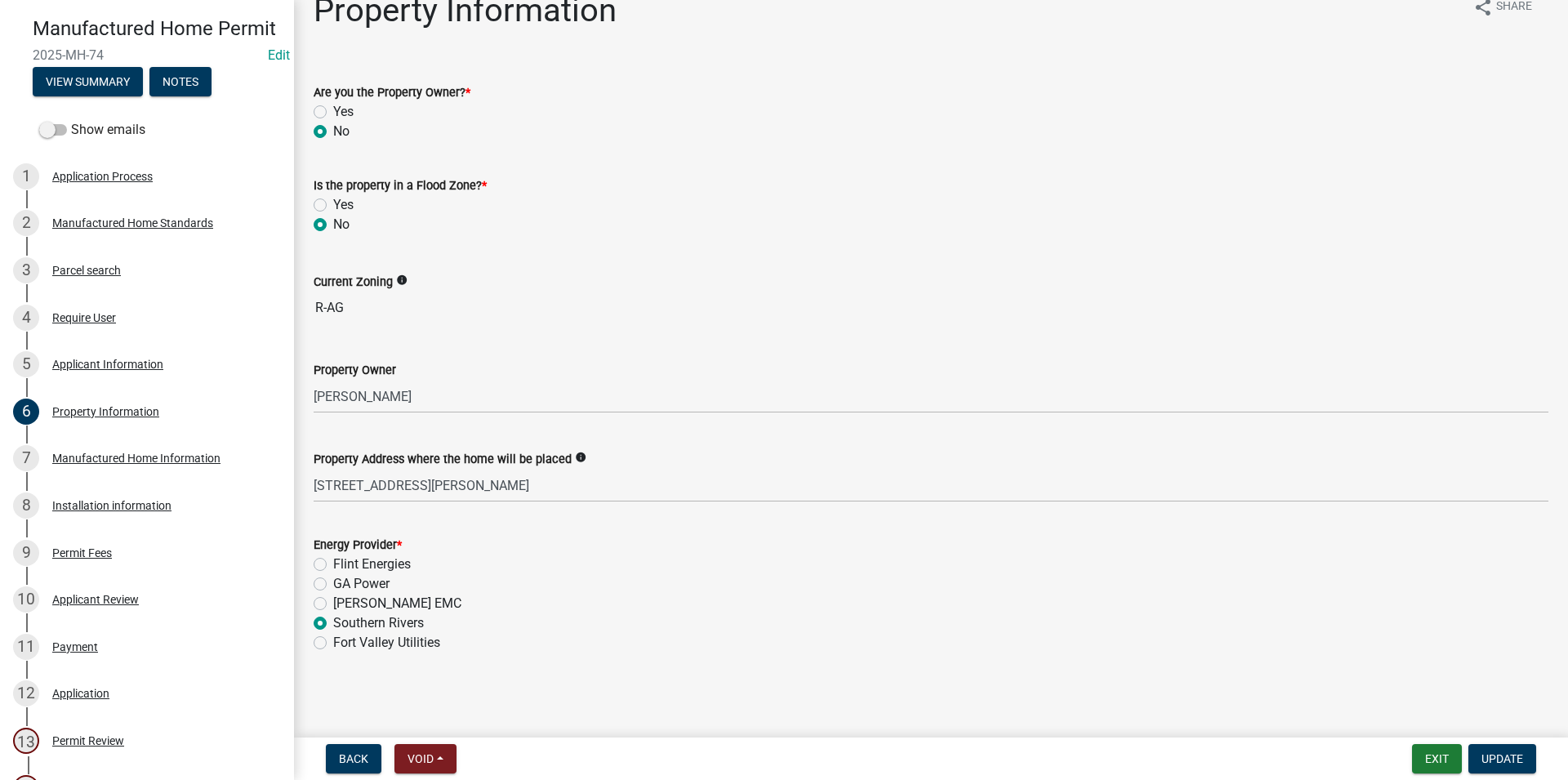
scroll to position [0, 0]
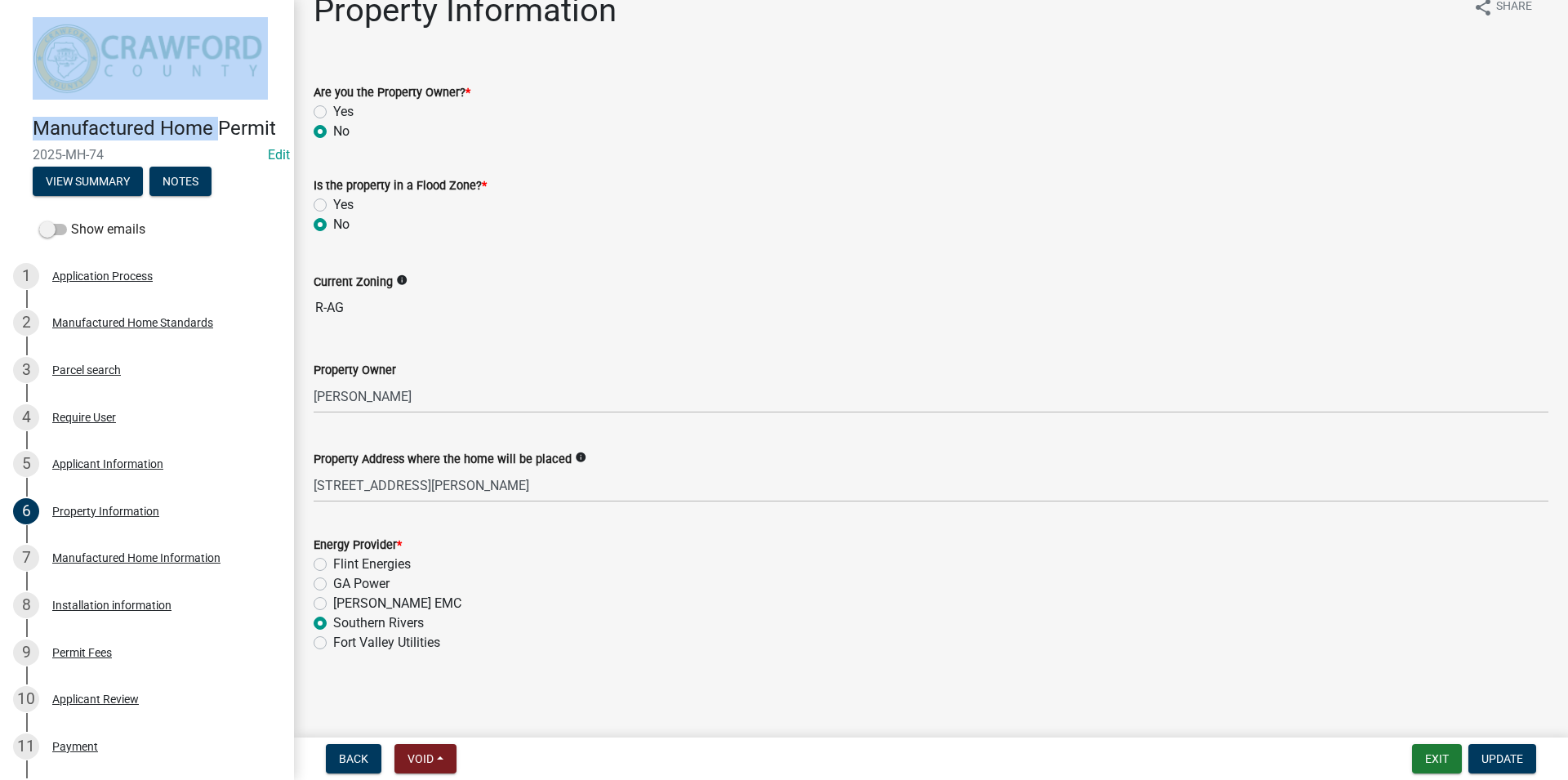
drag, startPoint x: 279, startPoint y: 30, endPoint x: 290, endPoint y: 103, distance: 73.8
click at [290, 103] on div "Manufactured Home Permit 2025-MH-74 Edit View Summary Notes Show emails 1 Appli…" at bounding box center [147, 390] width 294 height 780
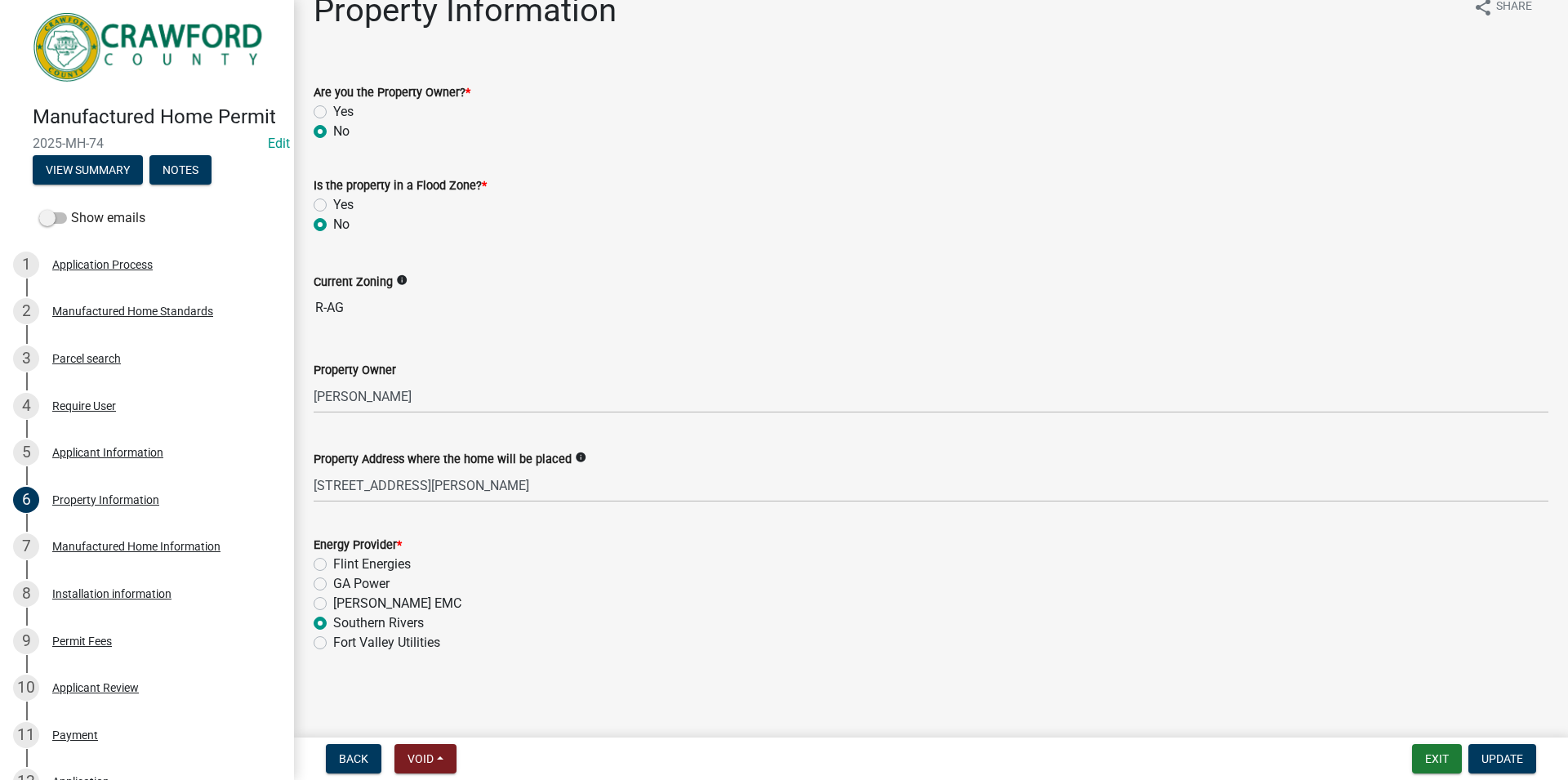
click at [296, 18] on div "Property Information share Share Are you the Property Owner? * Yes No Is the pr…" at bounding box center [931, 336] width 1274 height 691
click at [307, 25] on div "Property Information share Share Are you the Property Owner? * Yes No Is the pr…" at bounding box center [930, 336] width 1259 height 691
click at [295, 40] on div "Property Information share Share Are you the Property Owner? * Yes No Is the pr…" at bounding box center [931, 336] width 1274 height 691
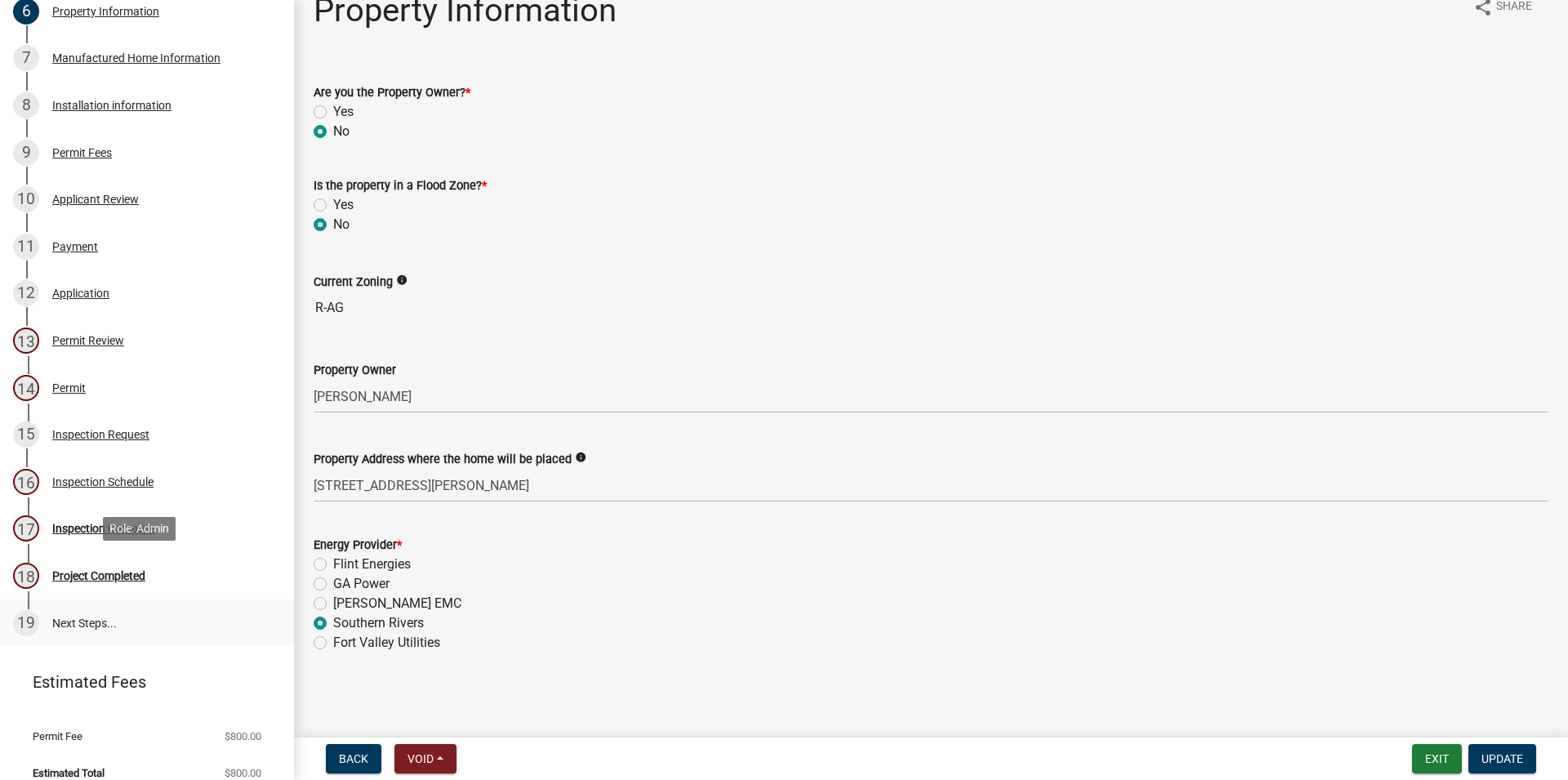
scroll to position [536, 0]
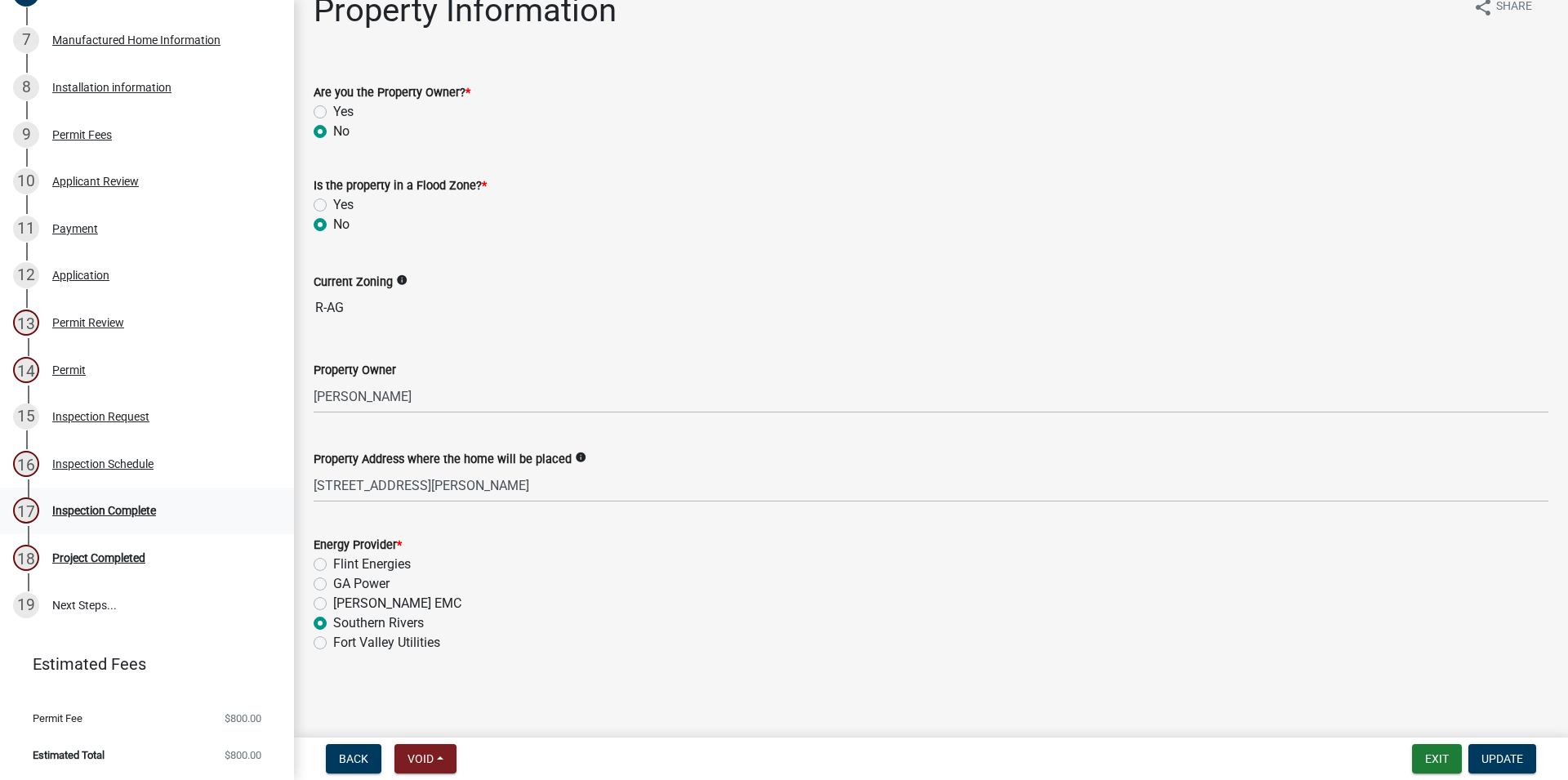
click at [186, 524] on div "17 Inspection Complete" at bounding box center [140, 511] width 254 height 26
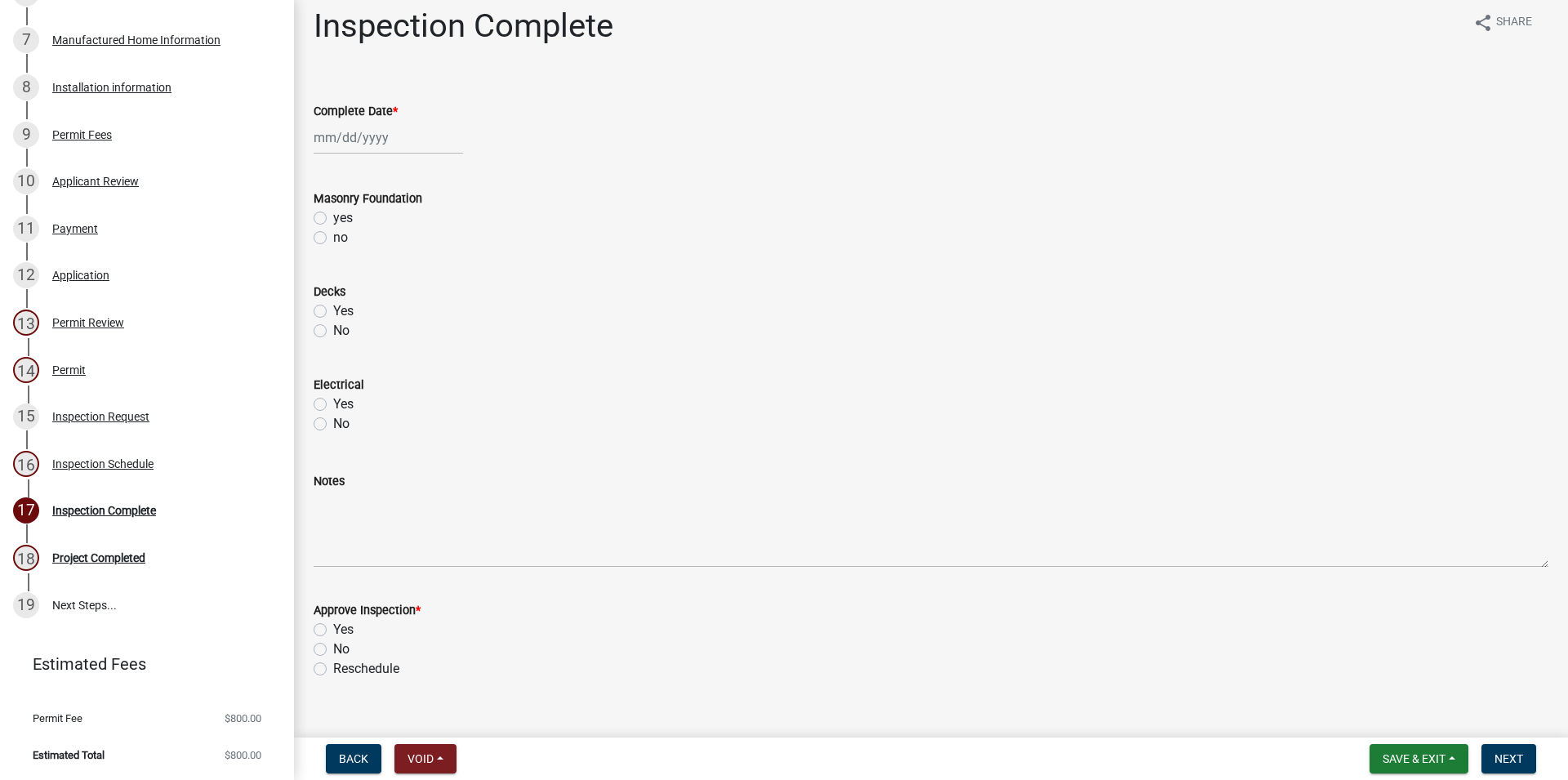
scroll to position [0, 0]
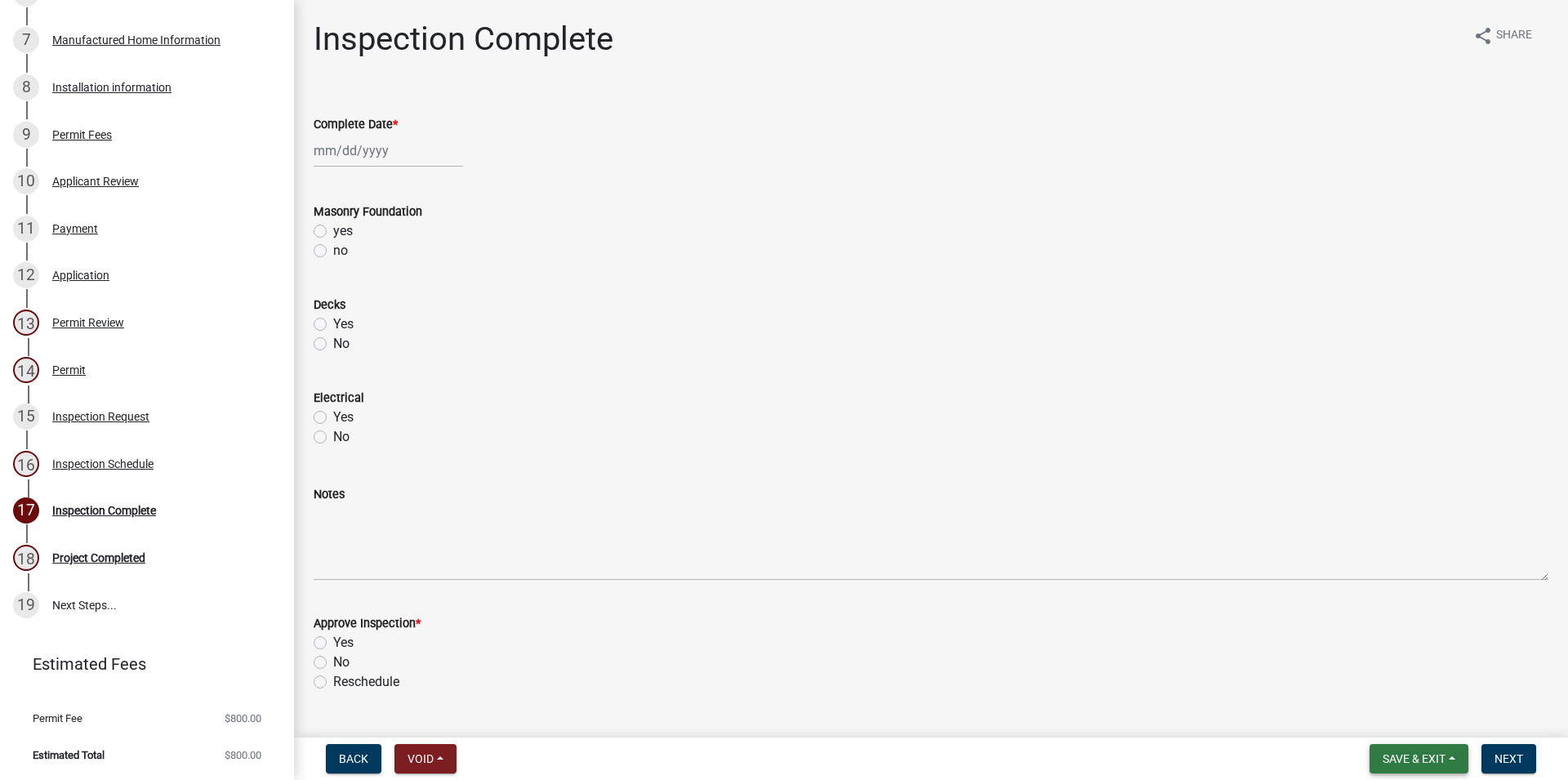
click at [1392, 746] on button "Save & Exit" at bounding box center [1419, 759] width 99 height 30
click at [1405, 724] on button "Save & Exit" at bounding box center [1402, 716] width 131 height 39
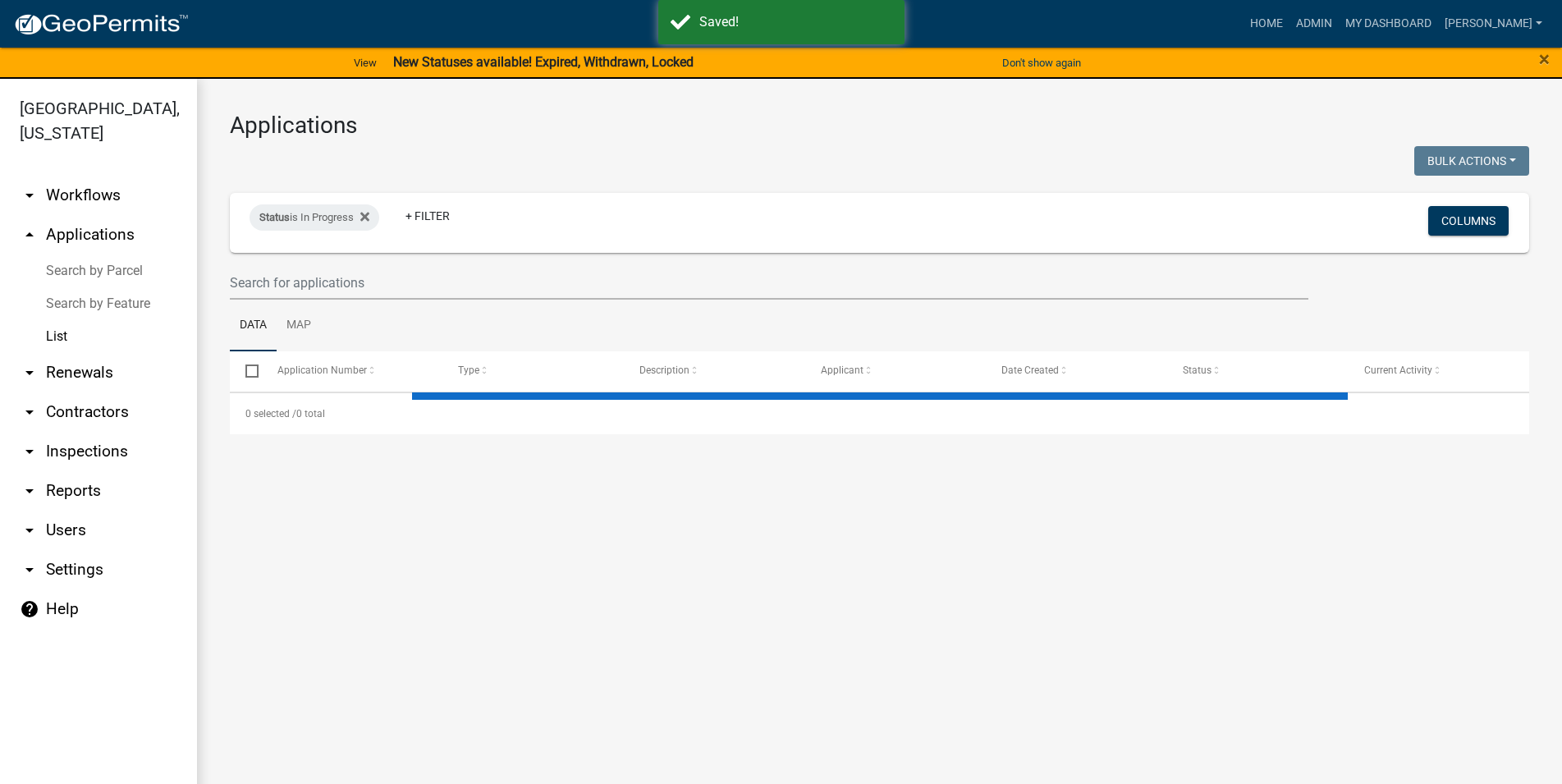
select select "3: 100"
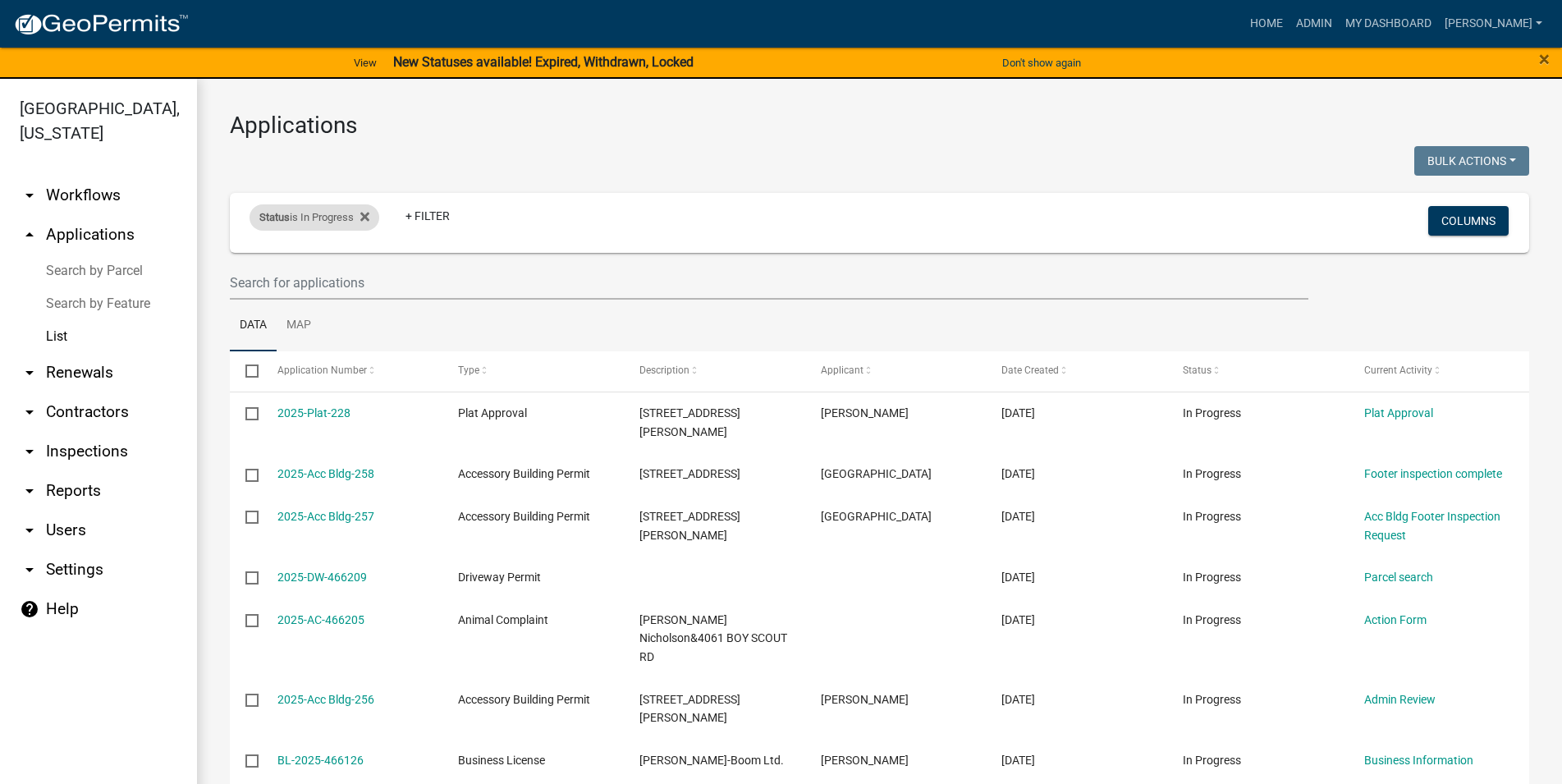
click at [343, 221] on div "Status is In Progress" at bounding box center [314, 218] width 130 height 26
select select "1"
click at [235, 262] on select "Select an option Not Started In Progress Completed Expired Locked Withdrawn Voi…" at bounding box center [317, 279] width 164 height 34
click at [307, 277] on select "Select an option Not Started In Progress Completed Expired Locked Withdrawn Voi…" at bounding box center [317, 279] width 164 height 34
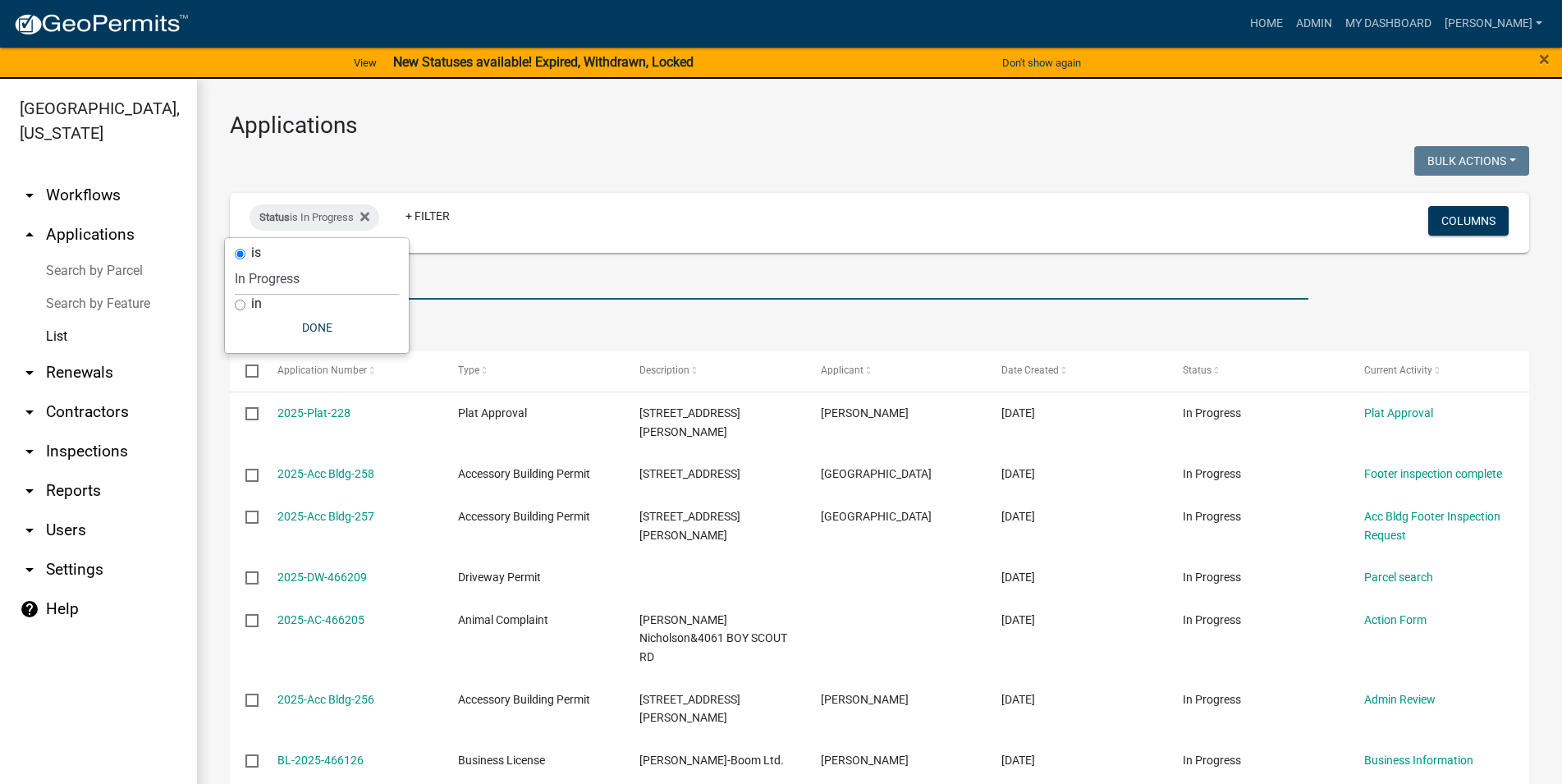
click at [441, 276] on input "text" at bounding box center [769, 283] width 1079 height 34
click at [94, 451] on link "arrow_drop_down Inspections" at bounding box center [98, 452] width 197 height 40
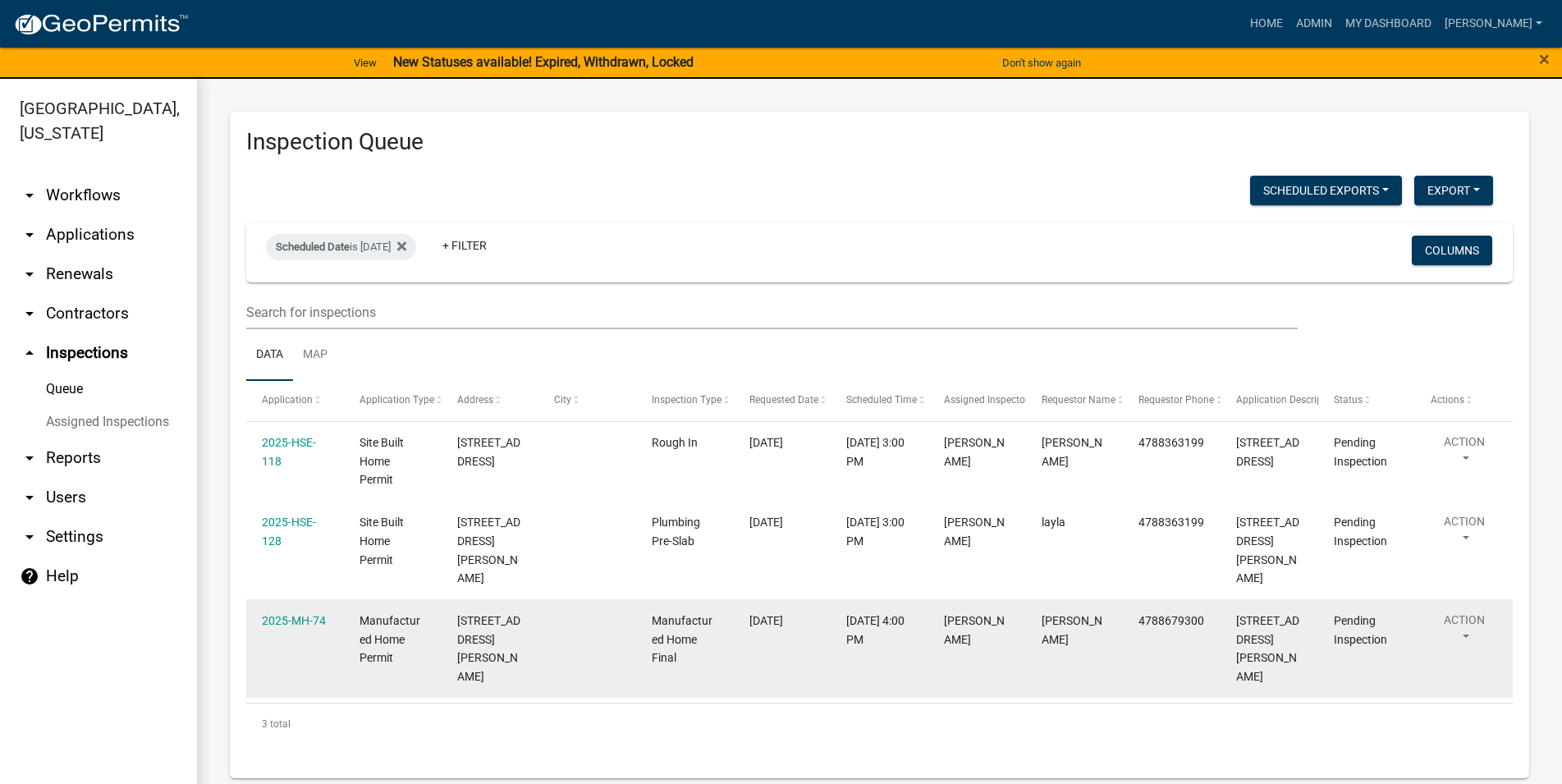
click at [1024, 608] on datatable-body-cell "[PERSON_NAME]" at bounding box center [977, 648] width 98 height 99
drag, startPoint x: 1140, startPoint y: 601, endPoint x: 1211, endPoint y: 599, distance: 71.0
click at [1211, 599] on datatable-body-cell "4788679300" at bounding box center [1171, 648] width 98 height 99
click at [1212, 599] on datatable-body-cell "4788679300" at bounding box center [1171, 648] width 98 height 99
drag, startPoint x: 1296, startPoint y: 608, endPoint x: 1234, endPoint y: 614, distance: 62.3
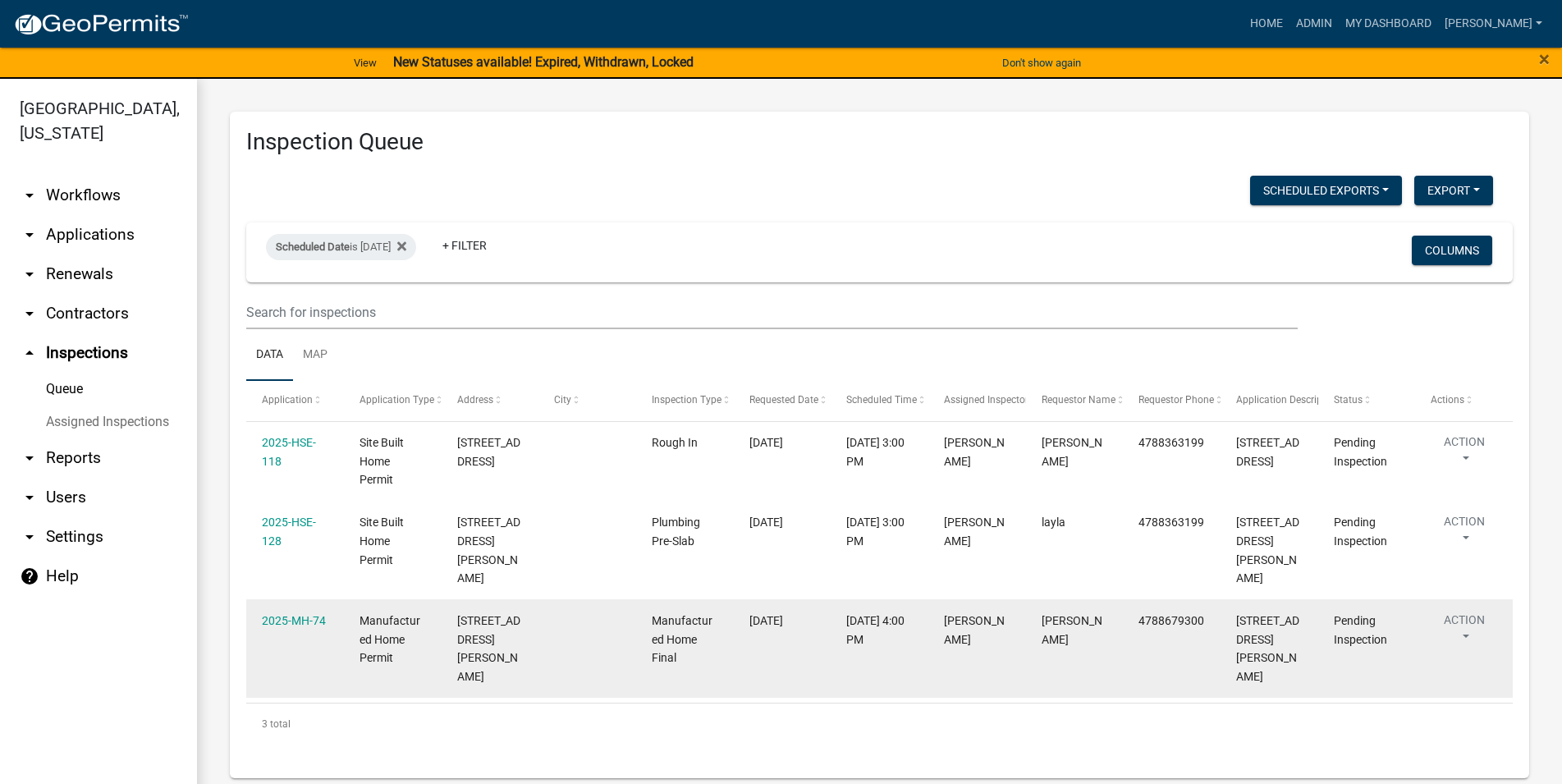
click at [1234, 614] on datatable-body-cell "[STREET_ADDRESS][PERSON_NAME]" at bounding box center [1269, 648] width 98 height 99
click at [1286, 628] on div "[STREET_ADDRESS][PERSON_NAME]" at bounding box center [1269, 648] width 65 height 75
drag, startPoint x: 1331, startPoint y: 627, endPoint x: 1185, endPoint y: 615, distance: 146.5
click at [1319, 615] on datatable-body-cell "Pending Inspection" at bounding box center [1367, 648] width 98 height 99
drag, startPoint x: 1412, startPoint y: 630, endPoint x: 1184, endPoint y: 630, distance: 228.0
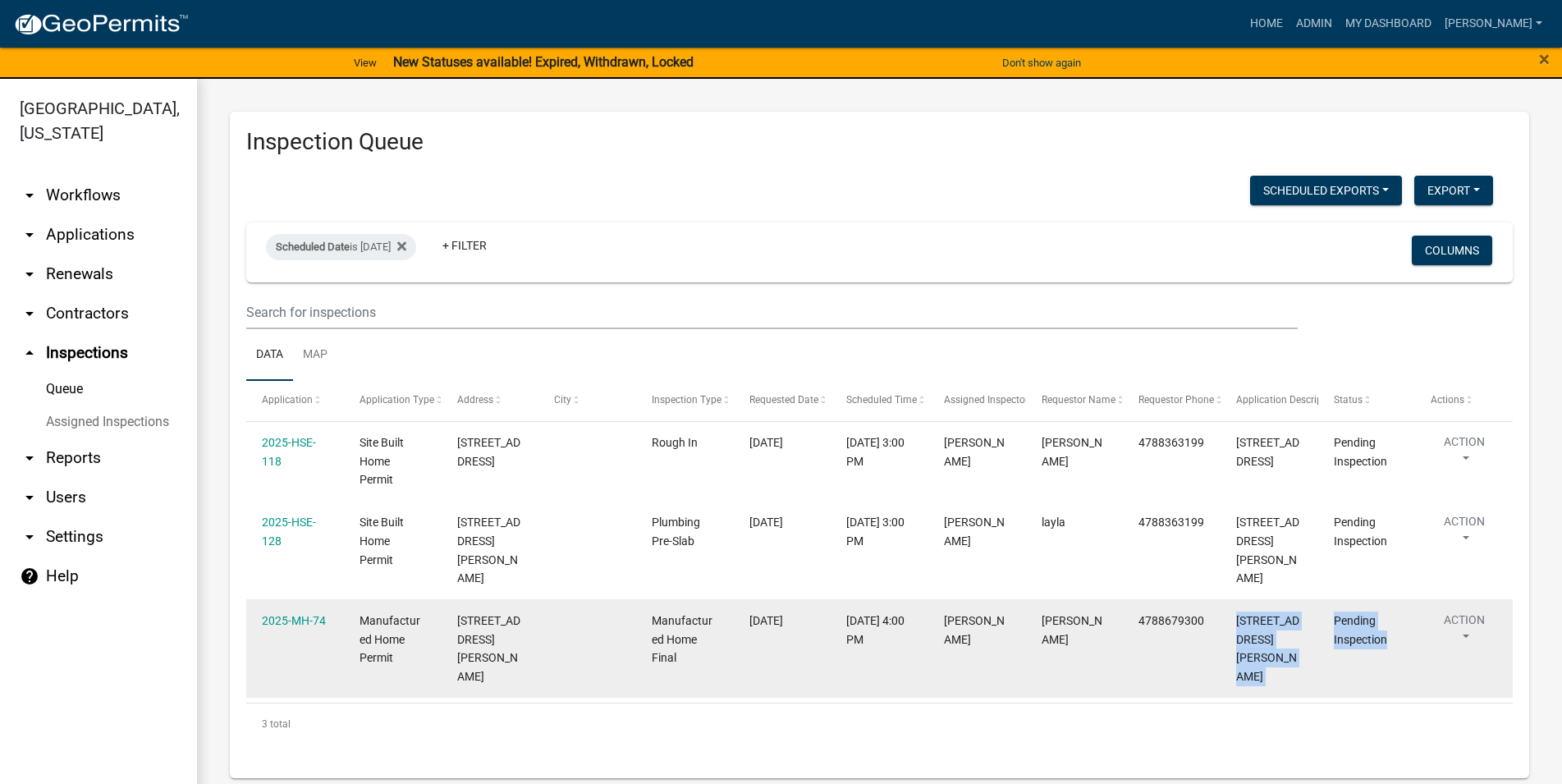
click at [1319, 633] on datatable-body-cell "Pending Inspection" at bounding box center [1367, 648] width 98 height 99
click at [1185, 614] on datatable-body-cell "4788679300" at bounding box center [1171, 648] width 98 height 99
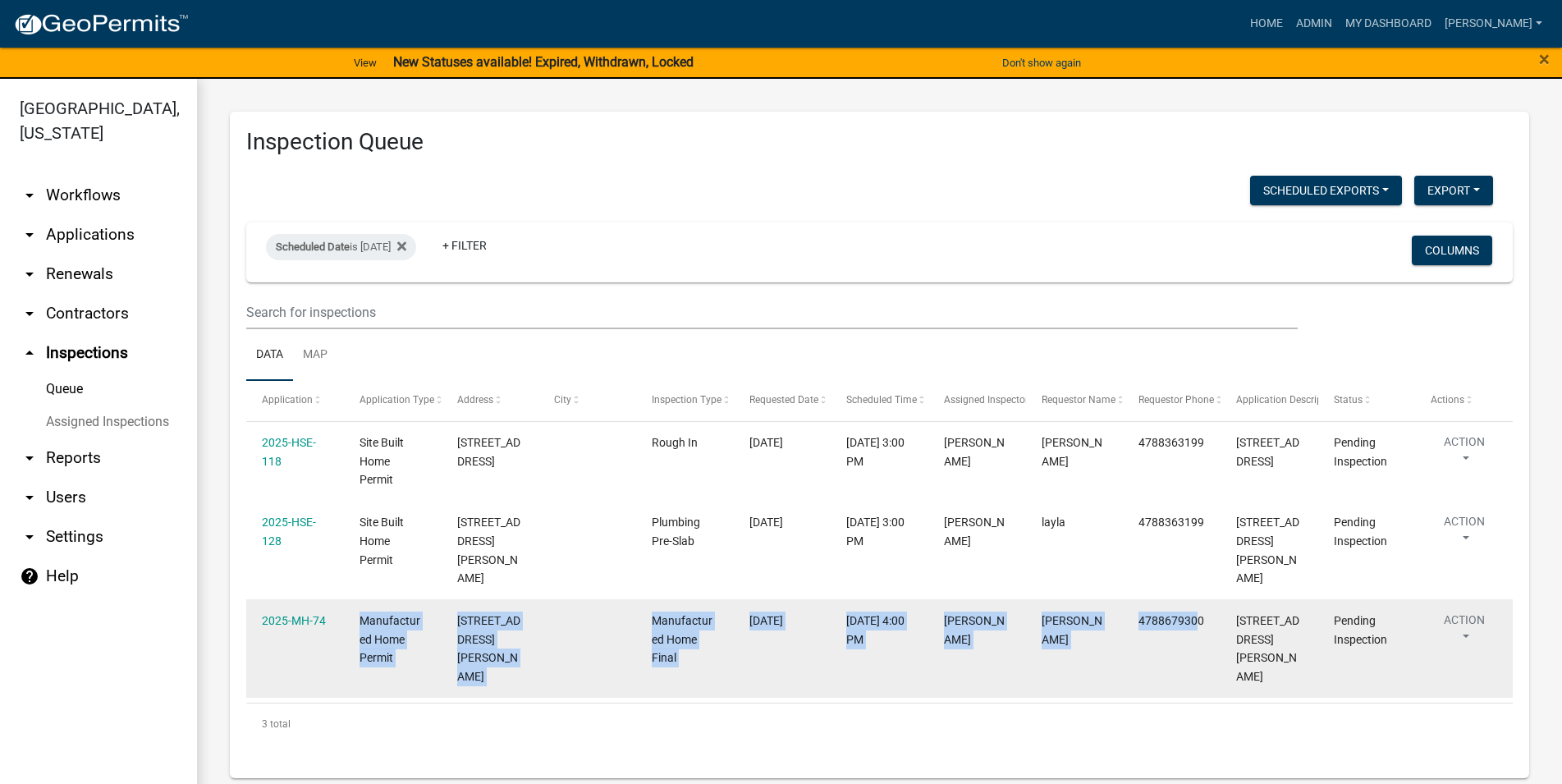
drag, startPoint x: 358, startPoint y: 595, endPoint x: 1194, endPoint y: 599, distance: 836.0
click at [442, 599] on datatable-body-cell "Manufactured Home Permit" at bounding box center [392, 648] width 98 height 99
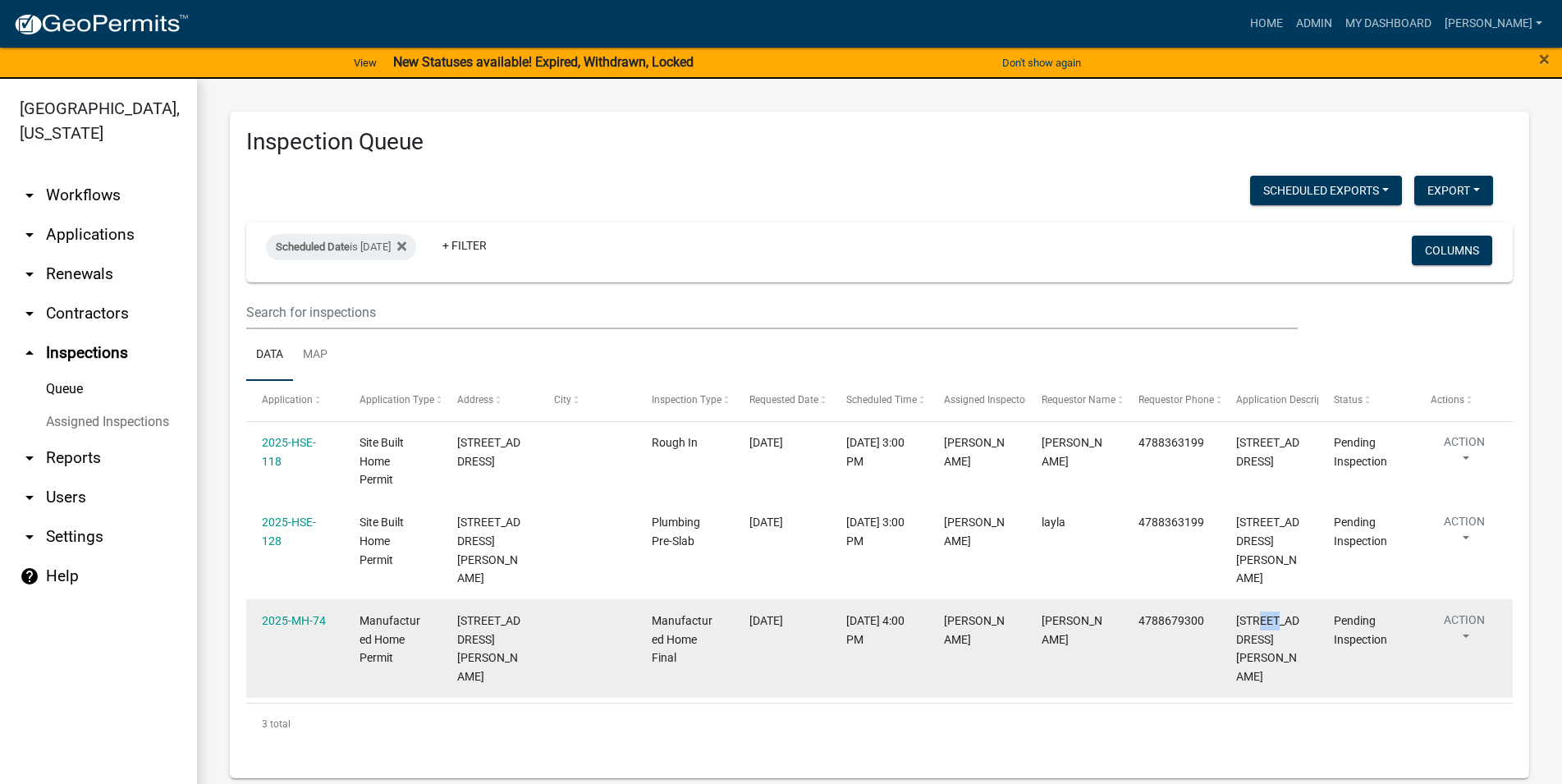
click at [1276, 614] on span "[STREET_ADDRESS][PERSON_NAME]" at bounding box center [1268, 648] width 64 height 69
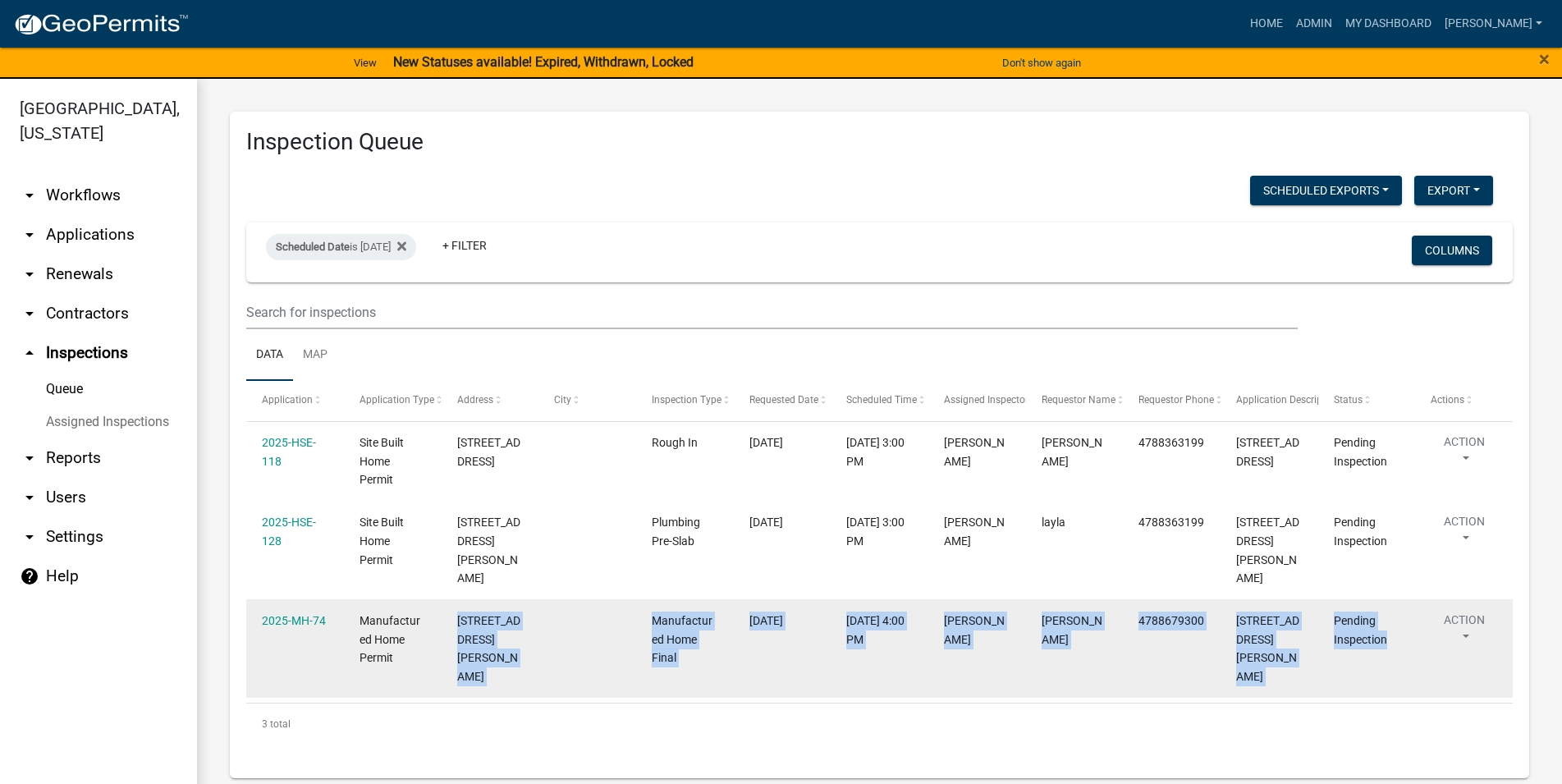
drag, startPoint x: 1387, startPoint y: 625, endPoint x: 455, endPoint y: 601, distance: 932.3
click at [1319, 601] on datatable-body-cell "Pending Inspection" at bounding box center [1367, 648] width 98 height 99
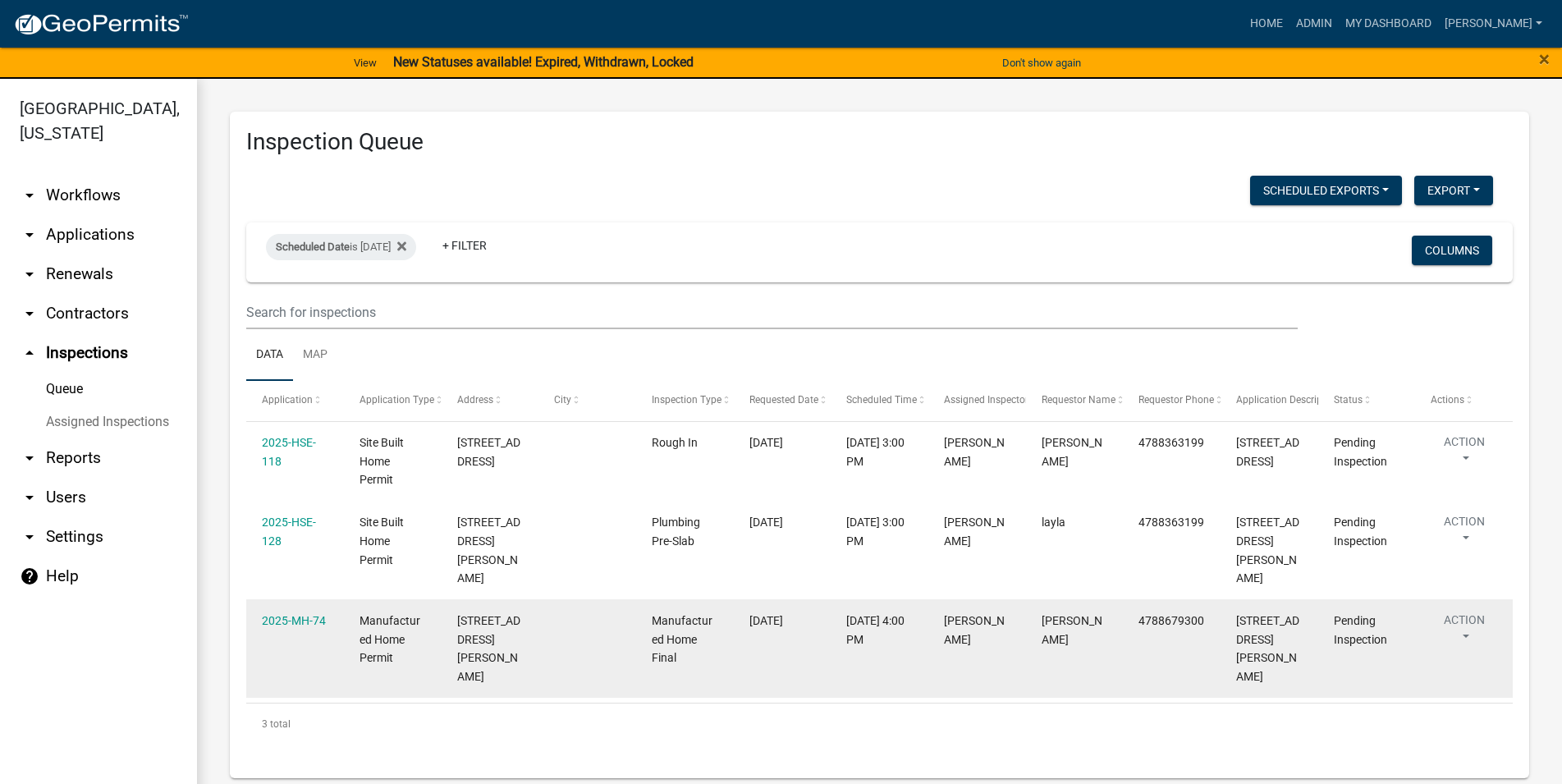
click at [455, 601] on datatable-body-cell "[STREET_ADDRESS][PERSON_NAME]" at bounding box center [490, 648] width 98 height 99
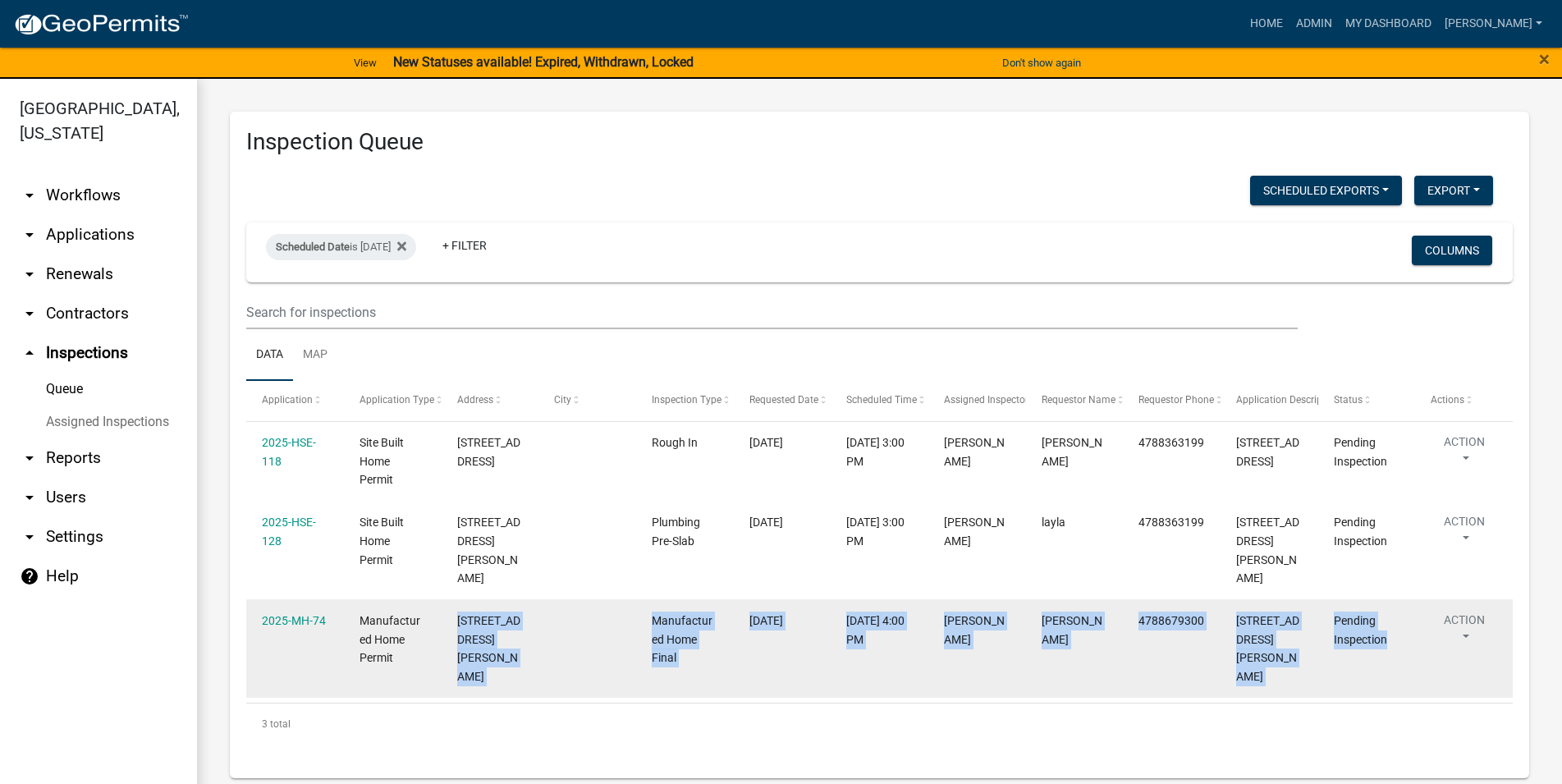
drag, startPoint x: 455, startPoint y: 598, endPoint x: 1403, endPoint y: 630, distance: 948.5
click at [539, 630] on datatable-body-cell "[STREET_ADDRESS][PERSON_NAME]" at bounding box center [490, 648] width 98 height 99
click at [1403, 626] on datatable-body-cell "Pending Inspection" at bounding box center [1367, 648] width 98 height 99
drag, startPoint x: 1399, startPoint y: 622, endPoint x: 456, endPoint y: 601, distance: 943.2
click at [1319, 601] on datatable-body-cell "Pending Inspection" at bounding box center [1367, 648] width 98 height 99
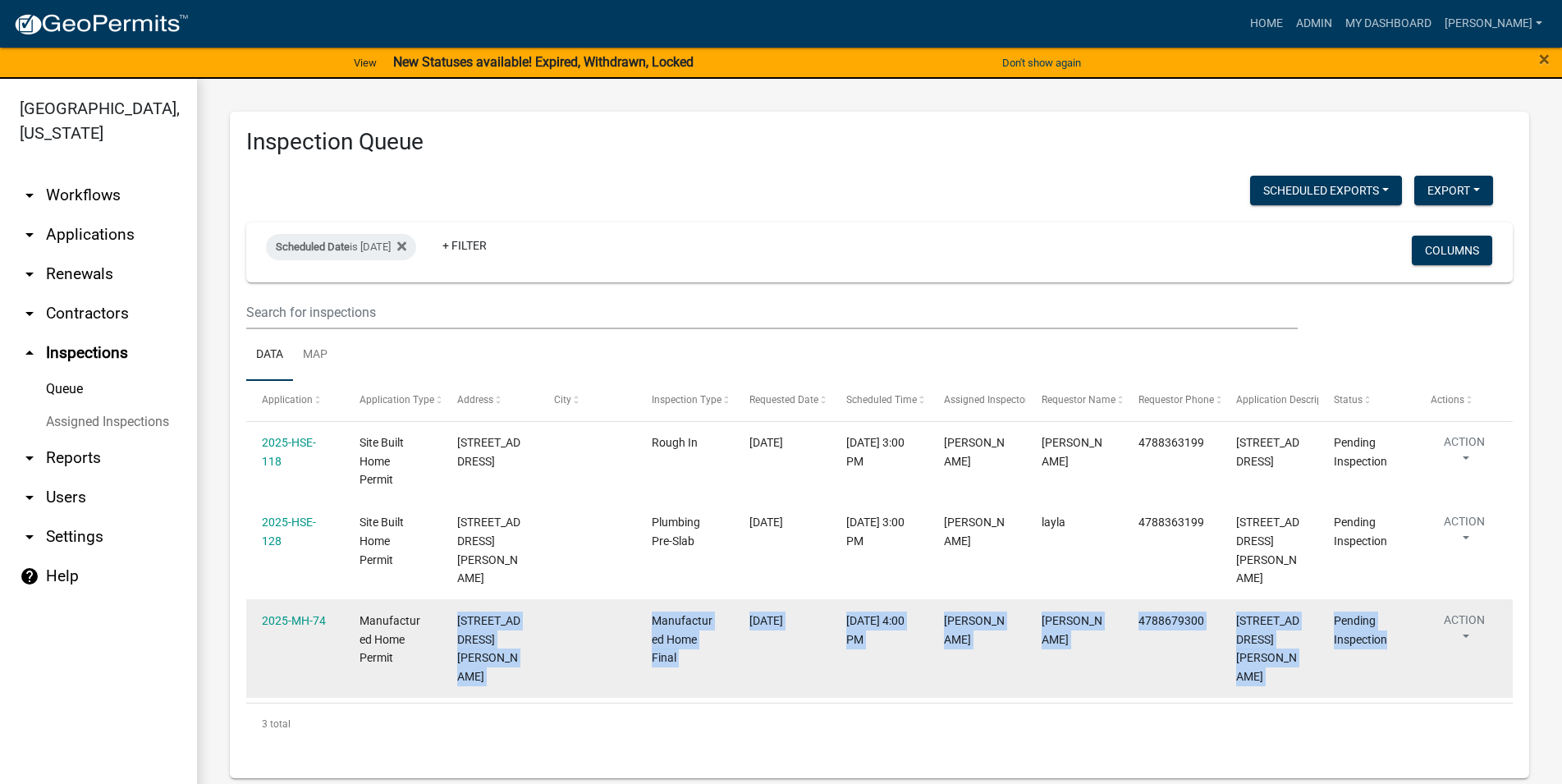
click at [537, 609] on datatable-body-cell "[STREET_ADDRESS][PERSON_NAME]" at bounding box center [490, 648] width 98 height 99
drag, startPoint x: 453, startPoint y: 601, endPoint x: 1393, endPoint y: 616, distance: 940.1
click at [539, 616] on datatable-body-cell "[STREET_ADDRESS][PERSON_NAME]" at bounding box center [490, 648] width 98 height 99
click at [1394, 611] on div "Pending Inspection" at bounding box center [1366, 630] width 65 height 38
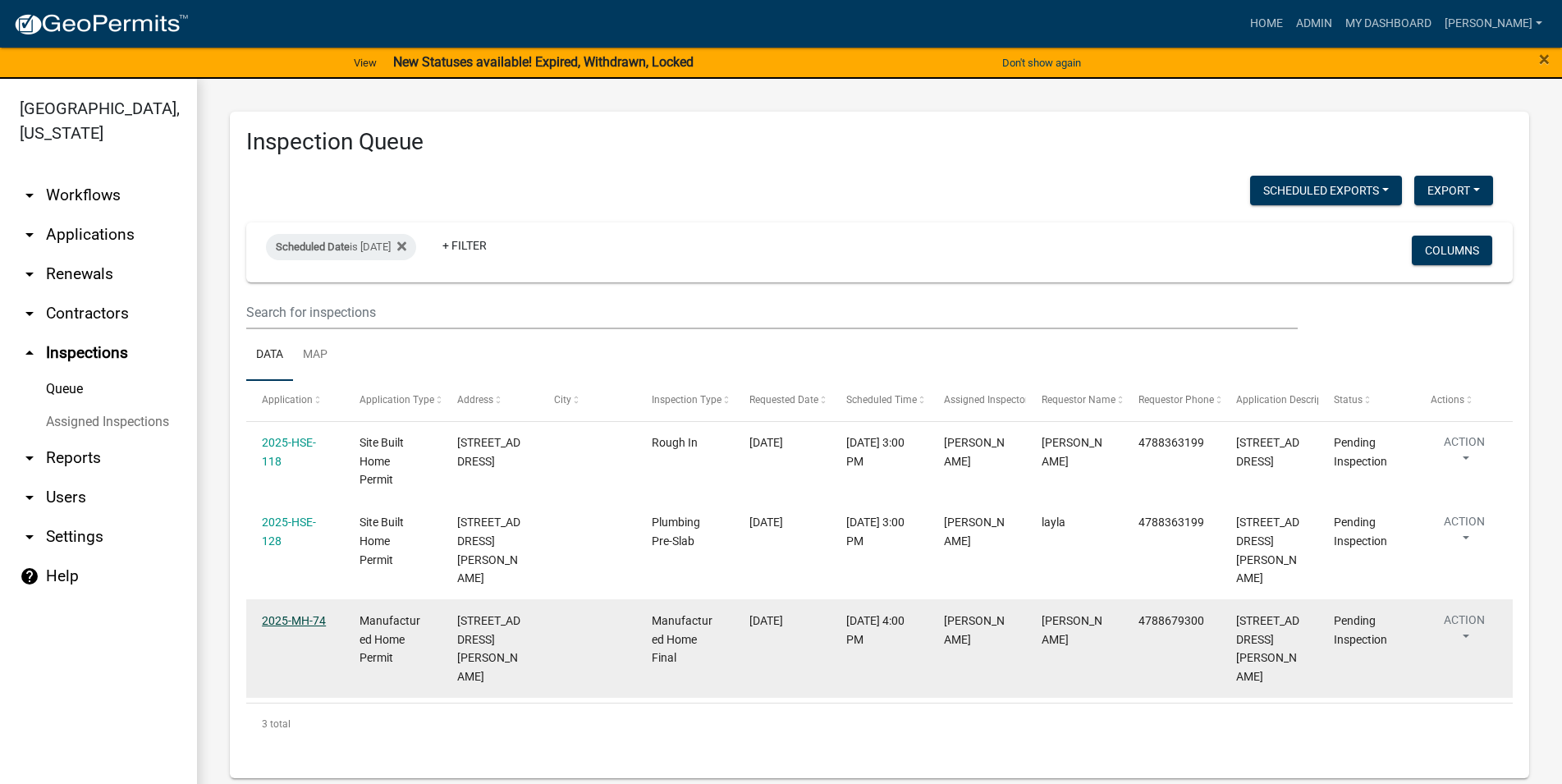
click at [319, 614] on link "2025-MH-74" at bounding box center [294, 620] width 64 height 13
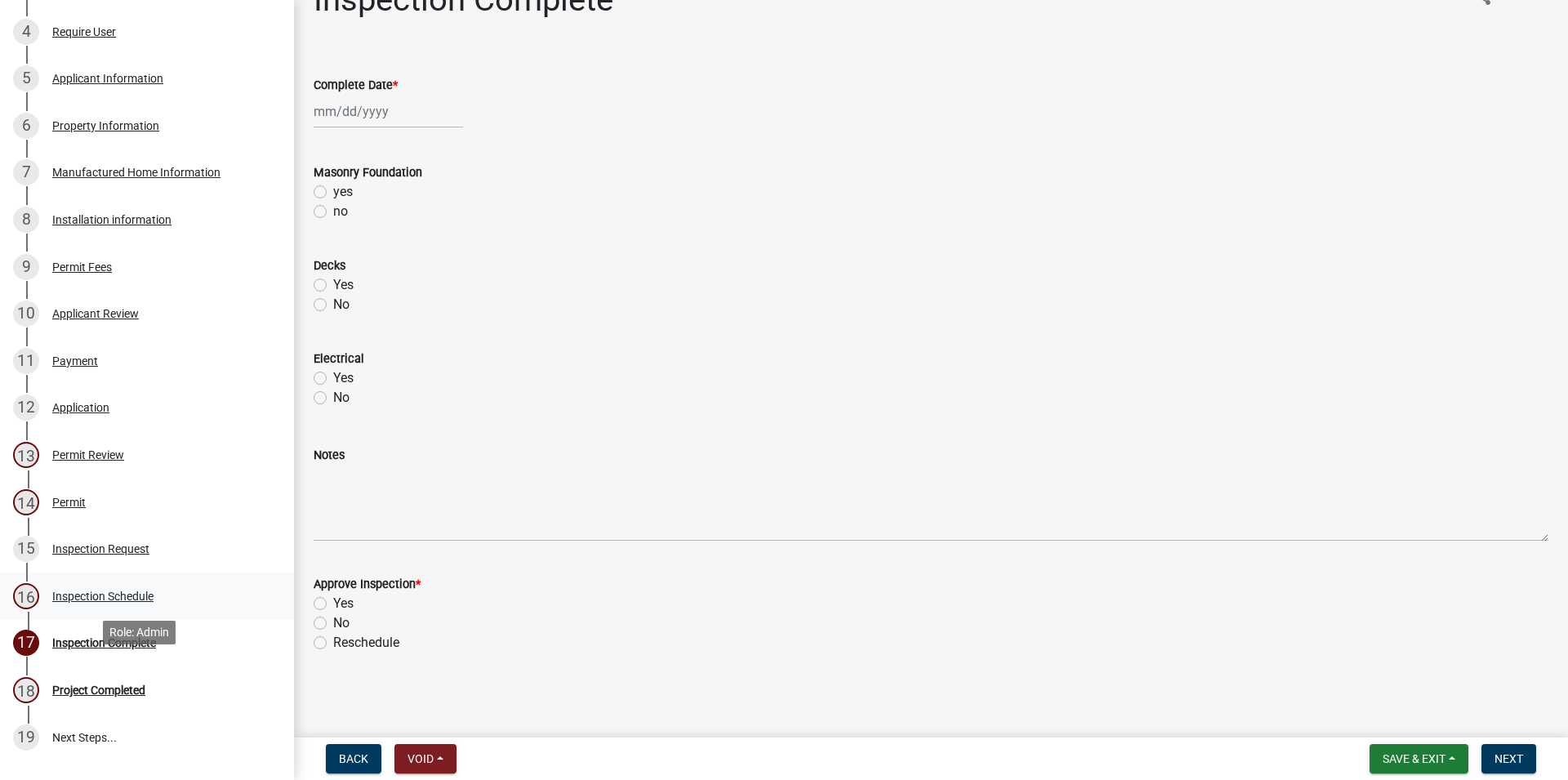
scroll to position [417, 0]
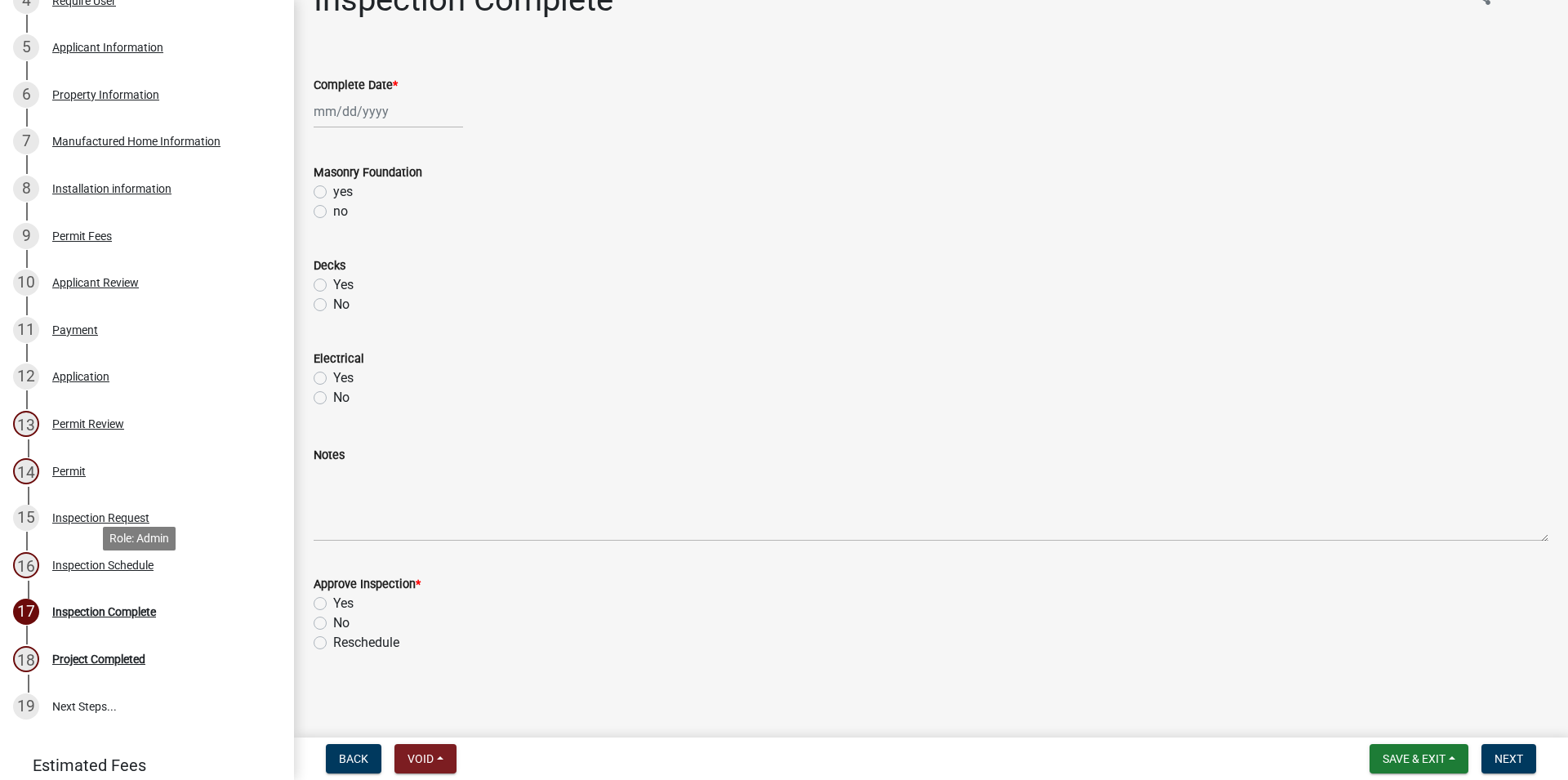
click at [156, 578] on div "16 Inspection Schedule" at bounding box center [140, 565] width 254 height 26
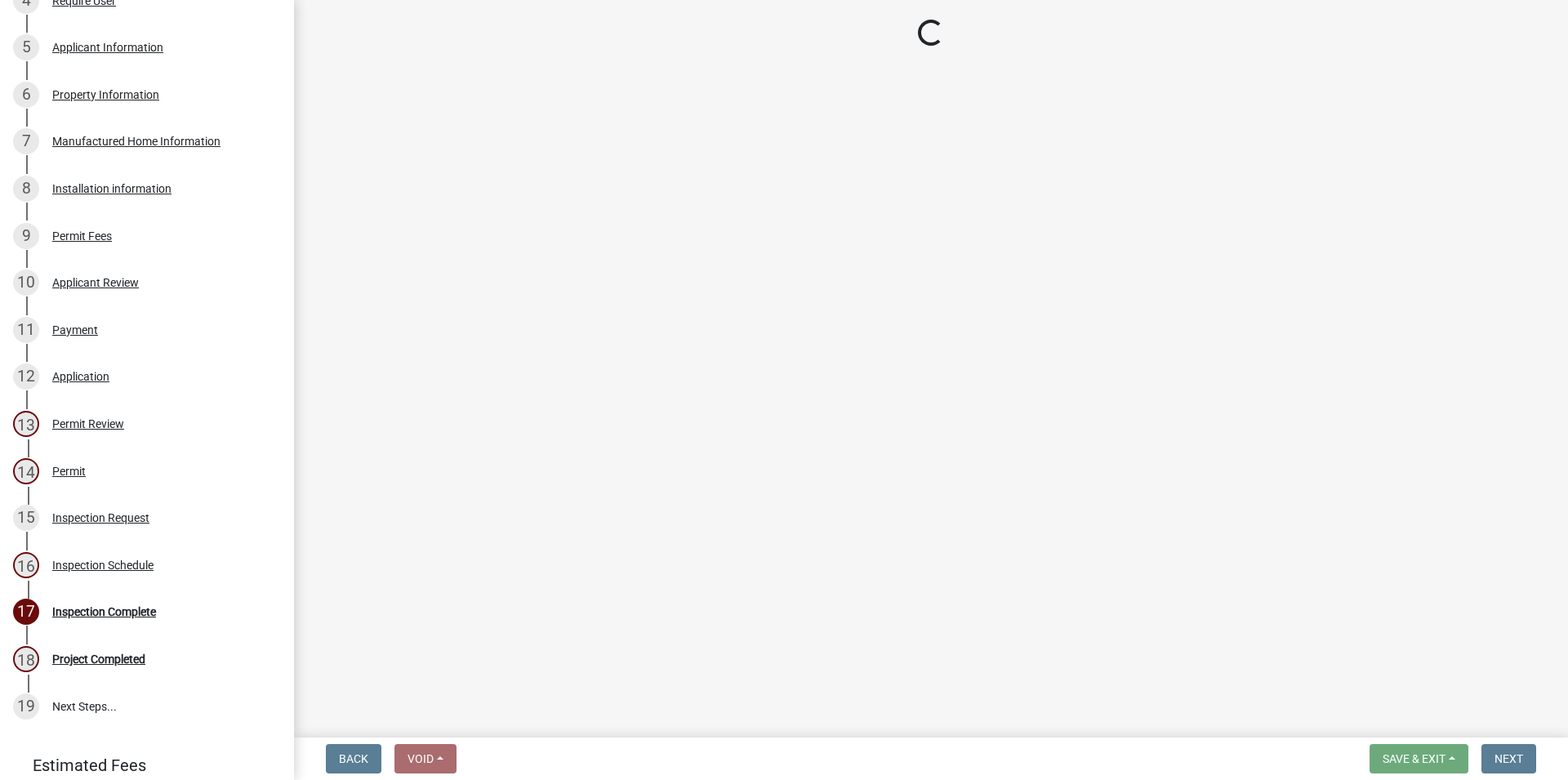
select select "3acdf11f-131c-438b-b450-ae4501c32128"
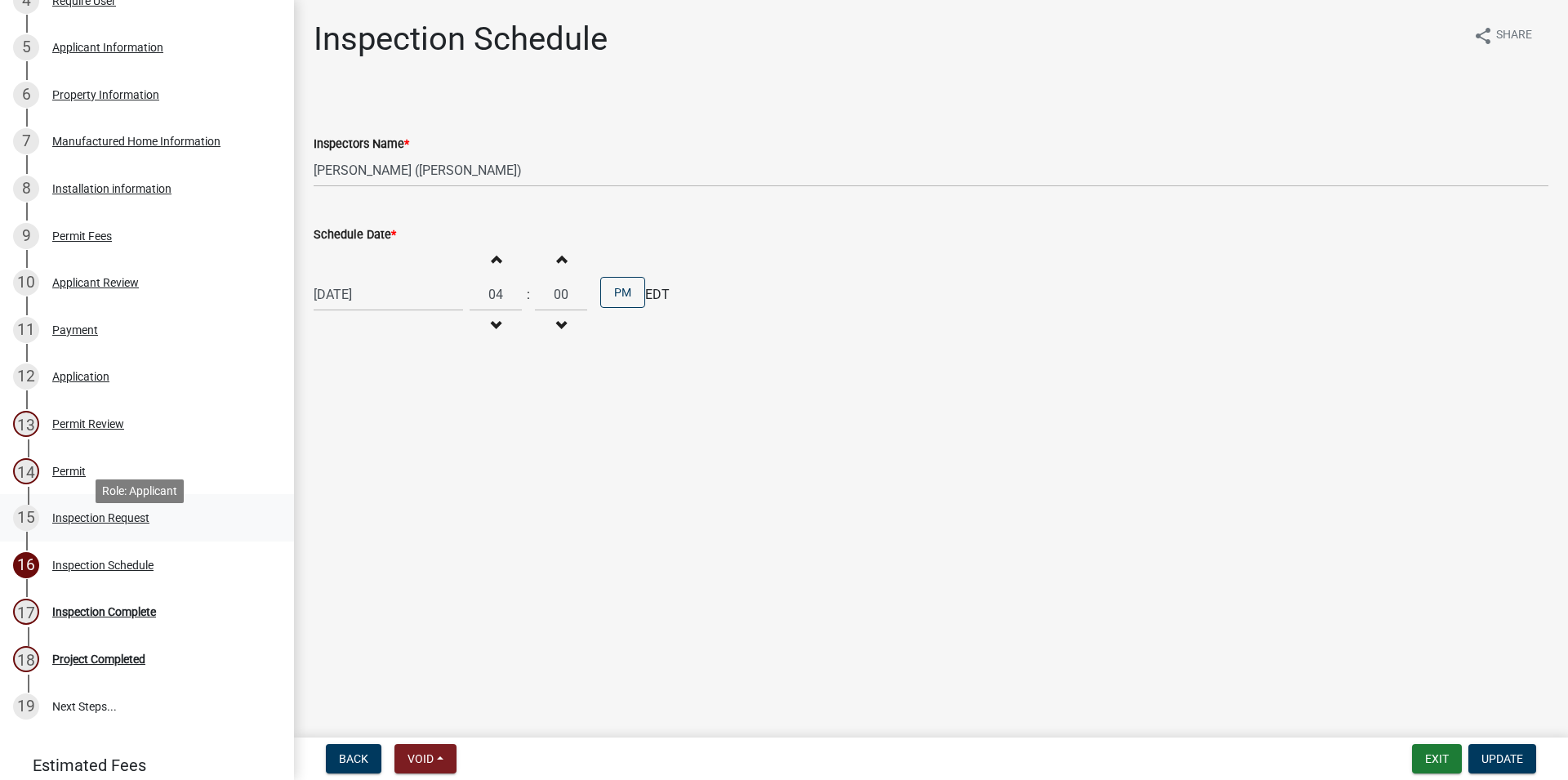
click at [159, 531] on div "15 Inspection Request" at bounding box center [140, 518] width 254 height 26
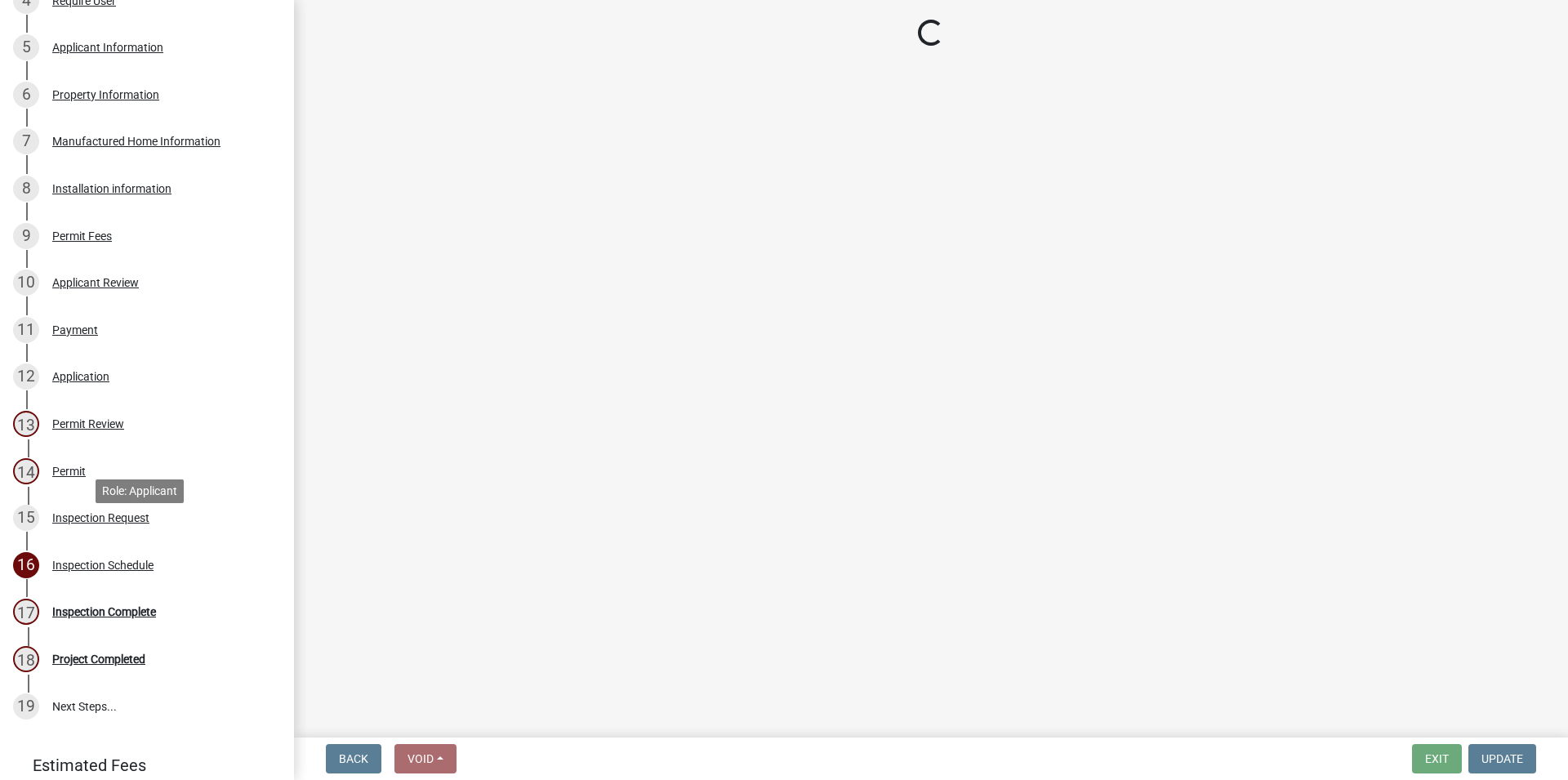
select select "5726ed05-f1ff-49ab-914e-93b8760efa60"
select select "21b86080-1978-429e-8763-4813f54b098a"
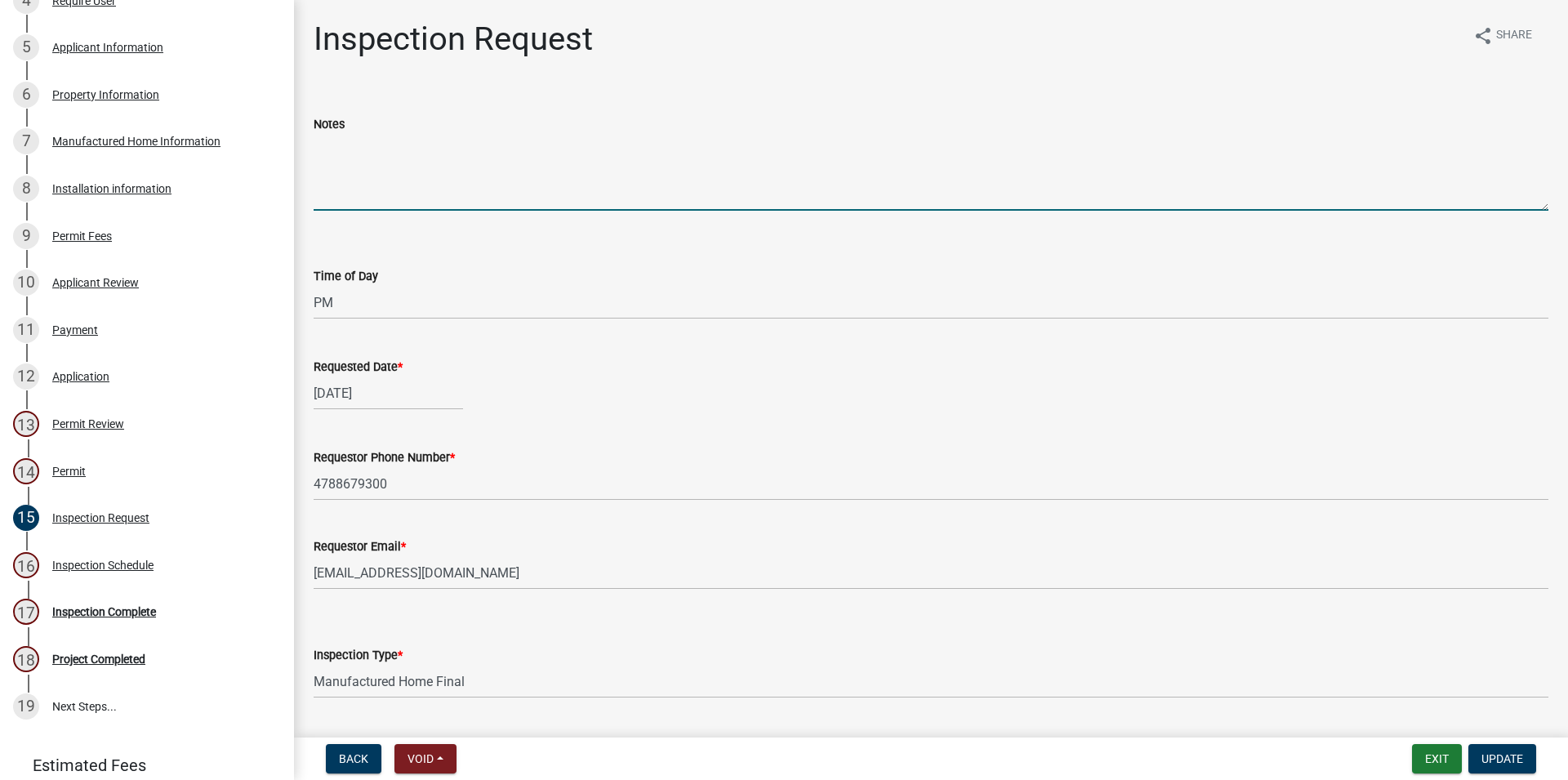
click at [370, 198] on textarea "Notes" at bounding box center [930, 172] width 1235 height 76
type textarea "1104 lock box code"
click at [1491, 762] on span "Update" at bounding box center [1501, 758] width 41 height 13
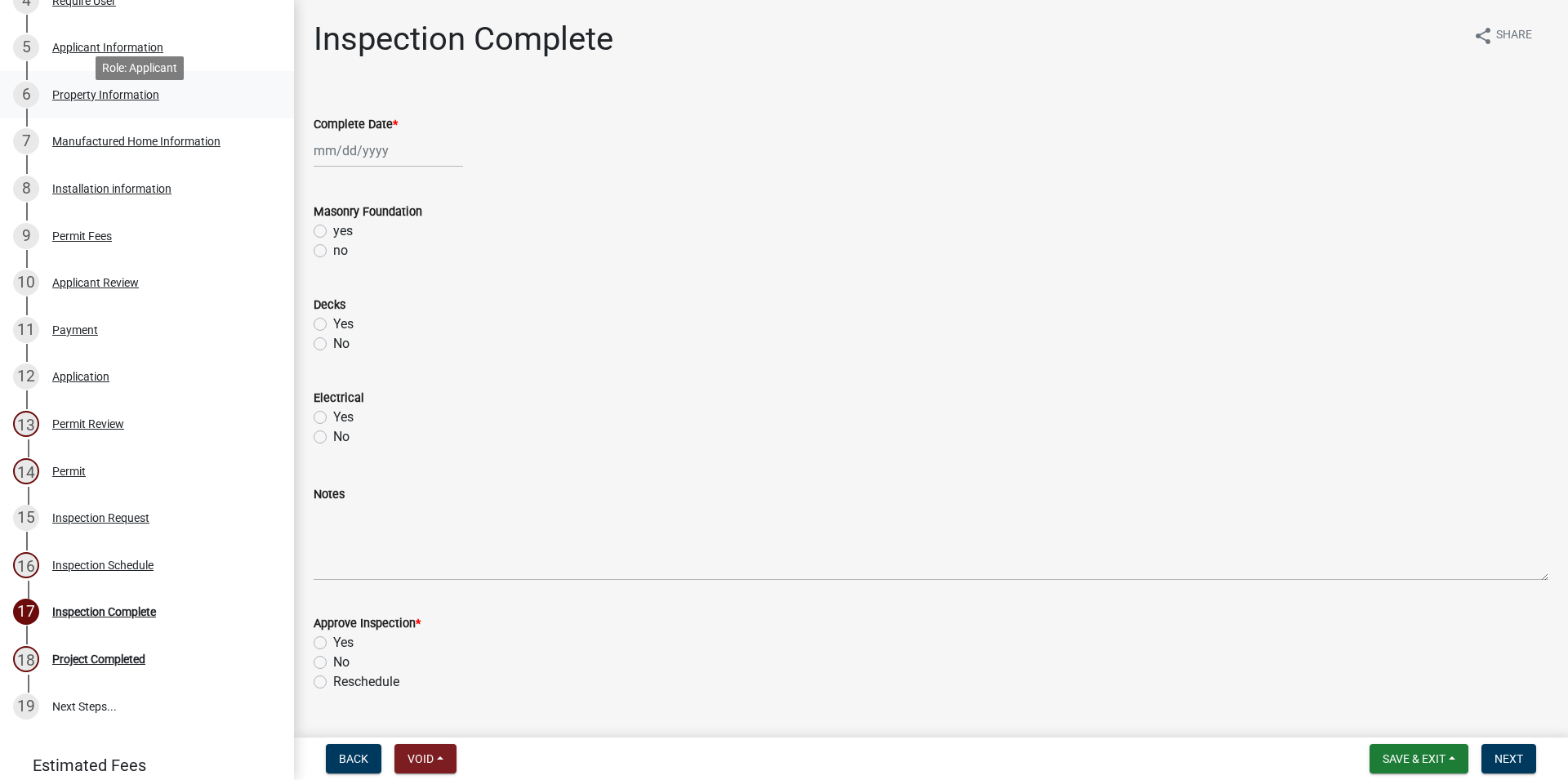
click at [141, 118] on link "6 Property Information" at bounding box center [147, 95] width 294 height 47
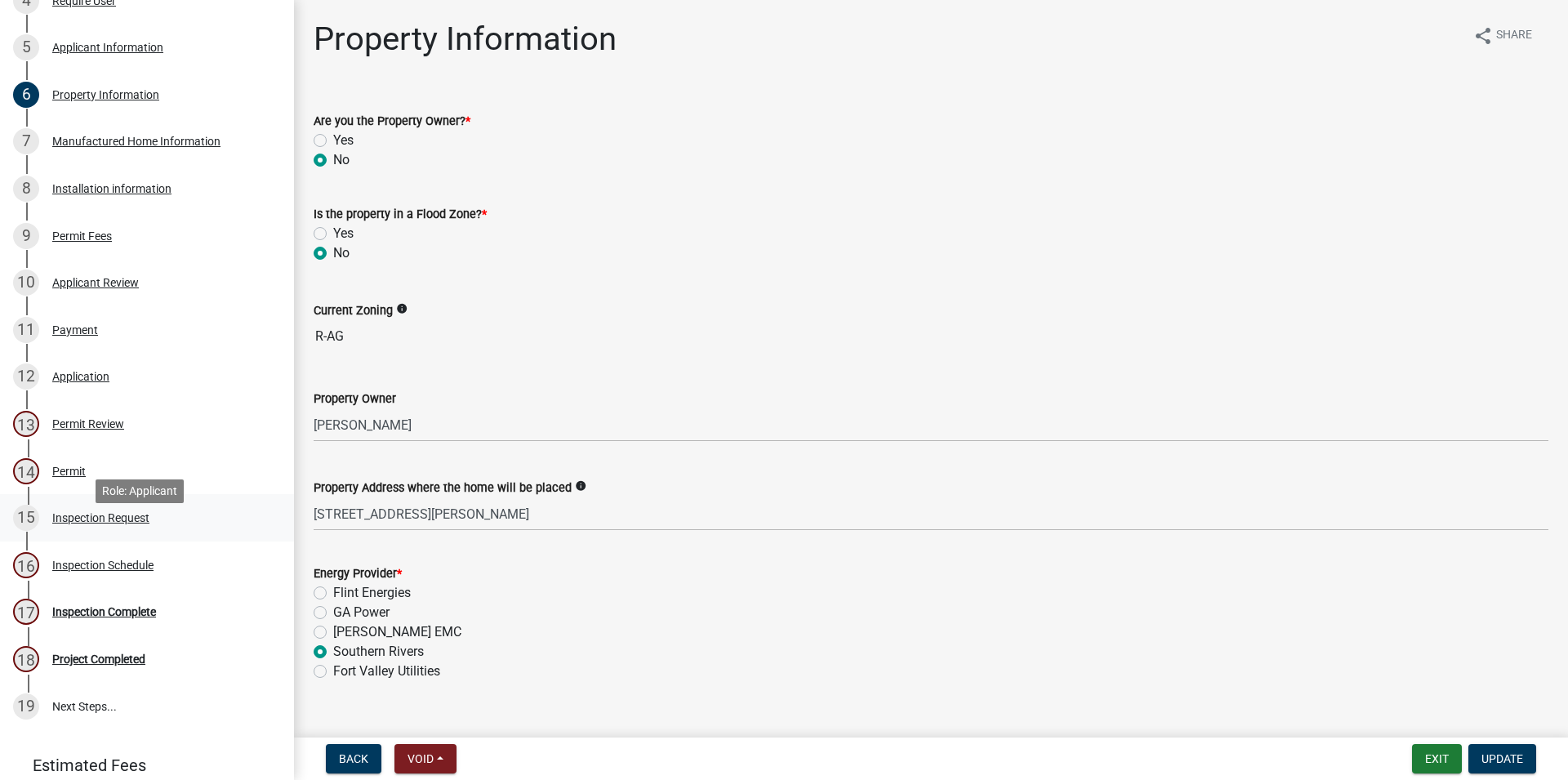
click at [140, 524] on div "Inspection Request" at bounding box center [101, 518] width 97 height 11
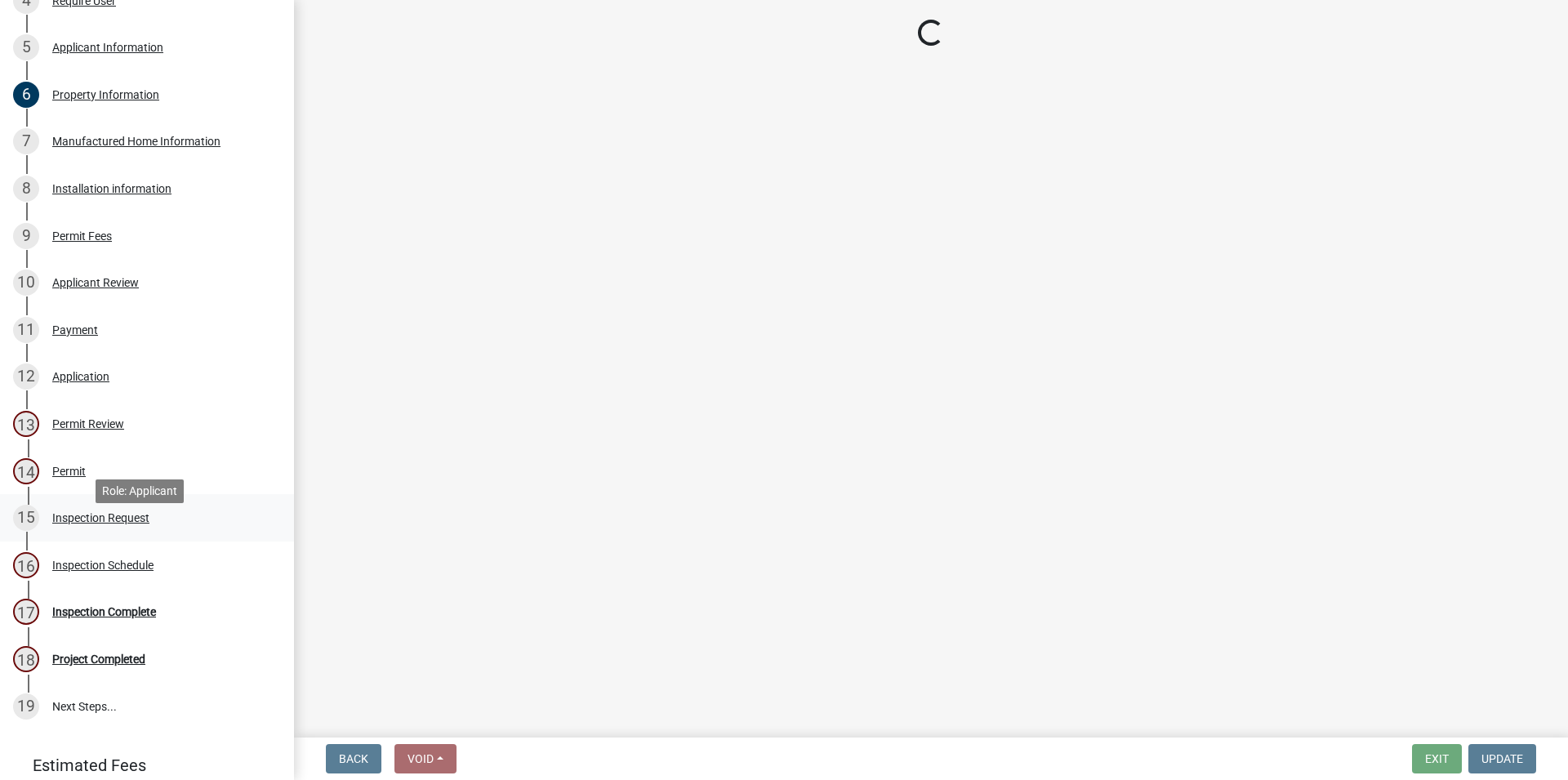
select select "5726ed05-f1ff-49ab-914e-93b8760efa60"
select select "21b86080-1978-429e-8763-4813f54b098a"
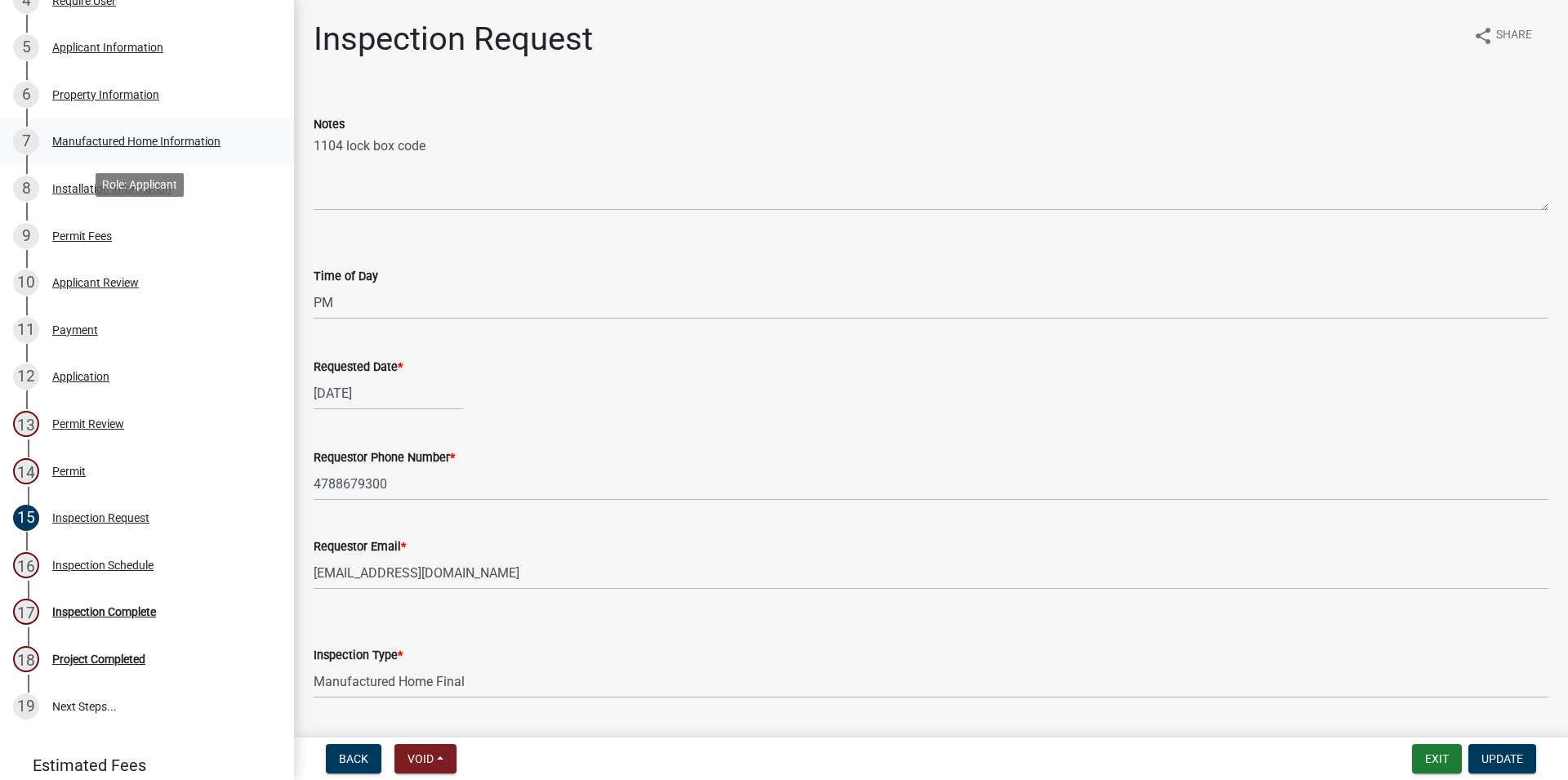
scroll to position [167, 0]
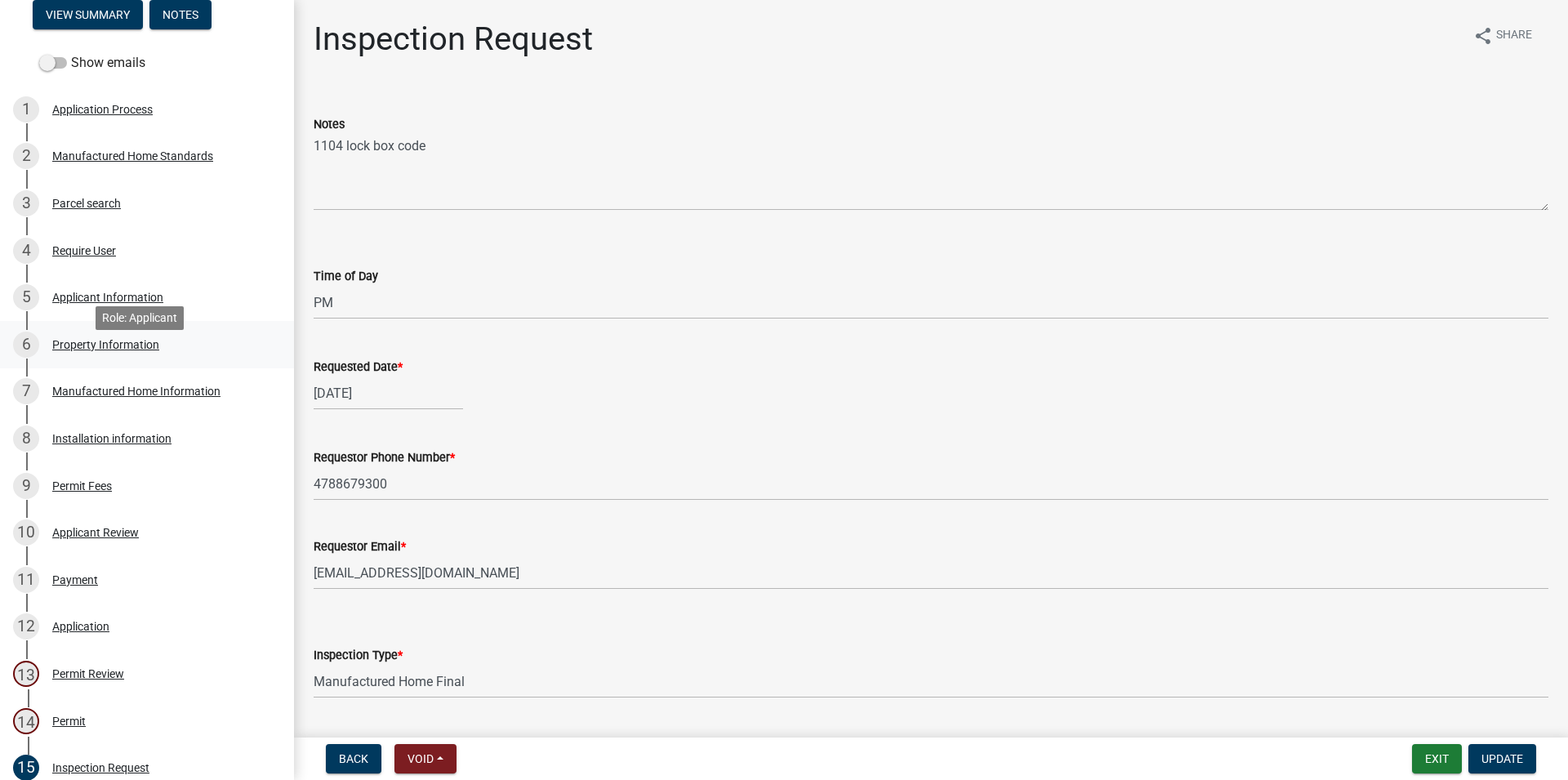
click at [117, 350] on div "Property Information" at bounding box center [106, 344] width 107 height 11
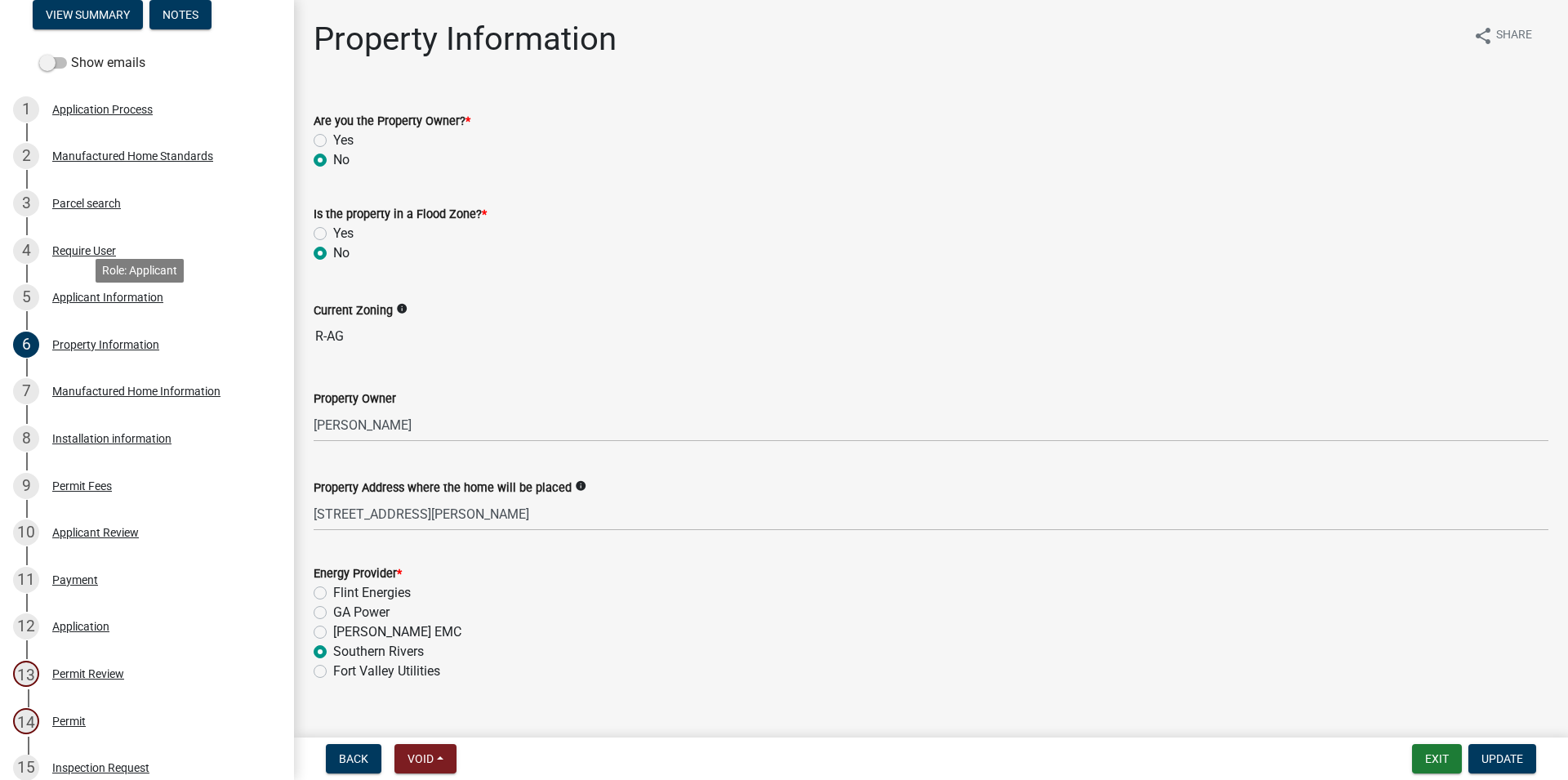
click at [121, 303] on div "Applicant Information" at bounding box center [108, 297] width 111 height 11
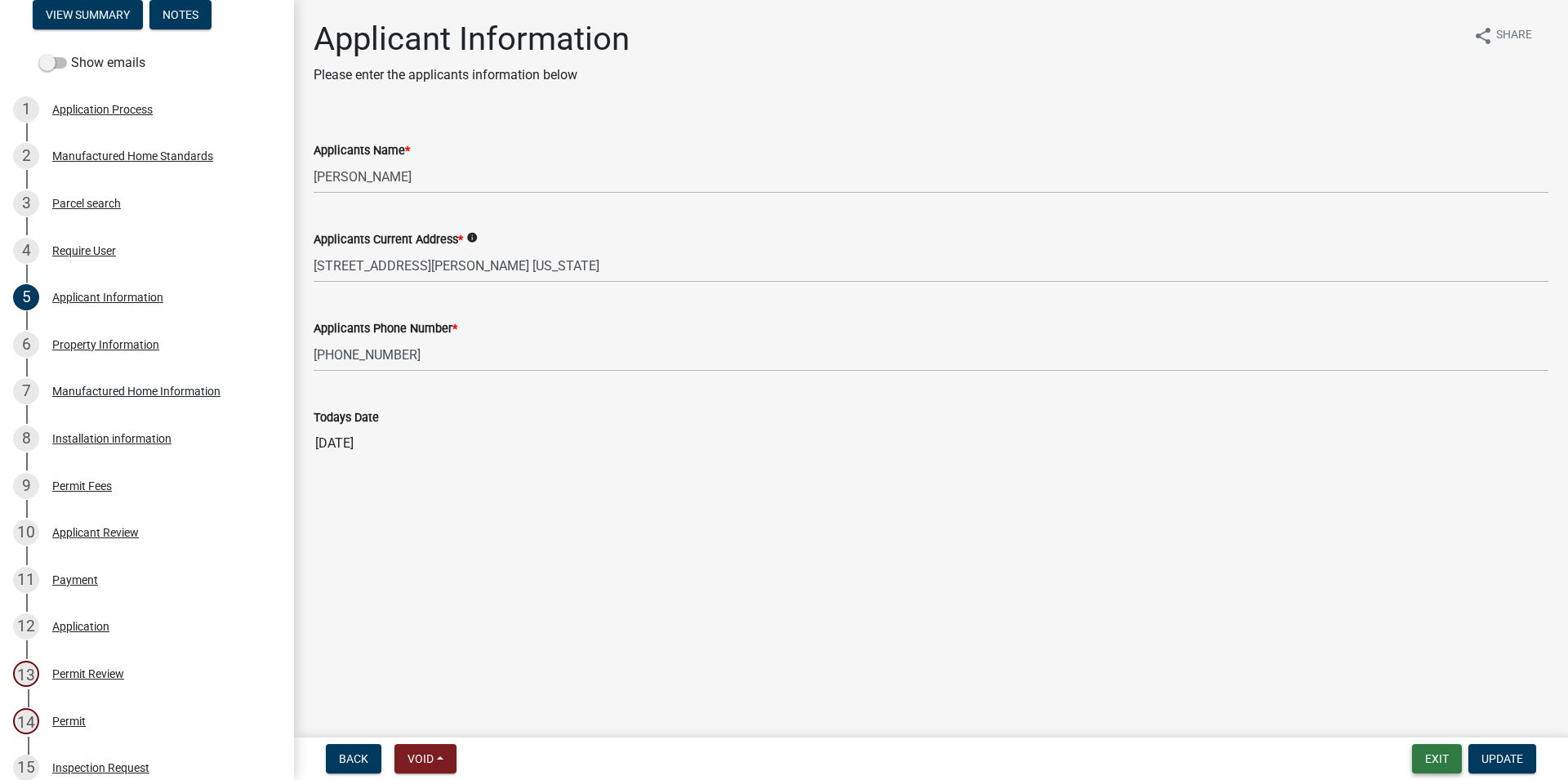
click at [1449, 755] on button "Exit" at bounding box center [1436, 759] width 50 height 30
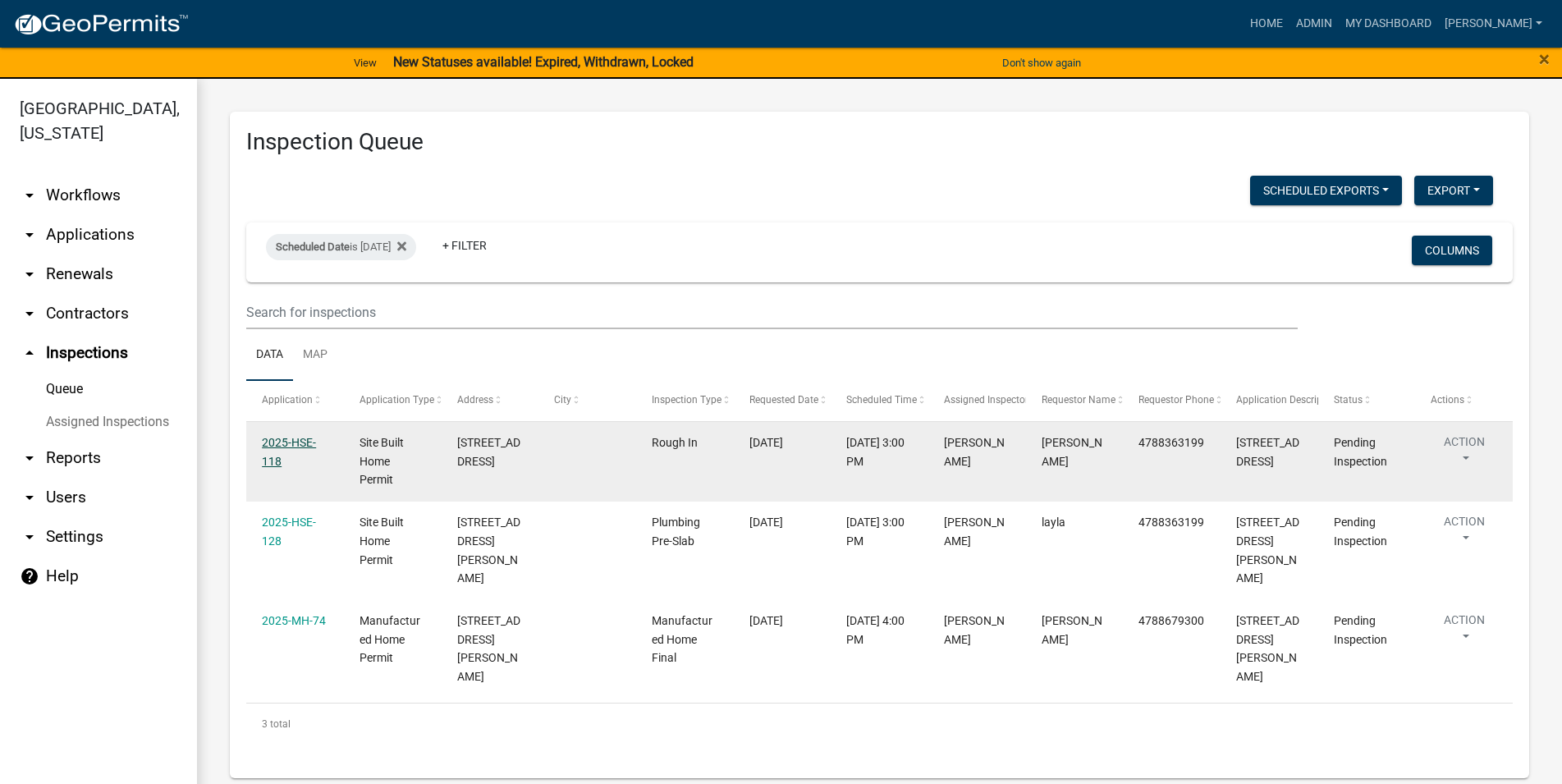
click at [278, 440] on link "2025-HSE-118" at bounding box center [288, 452] width 54 height 32
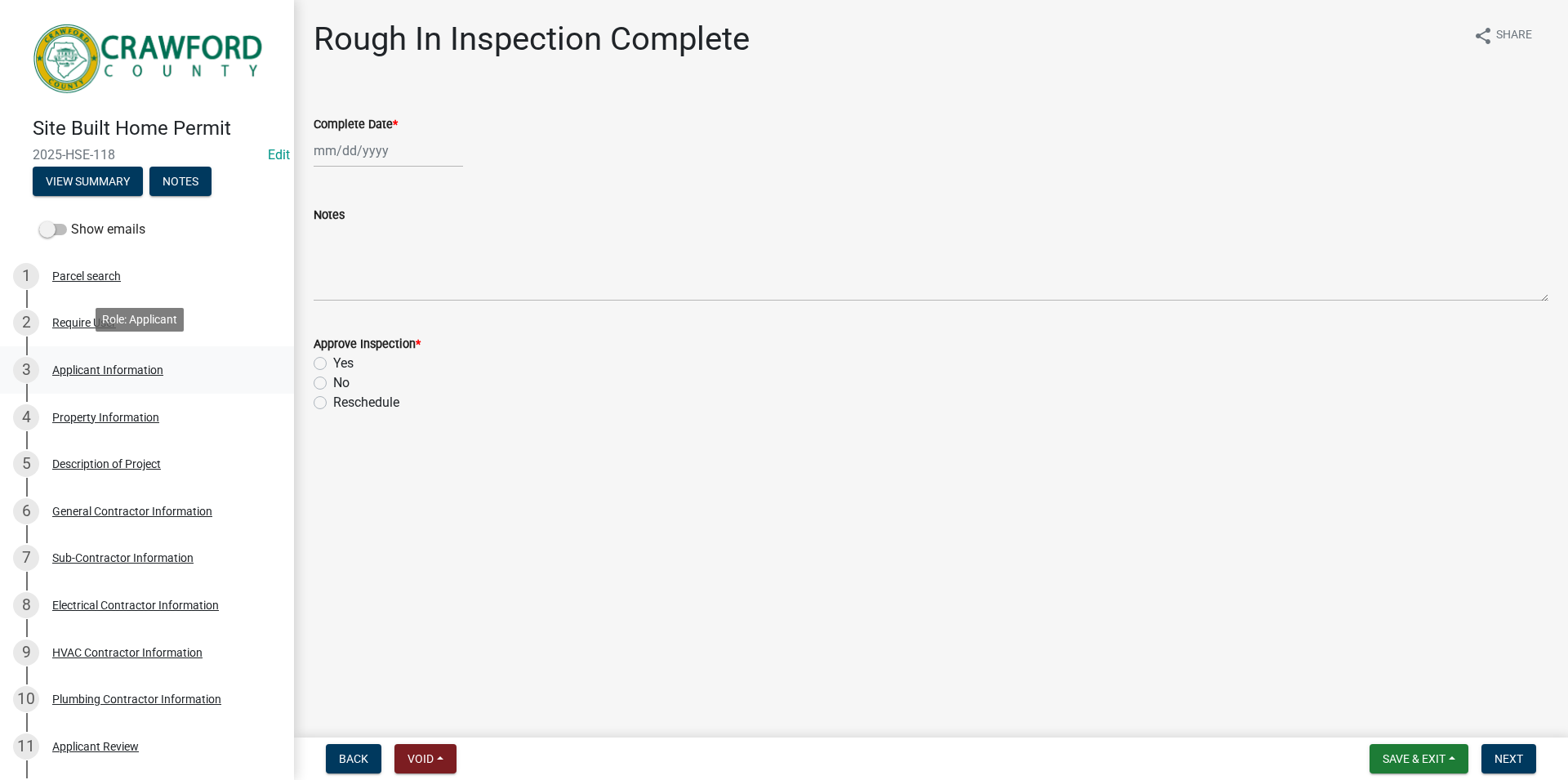
click at [125, 383] on link "3 Applicant Information" at bounding box center [147, 370] width 294 height 47
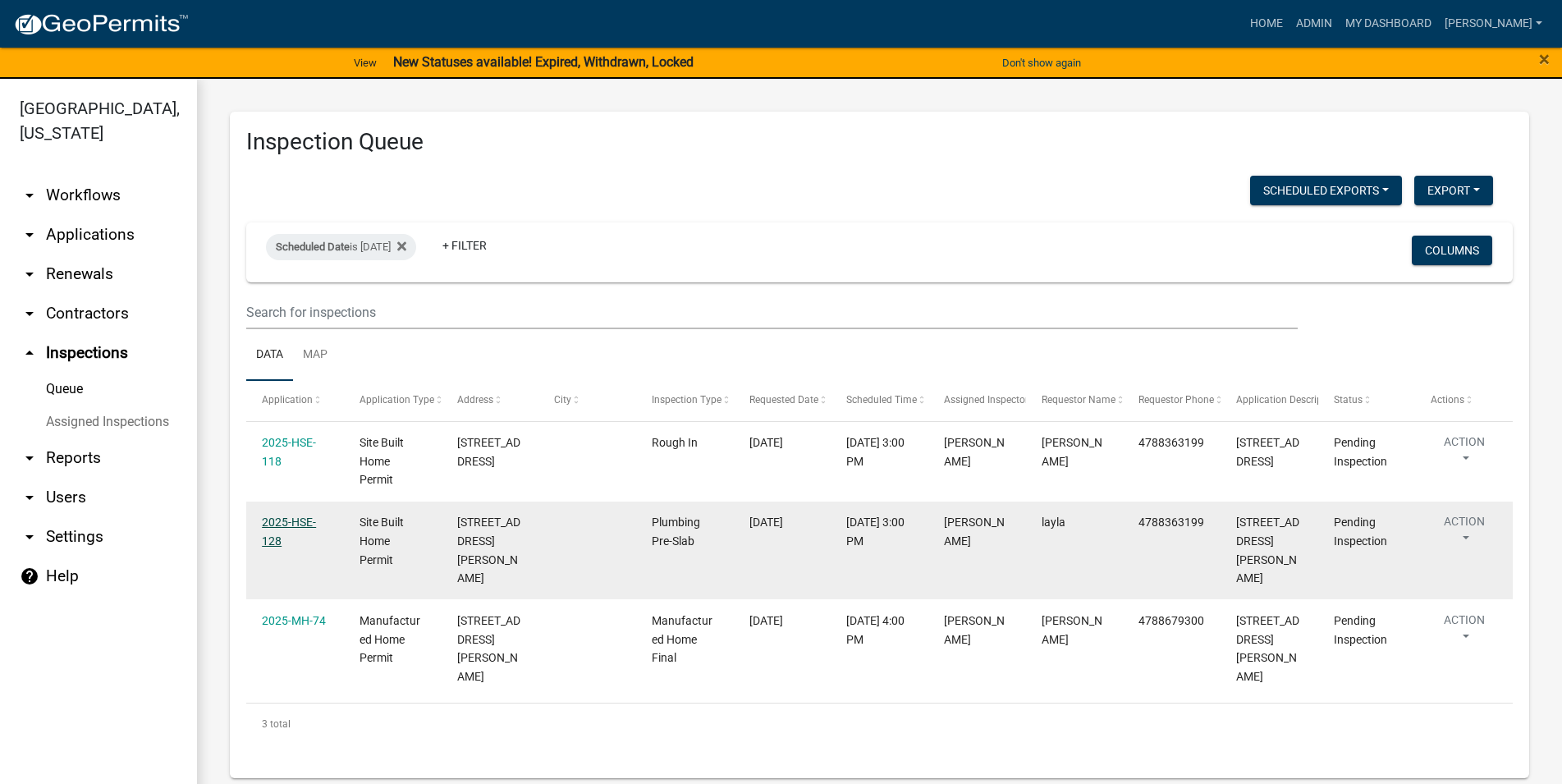
click at [275, 519] on link "2025-HSE-128" at bounding box center [288, 531] width 54 height 32
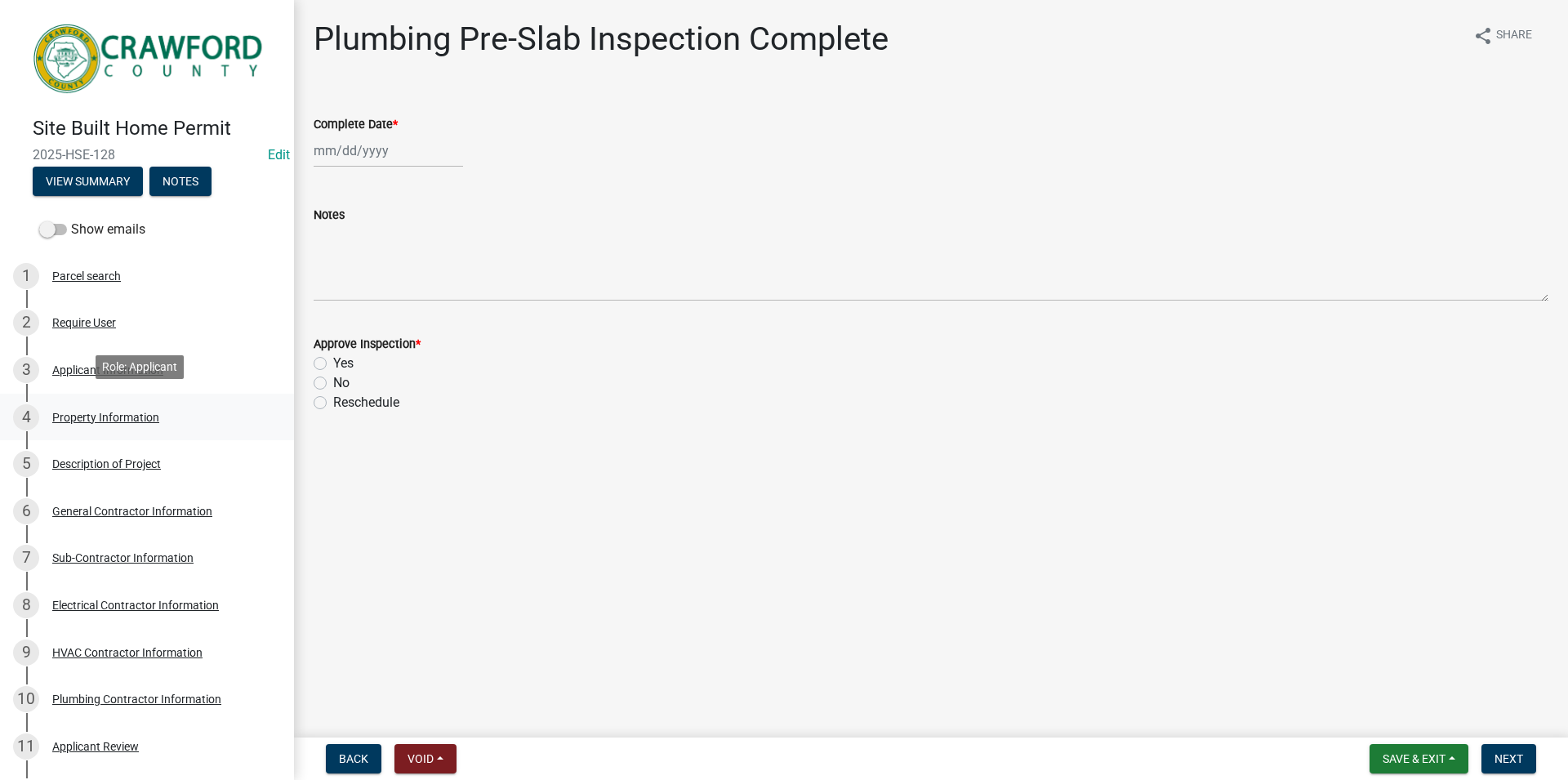
click at [160, 418] on div "4 Property Information" at bounding box center [140, 418] width 254 height 26
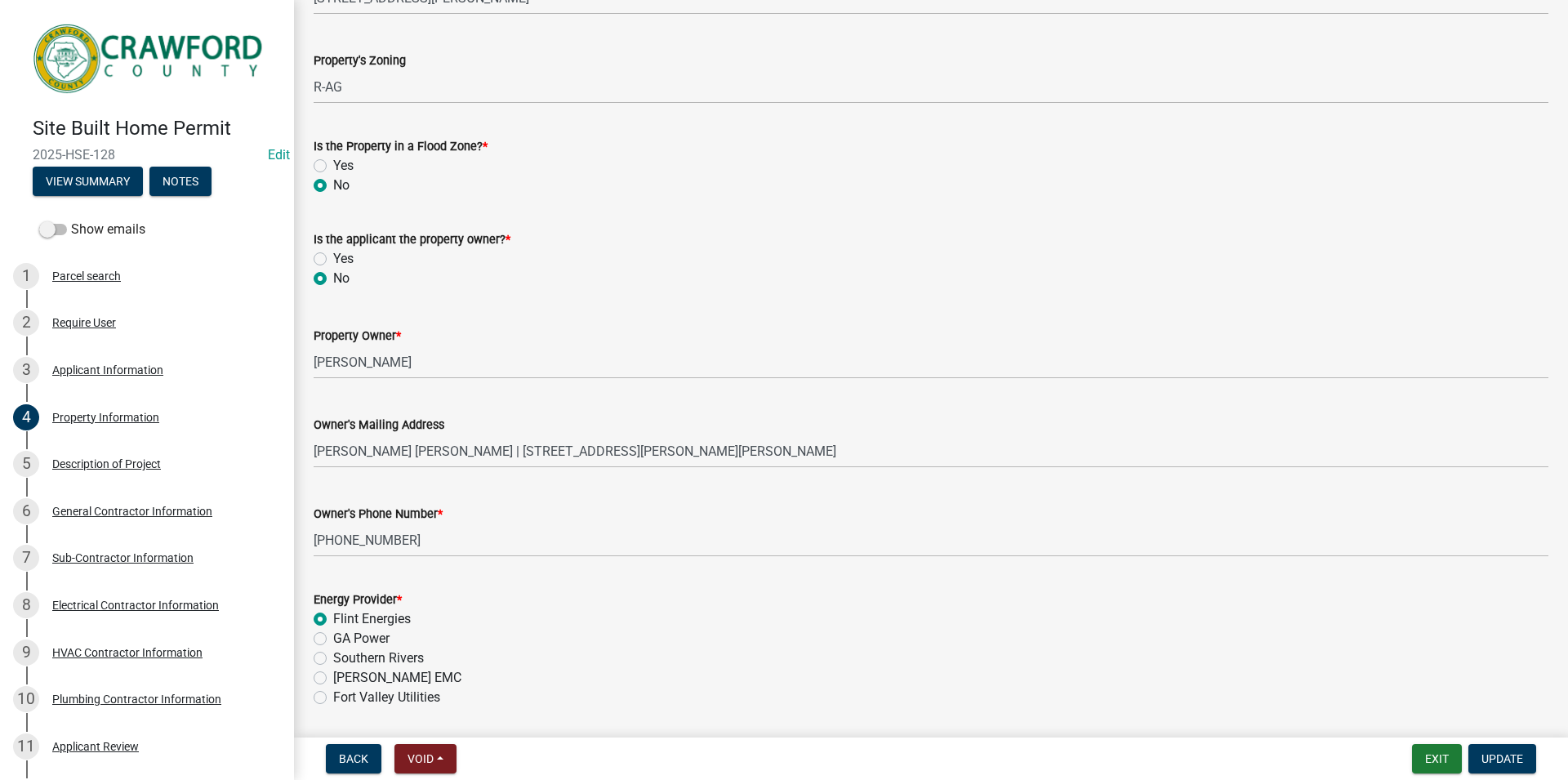
scroll to position [297, 0]
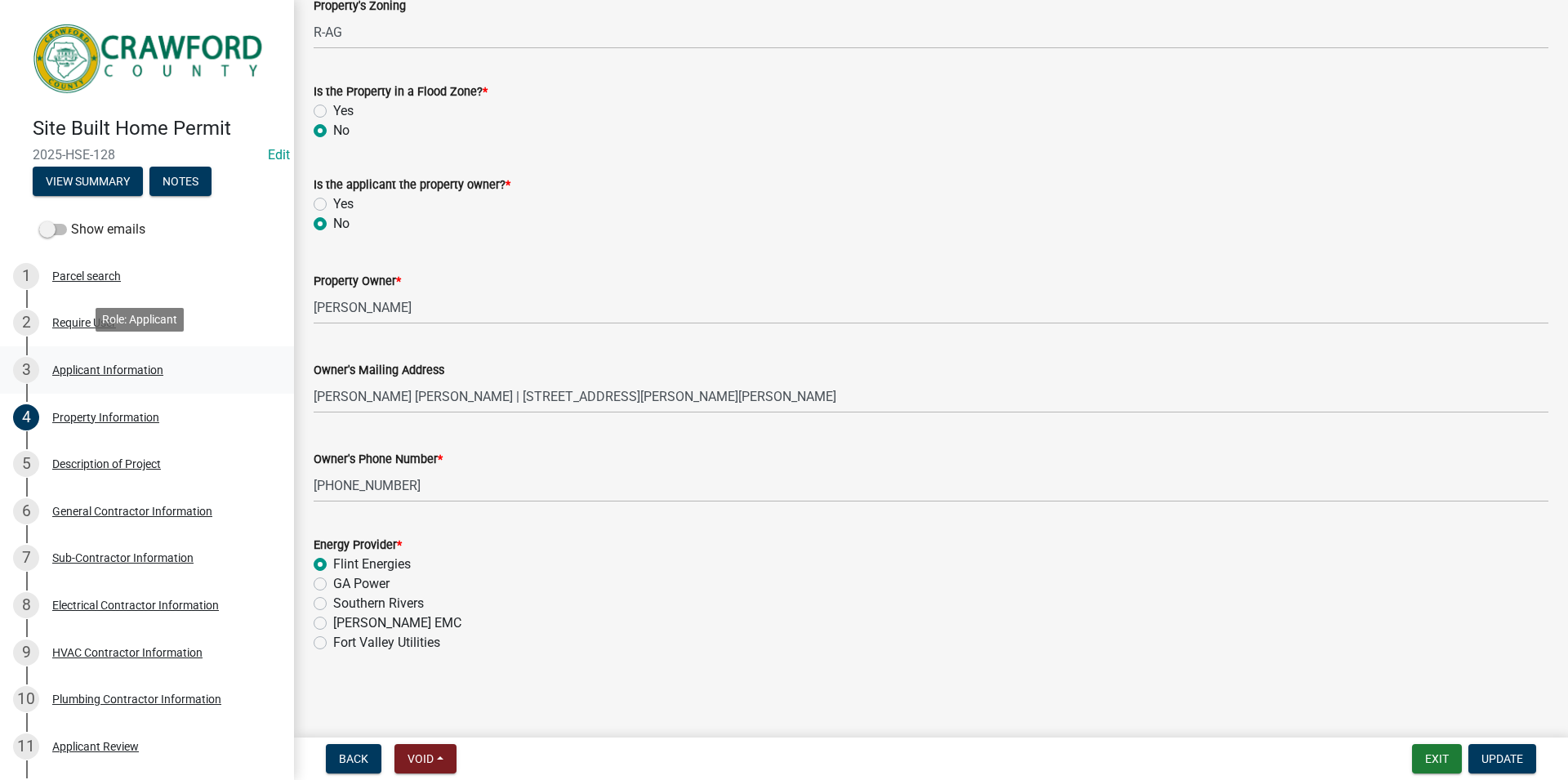
click at [85, 369] on div "Applicant Information" at bounding box center [108, 369] width 111 height 11
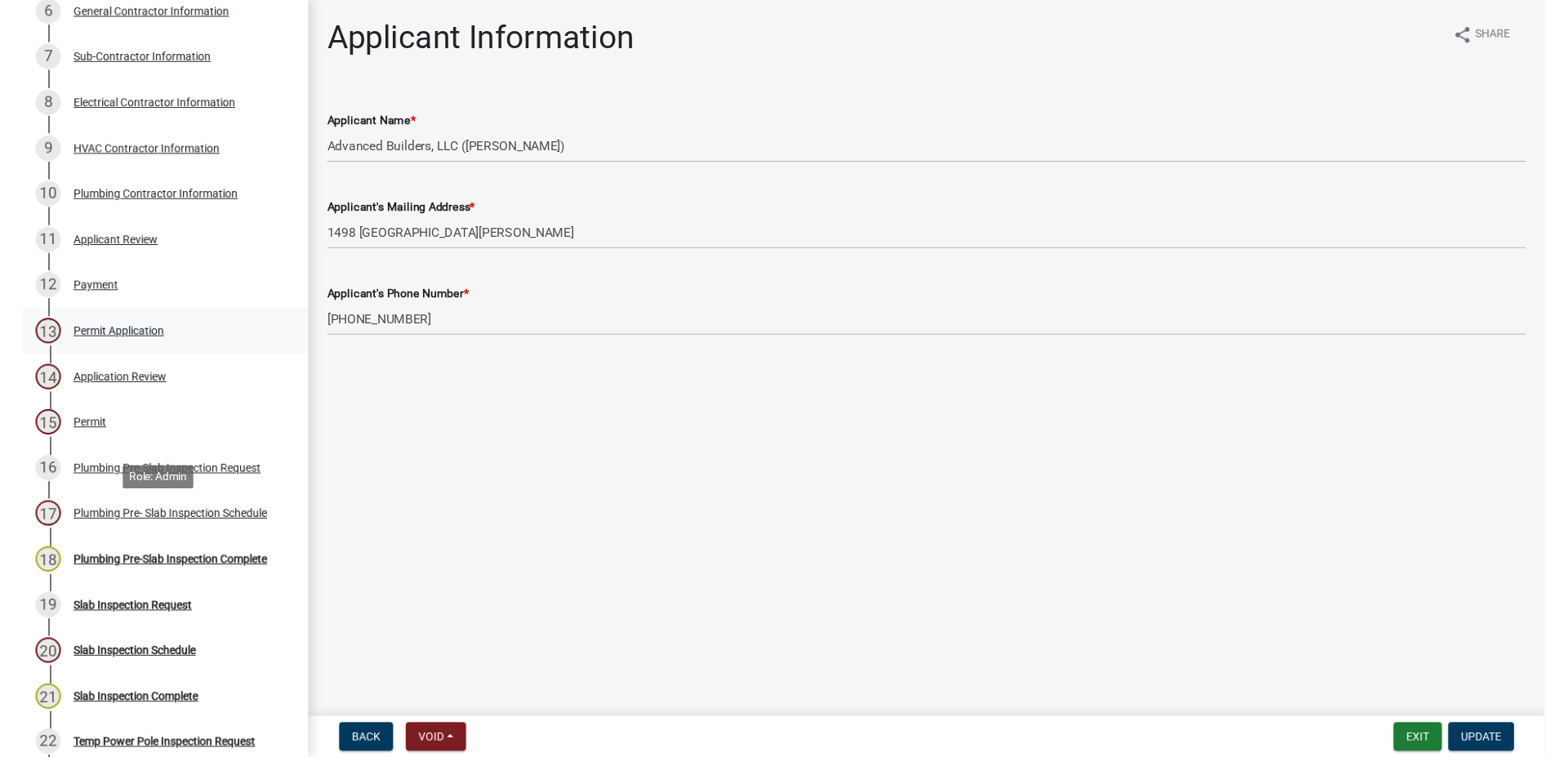
scroll to position [250, 0]
